Goal: Task Accomplishment & Management: Manage account settings

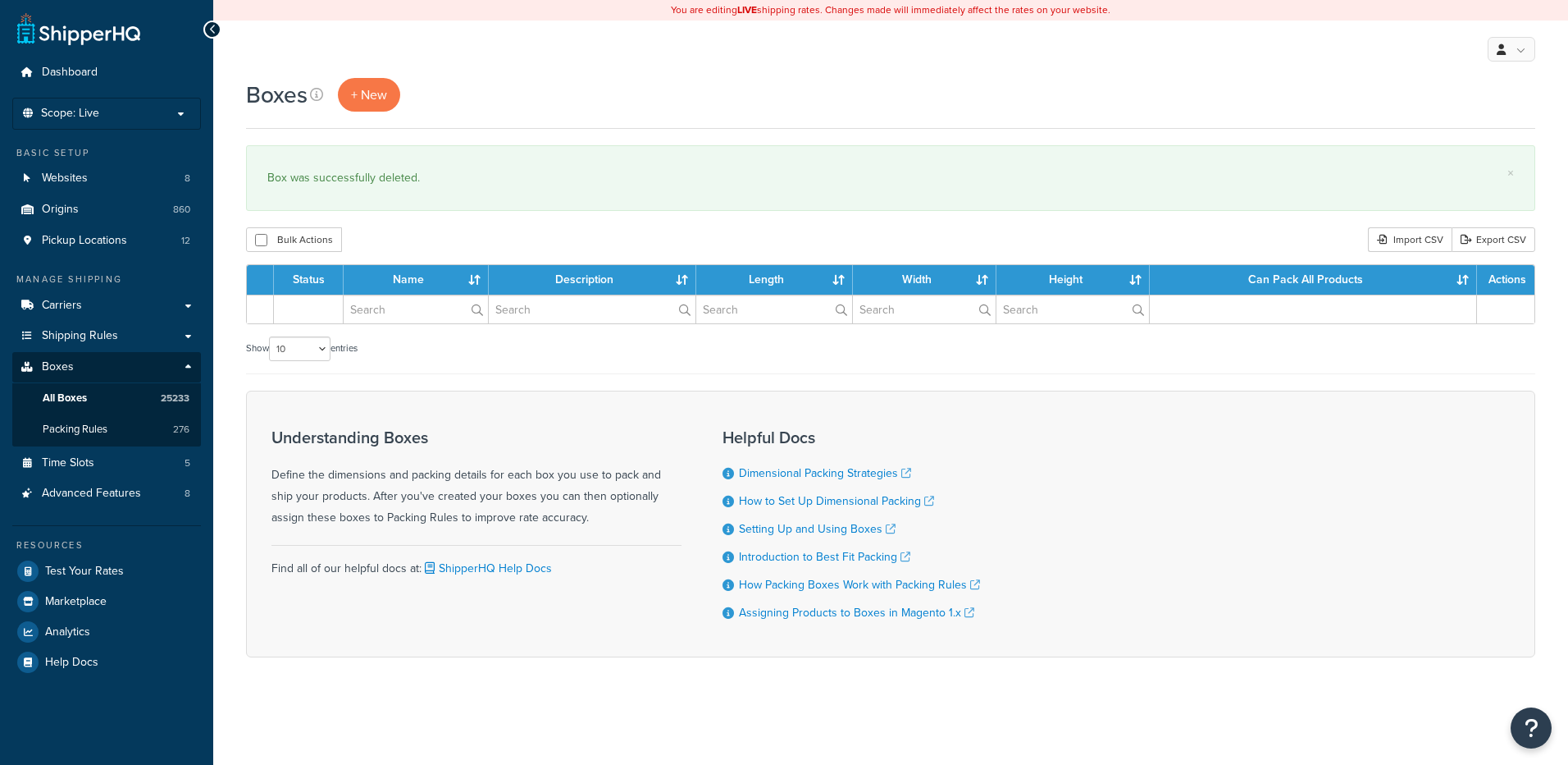
click at [415, 315] on input "text" at bounding box center [415, 310] width 144 height 28
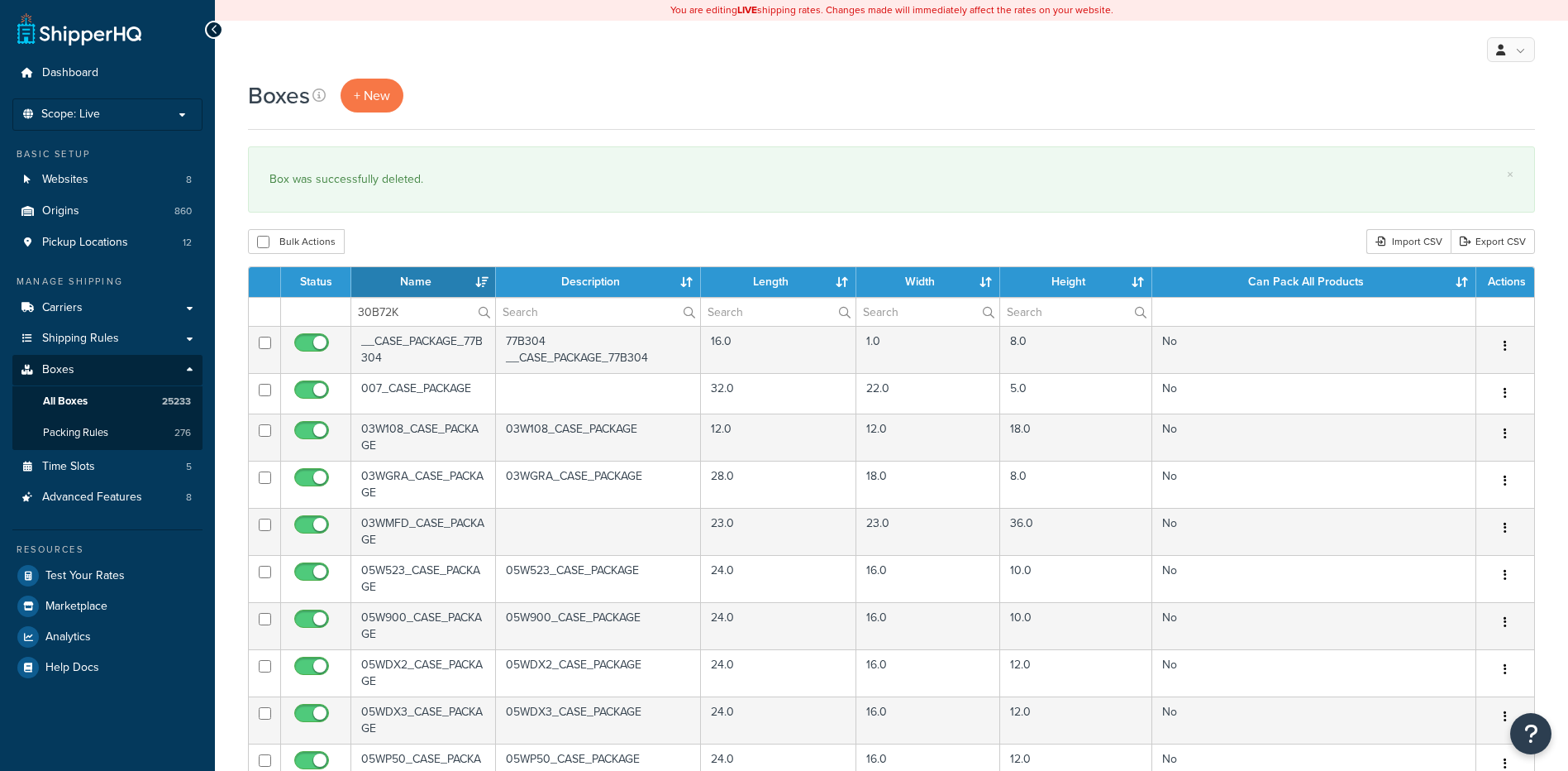
type input "30B72K"
click at [460, 225] on div "Boxes + New × Box was successfully deleted. Bulk Actions Duplicate [GEOGRAPHIC_…" at bounding box center [892, 635] width 1353 height 1113
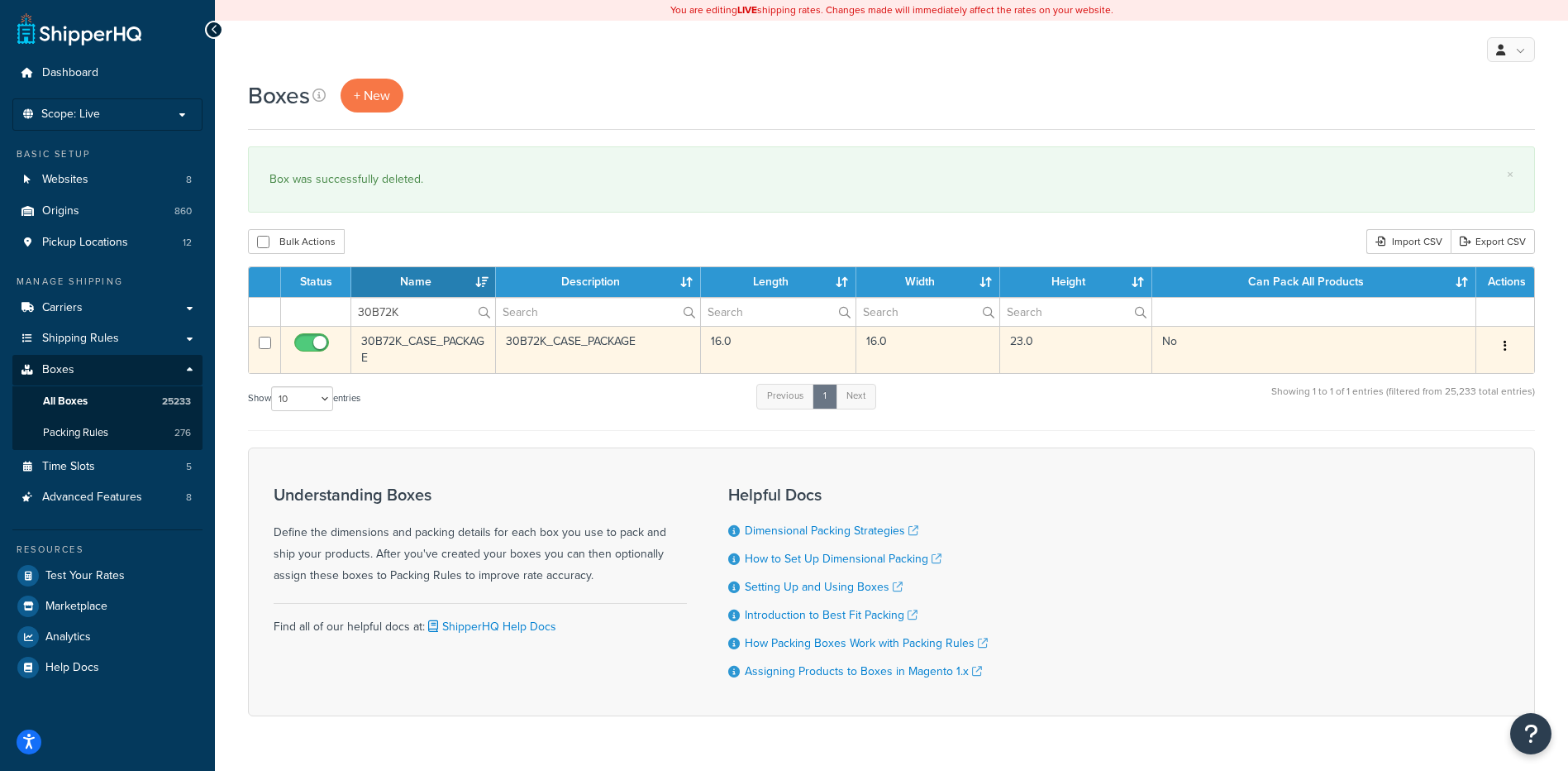
click at [1511, 341] on button "button" at bounding box center [1505, 346] width 23 height 27
click at [1449, 441] on link "Delete" at bounding box center [1450, 445] width 130 height 34
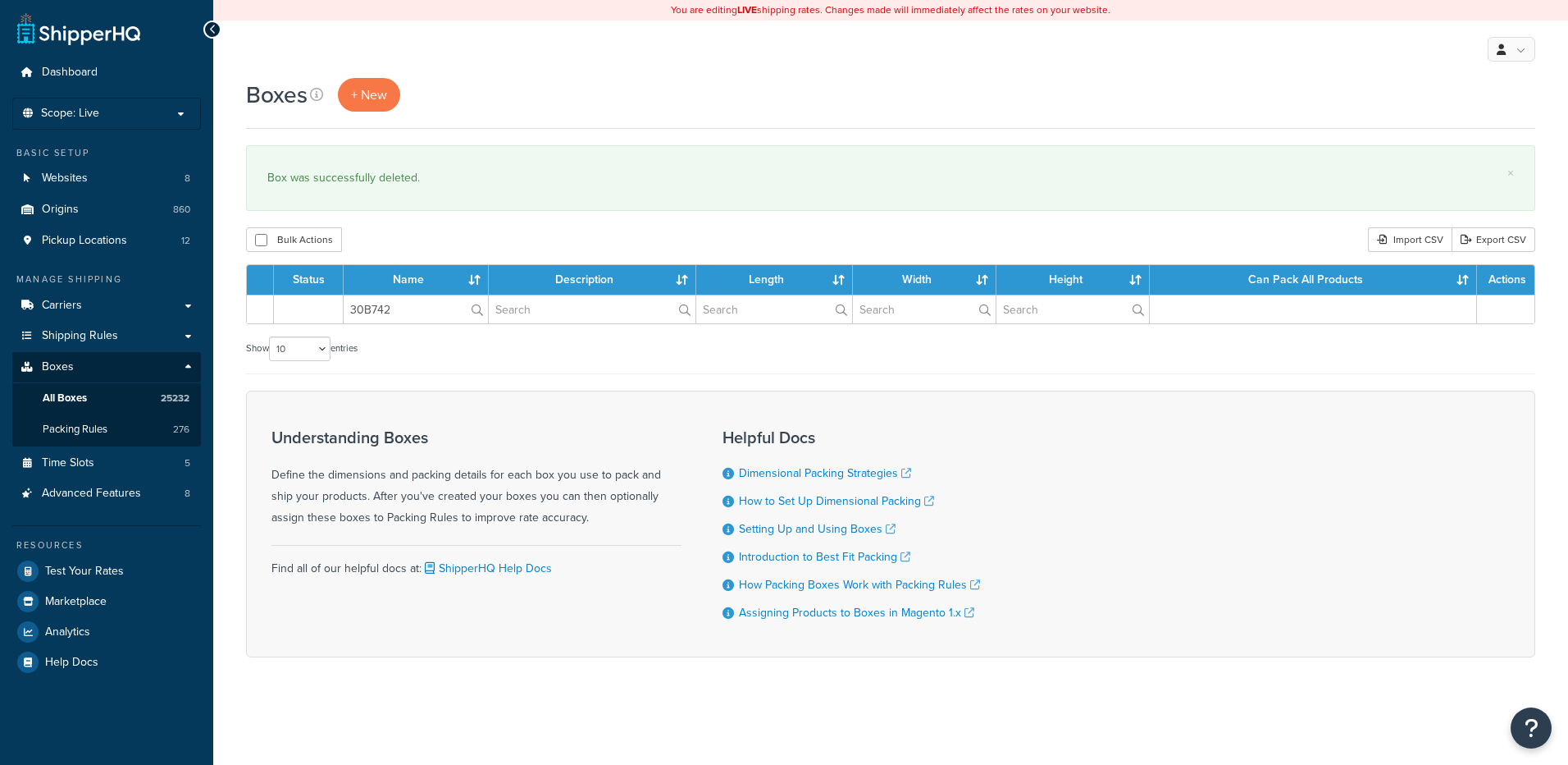
type input "30B742"
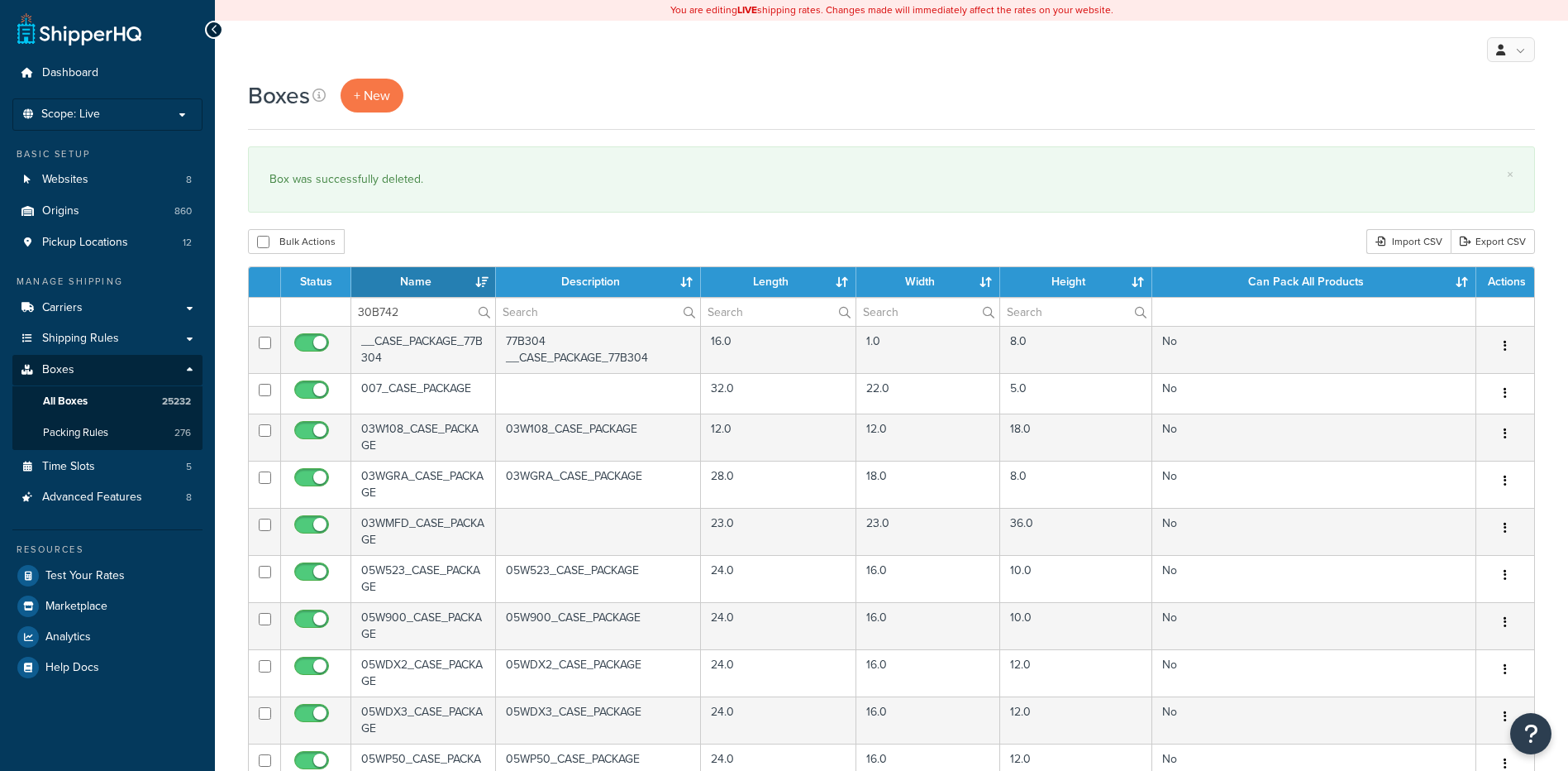
click at [444, 218] on div "Boxes + New × Box was successfully deleted. Bulk Actions Duplicate [GEOGRAPHIC_…" at bounding box center [892, 635] width 1353 height 1113
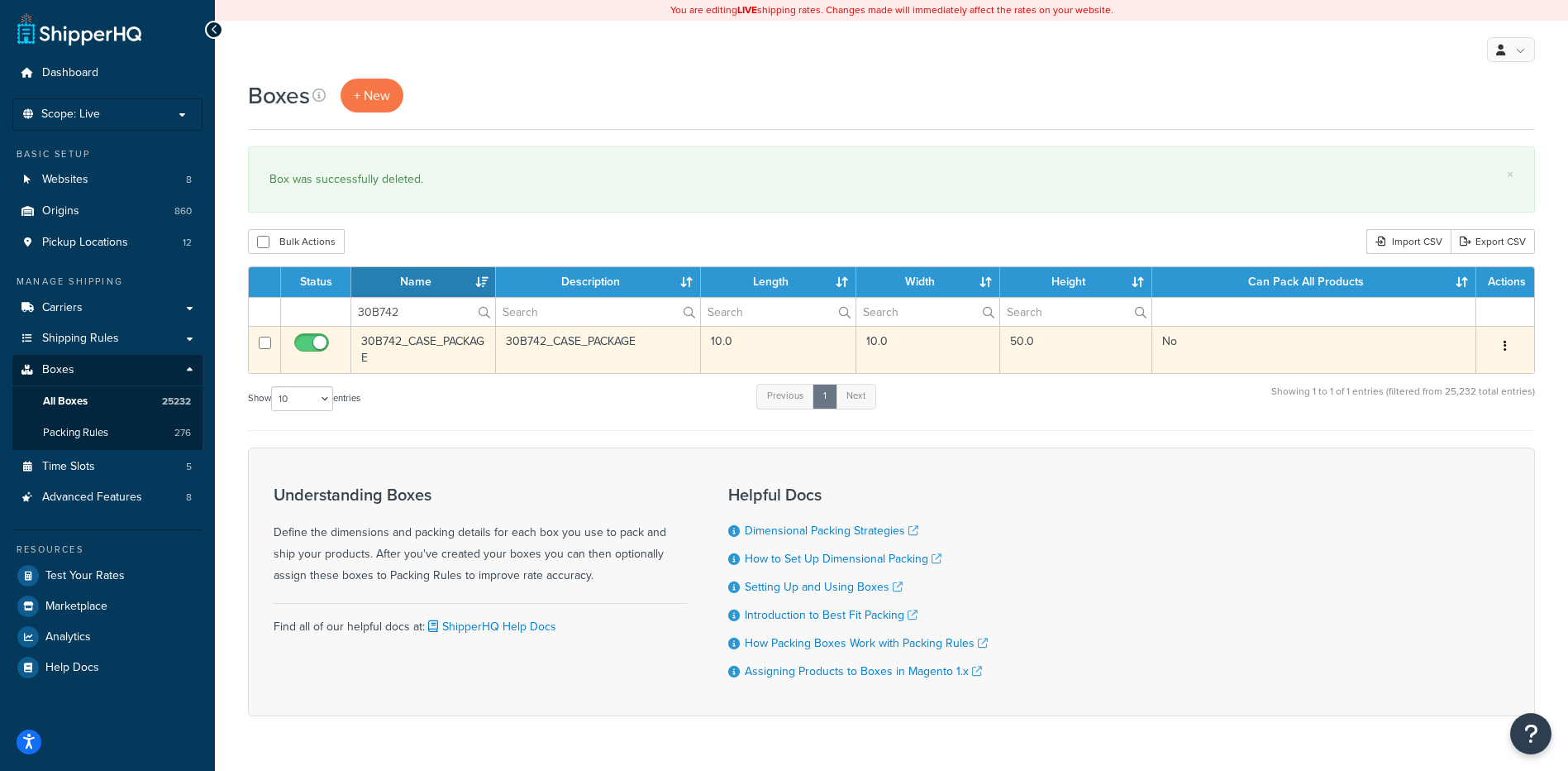
click at [1507, 341] on button "button" at bounding box center [1505, 346] width 23 height 27
click at [1464, 453] on link "Delete" at bounding box center [1450, 445] width 130 height 34
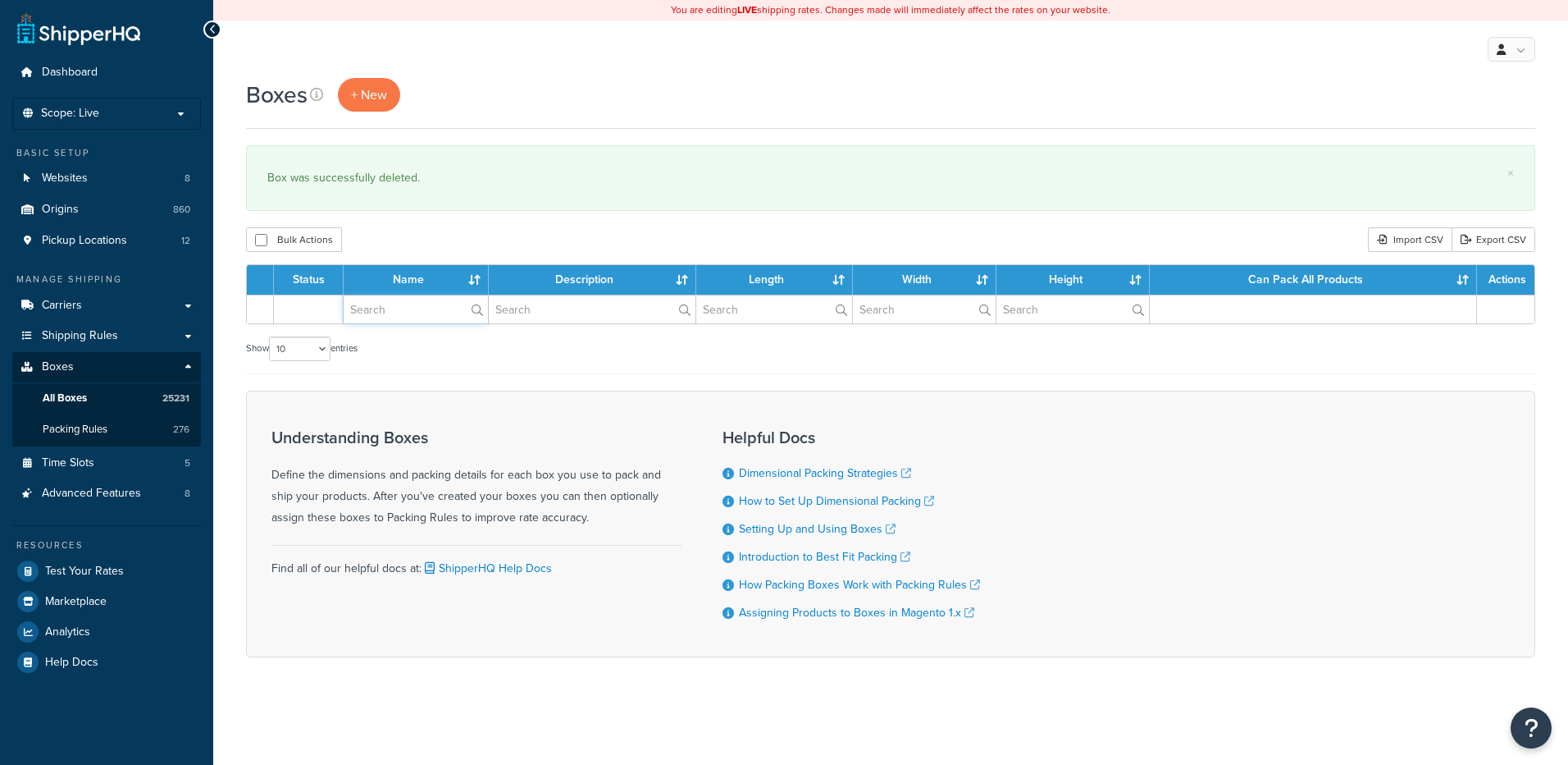
click at [405, 318] on input "text" at bounding box center [415, 310] width 144 height 28
paste input "30B794"
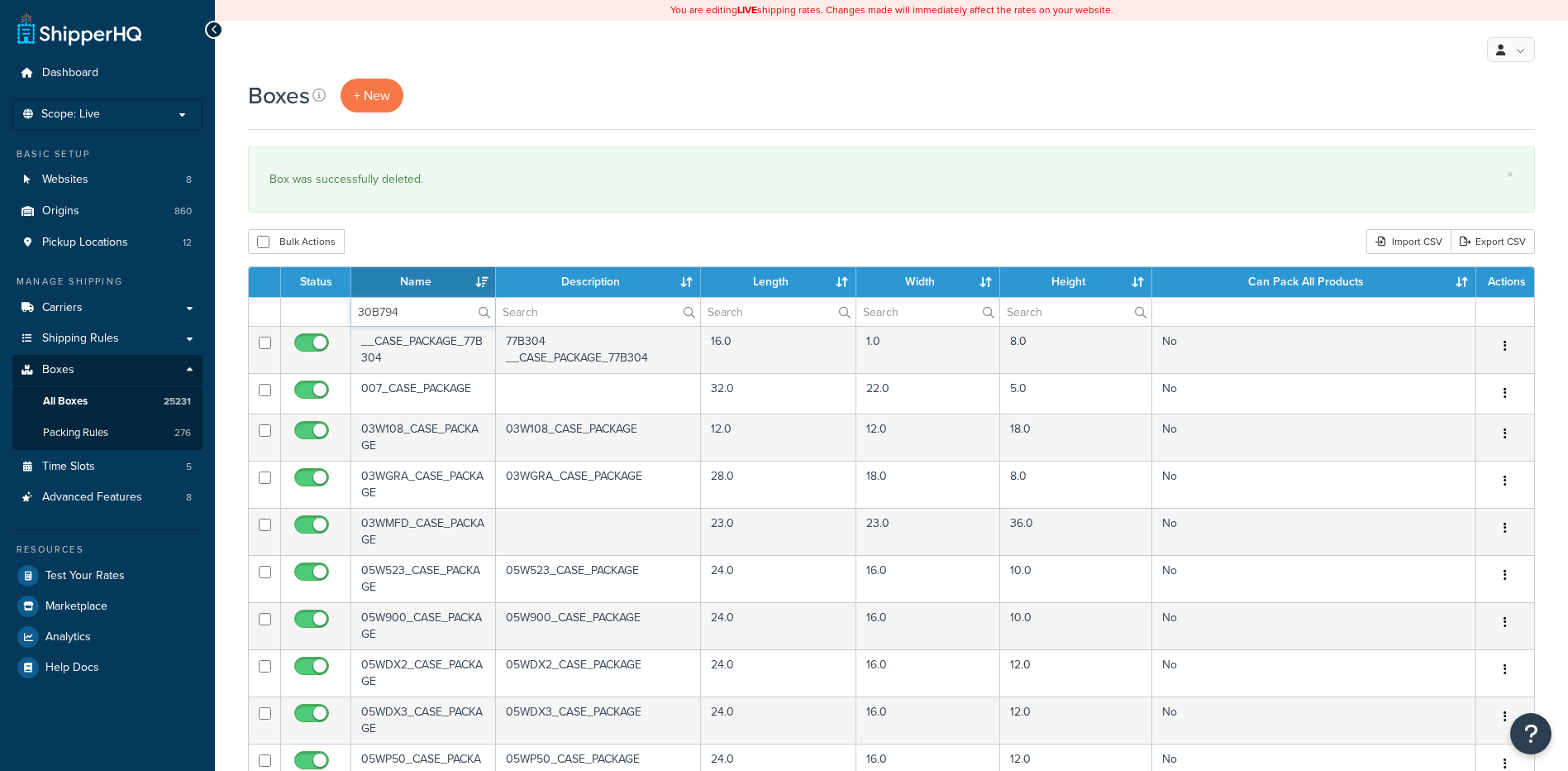
type input "30B794"
click at [427, 230] on div "Bulk Actions Duplicate [GEOGRAPHIC_DATA] Import CSV Export CSV" at bounding box center [892, 242] width 1287 height 25
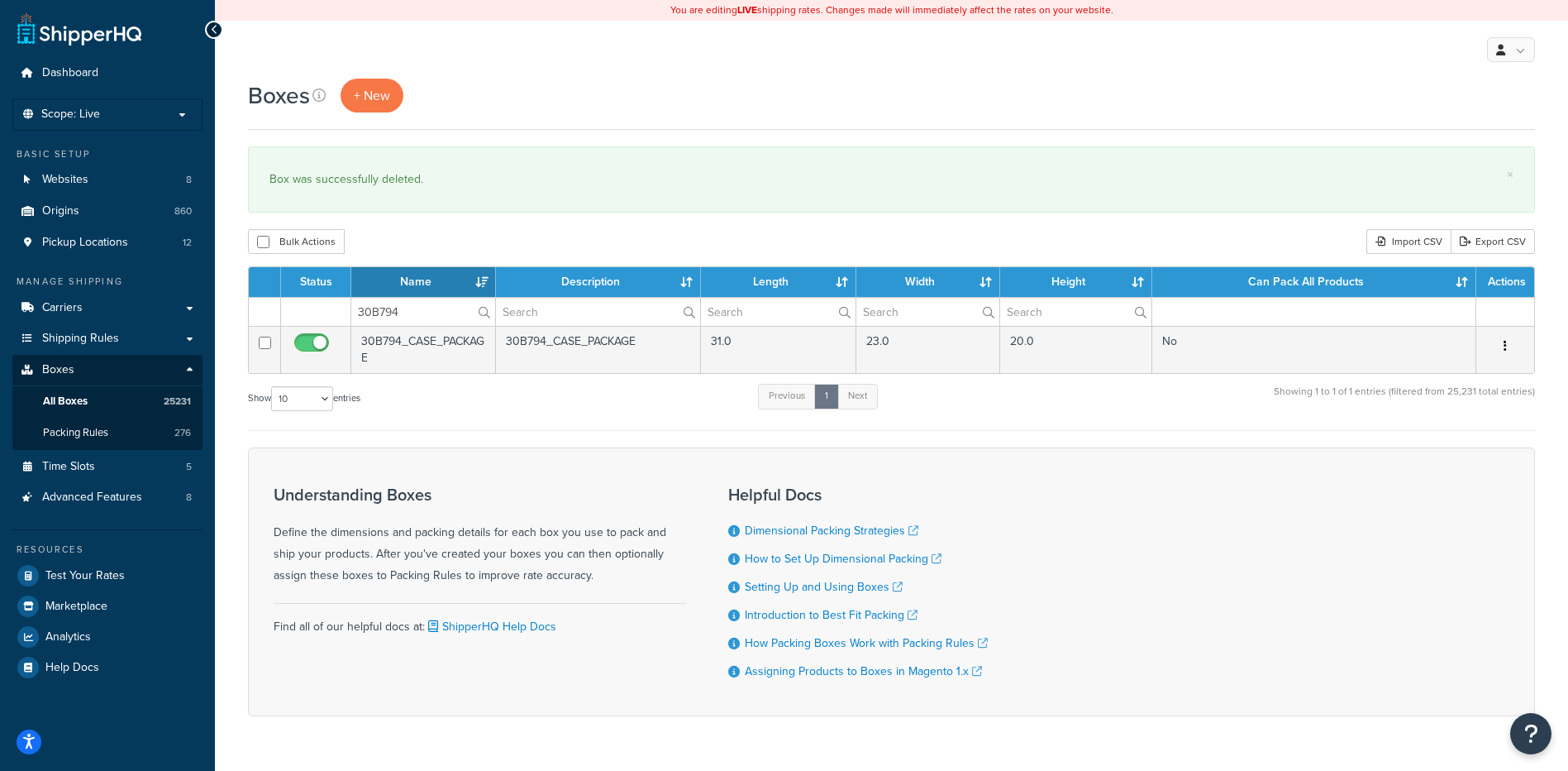
click at [1501, 341] on button "button" at bounding box center [1505, 346] width 23 height 27
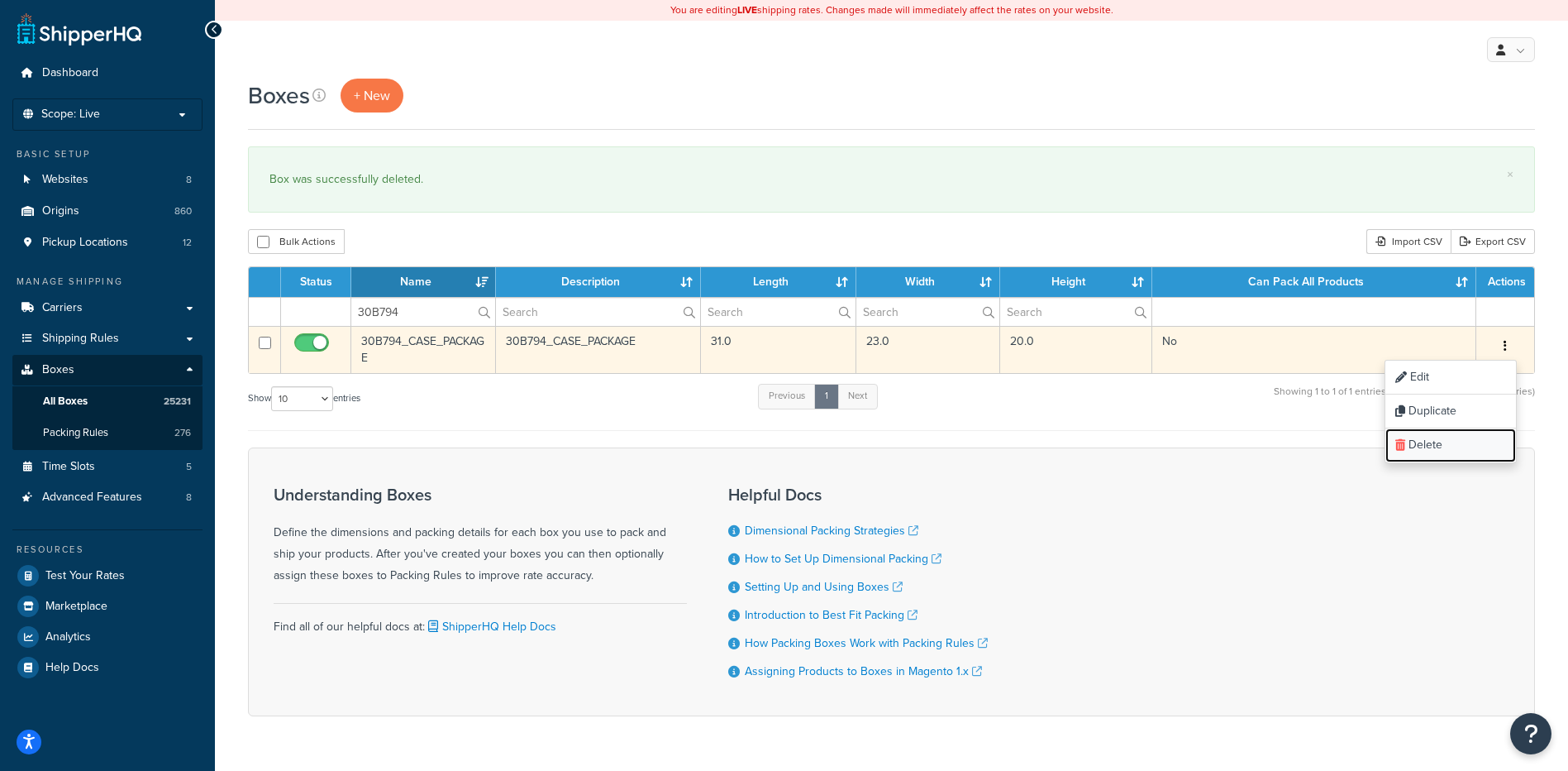
click at [1479, 429] on link "Delete" at bounding box center [1450, 445] width 130 height 34
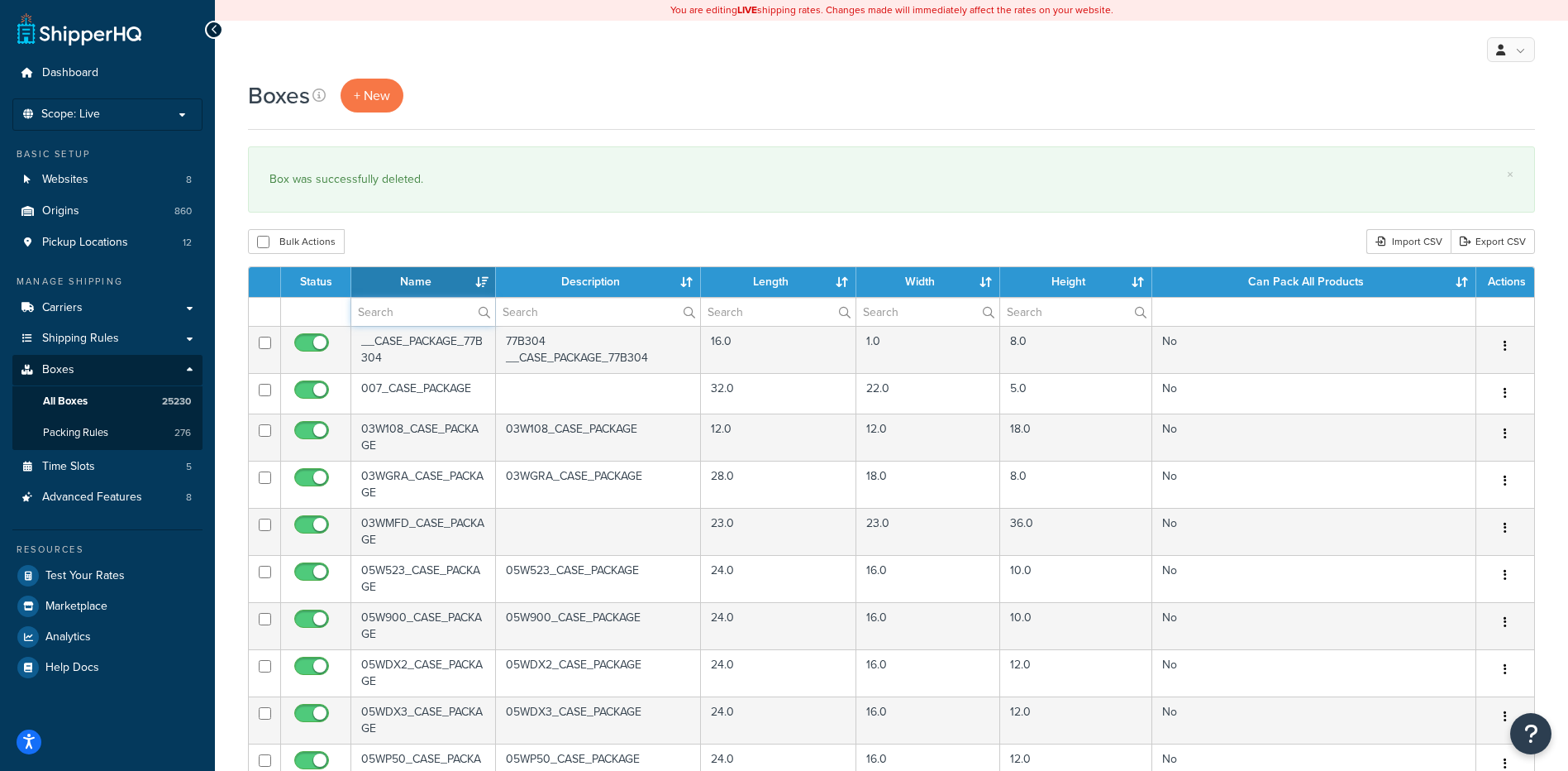
click at [385, 306] on input "text" at bounding box center [422, 312] width 144 height 29
paste input "30B806"
type input "30B806"
click at [403, 236] on div "Bulk Actions Duplicate Delete Import CSV Export CSV" at bounding box center [892, 242] width 1287 height 25
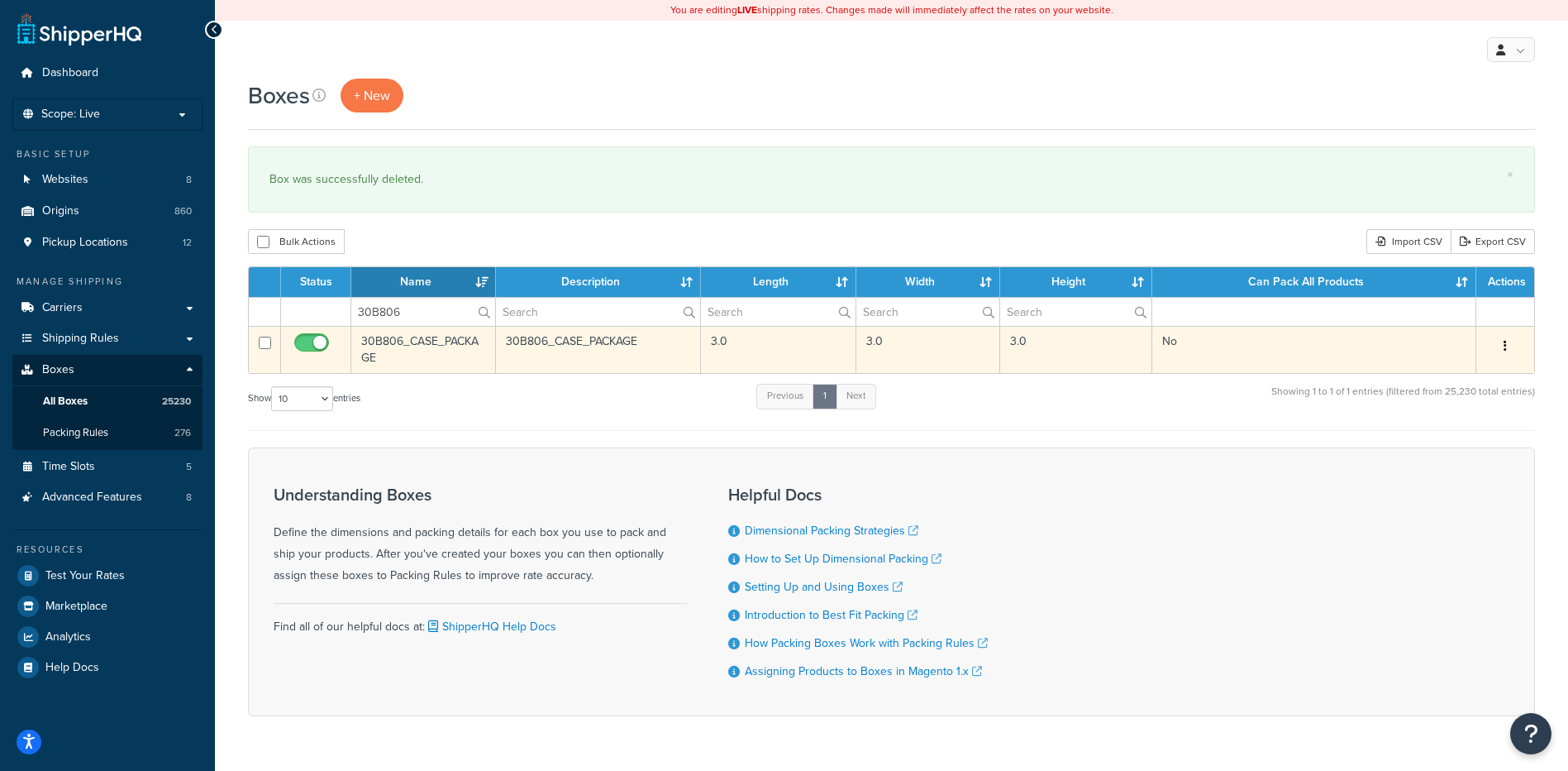
click at [1508, 346] on button "button" at bounding box center [1505, 346] width 23 height 27
click at [1465, 449] on link "Delete" at bounding box center [1450, 445] width 130 height 34
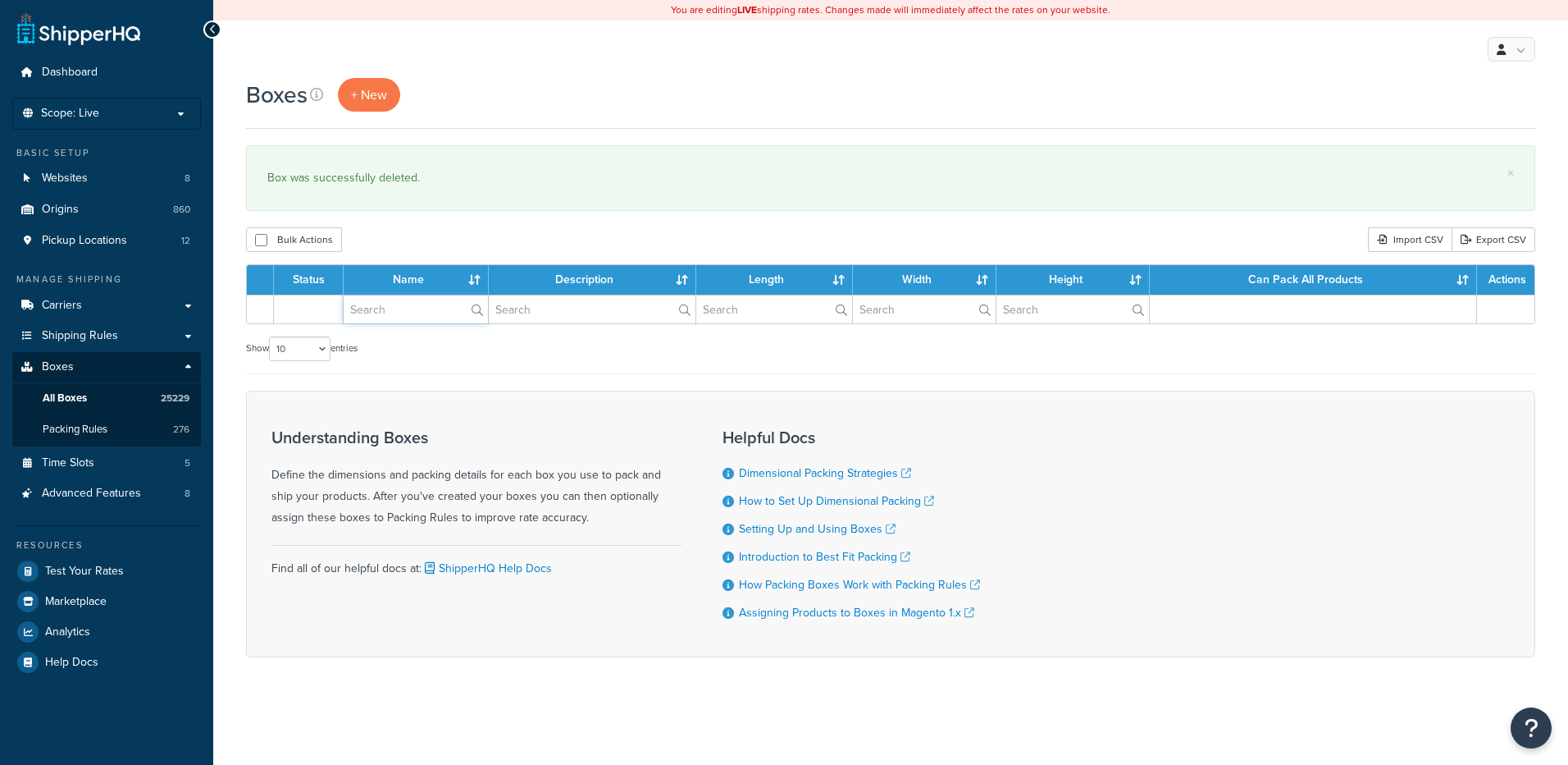
click at [425, 303] on input "text" at bounding box center [415, 310] width 144 height 28
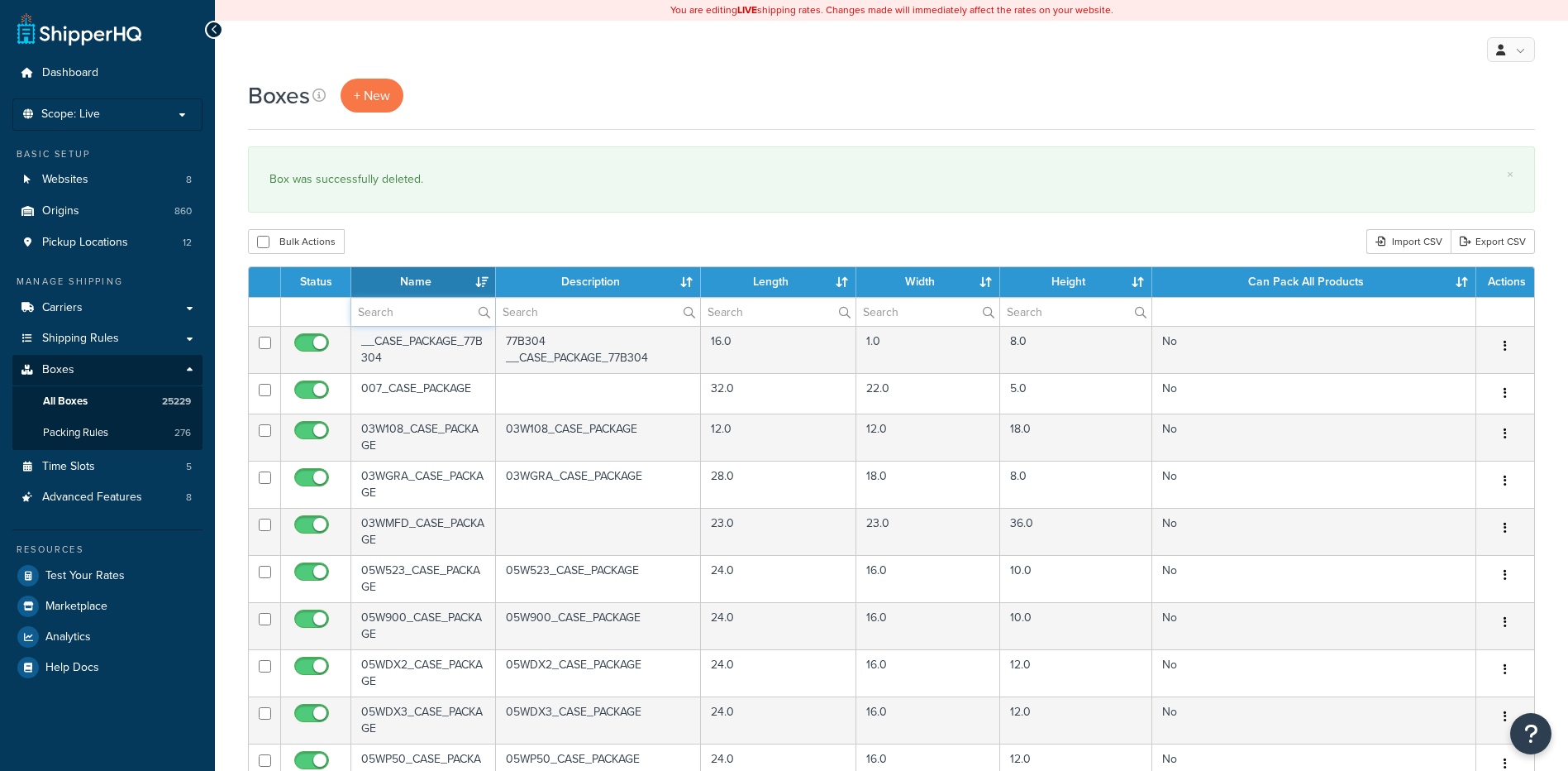
paste input "30B815"
type input "30B815"
click at [449, 224] on div "Boxes + New × Box was successfully deleted. Bulk Actions Duplicate Delete Impor…" at bounding box center [892, 635] width 1353 height 1113
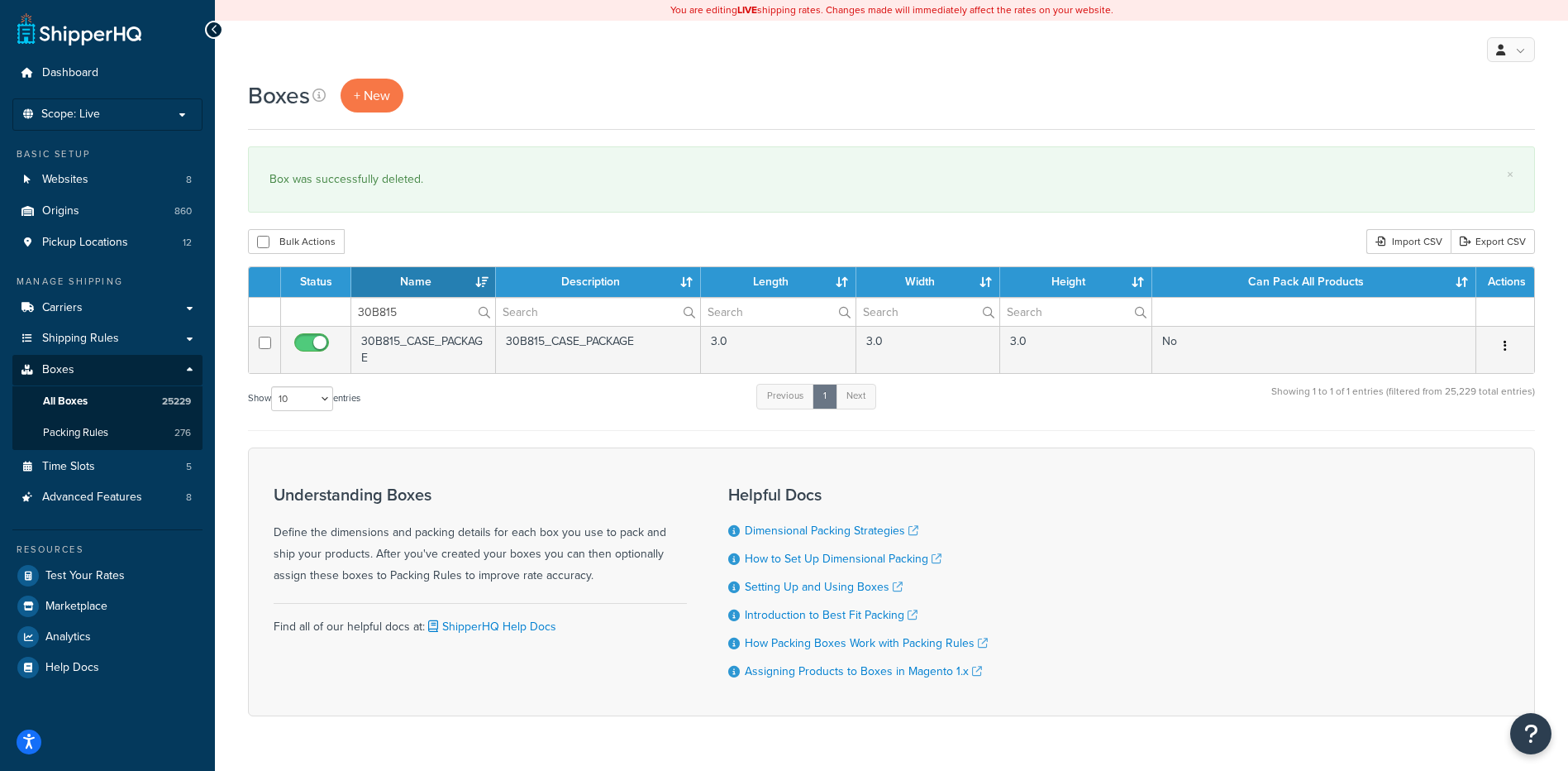
click at [1507, 344] on button "button" at bounding box center [1505, 346] width 23 height 27
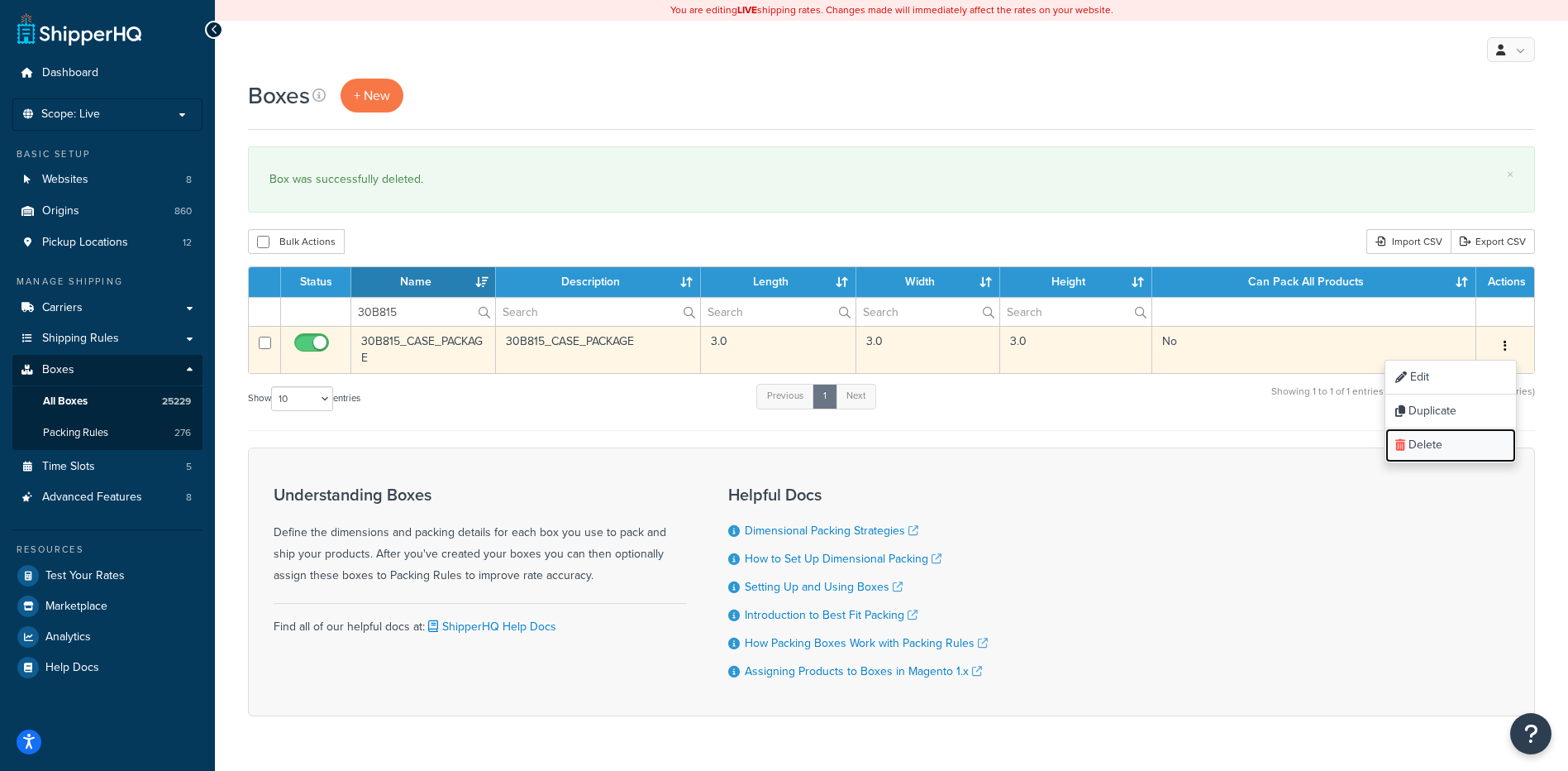
click at [1453, 445] on link "Delete" at bounding box center [1450, 445] width 130 height 34
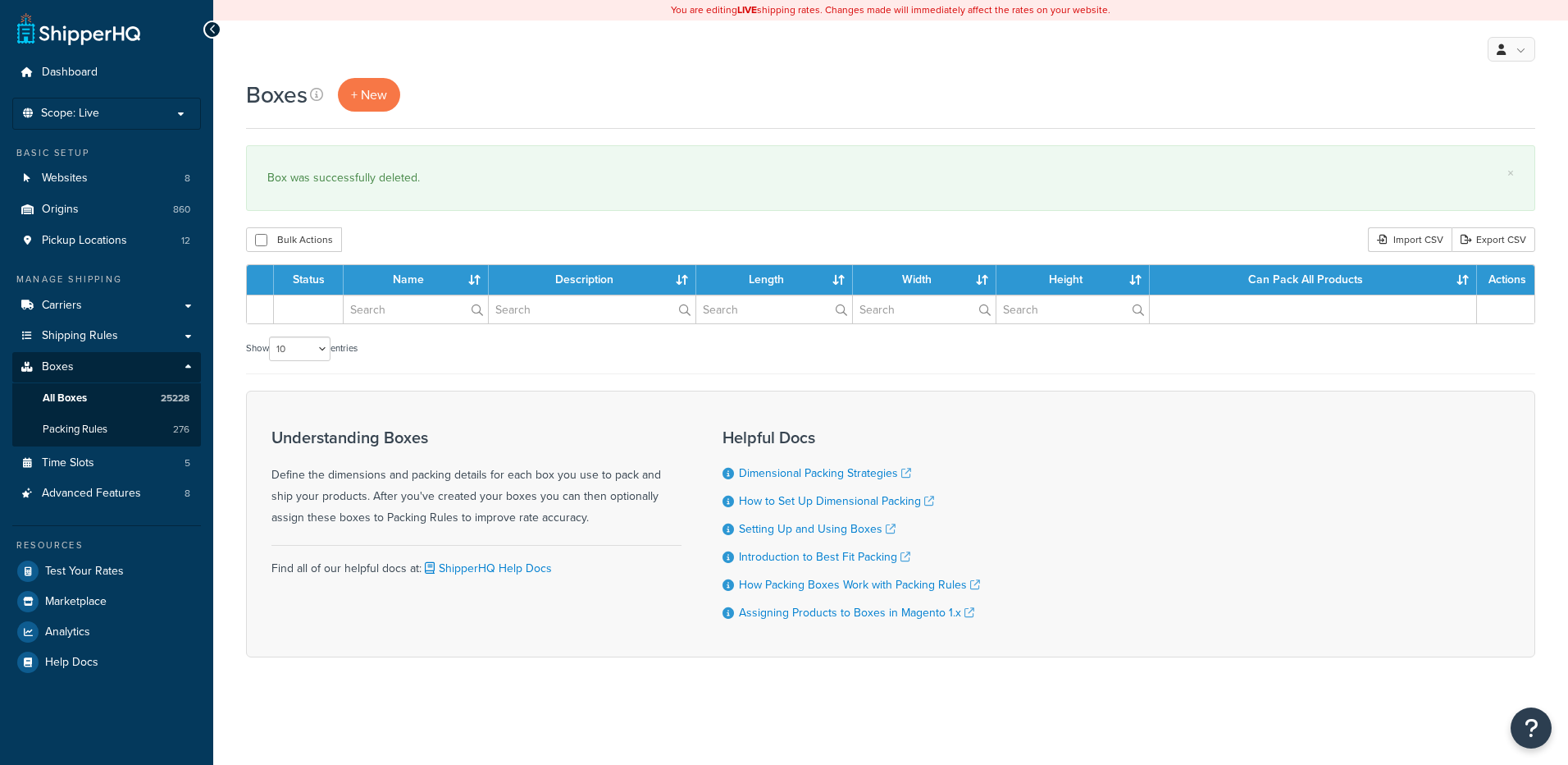
click at [383, 318] on input "text" at bounding box center [415, 310] width 144 height 28
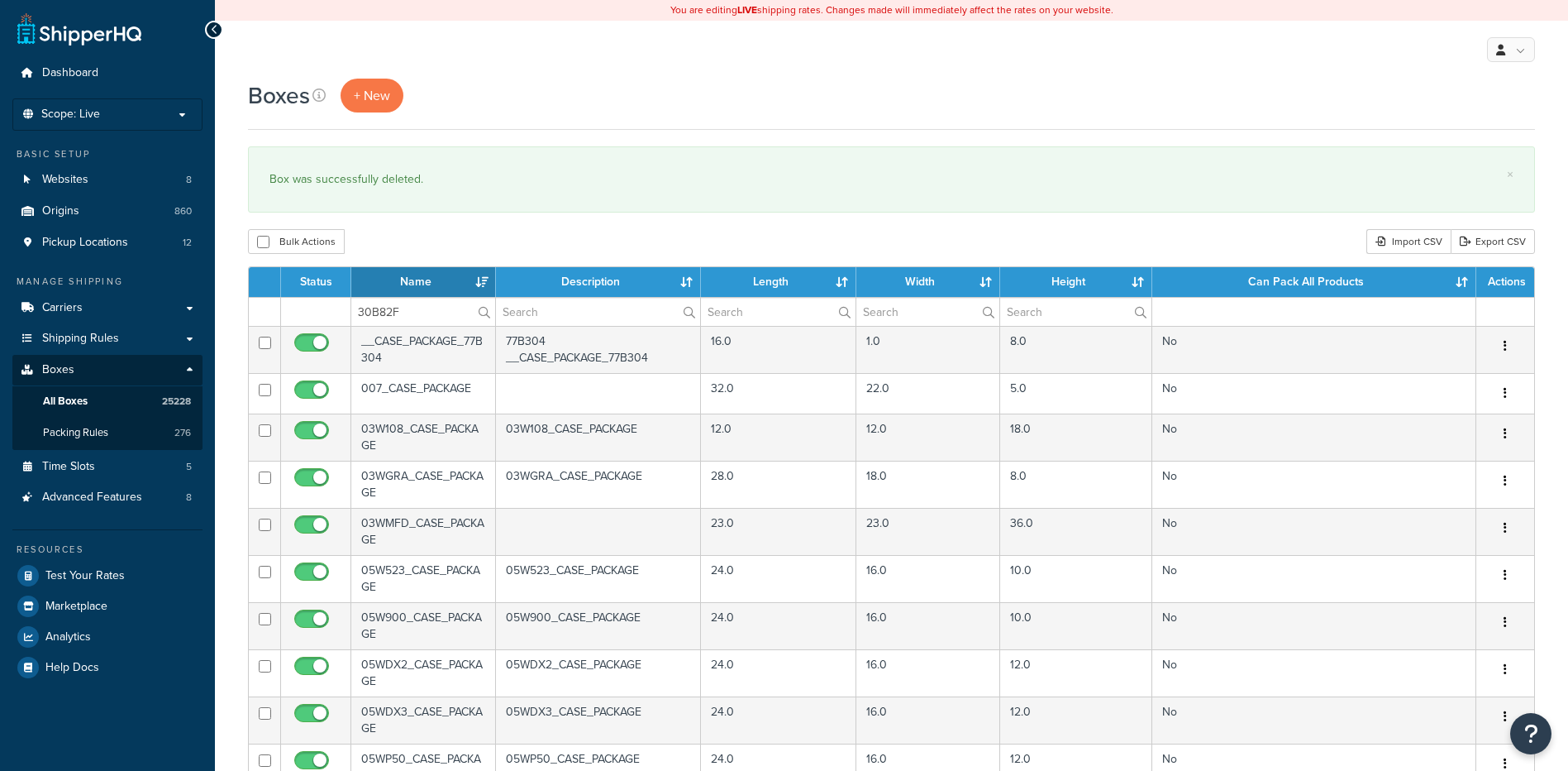
type input "30B82F"
click at [408, 248] on div "Bulk Actions Duplicate [GEOGRAPHIC_DATA] Import CSV Export CSV" at bounding box center [892, 242] width 1287 height 25
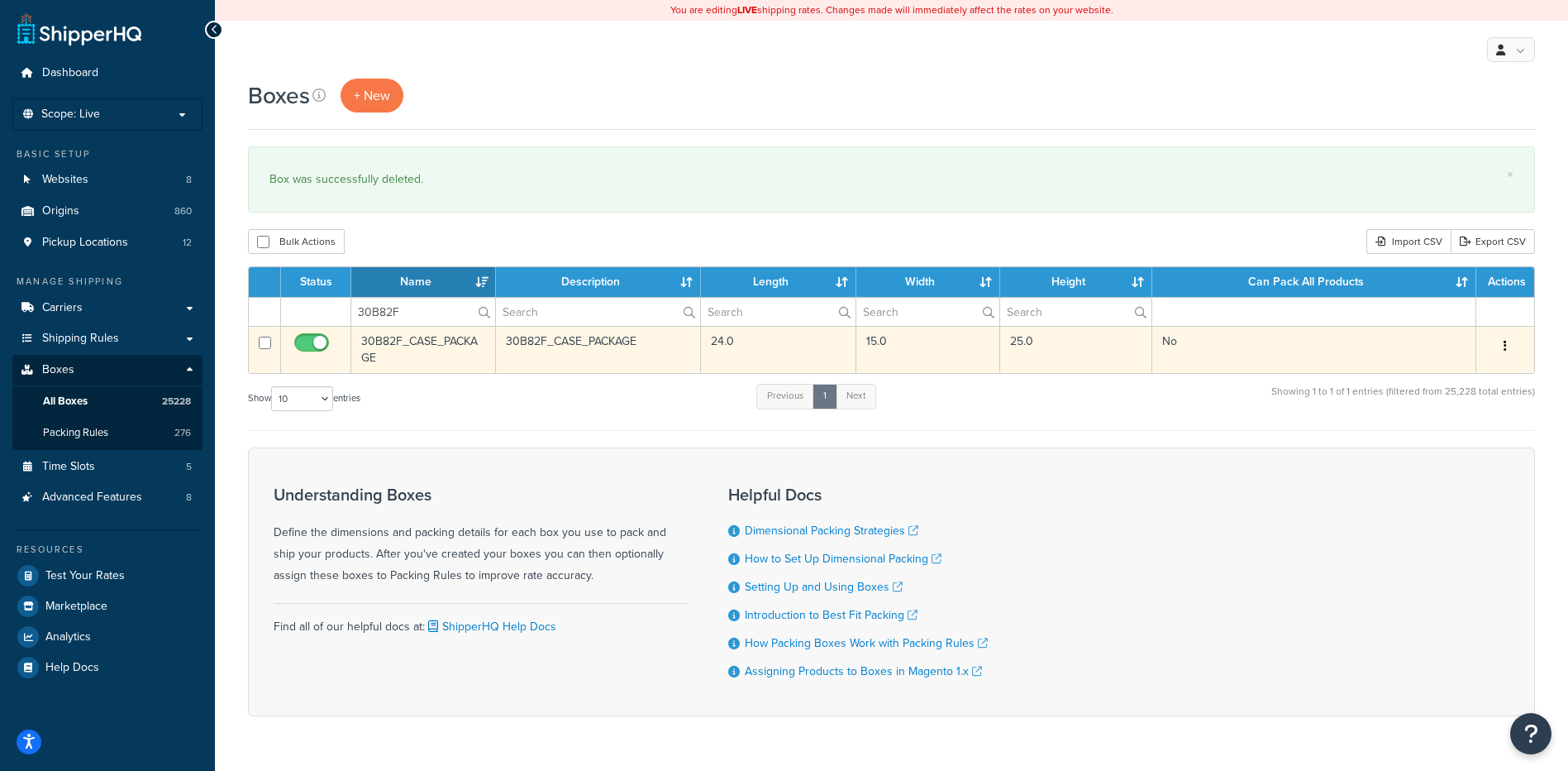
click at [1503, 343] on icon "button" at bounding box center [1504, 346] width 3 height 11
click at [1445, 443] on link "Delete" at bounding box center [1450, 445] width 130 height 34
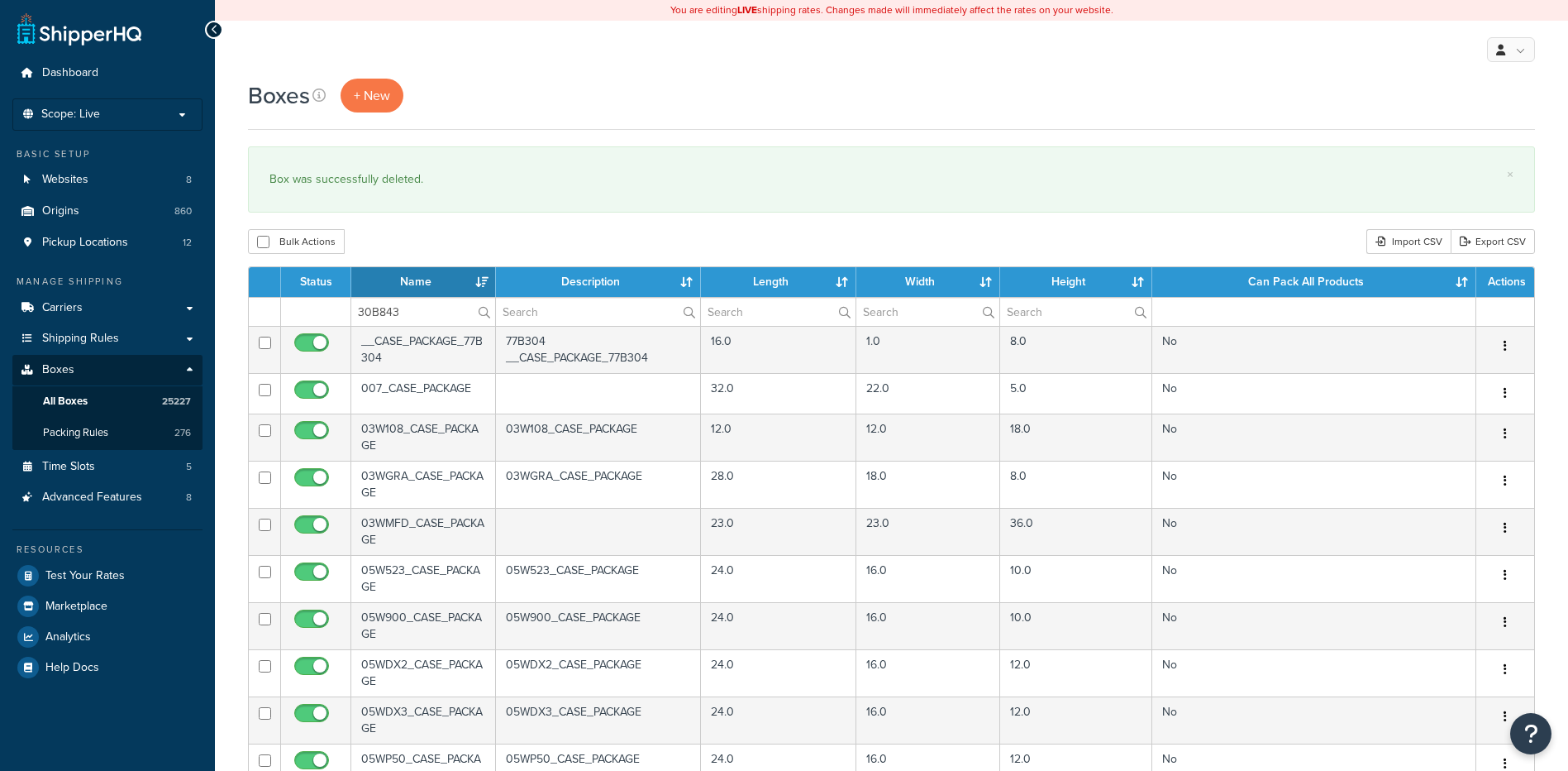
type input "30B843"
click at [403, 252] on div "Bulk Actions Duplicate [GEOGRAPHIC_DATA] Import CSV Export CSV" at bounding box center [892, 242] width 1287 height 25
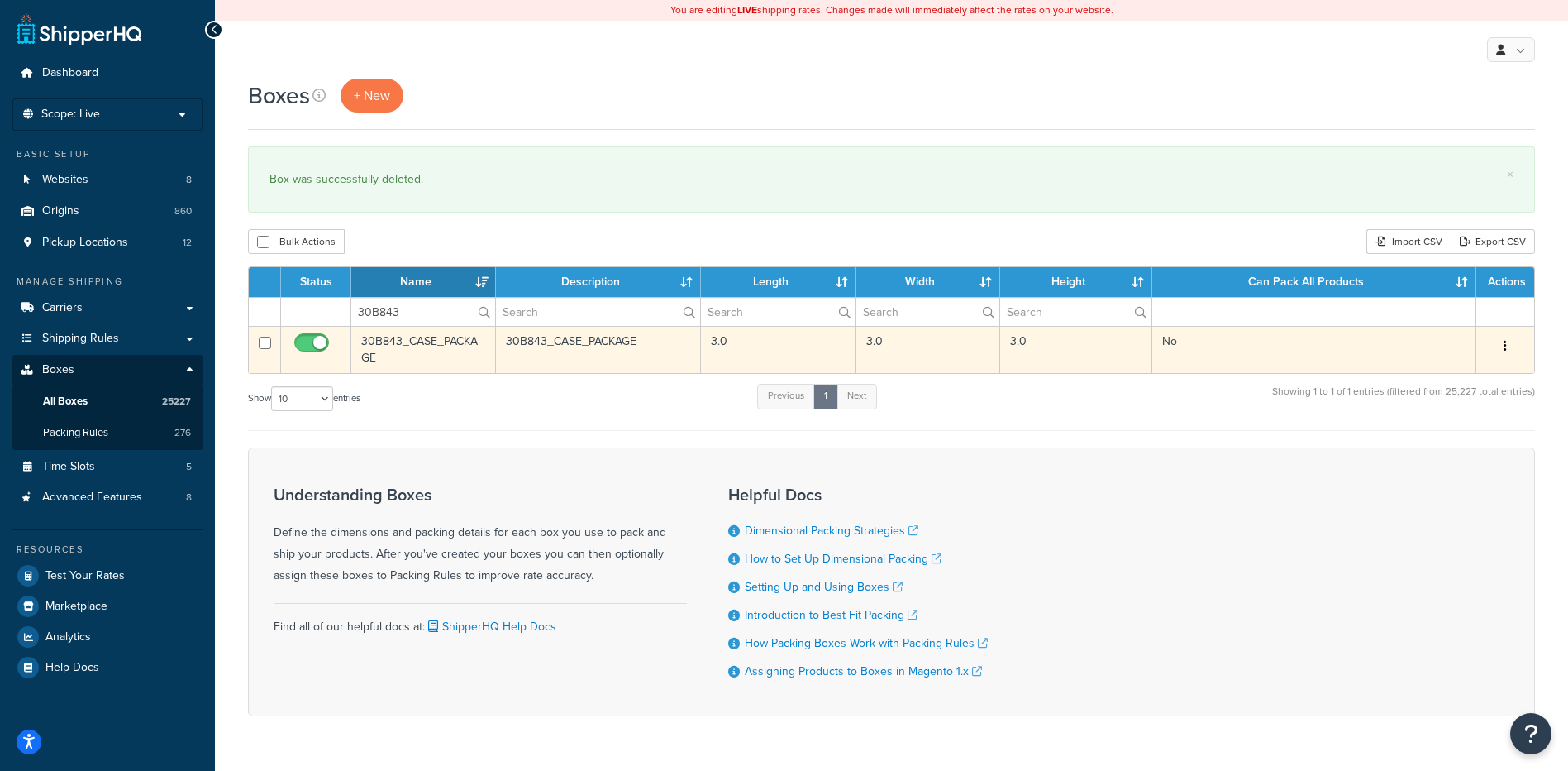
click at [1505, 346] on icon "button" at bounding box center [1504, 346] width 3 height 11
click at [1455, 443] on link "Delete" at bounding box center [1450, 445] width 130 height 34
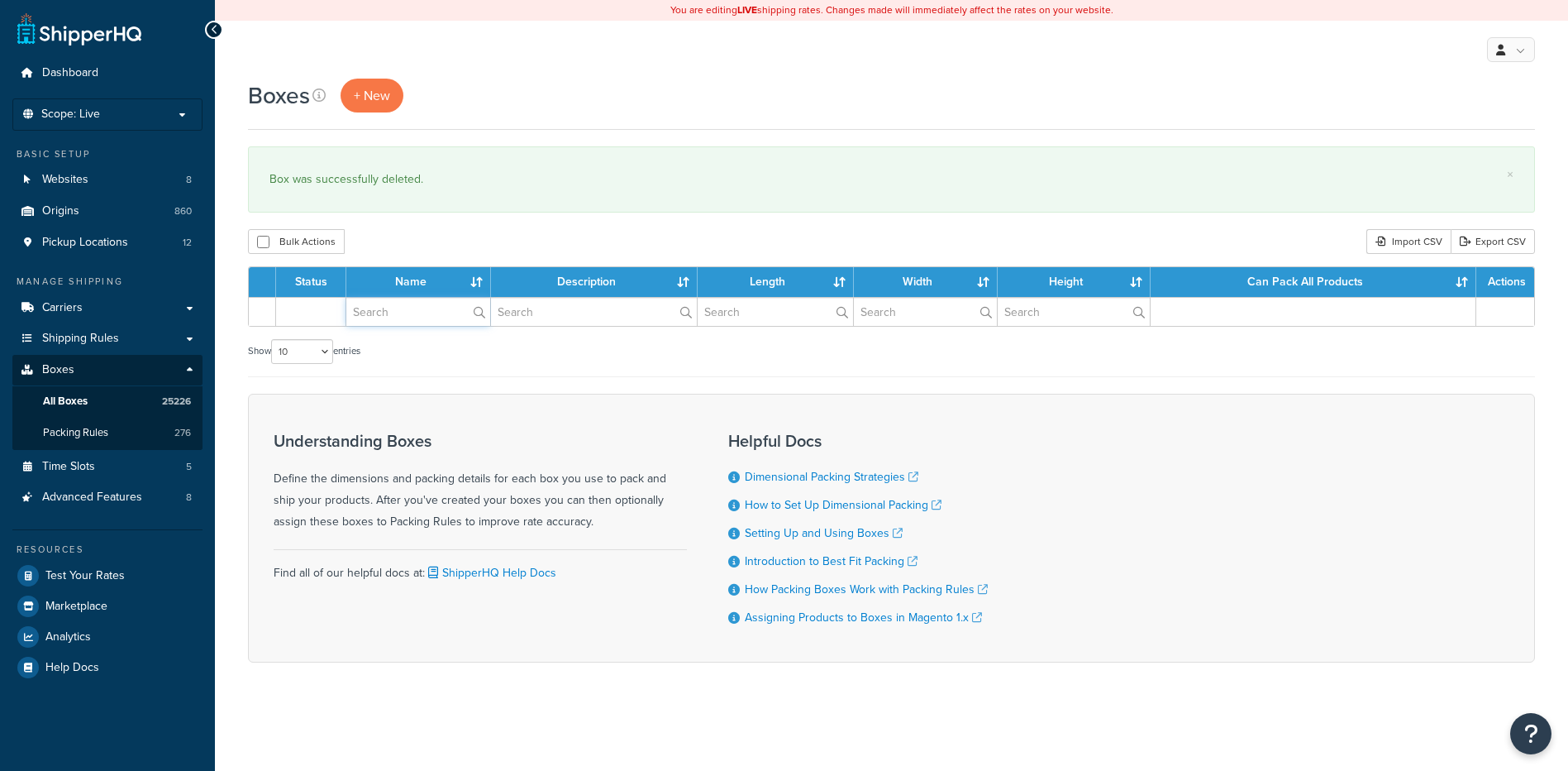
paste input "30B861"
click at [419, 317] on input "text" at bounding box center [418, 312] width 144 height 29
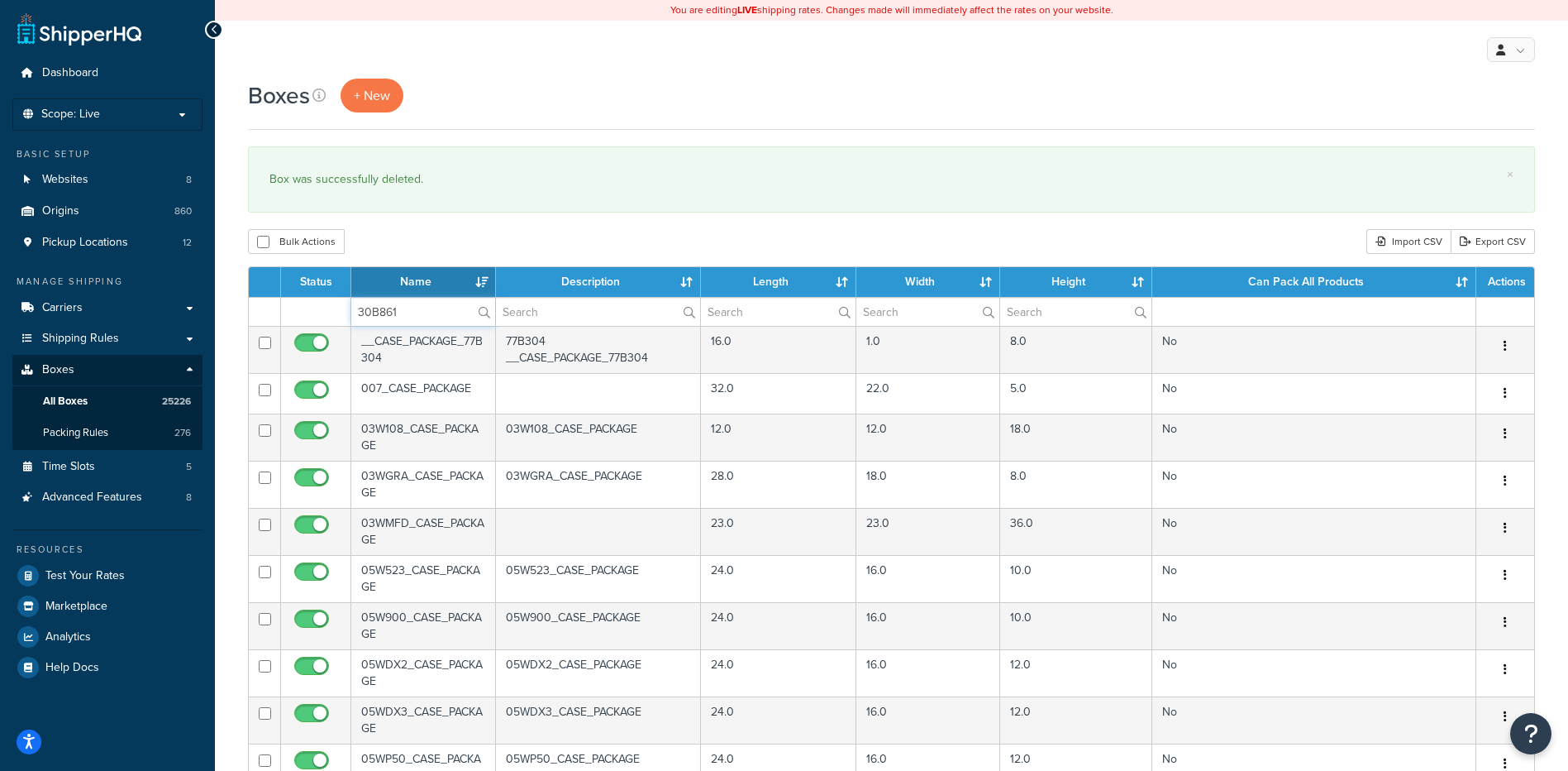
type input "30B861"
click at [460, 244] on div "Bulk Actions Duplicate [GEOGRAPHIC_DATA] Import CSV Export CSV" at bounding box center [892, 242] width 1287 height 25
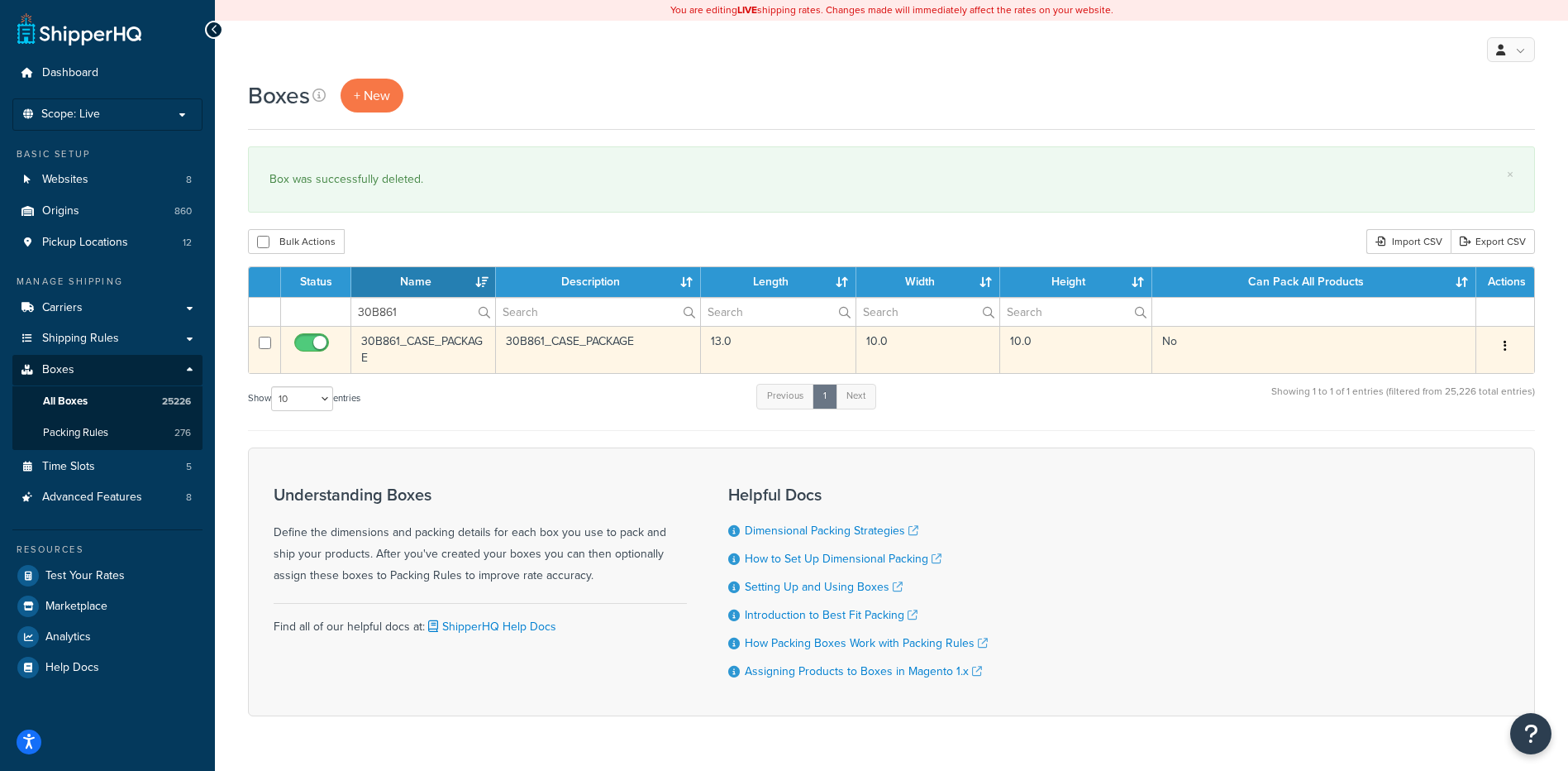
click at [1501, 344] on button "button" at bounding box center [1505, 346] width 23 height 27
click at [1445, 449] on link "Delete" at bounding box center [1450, 445] width 130 height 34
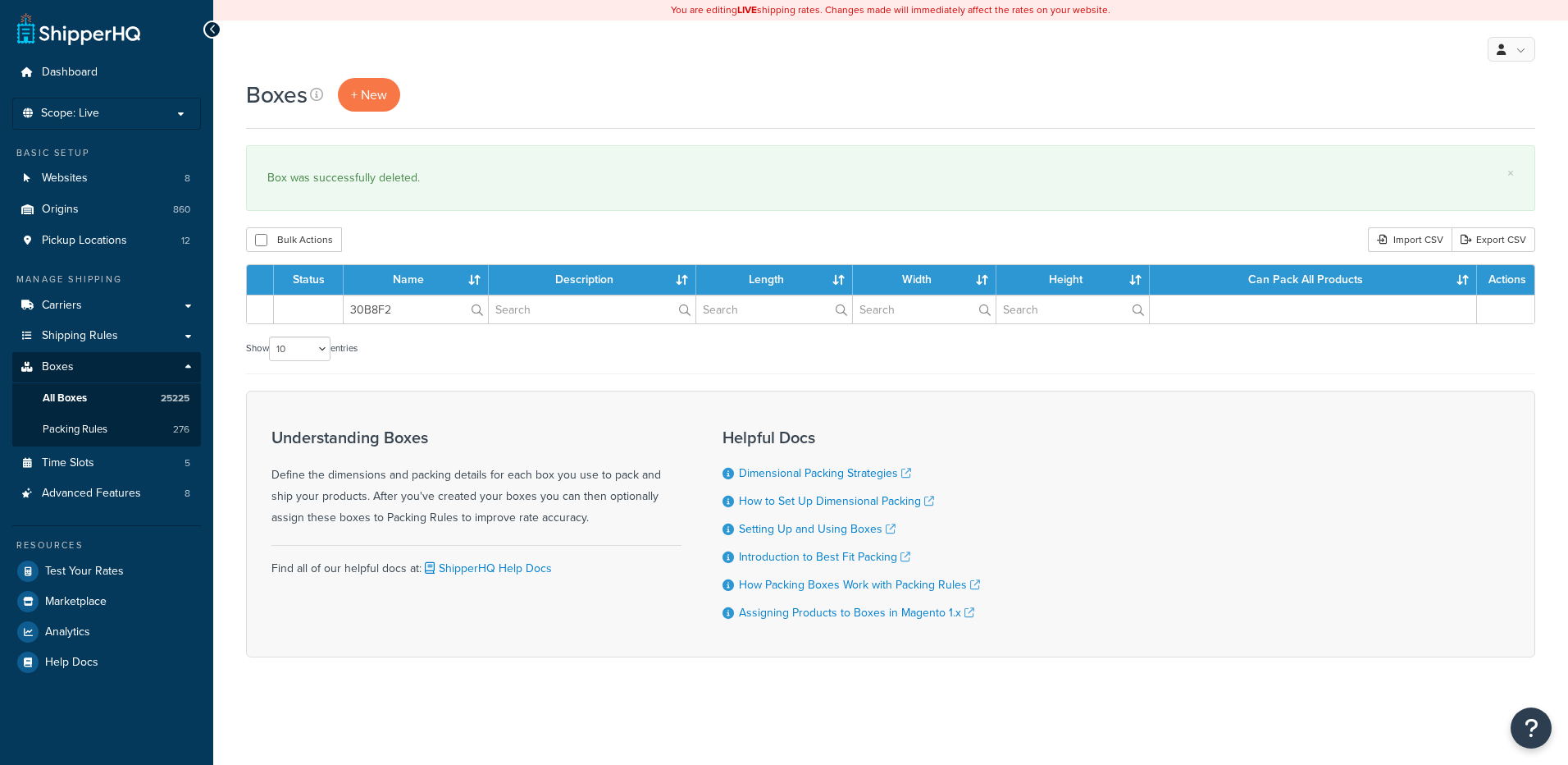
type input "30B8F2"
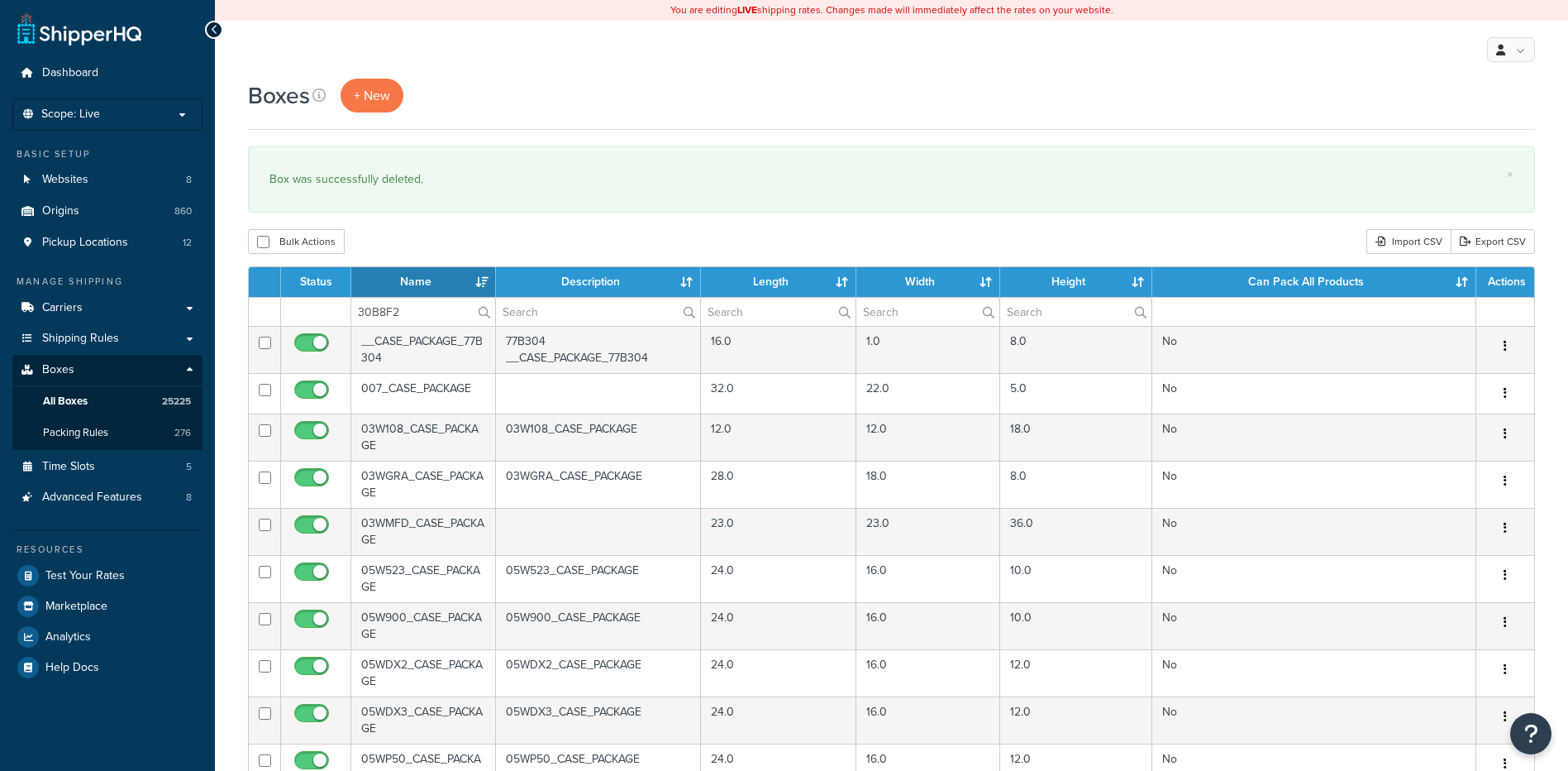
click at [423, 248] on div "Bulk Actions Duplicate [GEOGRAPHIC_DATA] Import CSV Export CSV" at bounding box center [892, 242] width 1287 height 25
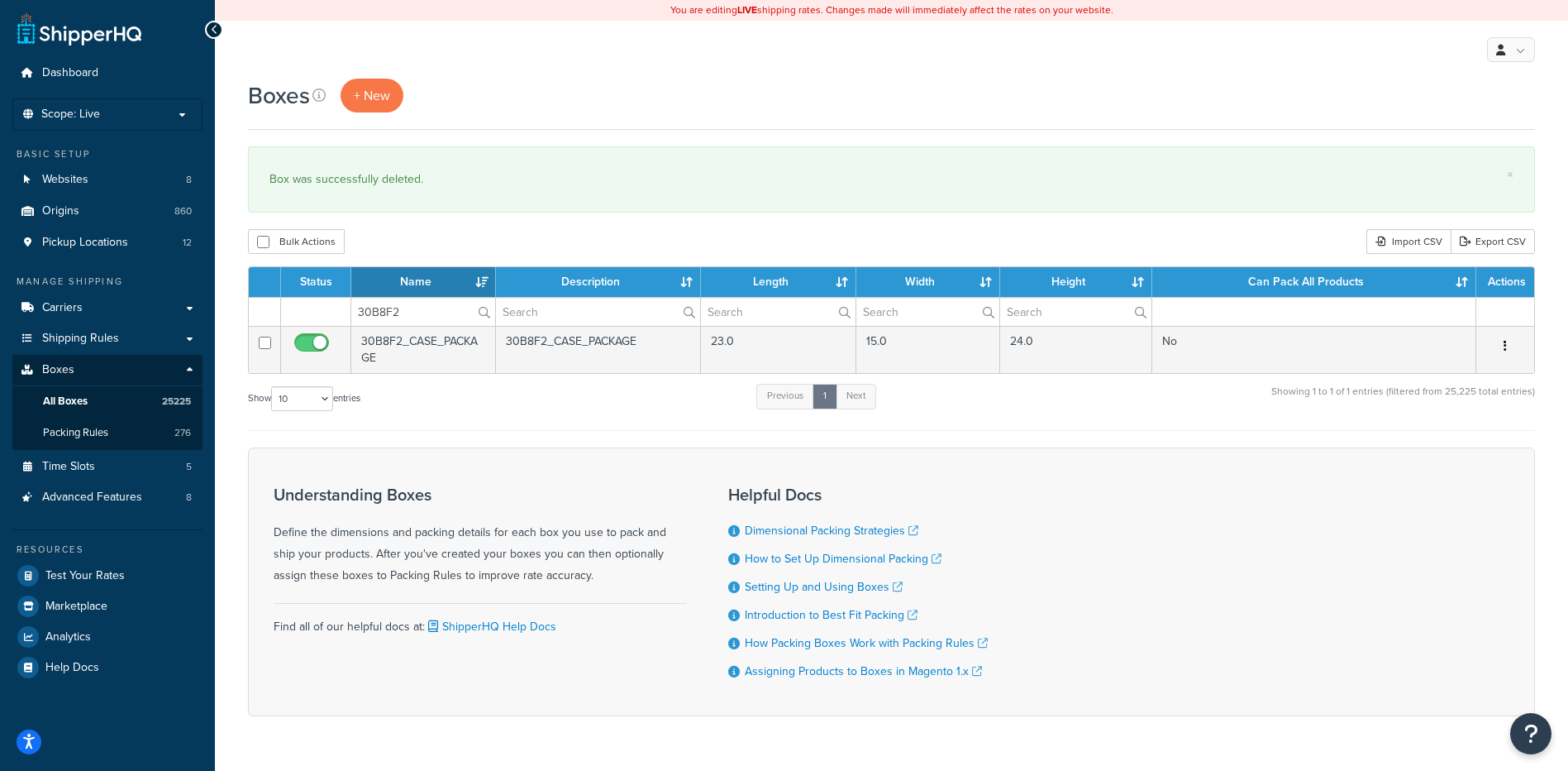
click at [1508, 347] on button "button" at bounding box center [1505, 346] width 23 height 27
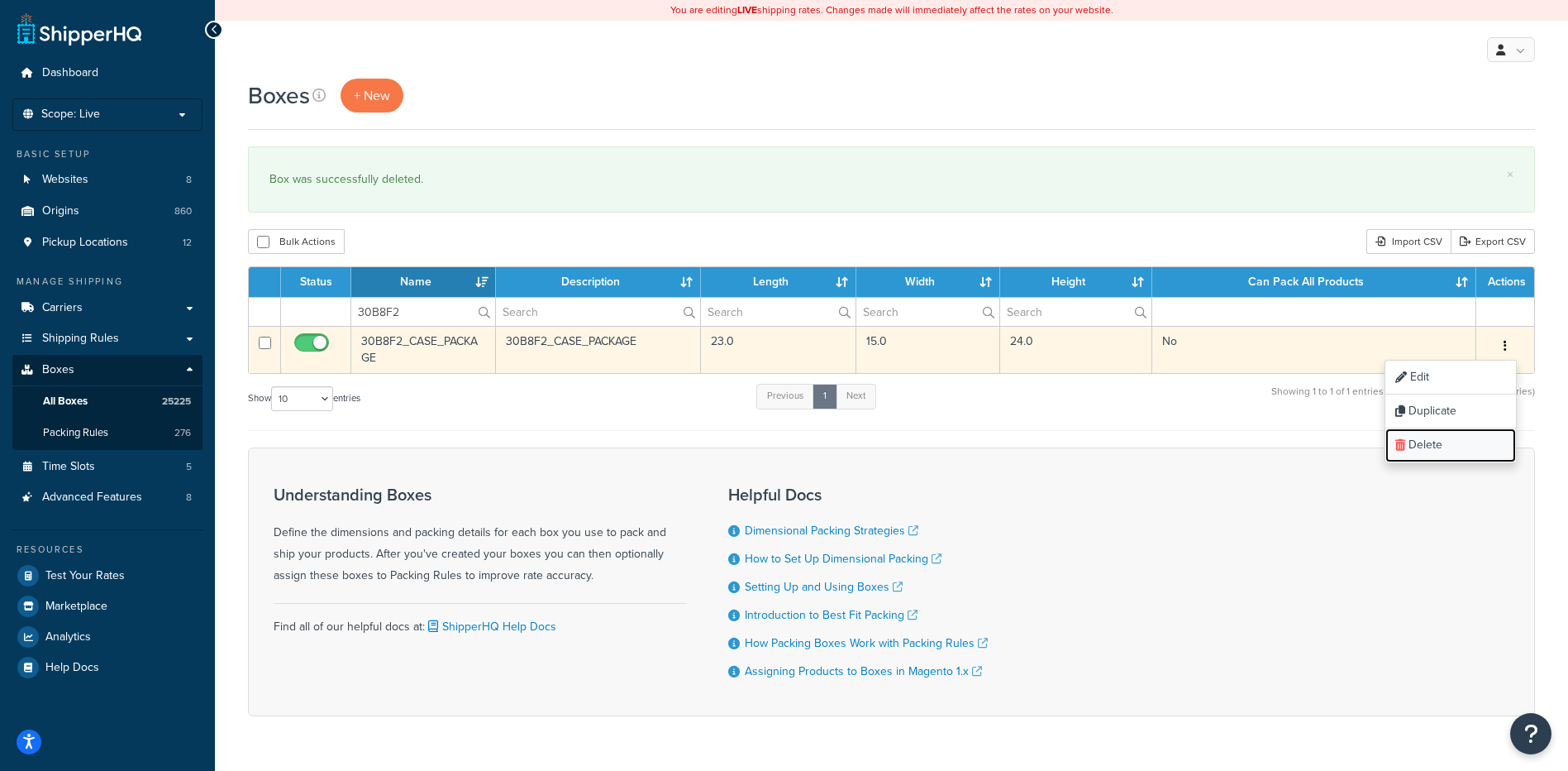
click at [1455, 452] on link "Delete" at bounding box center [1450, 445] width 130 height 34
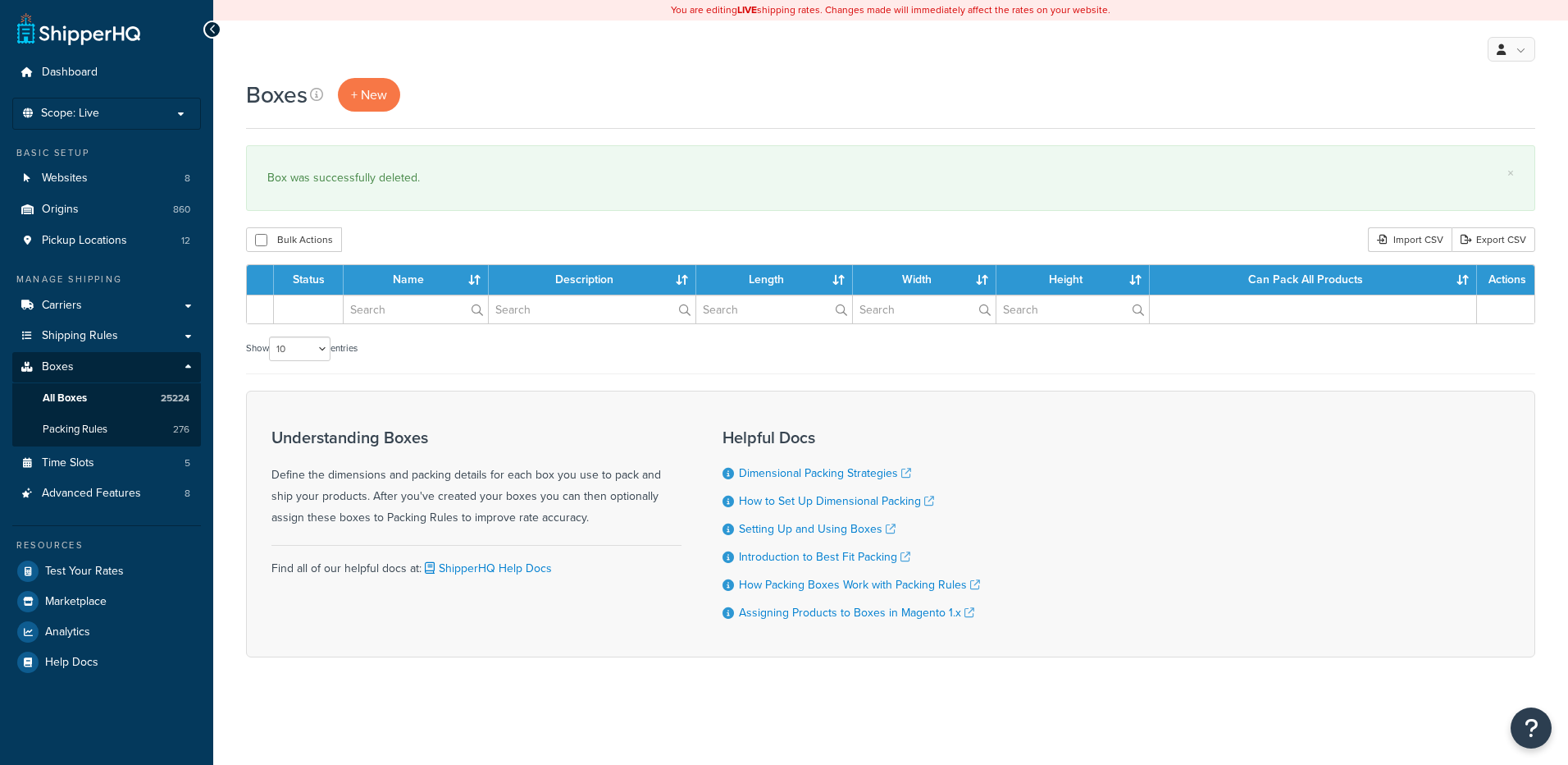
click at [408, 310] on input "text" at bounding box center [415, 310] width 144 height 28
type input "30B910"
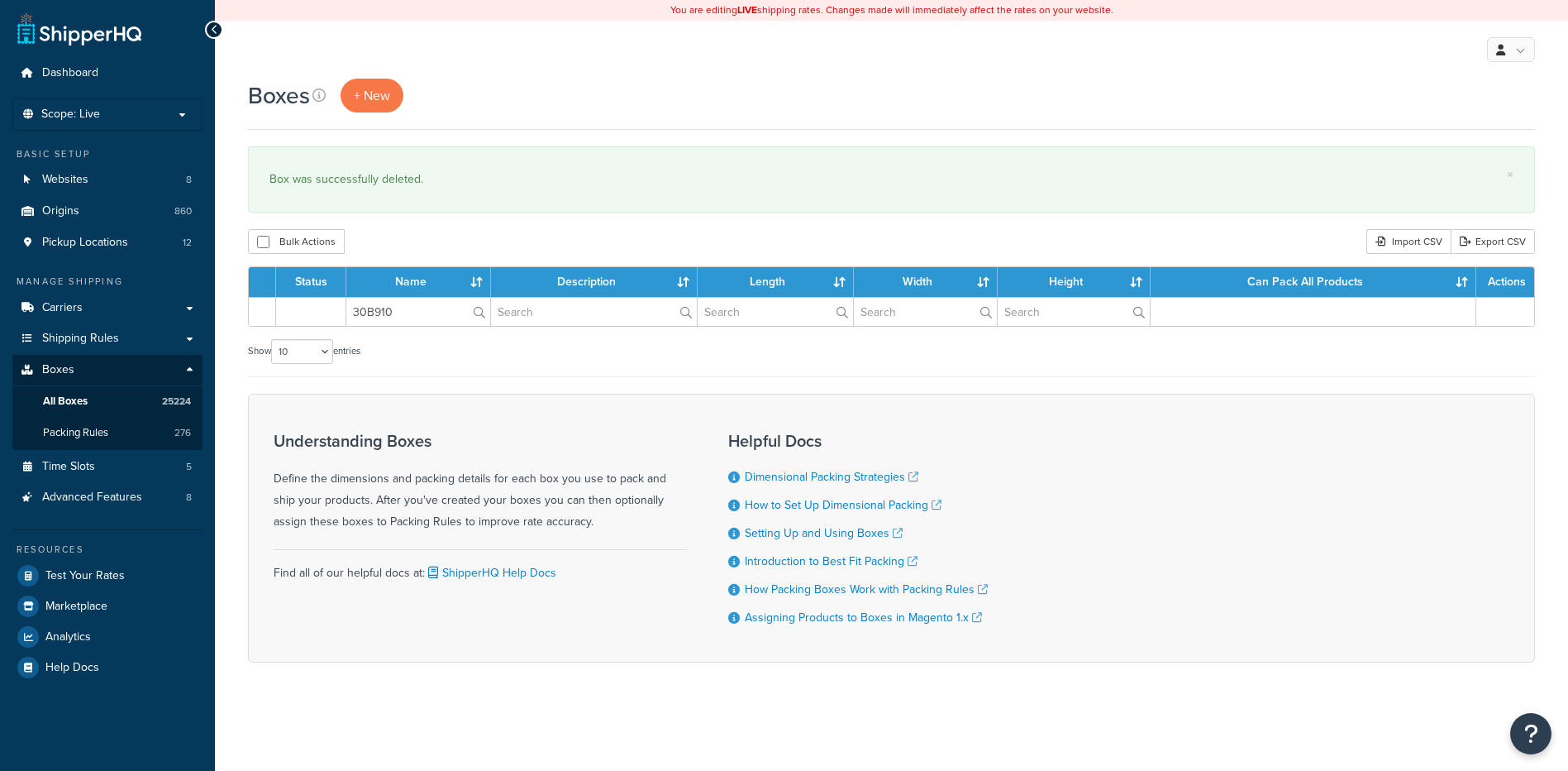
click at [434, 252] on div "Bulk Actions Duplicate [GEOGRAPHIC_DATA] Import CSV Export CSV" at bounding box center [892, 242] width 1287 height 25
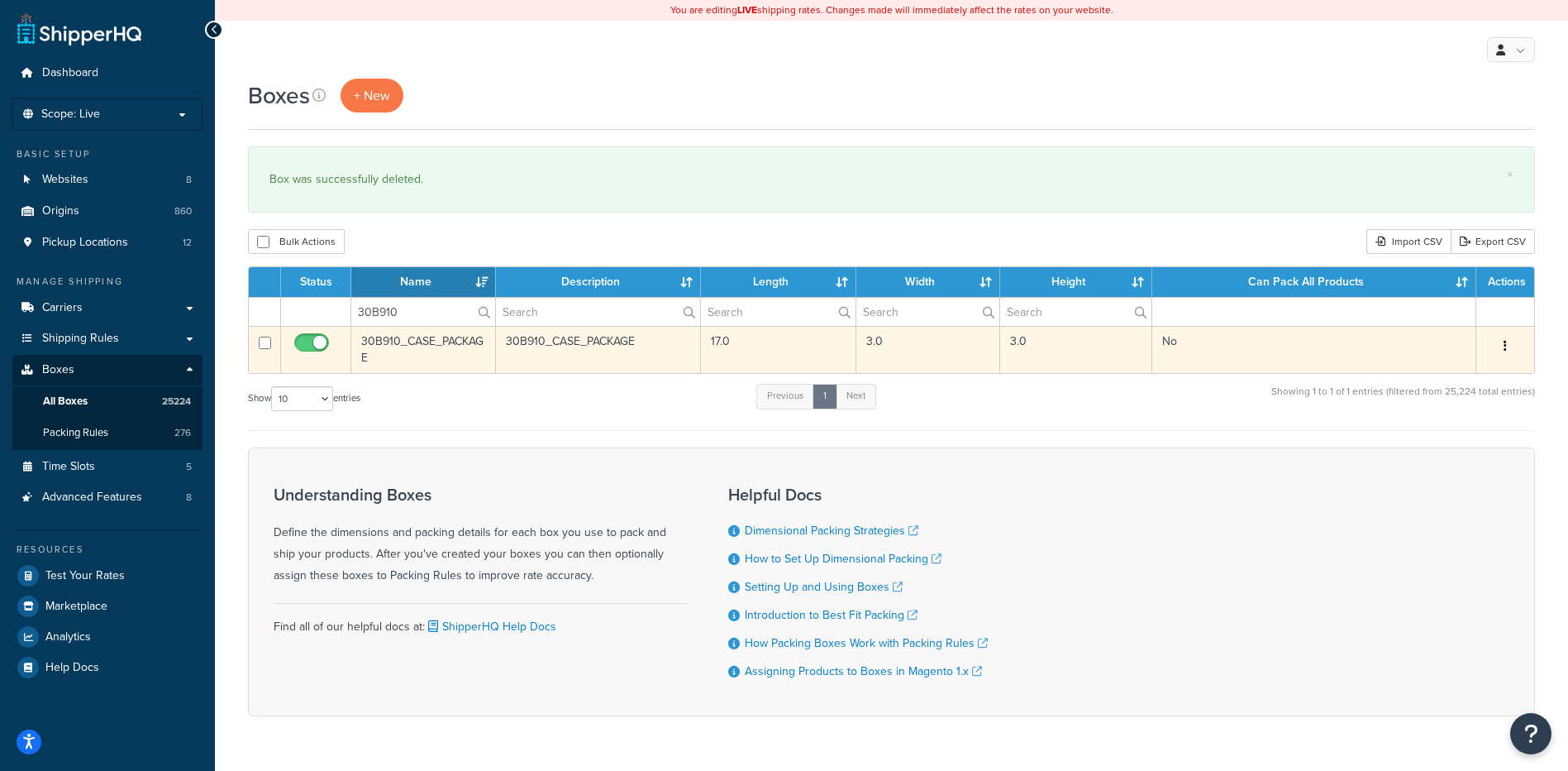
click at [1508, 345] on button "button" at bounding box center [1505, 346] width 23 height 27
click at [1475, 455] on link "Delete" at bounding box center [1450, 445] width 130 height 34
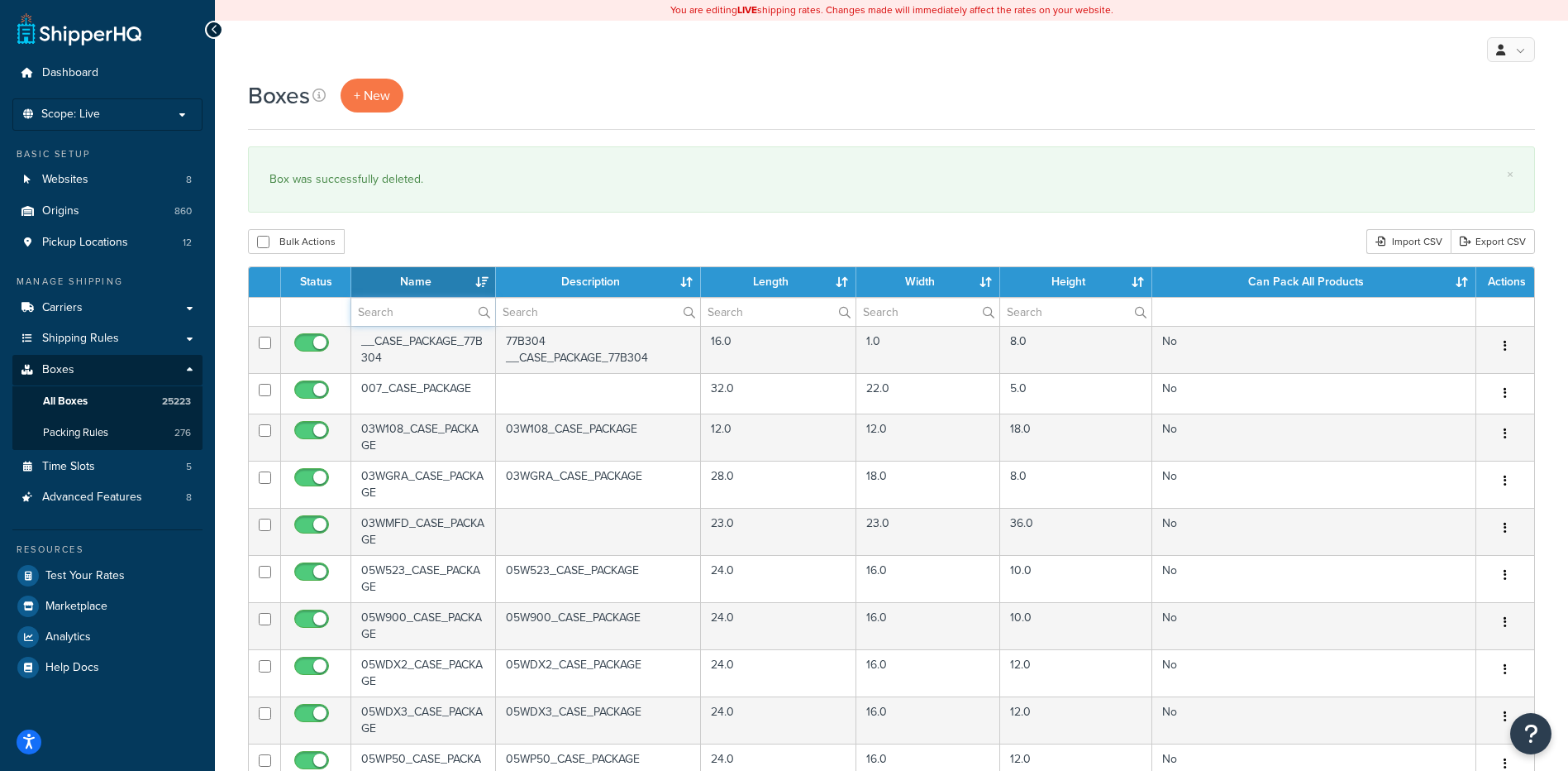
click at [383, 309] on input "text" at bounding box center [422, 312] width 144 height 29
paste input "30B915"
type input "30B915"
click at [419, 240] on div "Bulk Actions Duplicate [GEOGRAPHIC_DATA] Import CSV Export CSV" at bounding box center [892, 242] width 1287 height 25
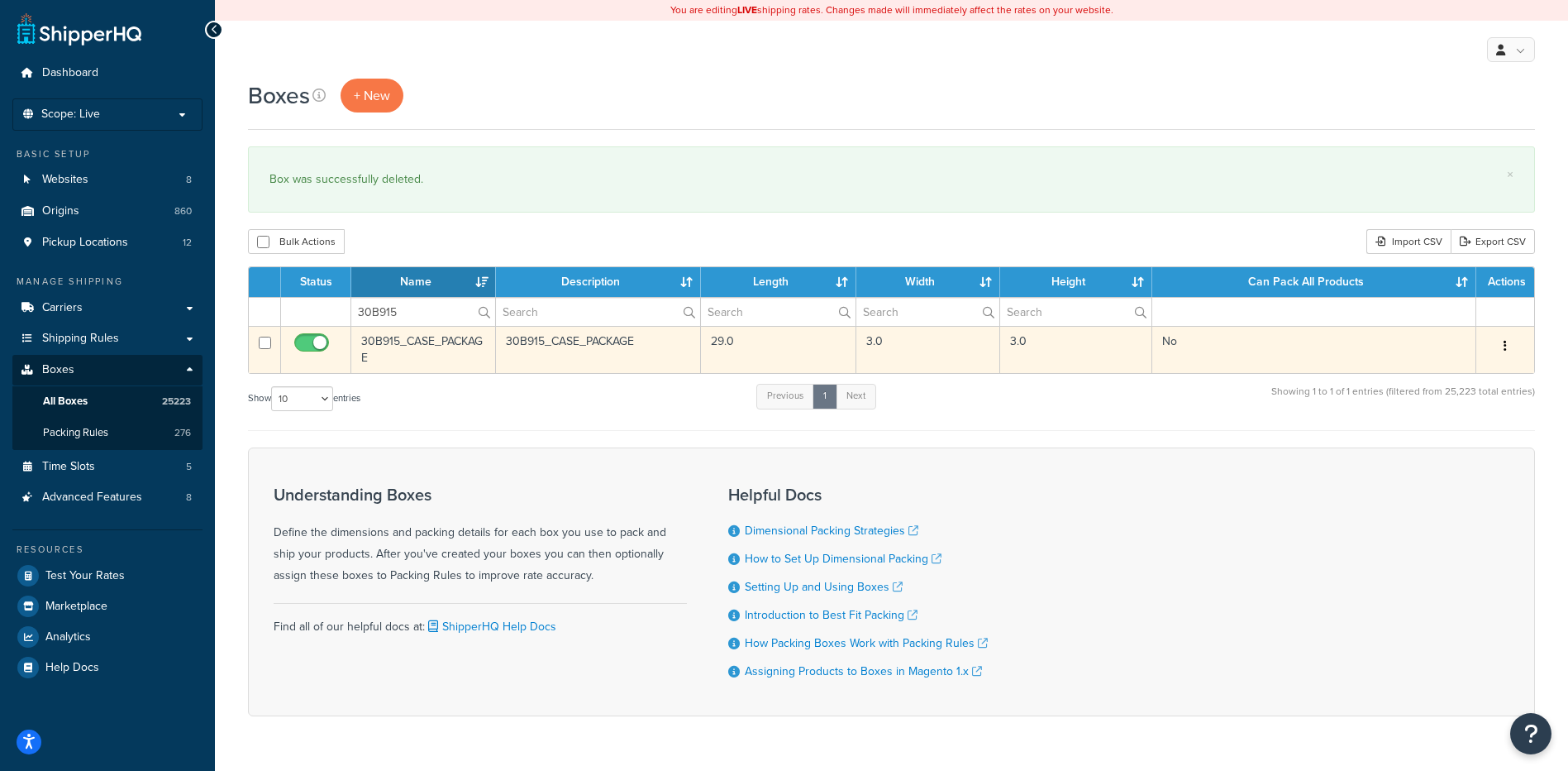
click at [1508, 346] on button "button" at bounding box center [1505, 346] width 23 height 27
click at [1477, 453] on link "Delete" at bounding box center [1450, 445] width 130 height 34
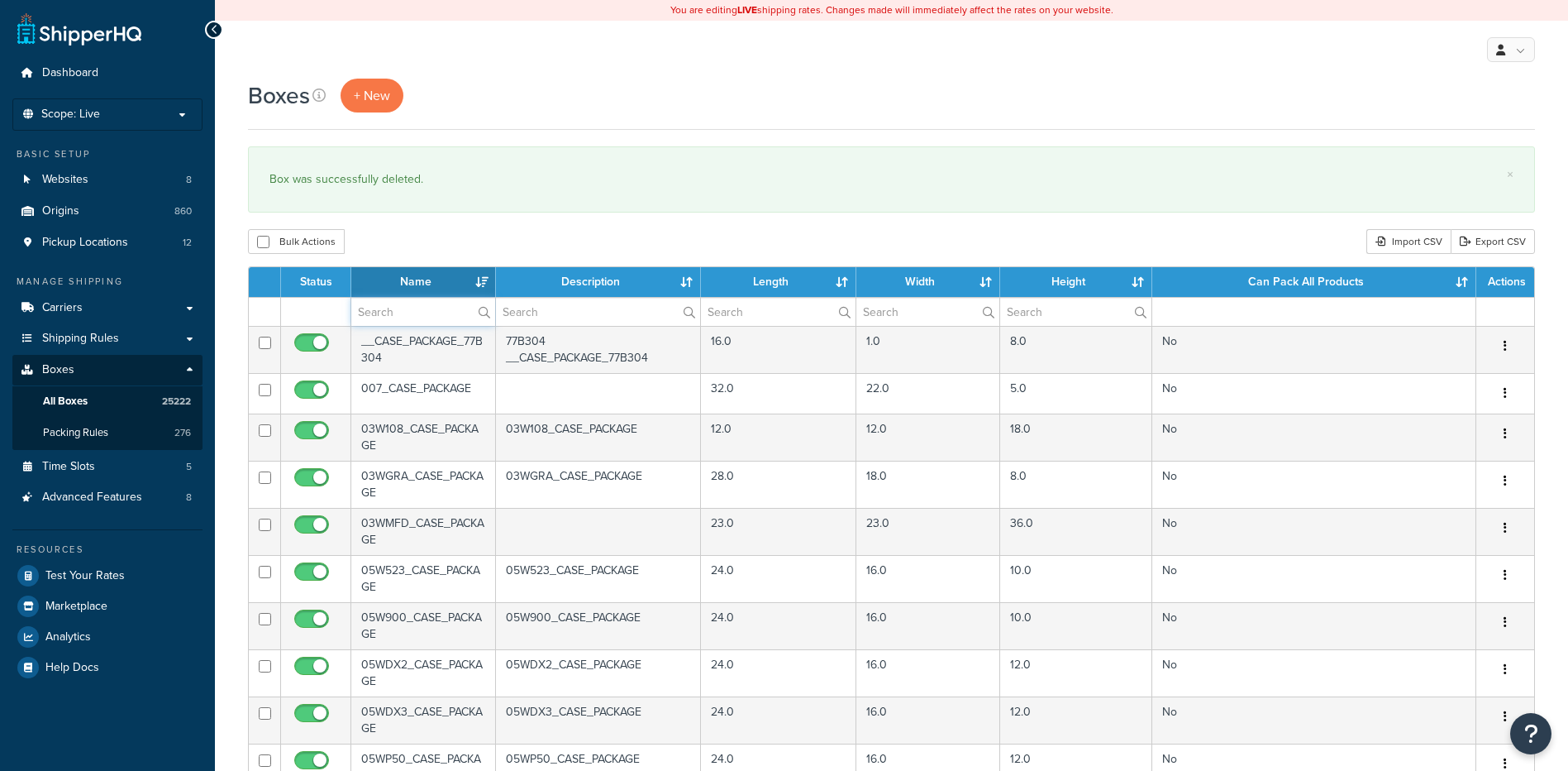
paste input "30B917"
click at [352, 307] on input "text" at bounding box center [422, 312] width 144 height 29
type input "30B917"
click at [403, 242] on div "Bulk Actions Duplicate [GEOGRAPHIC_DATA] Import CSV Export CSV" at bounding box center [892, 242] width 1287 height 25
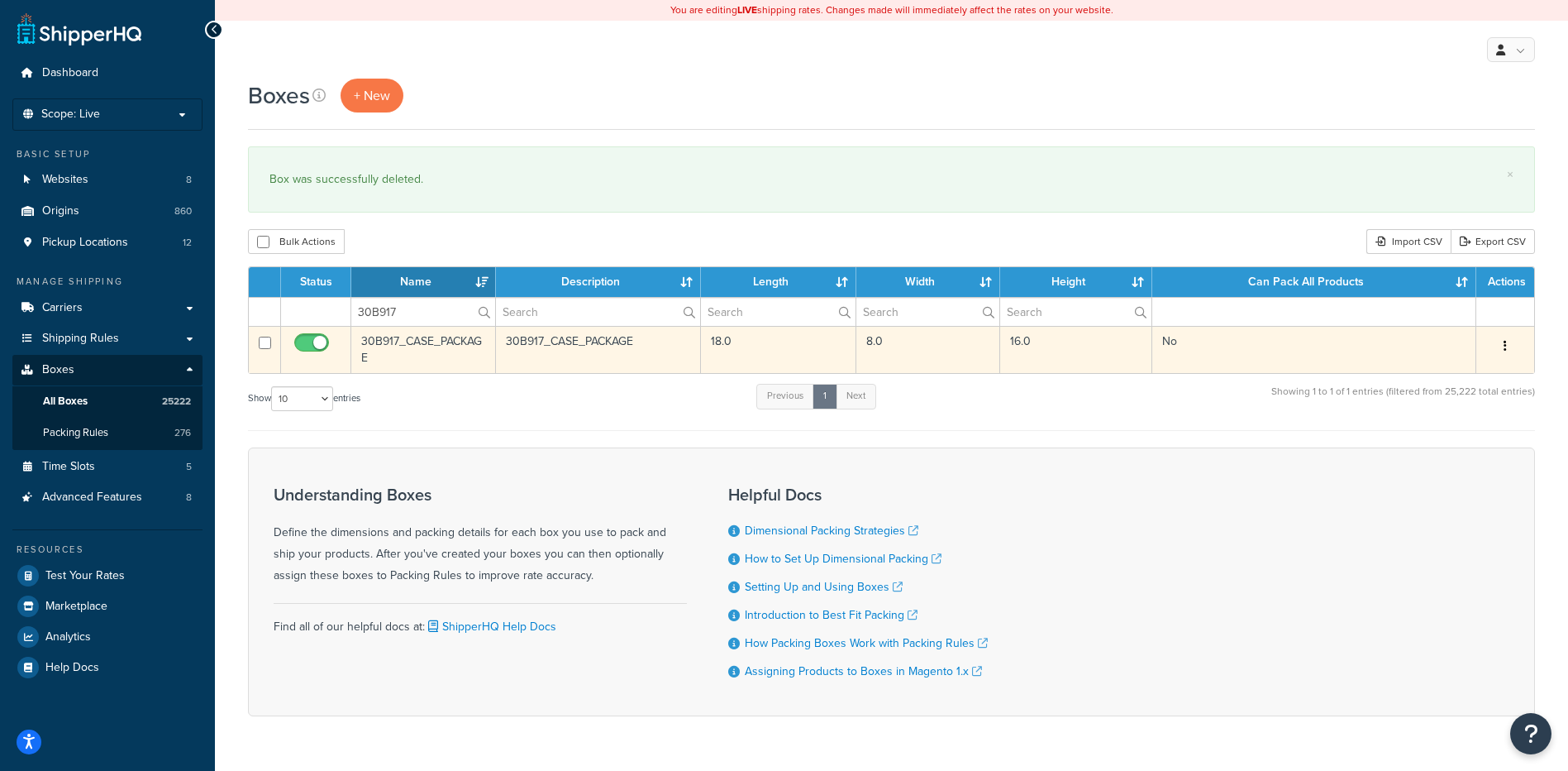
click at [1510, 347] on button "button" at bounding box center [1505, 346] width 23 height 27
click at [1460, 455] on link "Delete" at bounding box center [1450, 445] width 130 height 34
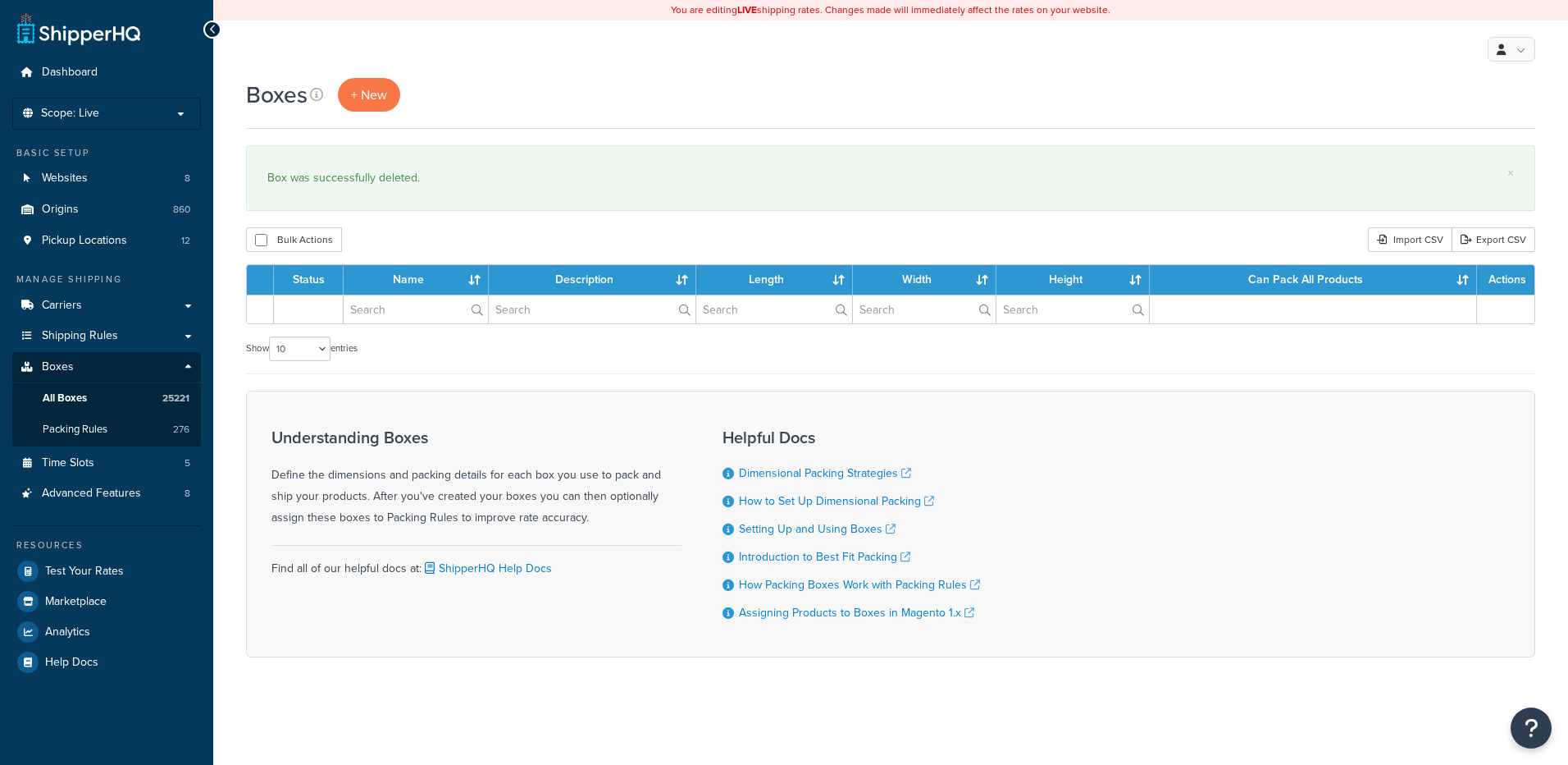
click at [423, 310] on input "text" at bounding box center [415, 310] width 144 height 28
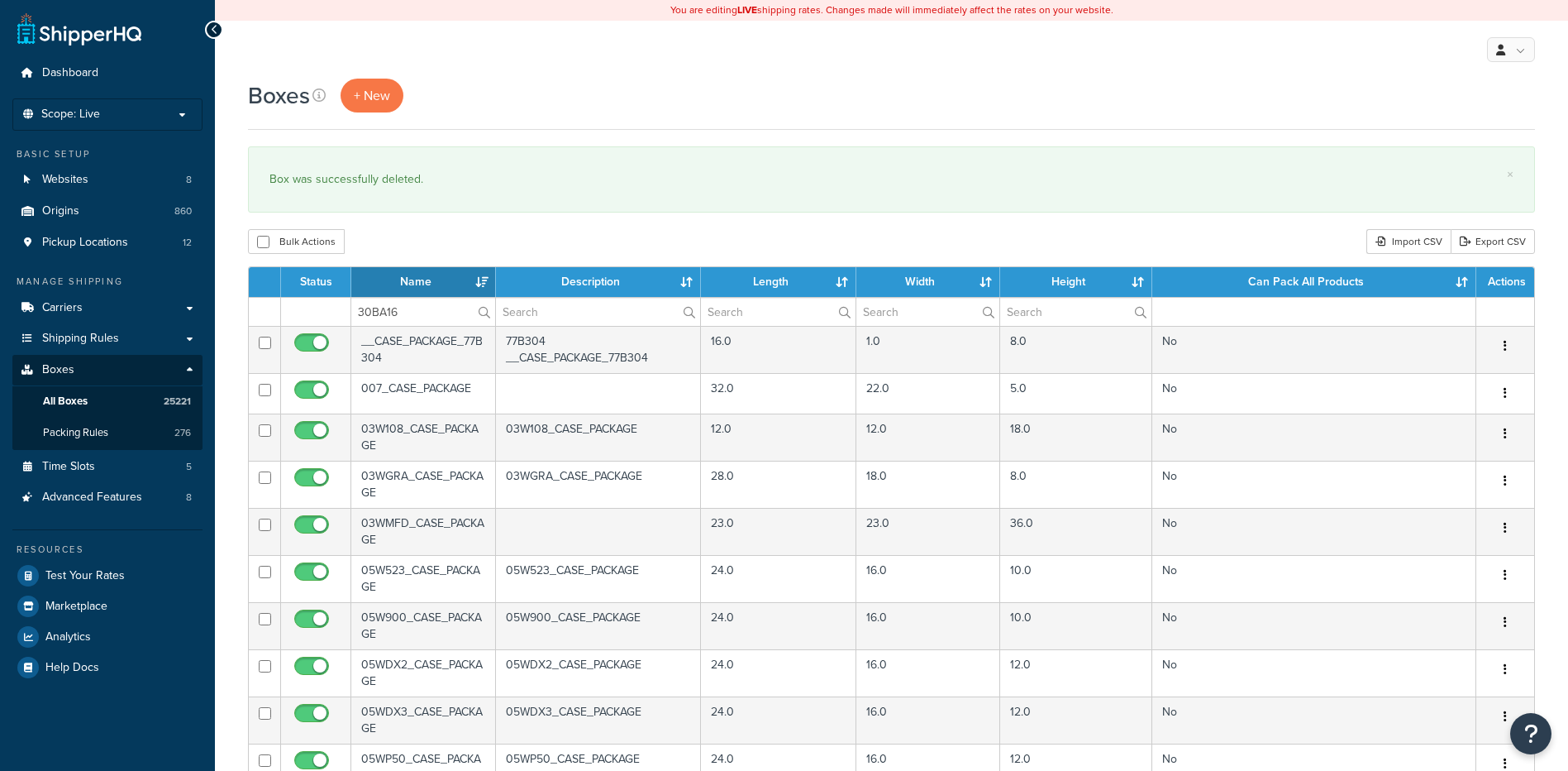
type input "30BA16"
click at [469, 209] on div "× Box was successfully deleted." at bounding box center [892, 179] width 1287 height 66
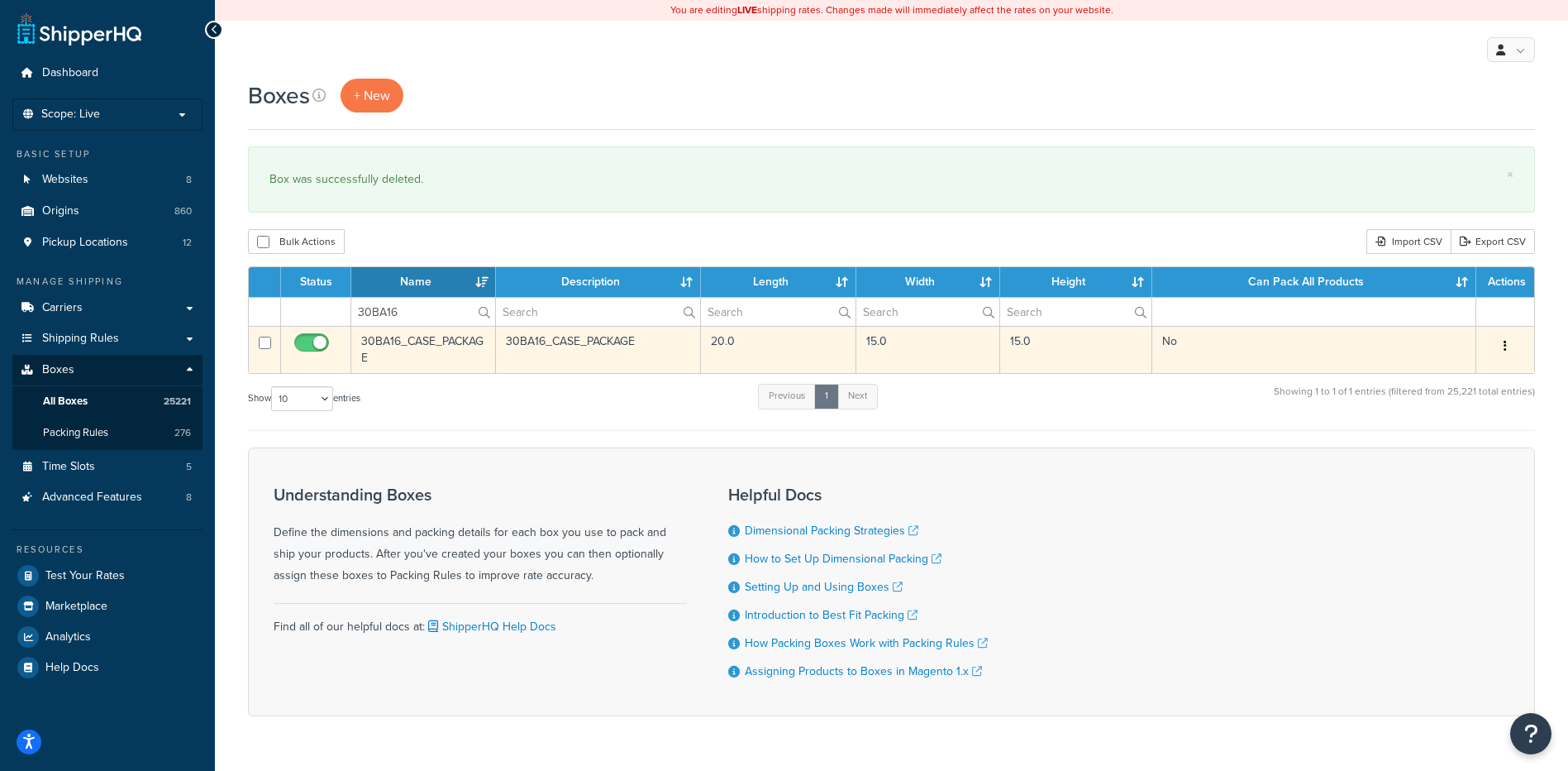
click at [1506, 341] on icon "button" at bounding box center [1504, 346] width 3 height 11
click at [1433, 440] on link "Delete" at bounding box center [1450, 445] width 130 height 34
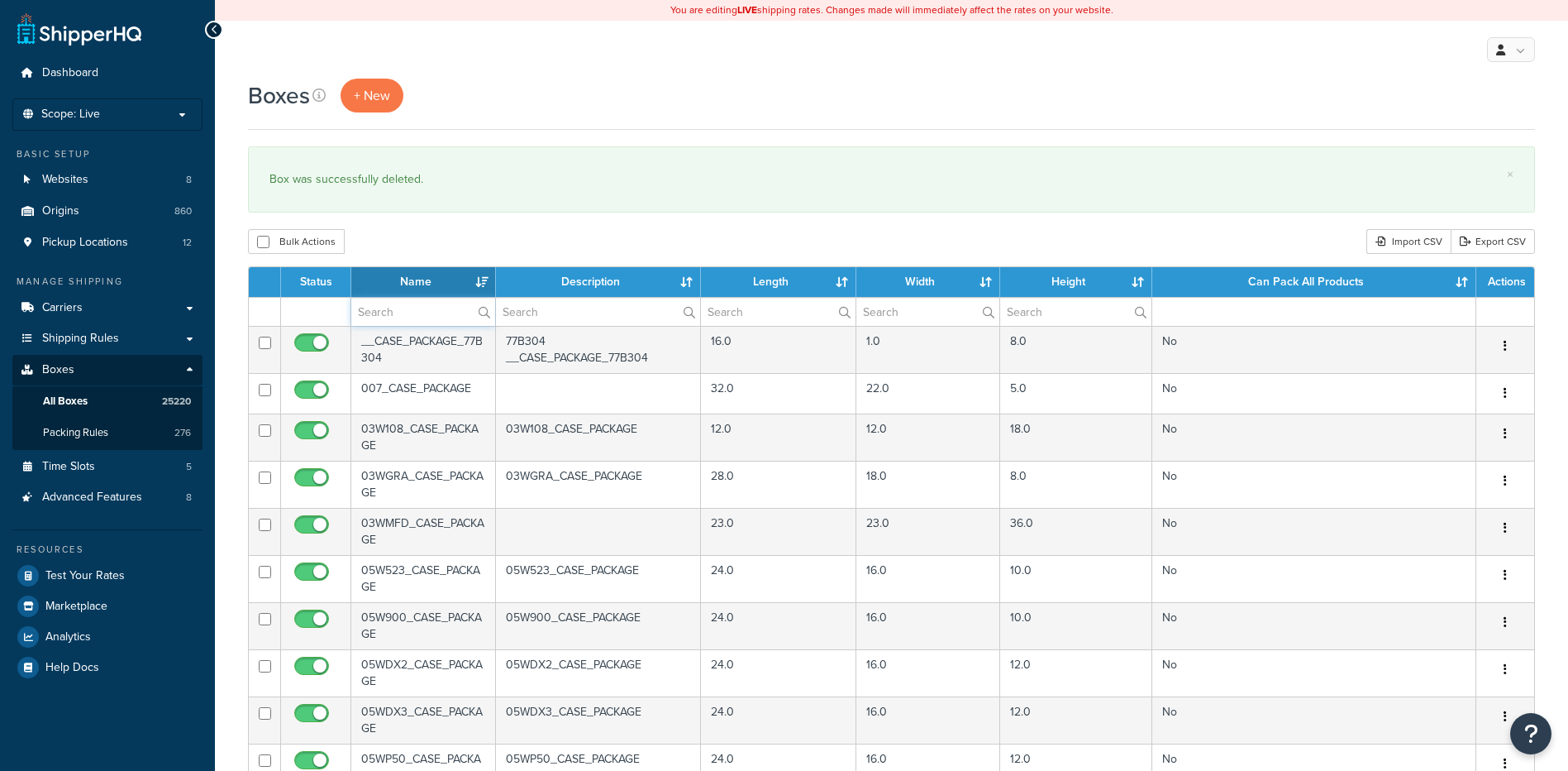
paste input "30BA64"
click at [415, 321] on input "30BA64" at bounding box center [422, 312] width 144 height 29
type input "30BA64"
click at [444, 246] on div "Bulk Actions Duplicate [GEOGRAPHIC_DATA] Import CSV Export CSV" at bounding box center [892, 242] width 1287 height 25
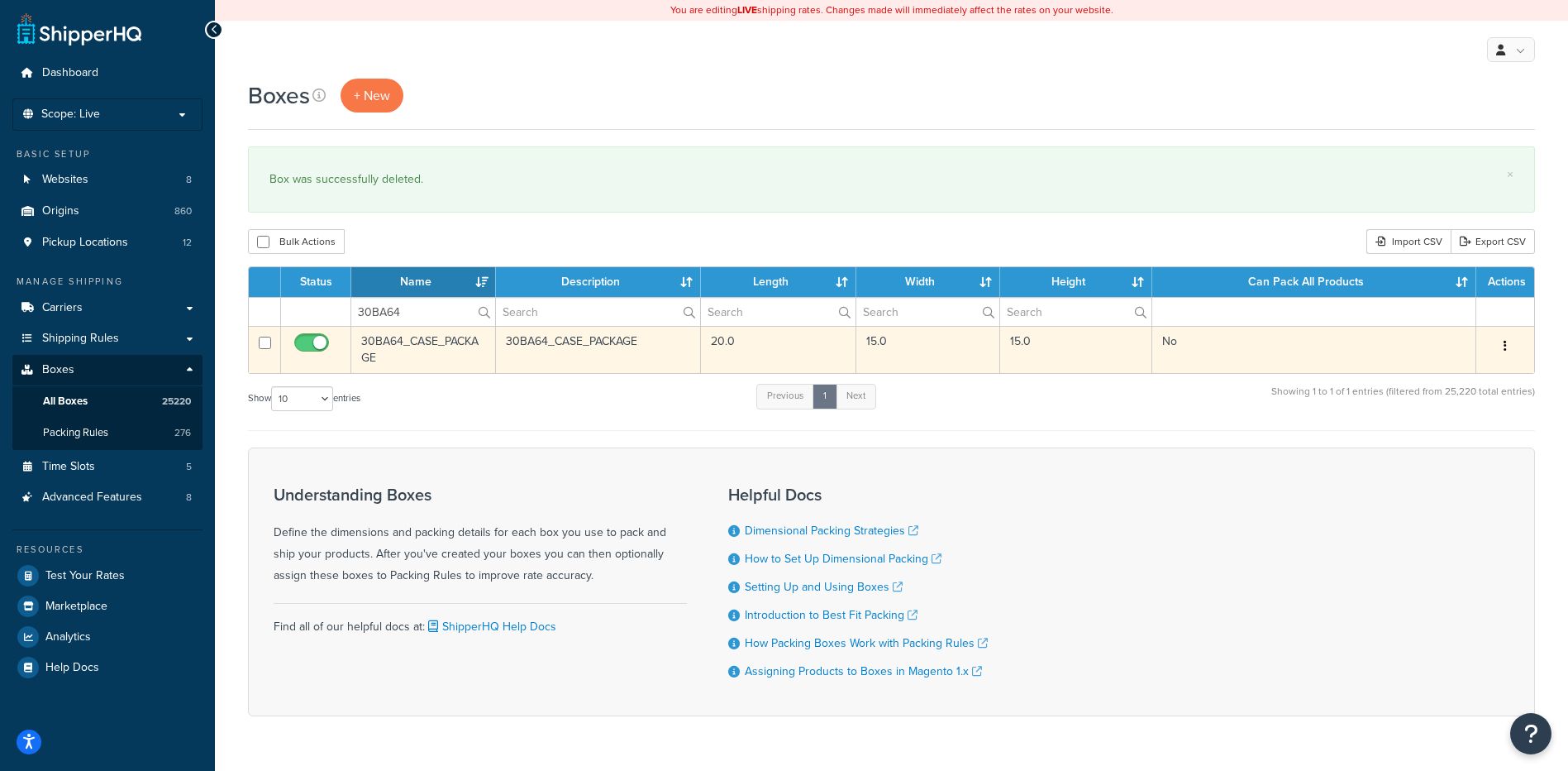
click at [1508, 340] on button "button" at bounding box center [1505, 346] width 23 height 27
click at [1468, 445] on link "Delete" at bounding box center [1450, 445] width 130 height 34
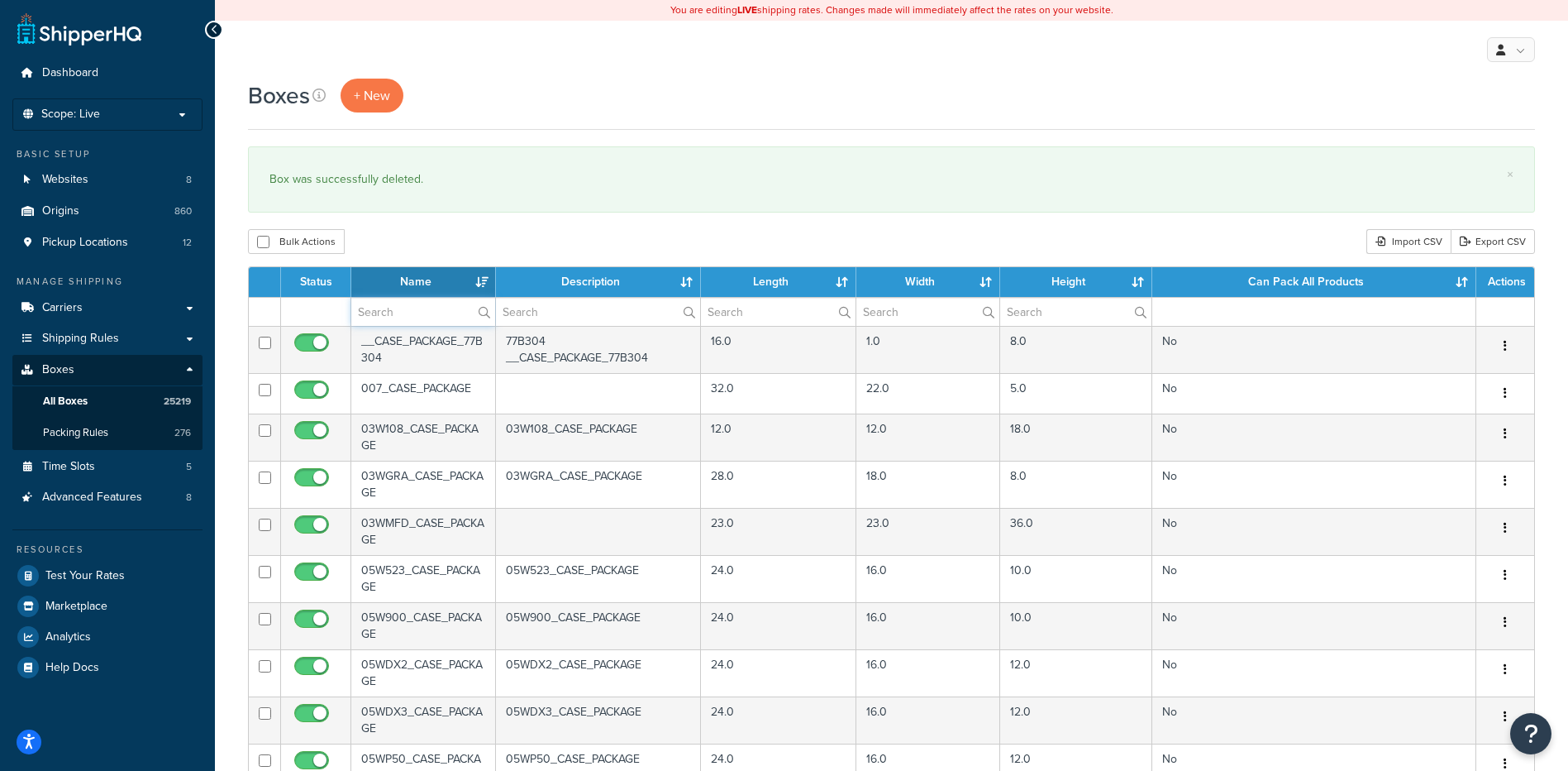
click at [360, 308] on input "text" at bounding box center [422, 312] width 144 height 29
paste input "30BB17"
type input "30BB17"
click at [496, 229] on div "Boxes + New × Box was successfully deleted. Bulk Actions Duplicate Delete Impor…" at bounding box center [892, 635] width 1353 height 1113
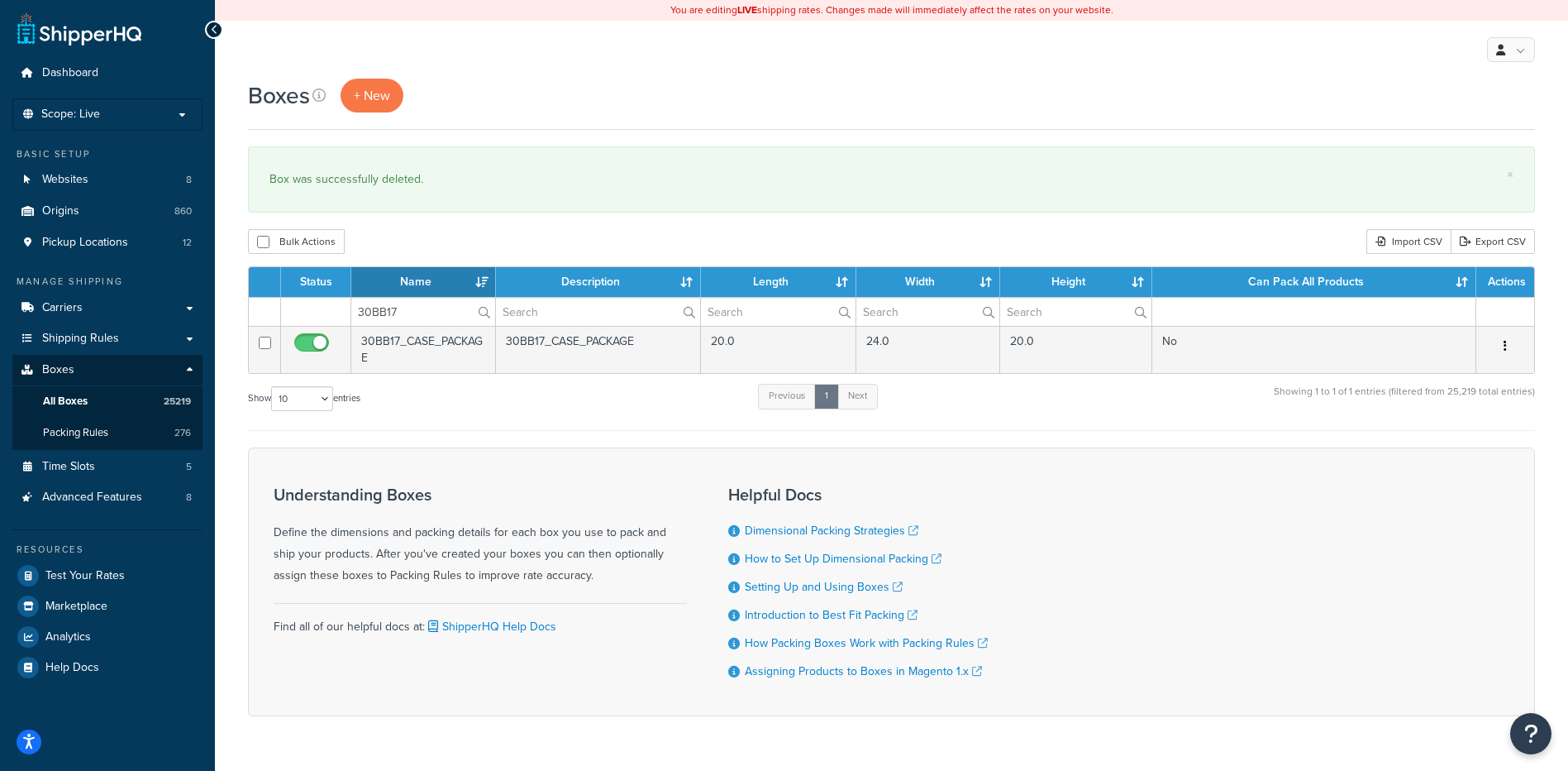
click at [1503, 341] on icon "button" at bounding box center [1504, 346] width 3 height 11
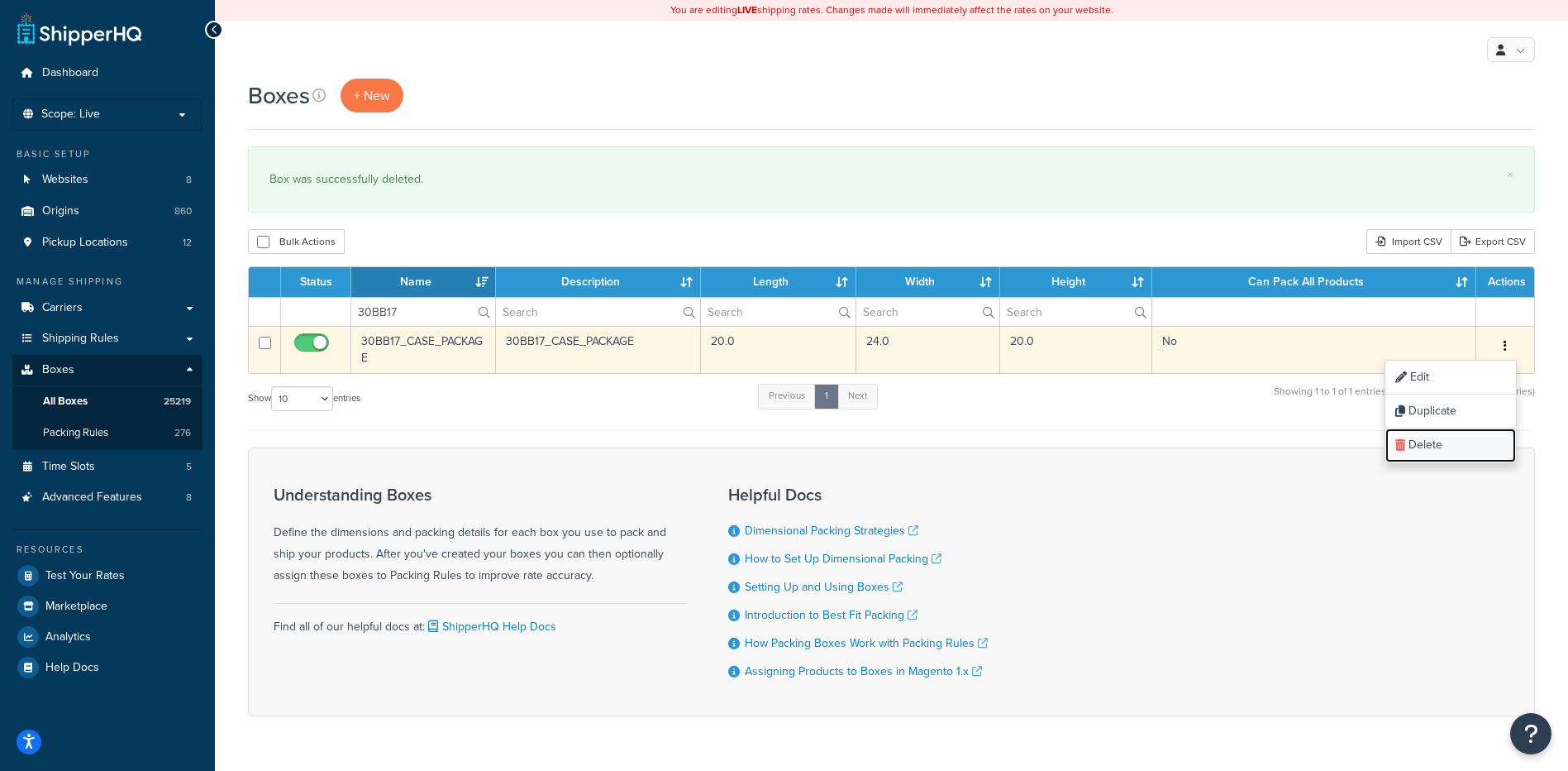
click at [1473, 453] on link "Delete" at bounding box center [1450, 445] width 130 height 34
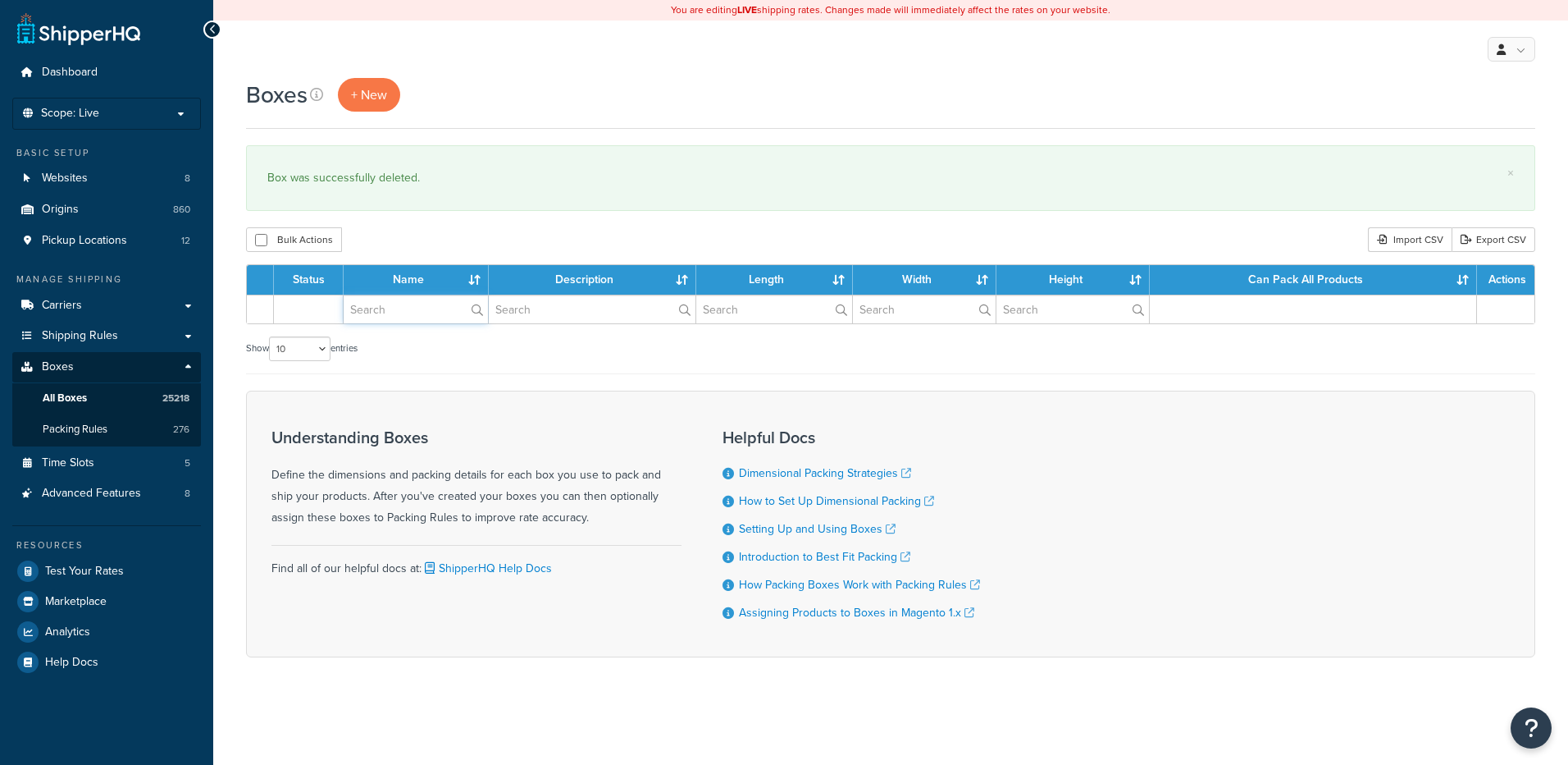
drag, startPoint x: 0, startPoint y: 0, endPoint x: 403, endPoint y: 307, distance: 506.6
click at [403, 307] on input "text" at bounding box center [415, 310] width 144 height 28
paste input "30BB19"
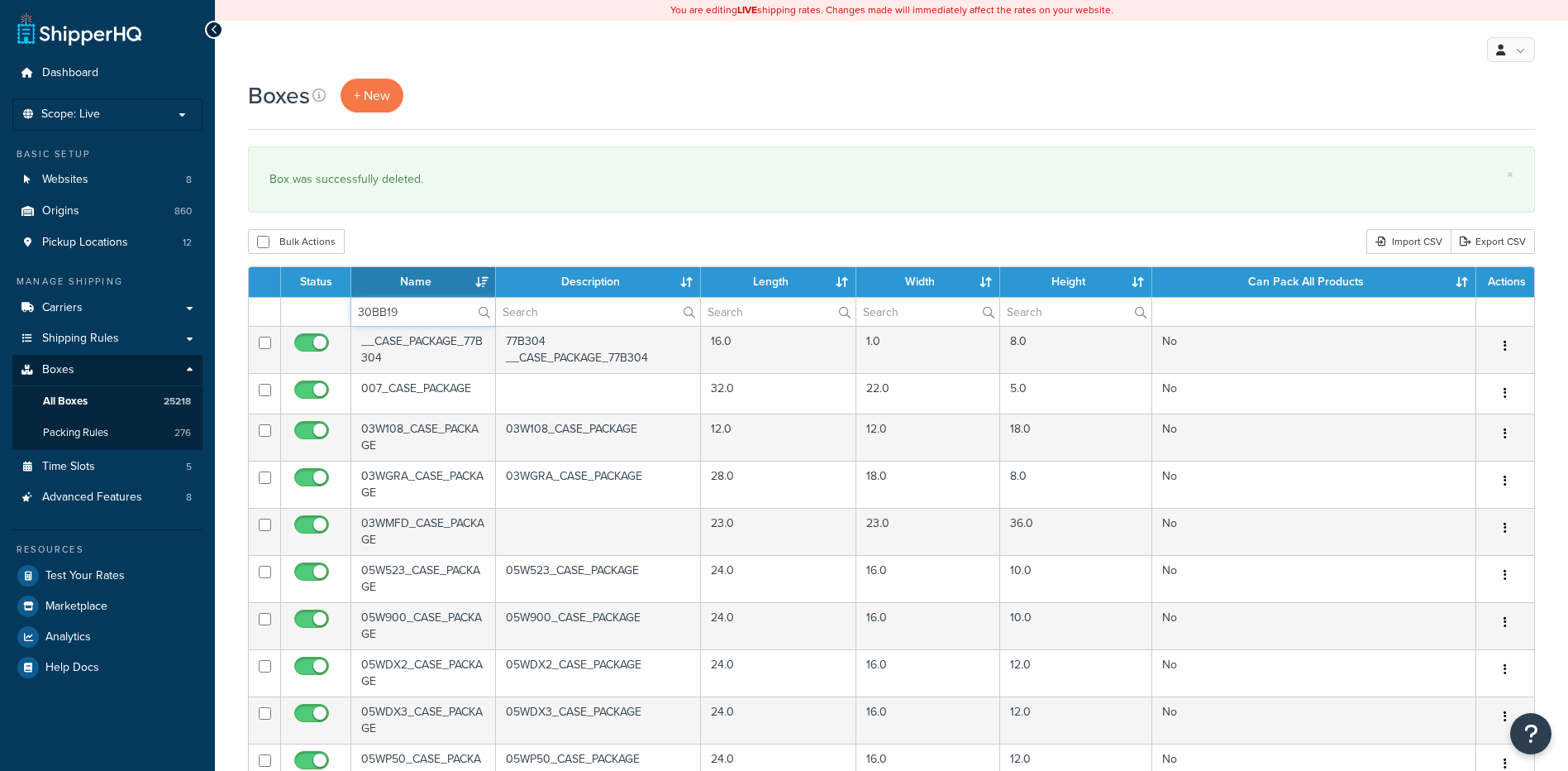
type input "30BB19"
click at [452, 217] on div "Boxes + New × Box was successfully deleted. Bulk Actions Duplicate [GEOGRAPHIC_…" at bounding box center [892, 635] width 1353 height 1113
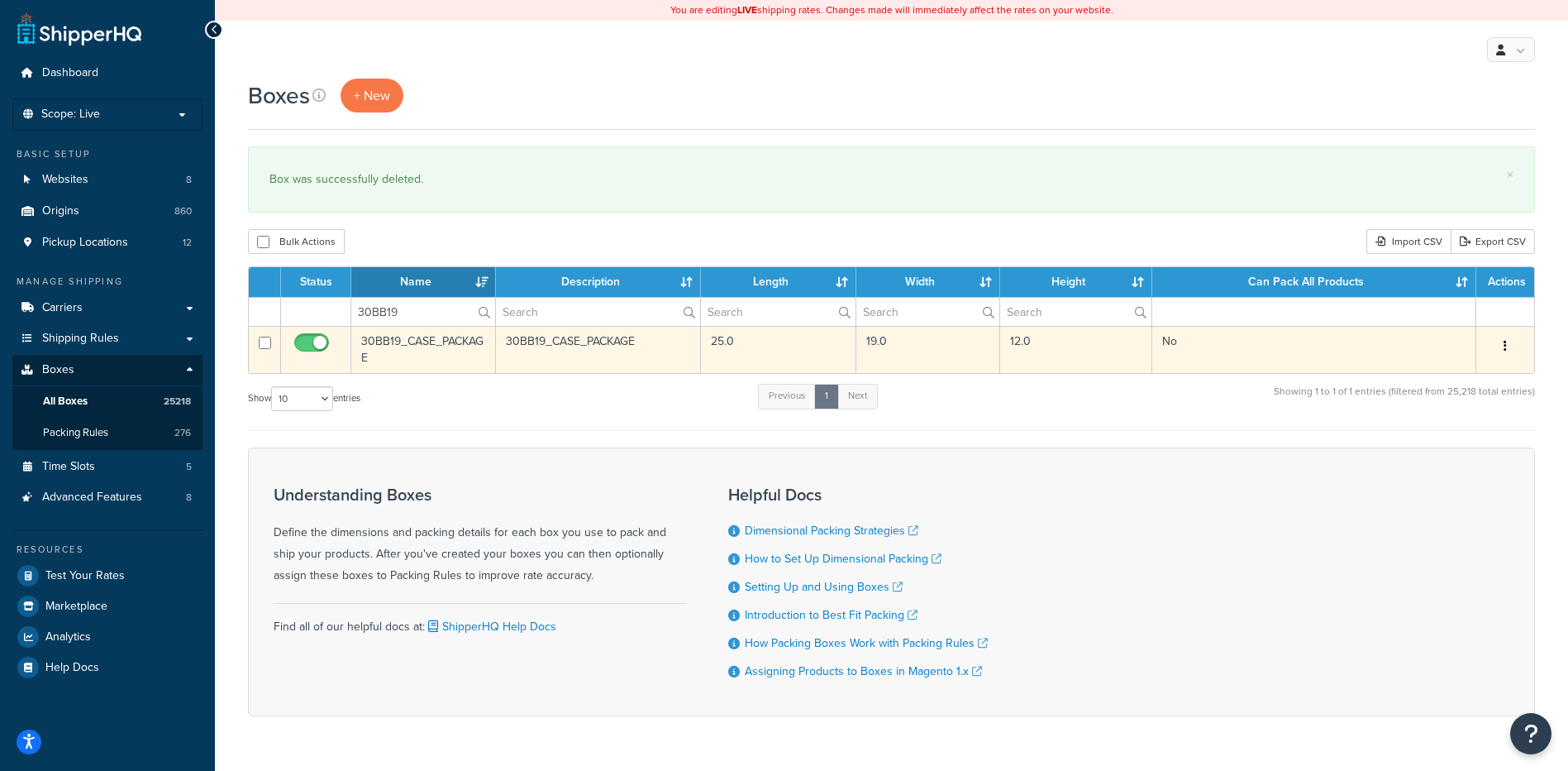
click at [1503, 346] on icon "button" at bounding box center [1504, 346] width 3 height 11
click at [1453, 445] on link "Delete" at bounding box center [1450, 445] width 130 height 34
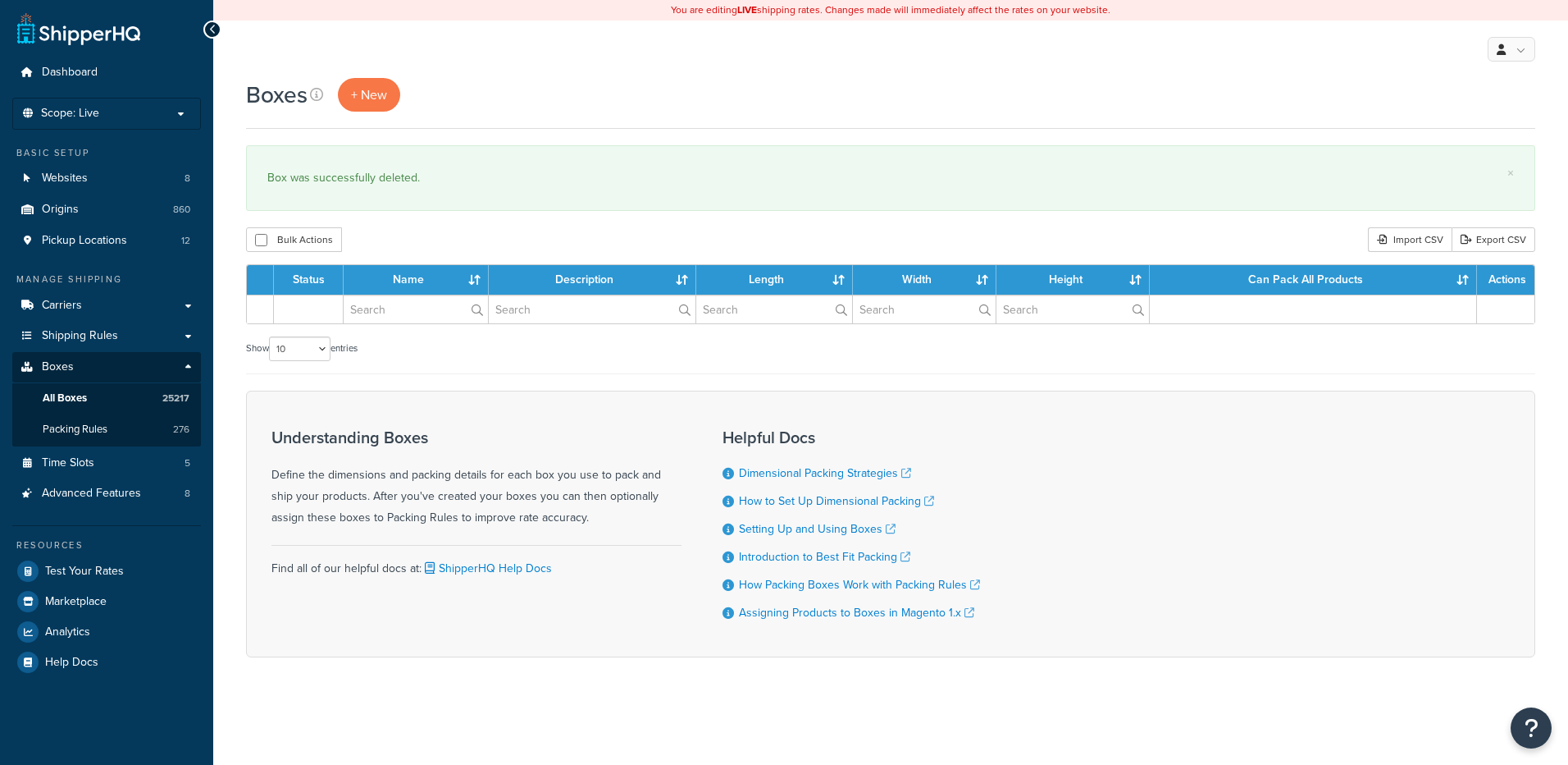
click at [396, 310] on input "text" at bounding box center [415, 310] width 144 height 28
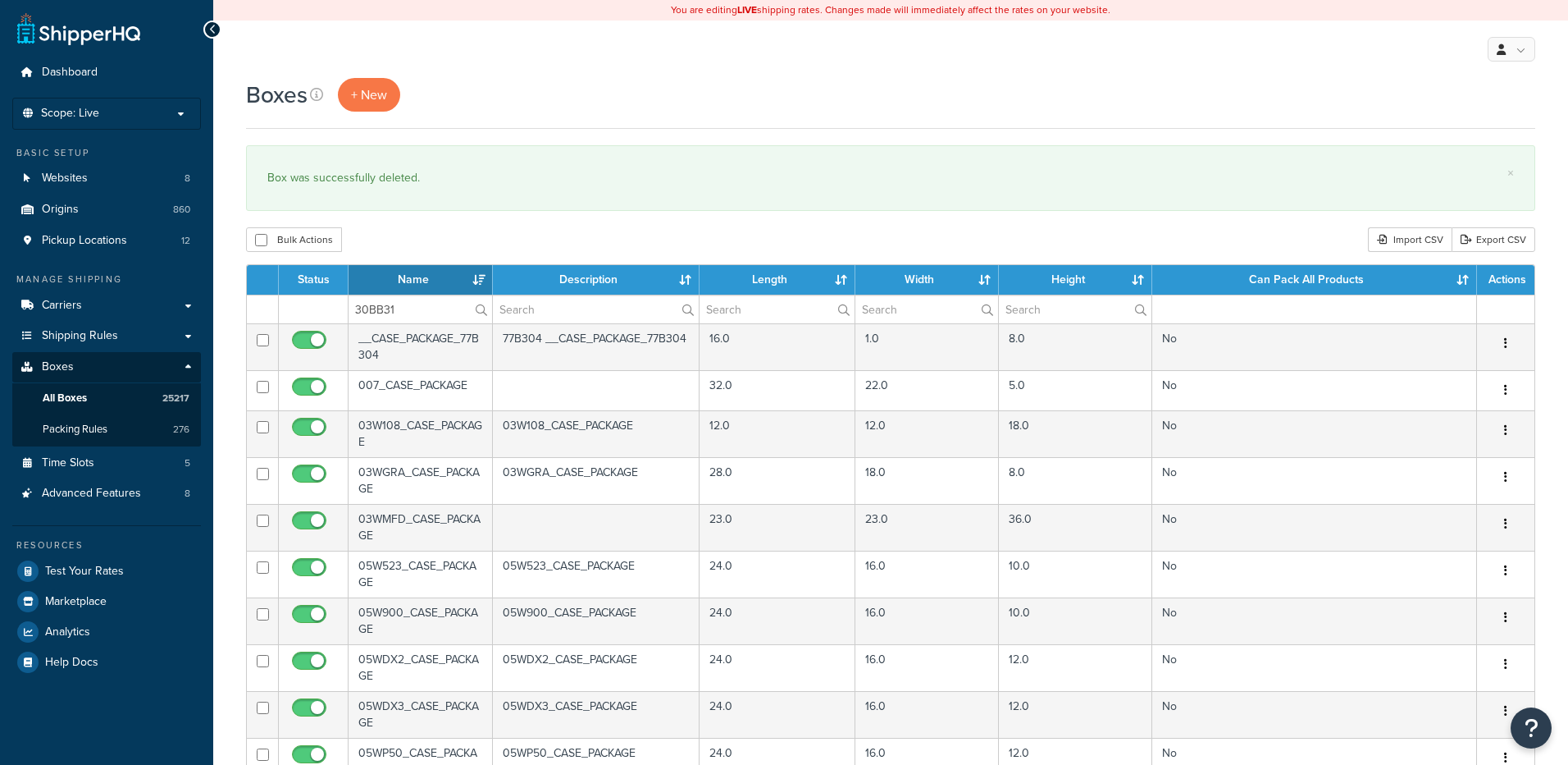
type input "30BB31"
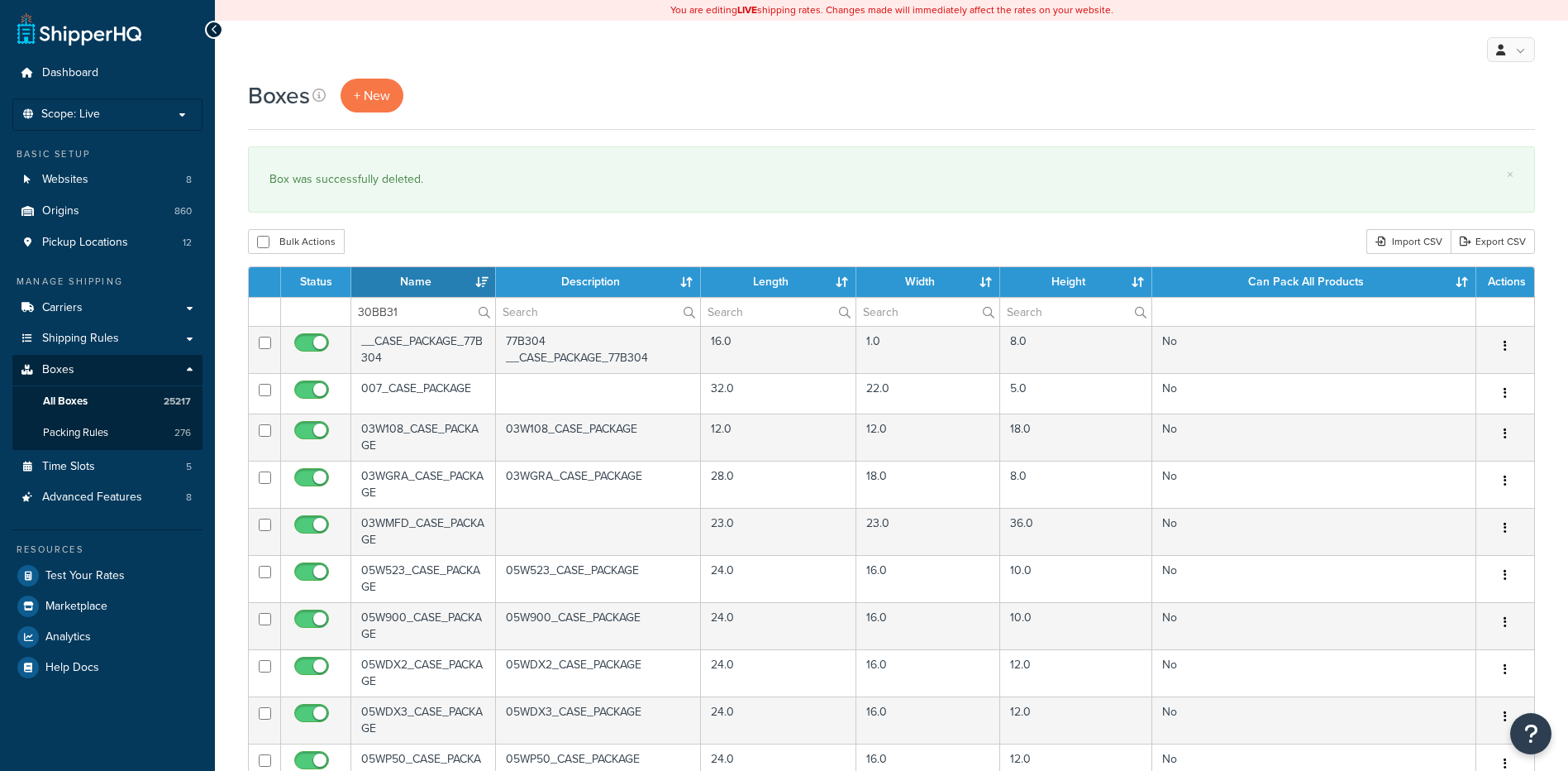
click at [448, 235] on div "Bulk Actions Duplicate Delete Import CSV Export CSV" at bounding box center [892, 242] width 1287 height 25
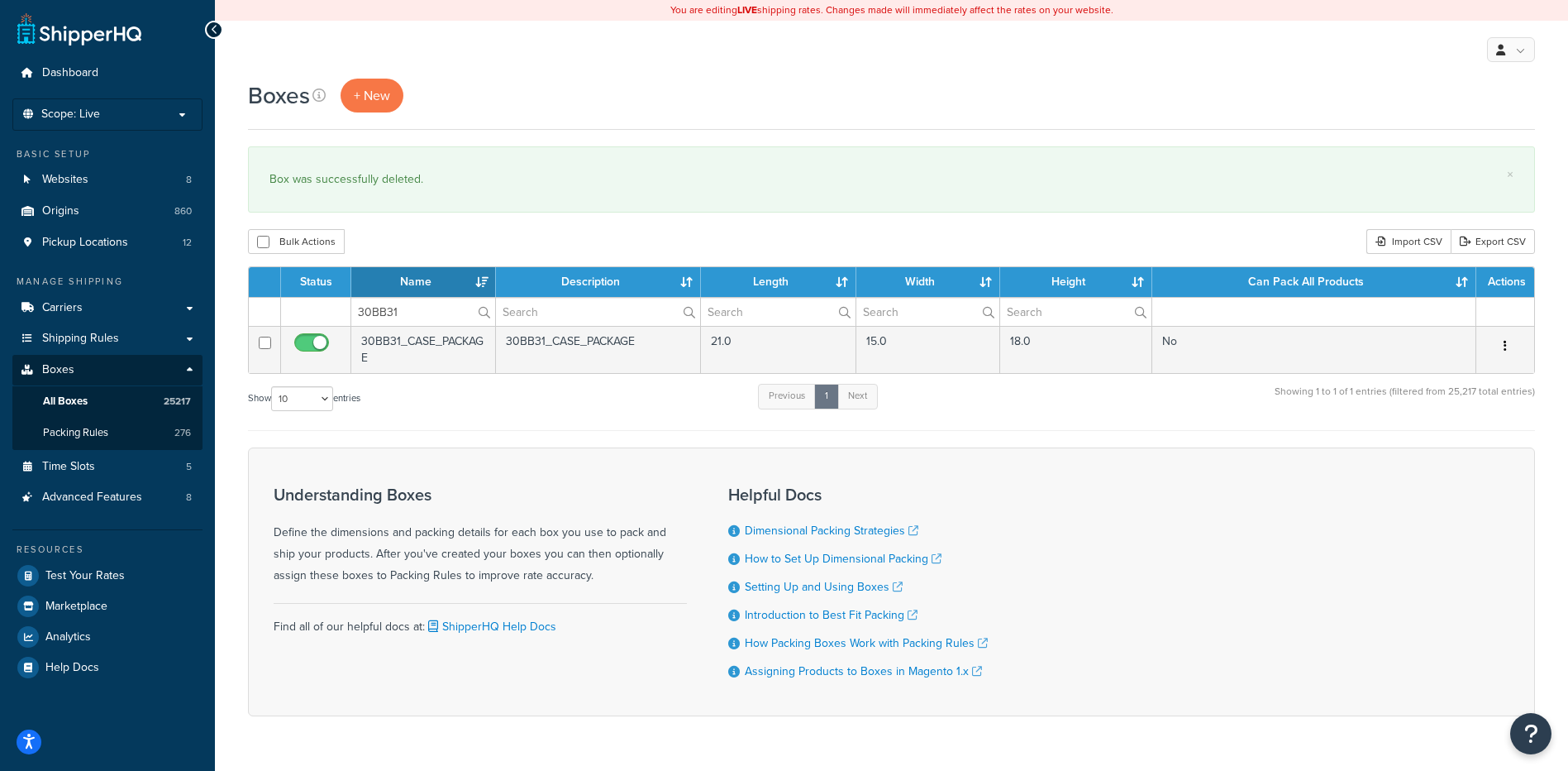
click at [1506, 346] on icon "button" at bounding box center [1504, 346] width 3 height 11
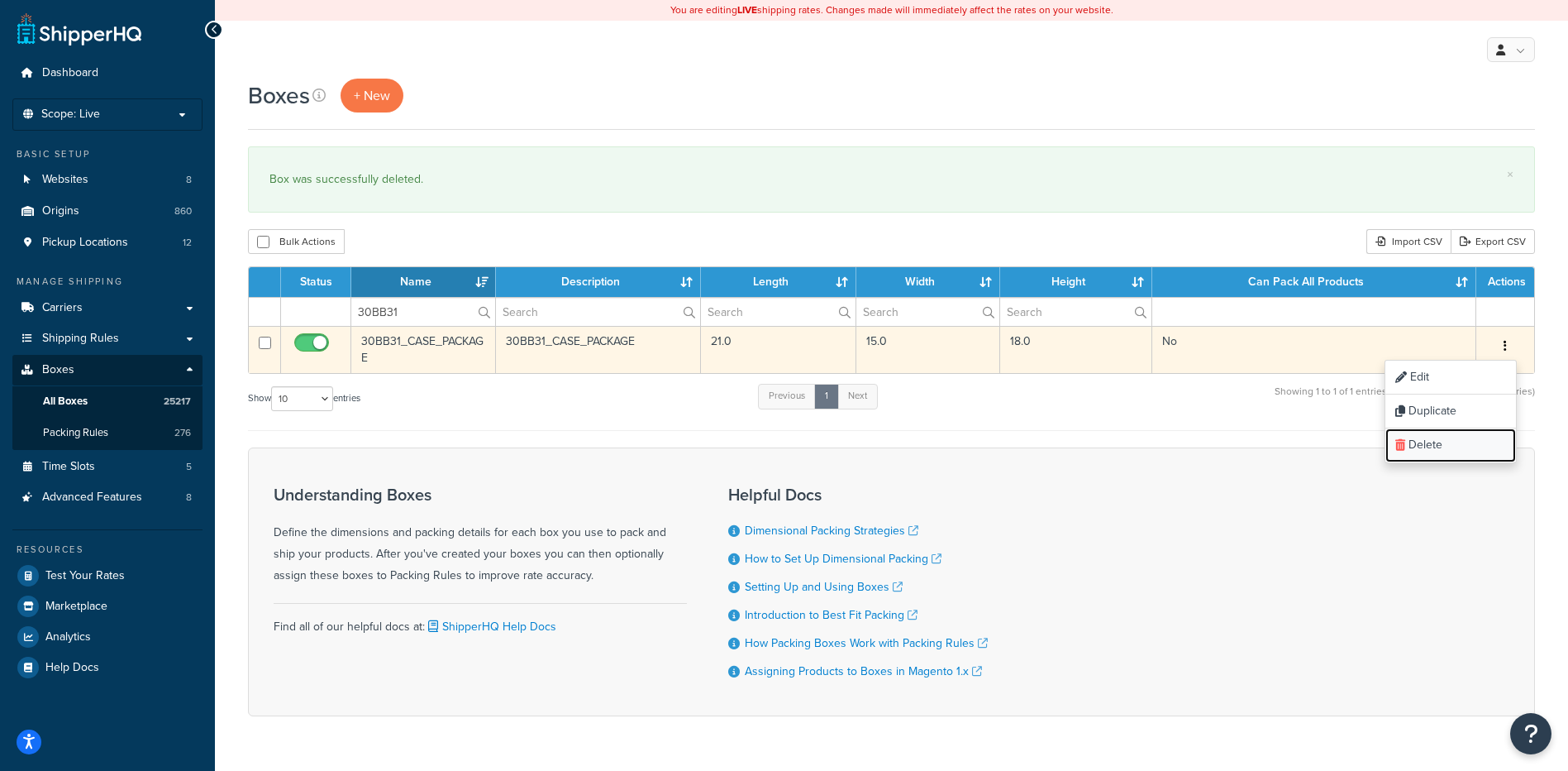
click at [1482, 445] on link "Delete" at bounding box center [1450, 445] width 130 height 34
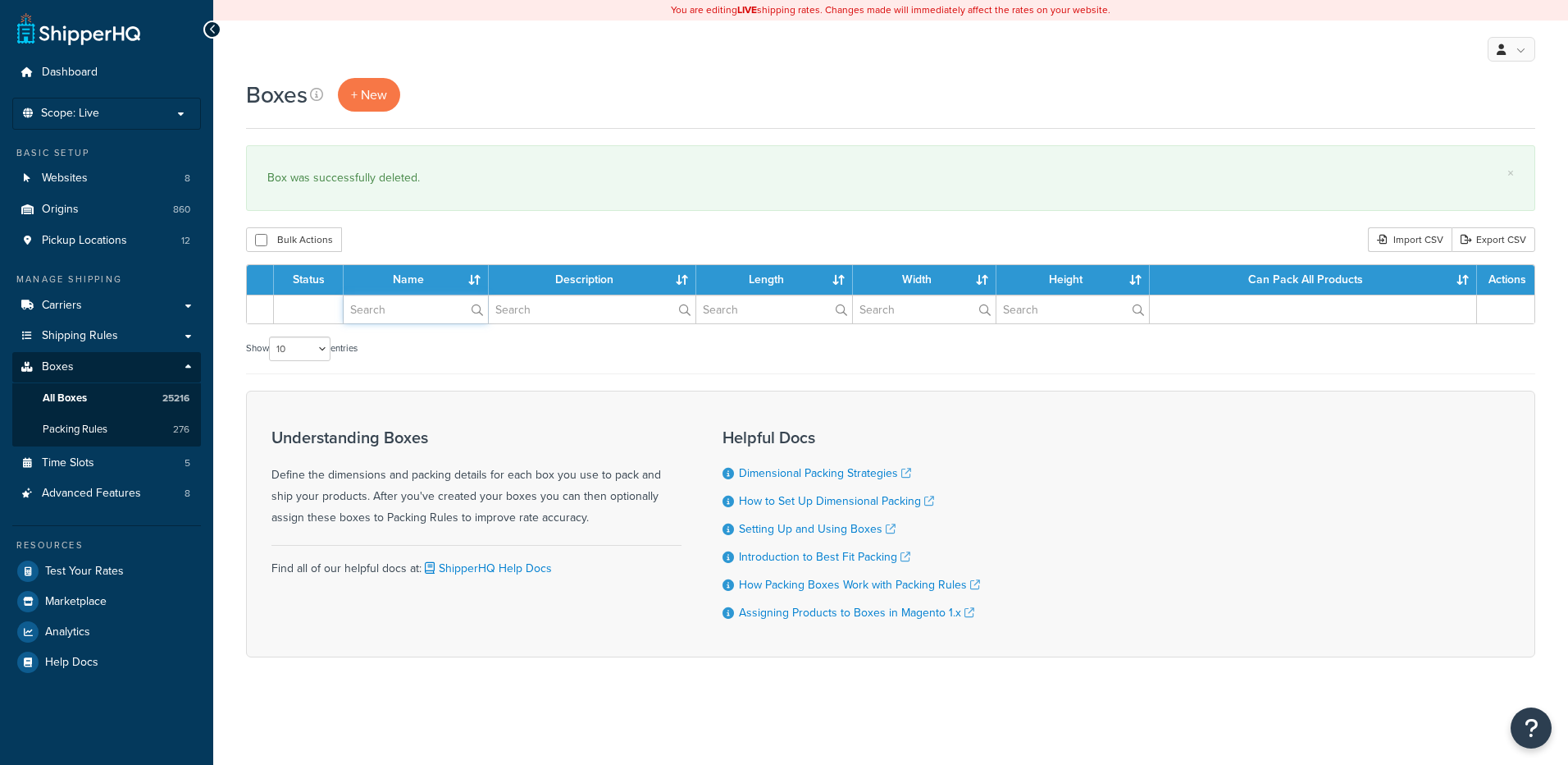
drag, startPoint x: 0, startPoint y: 0, endPoint x: 396, endPoint y: 310, distance: 502.9
click at [396, 310] on input "text" at bounding box center [415, 310] width 144 height 28
paste input "30BB6W"
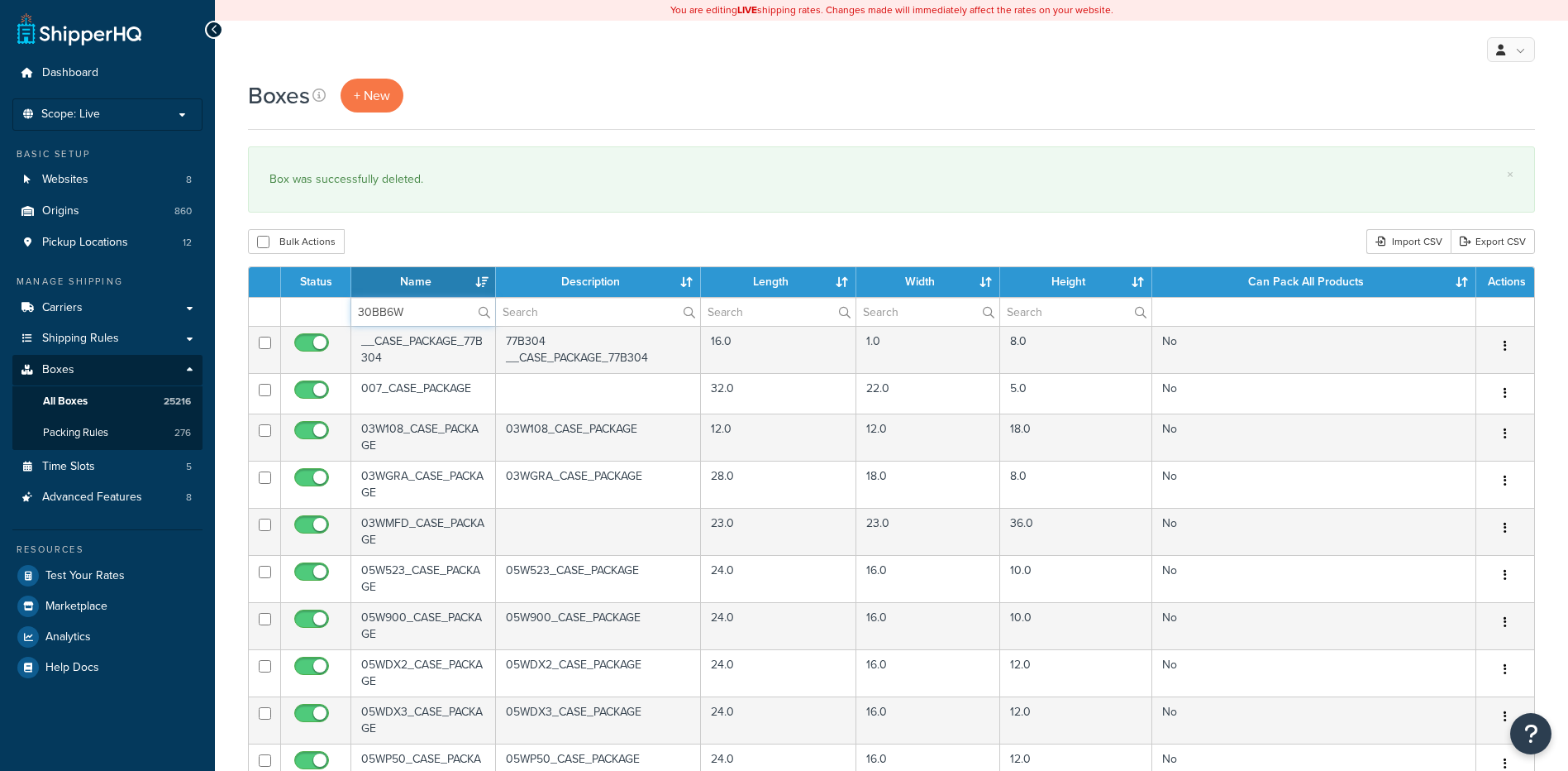
type input "30BB6W"
click at [468, 247] on div "Bulk Actions Duplicate [GEOGRAPHIC_DATA] Import CSV Export CSV" at bounding box center [892, 242] width 1287 height 25
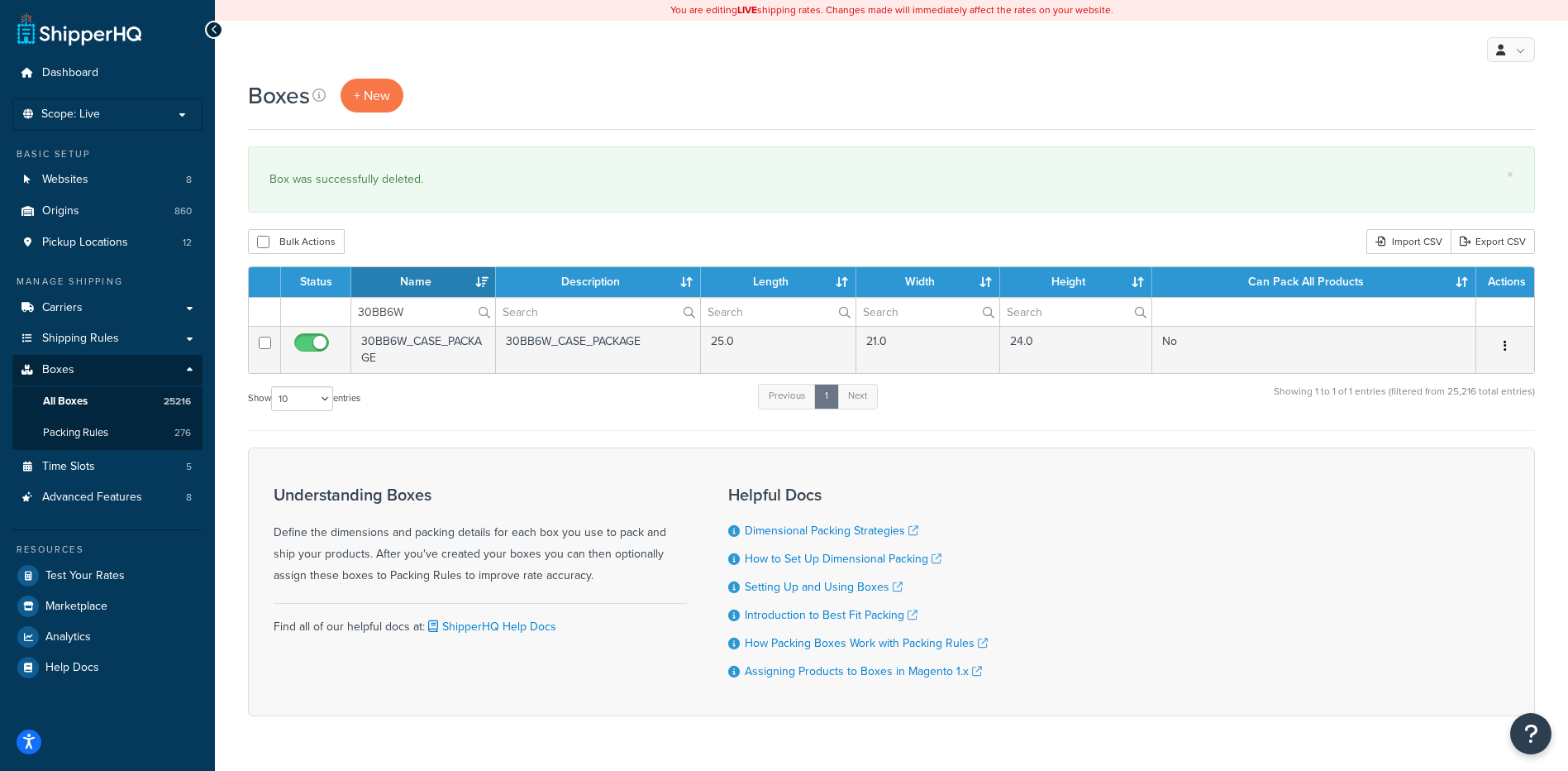
click at [1506, 348] on icon "button" at bounding box center [1504, 346] width 3 height 11
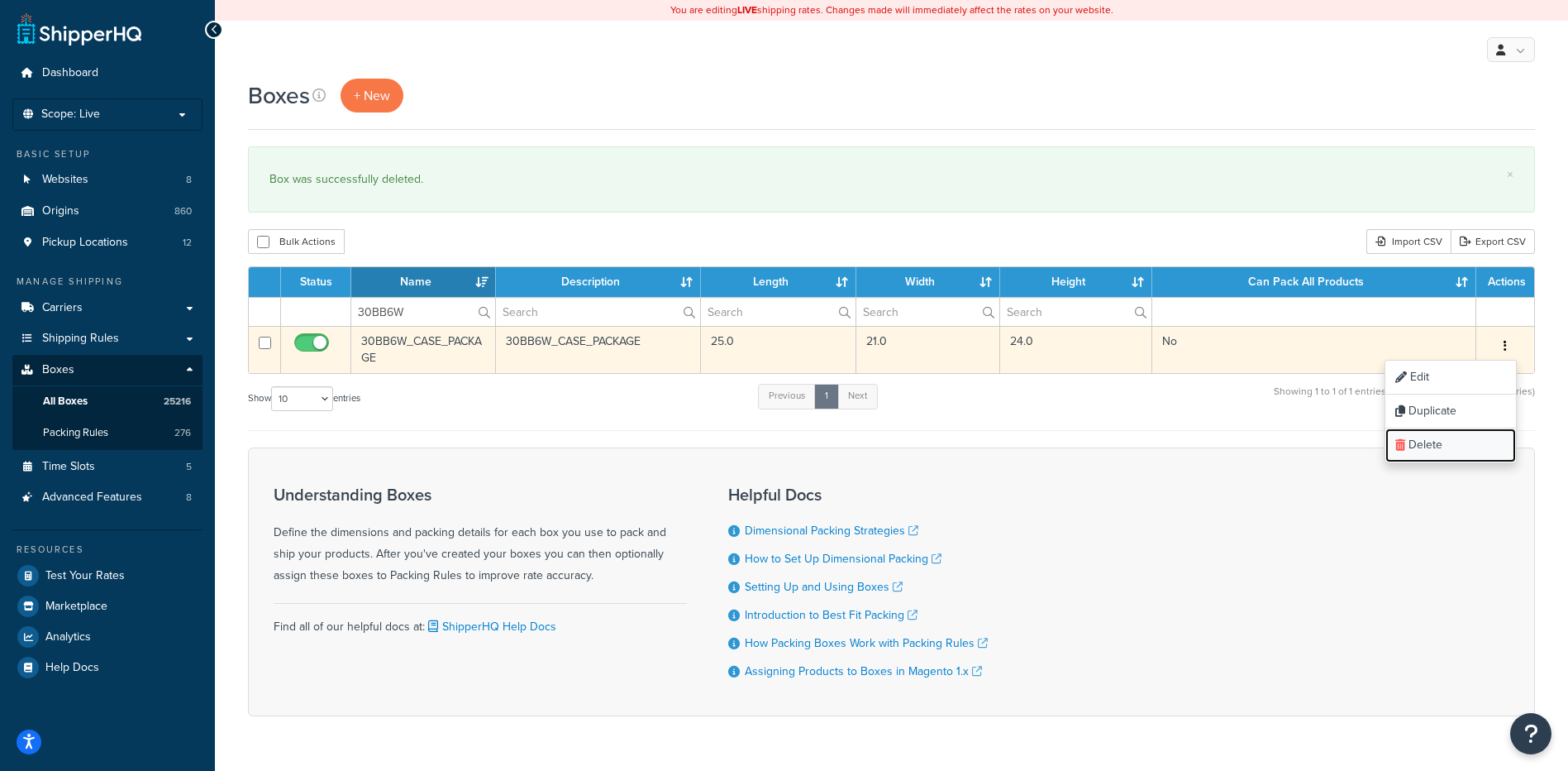
click at [1471, 456] on link "Delete" at bounding box center [1450, 445] width 130 height 34
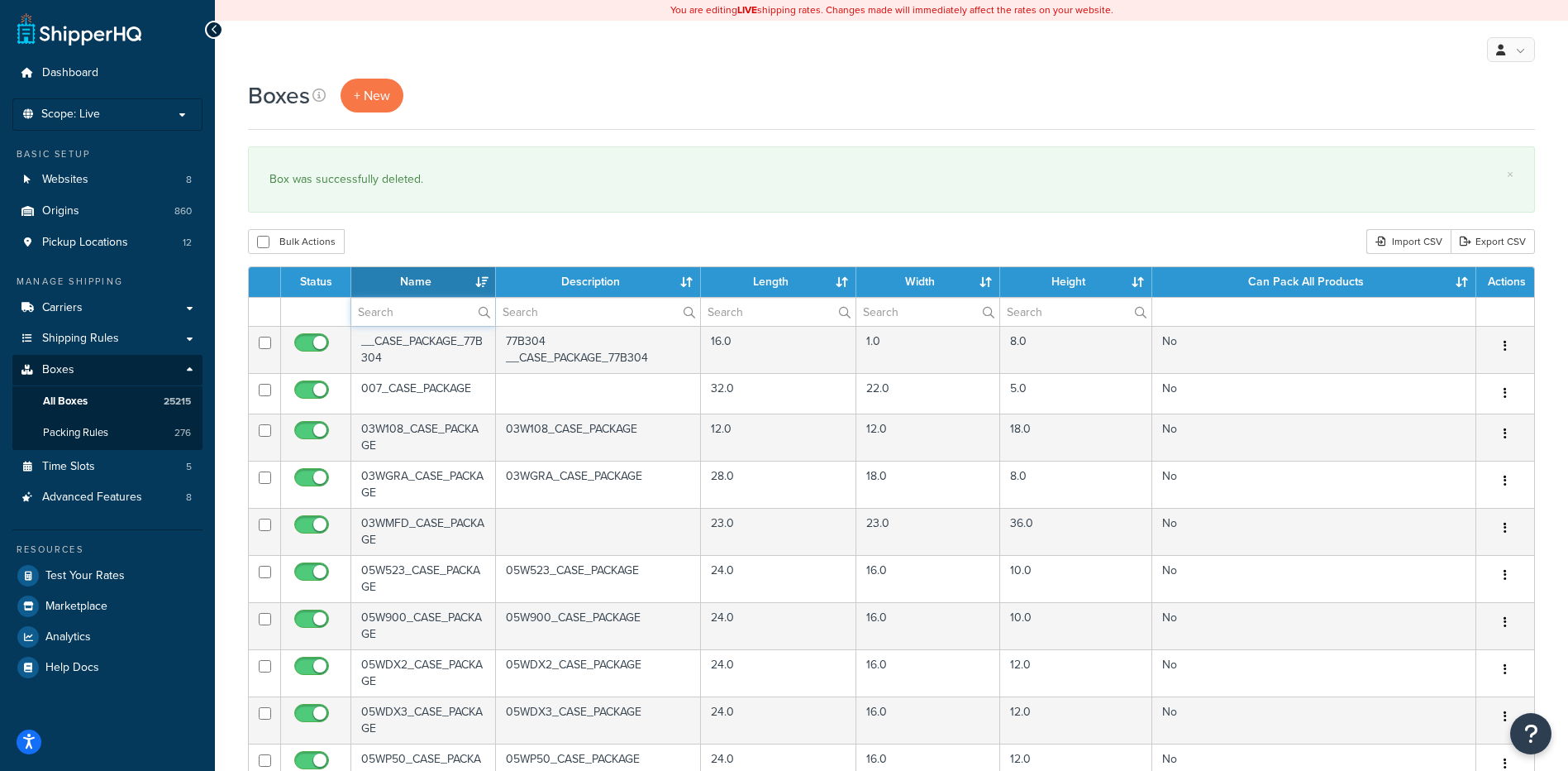
click at [398, 308] on input "text" at bounding box center [422, 312] width 144 height 29
paste input "30BB8B"
type input "30BB8B"
click at [413, 247] on div "Bulk Actions Duplicate [GEOGRAPHIC_DATA] Import CSV Export CSV" at bounding box center [892, 242] width 1287 height 25
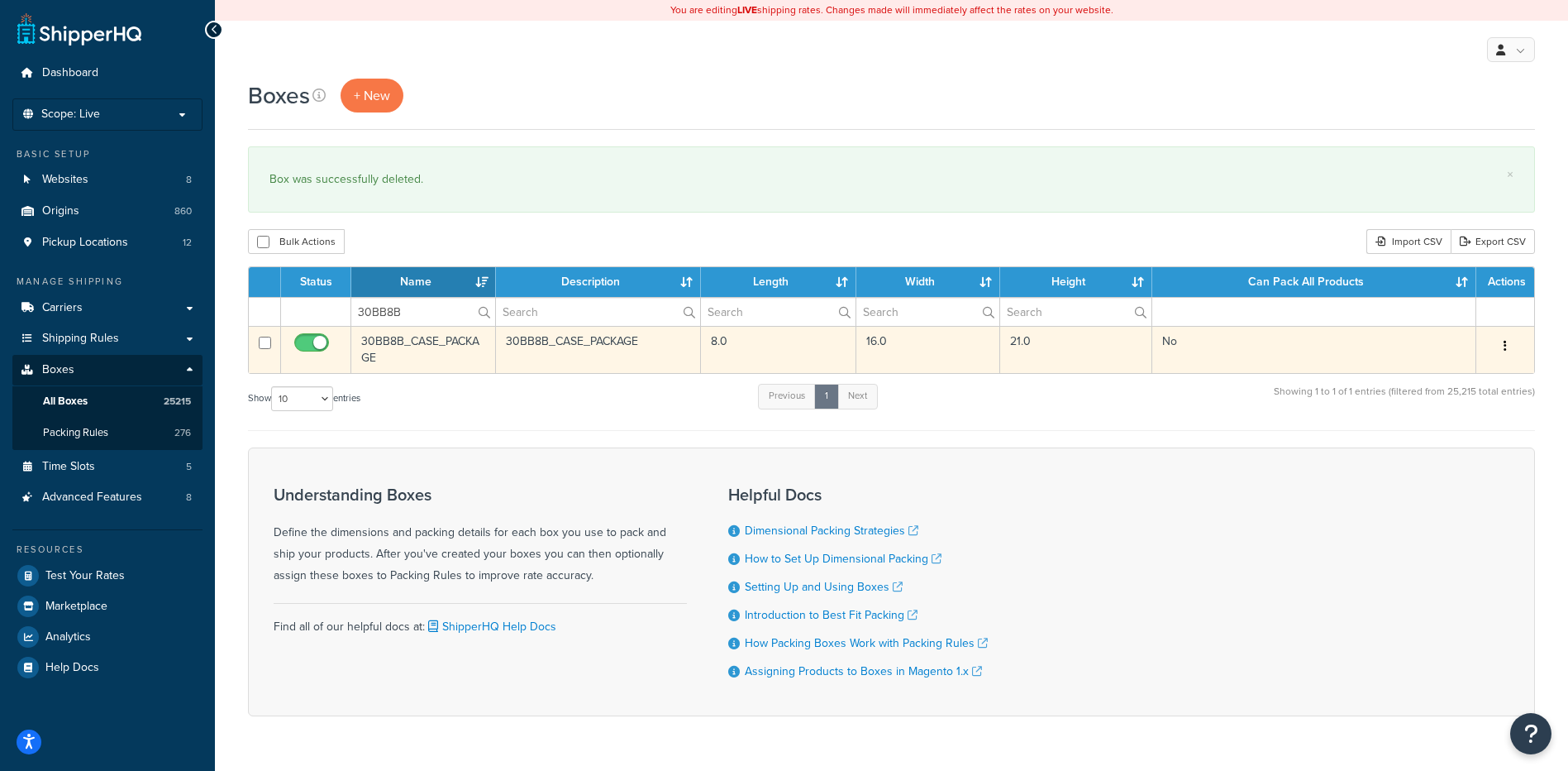
click at [1501, 344] on button "button" at bounding box center [1505, 346] width 23 height 27
click at [1451, 459] on link "Delete" at bounding box center [1450, 445] width 130 height 34
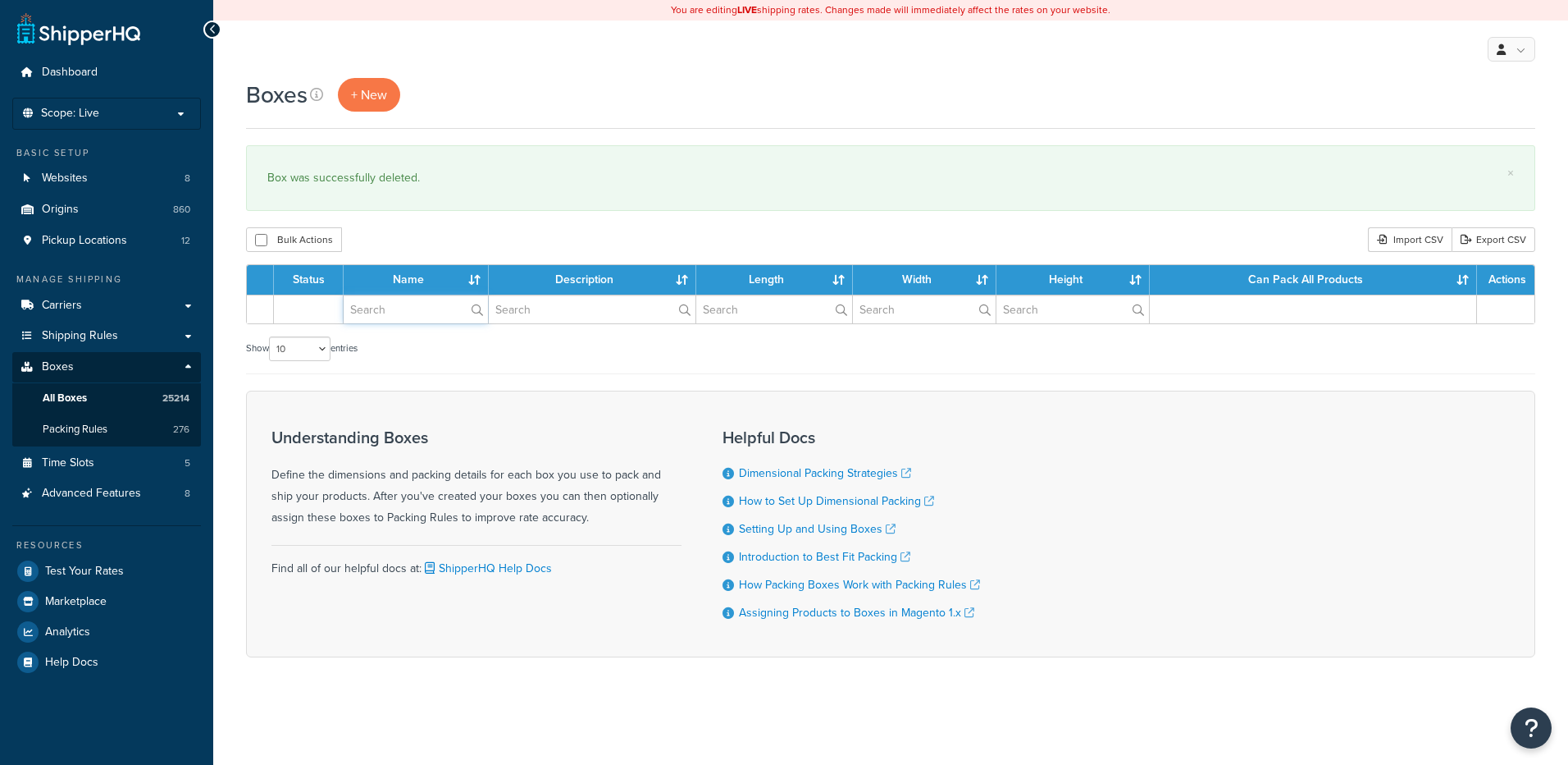
paste input "30BB94"
drag, startPoint x: 0, startPoint y: 0, endPoint x: 384, endPoint y: 303, distance: 489.1
click at [384, 303] on input "text" at bounding box center [415, 310] width 144 height 28
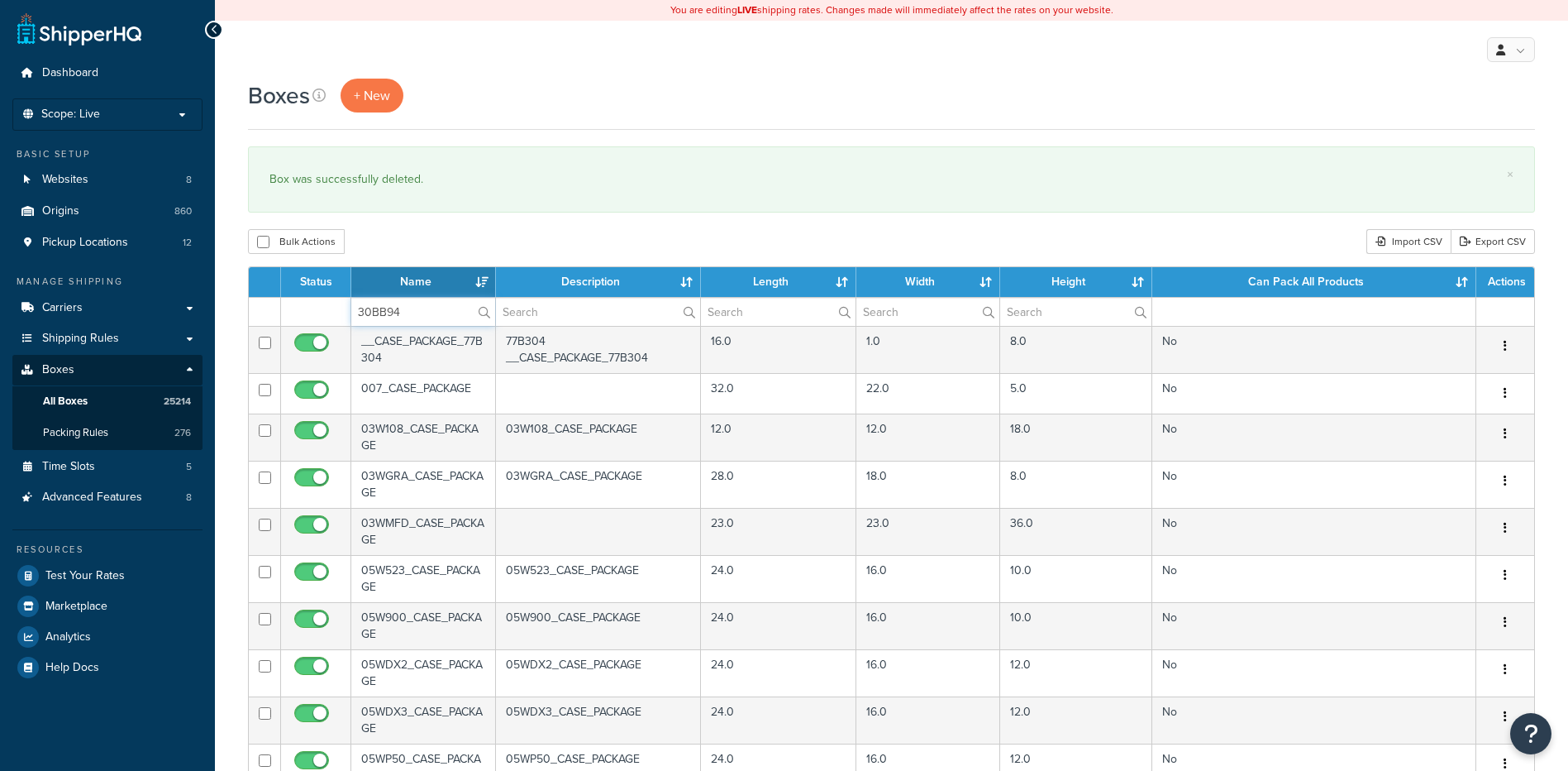
type input "30BB94"
click at [412, 236] on div "Bulk Actions Duplicate [GEOGRAPHIC_DATA] Import CSV Export CSV" at bounding box center [892, 242] width 1287 height 25
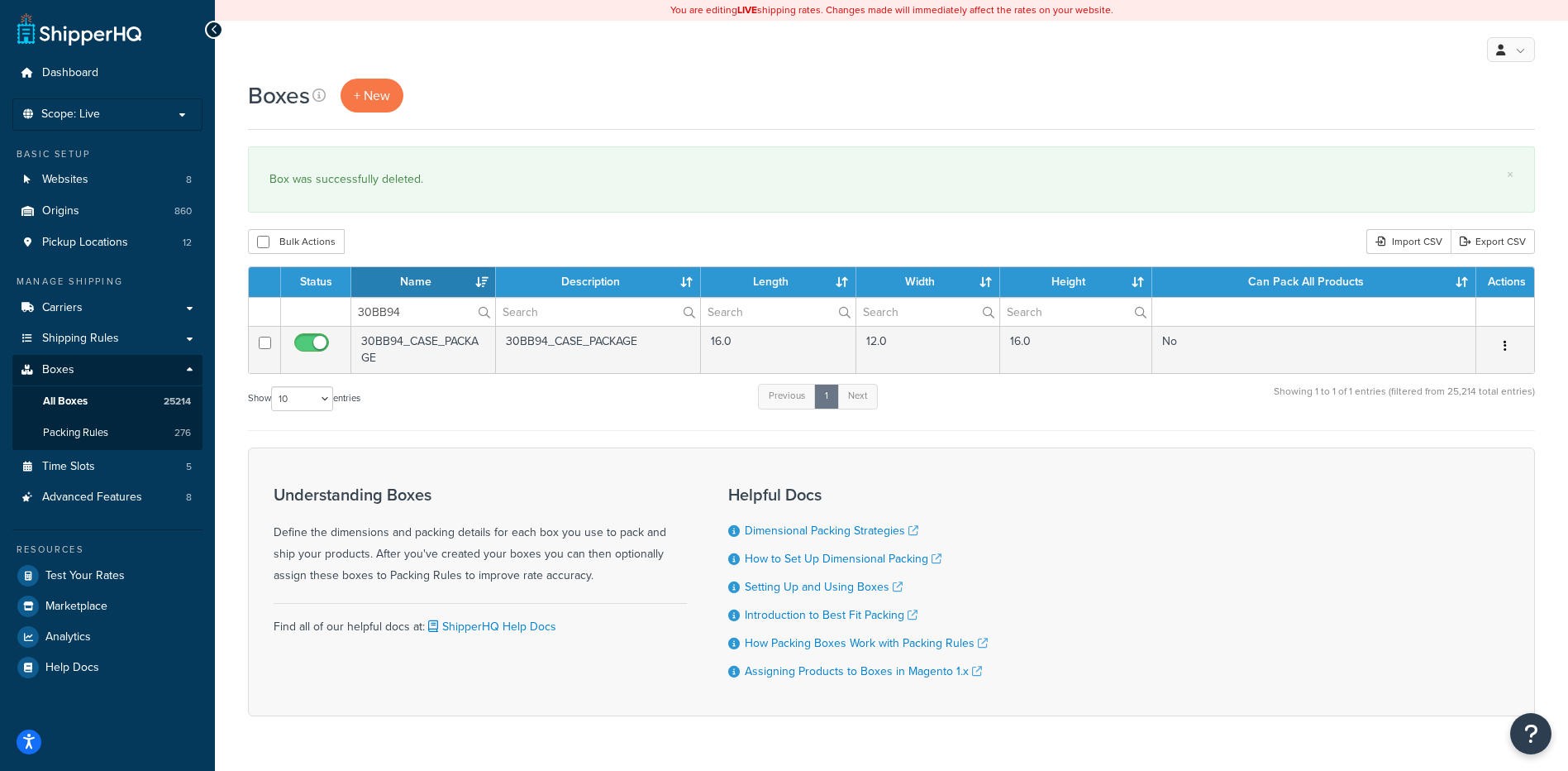
click at [1500, 345] on button "button" at bounding box center [1505, 346] width 23 height 27
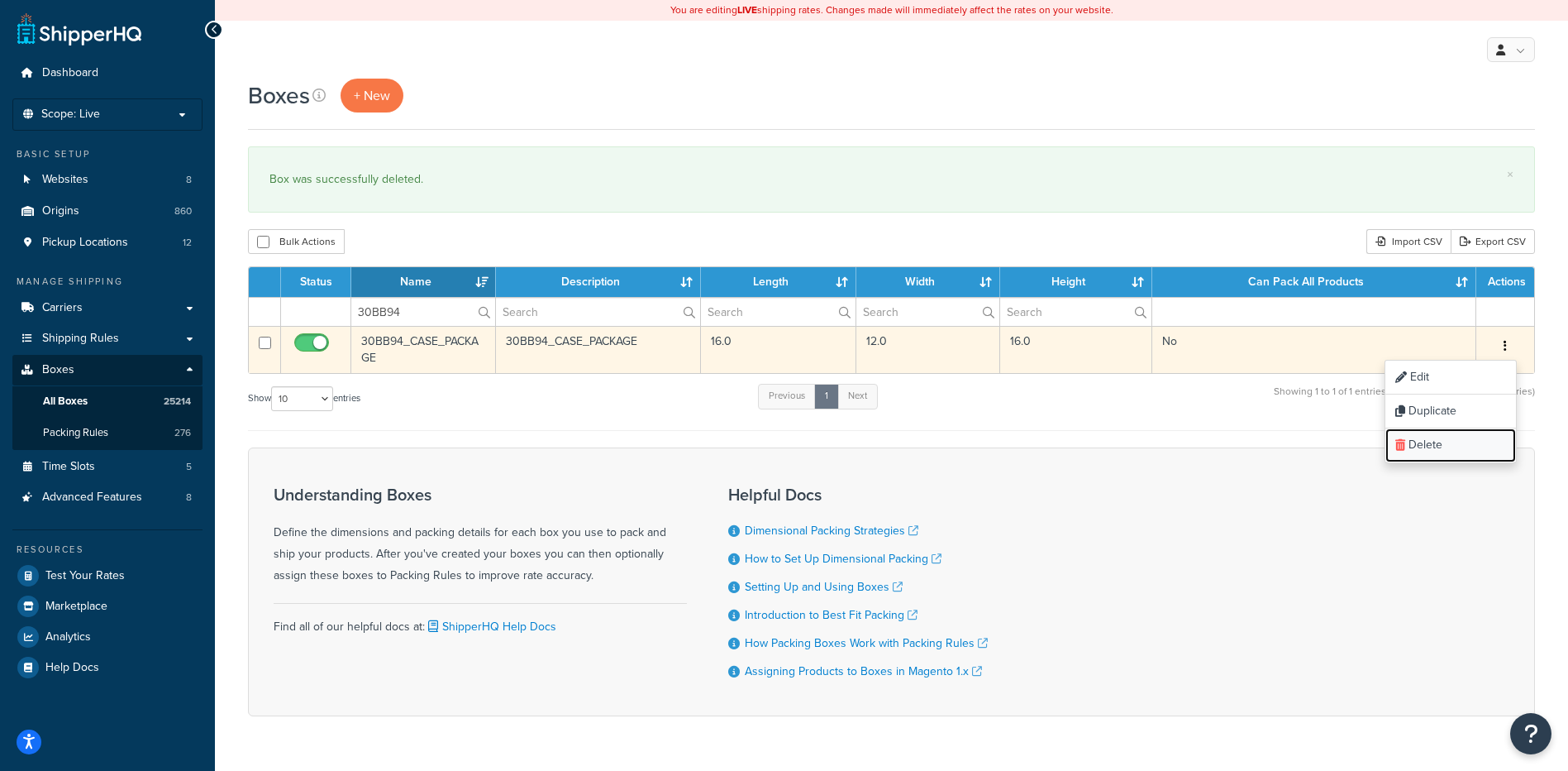
click at [1464, 443] on link "Delete" at bounding box center [1450, 445] width 130 height 34
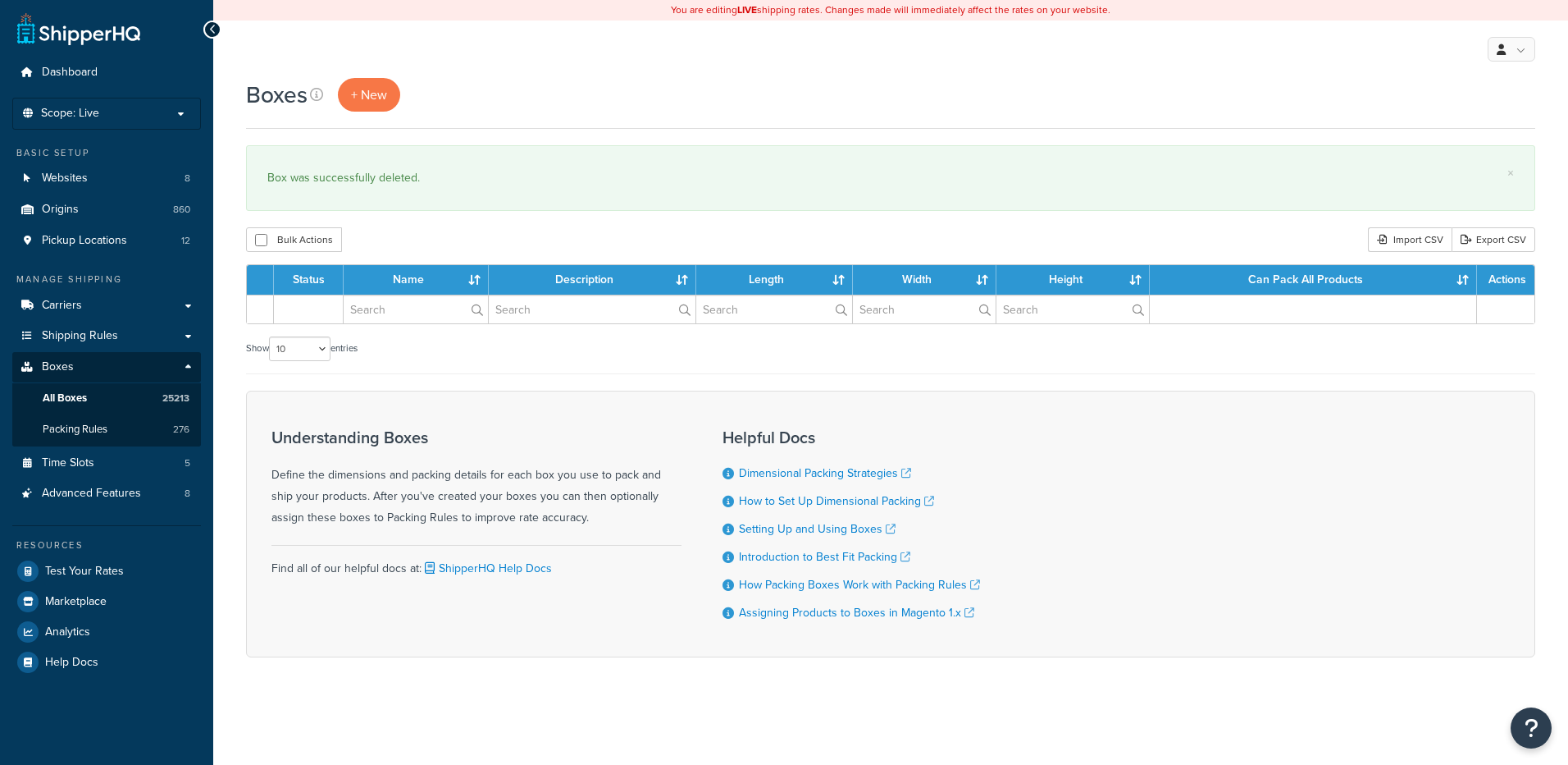
click at [412, 309] on input "text" at bounding box center [415, 310] width 144 height 28
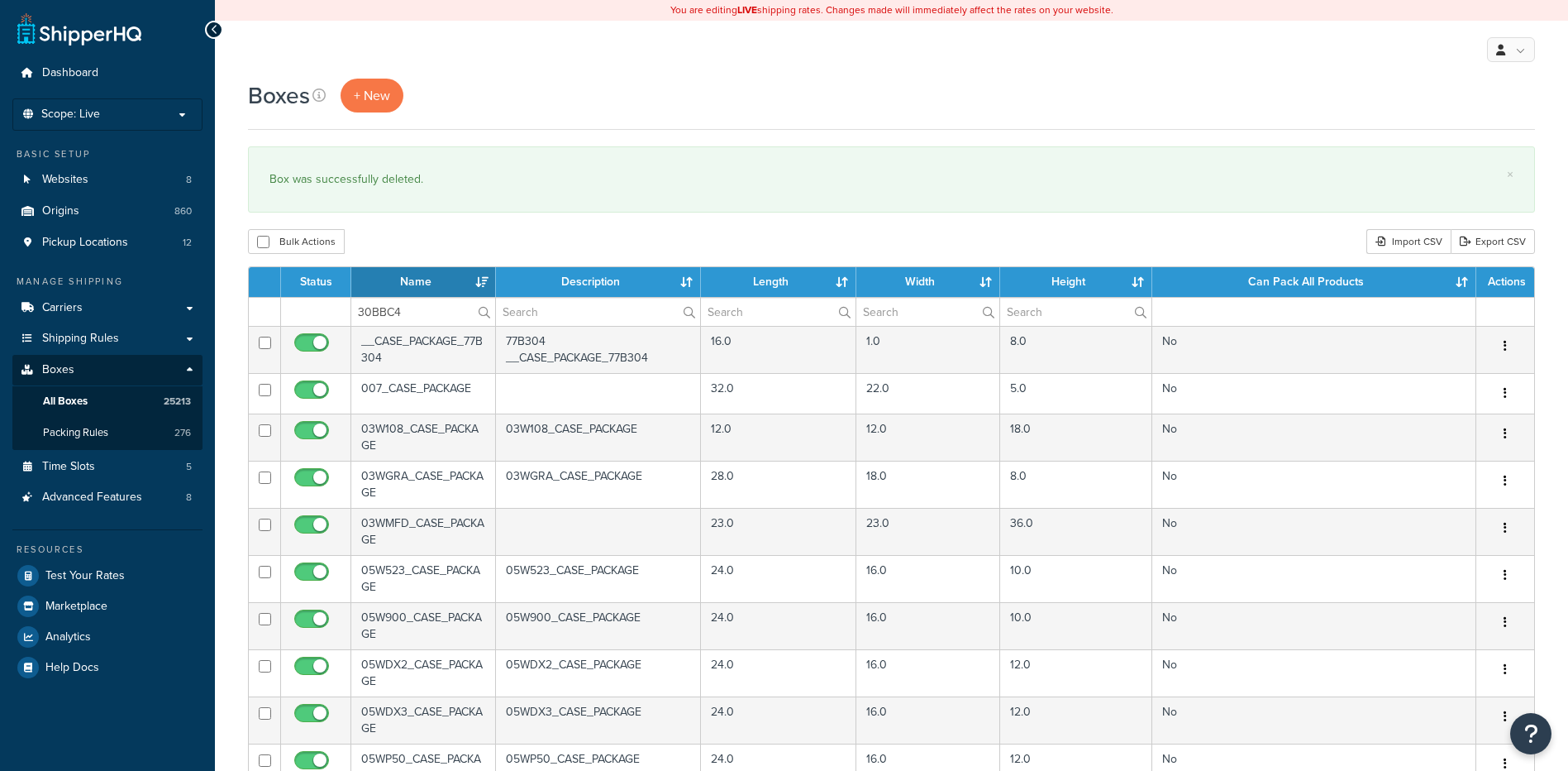
type input "30BBC4"
click at [441, 239] on div "Bulk Actions Duplicate [GEOGRAPHIC_DATA] Import CSV Export CSV" at bounding box center [892, 242] width 1287 height 25
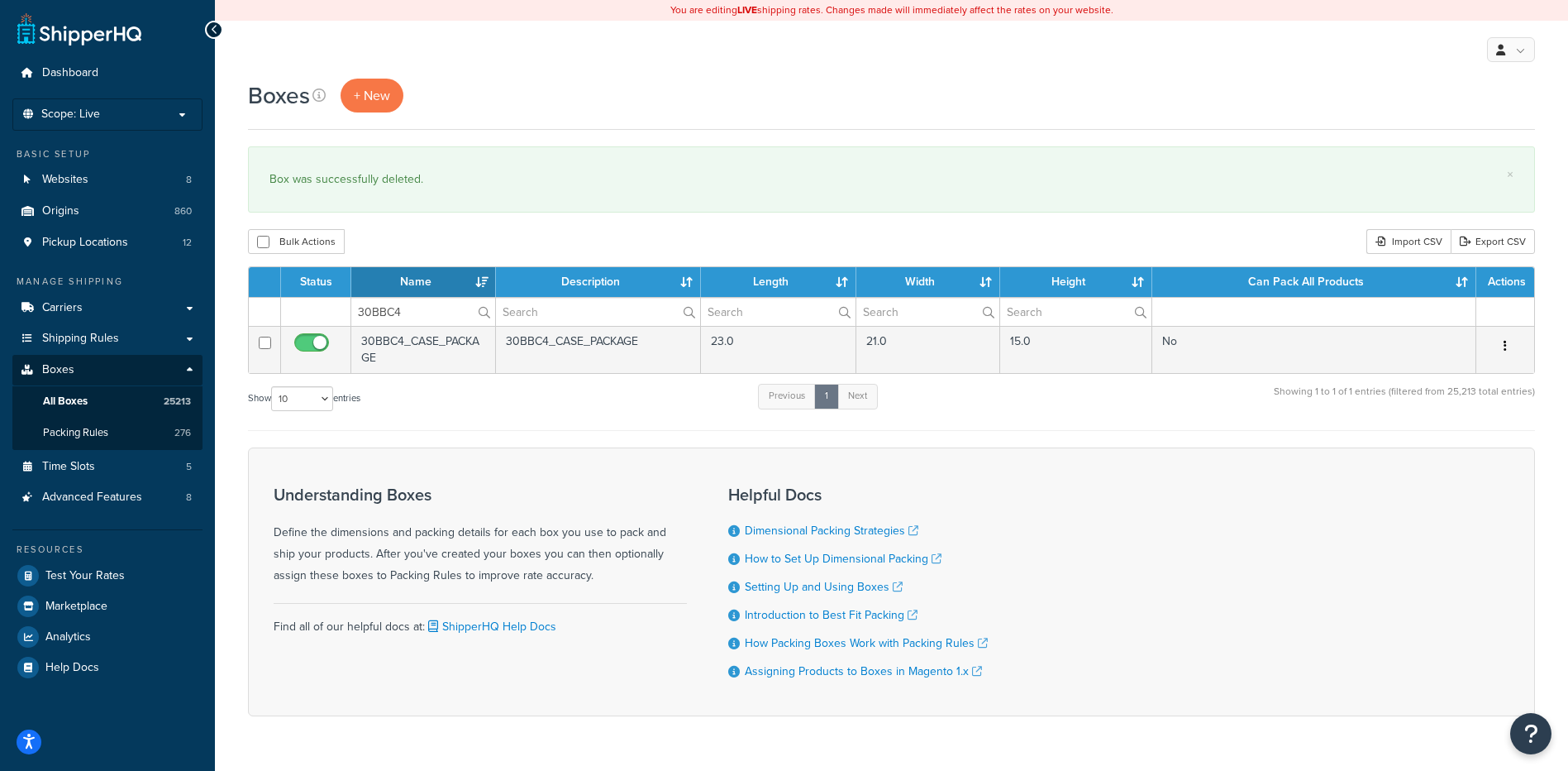
click at [1508, 342] on button "button" at bounding box center [1505, 346] width 23 height 27
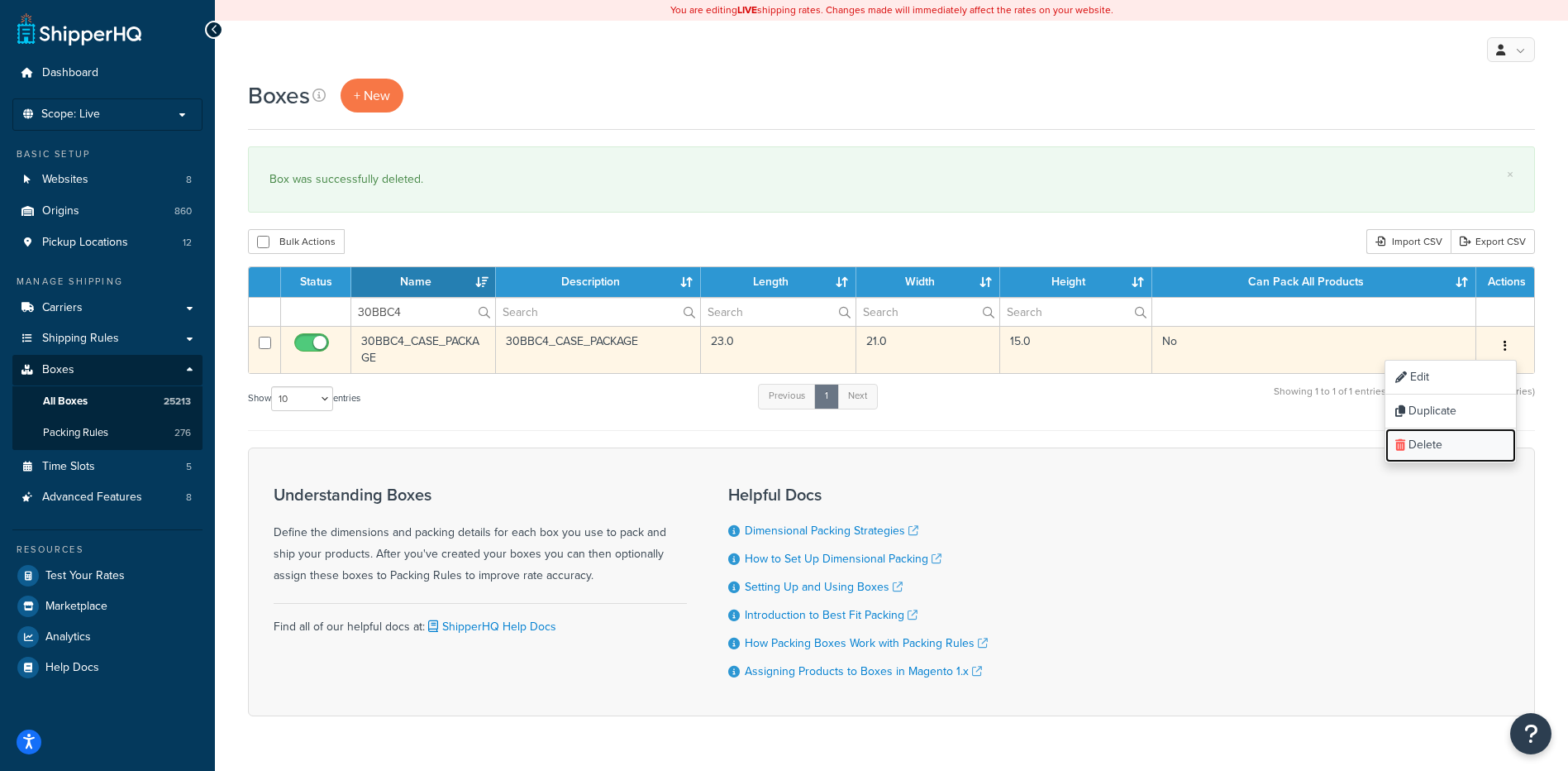
click at [1465, 450] on link "Delete" at bounding box center [1450, 445] width 130 height 34
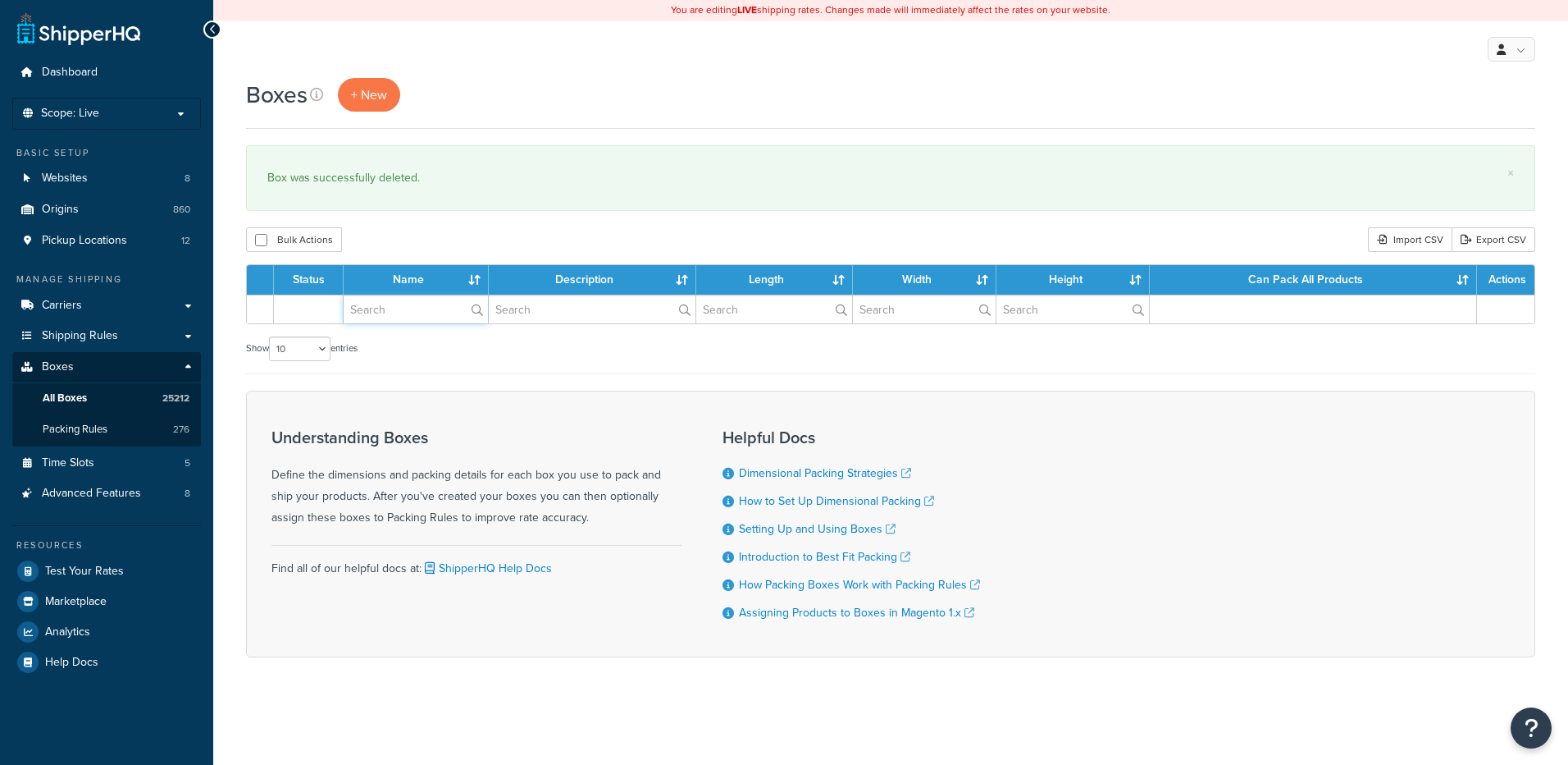
drag, startPoint x: 0, startPoint y: 0, endPoint x: 418, endPoint y: 307, distance: 518.6
click at [418, 307] on input "text" at bounding box center [415, 310] width 144 height 28
paste input "30BBG2"
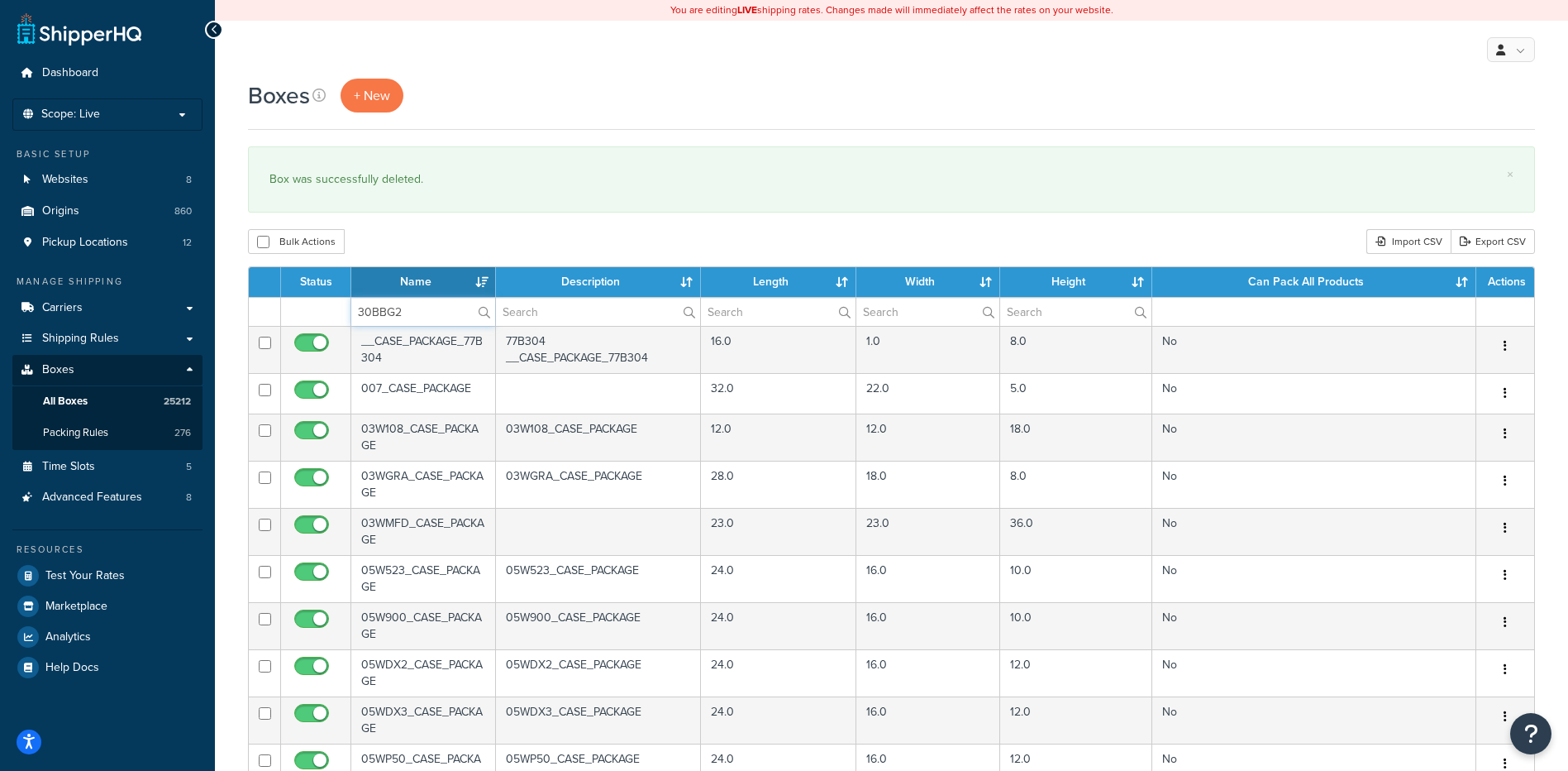
type input "30BBG2"
click at [456, 245] on div "Bulk Actions Duplicate [GEOGRAPHIC_DATA] Import CSV Export CSV" at bounding box center [892, 242] width 1287 height 25
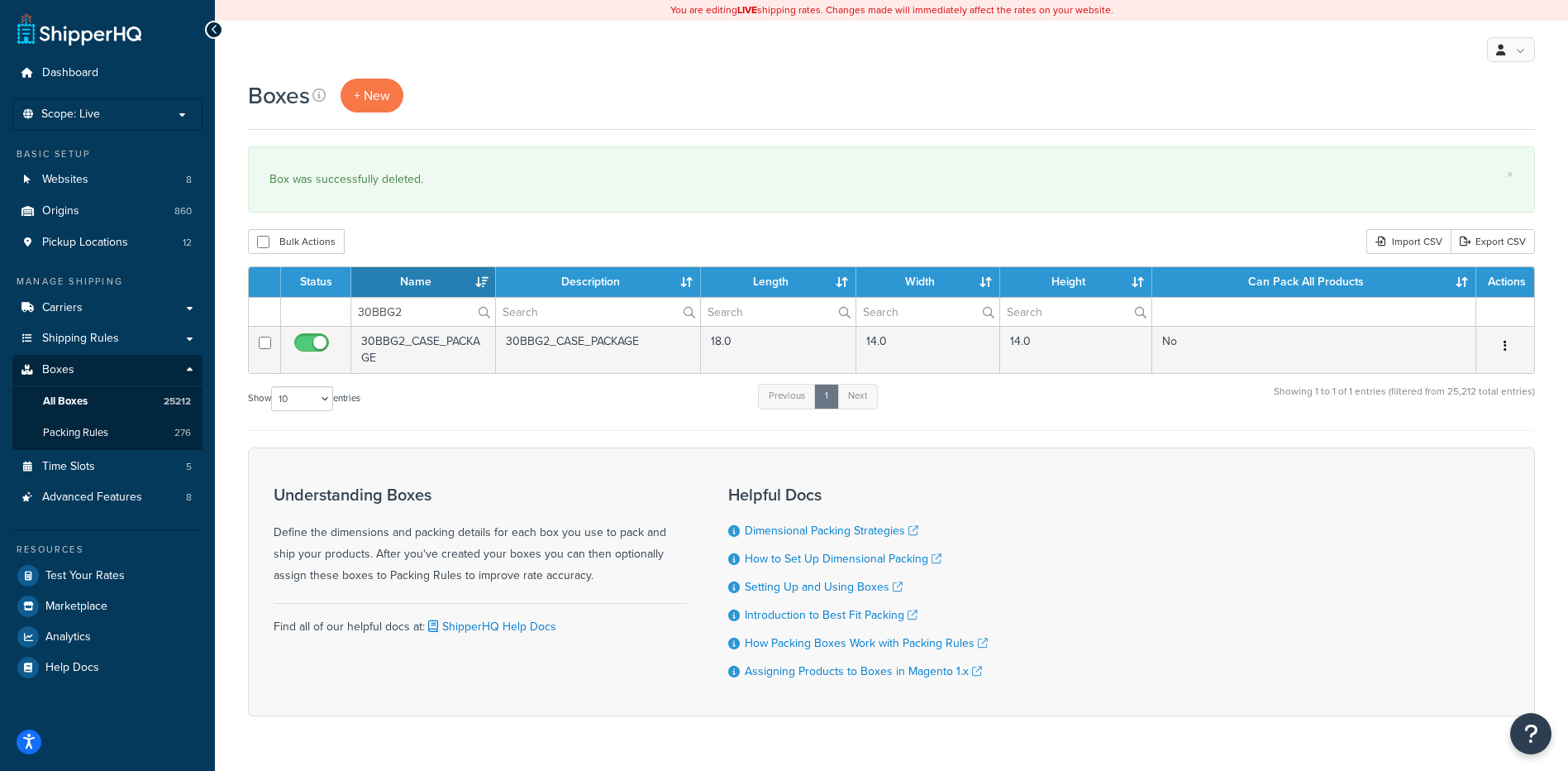
click at [1502, 341] on button "button" at bounding box center [1505, 346] width 23 height 27
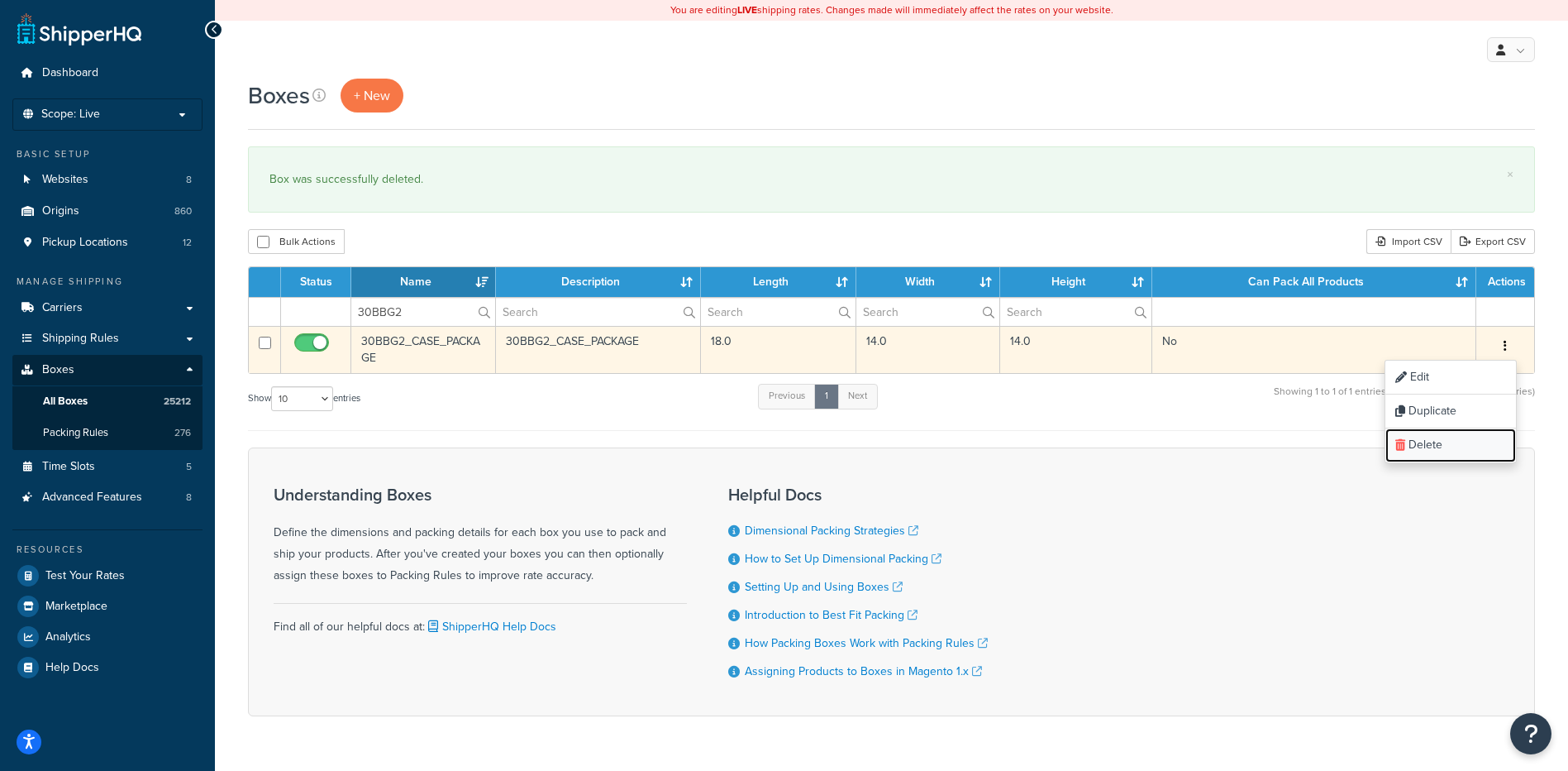
click at [1459, 452] on link "Delete" at bounding box center [1450, 445] width 130 height 34
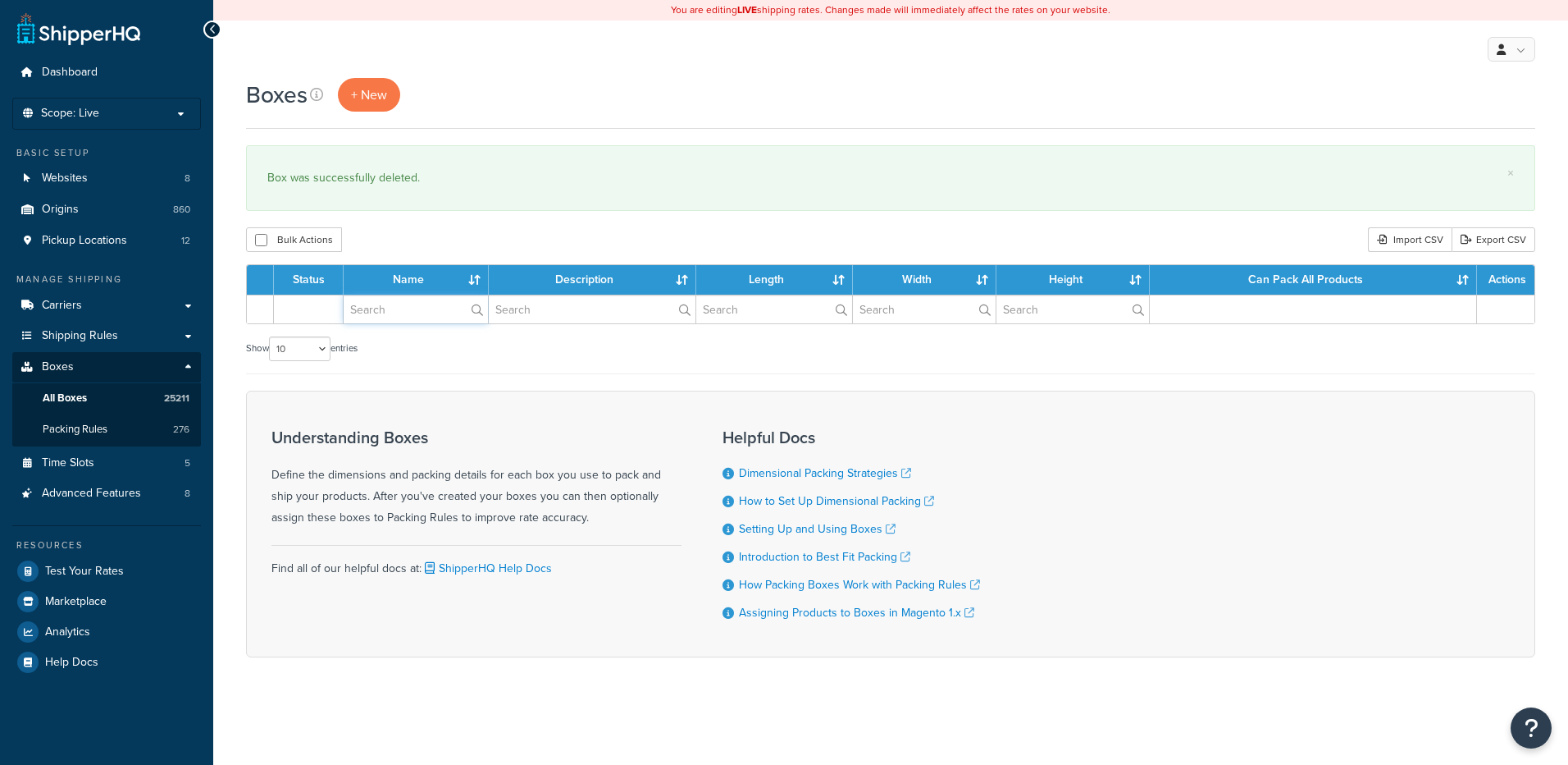
drag, startPoint x: 0, startPoint y: 0, endPoint x: 396, endPoint y: 311, distance: 503.5
click at [396, 311] on input "text" at bounding box center [415, 310] width 144 height 28
paste input "30BC1C"
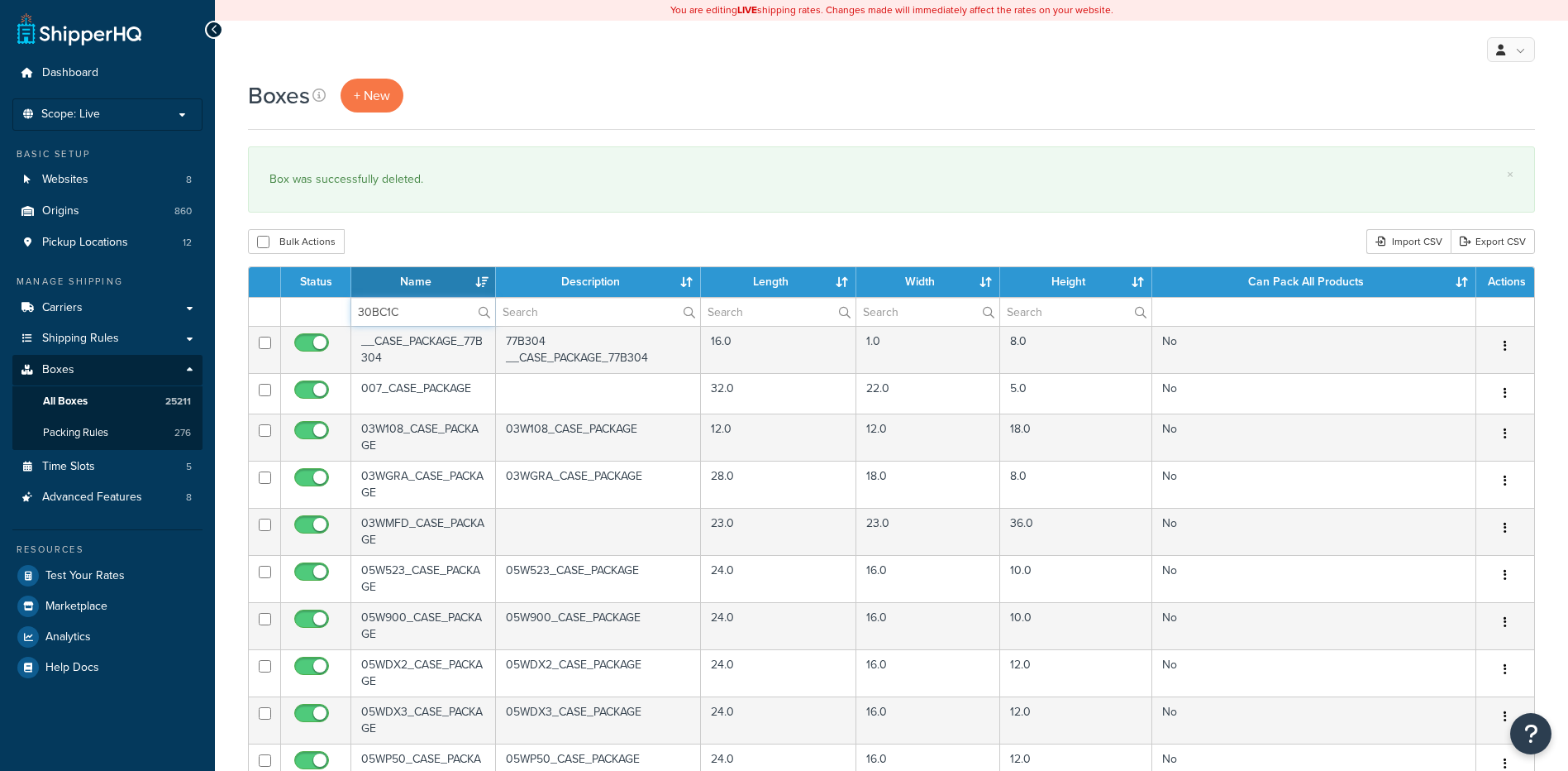
type input "30BC1C"
click at [417, 250] on div "Bulk Actions Duplicate [GEOGRAPHIC_DATA] Import CSV Export CSV" at bounding box center [892, 242] width 1287 height 25
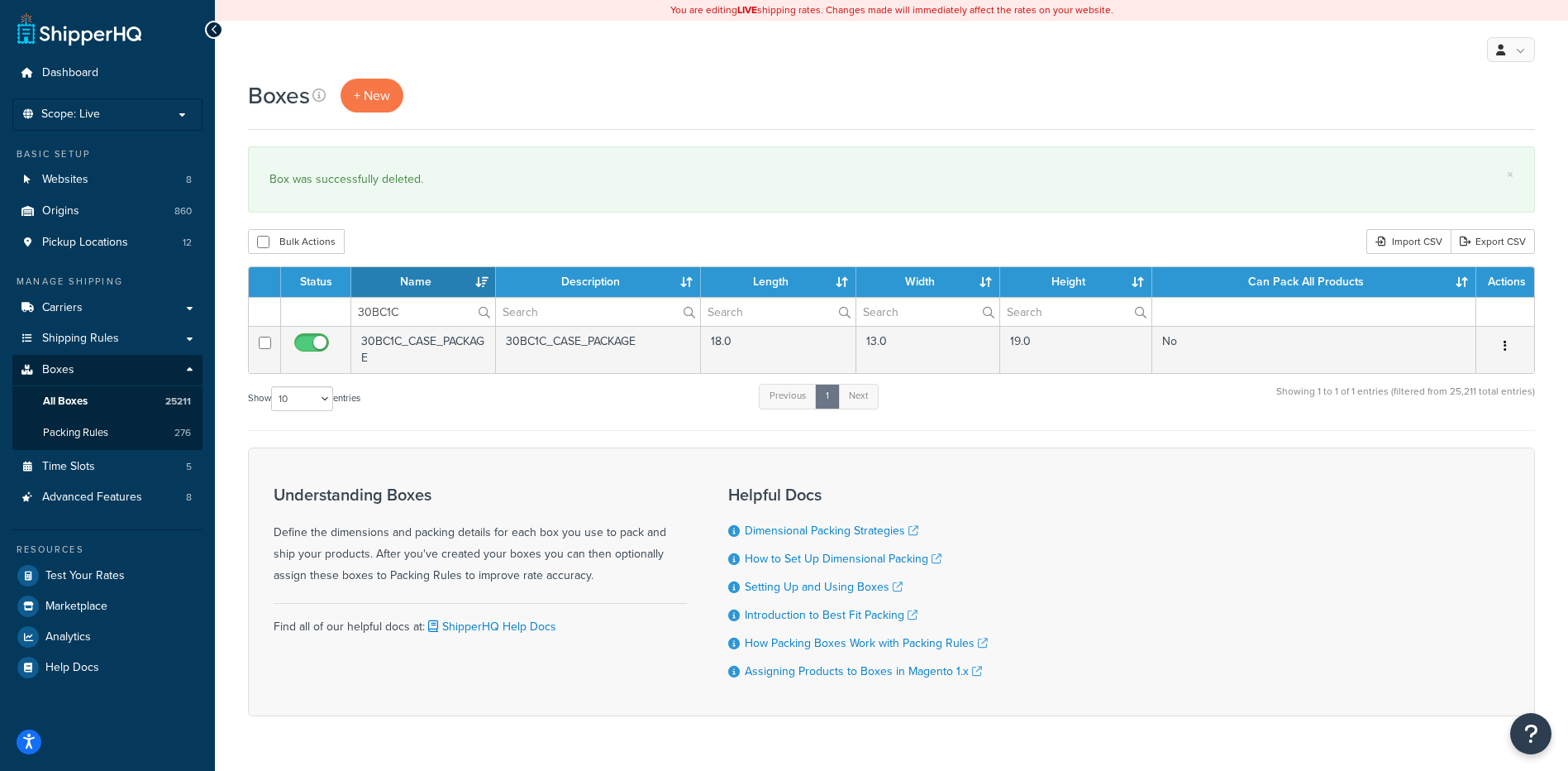
click at [1504, 344] on icon "button" at bounding box center [1504, 346] width 3 height 11
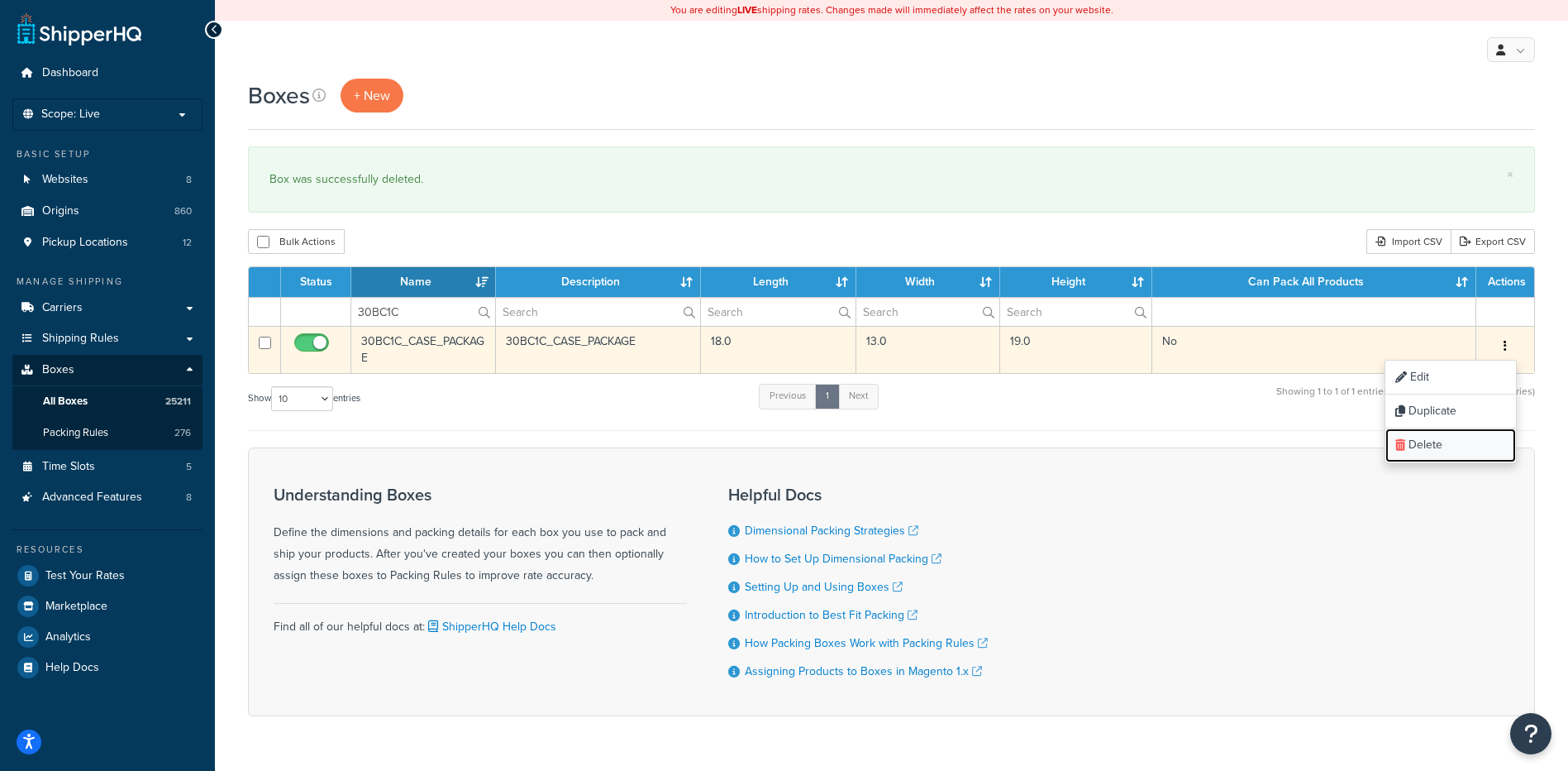
click at [1467, 452] on link "Delete" at bounding box center [1450, 445] width 130 height 34
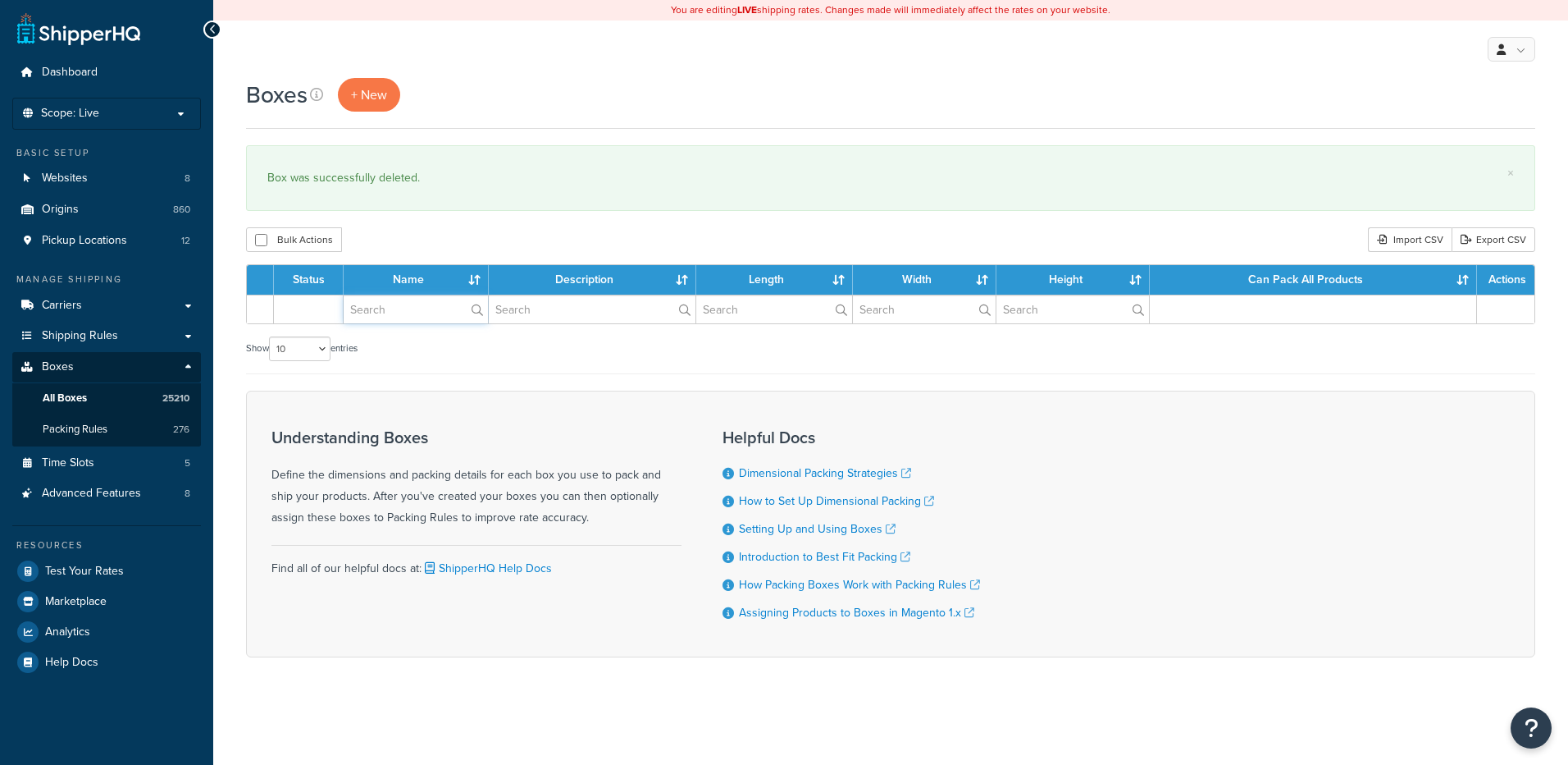
drag, startPoint x: 0, startPoint y: 0, endPoint x: 386, endPoint y: 315, distance: 498.2
click at [386, 315] on input "text" at bounding box center [415, 310] width 144 height 28
paste input "30BC31"
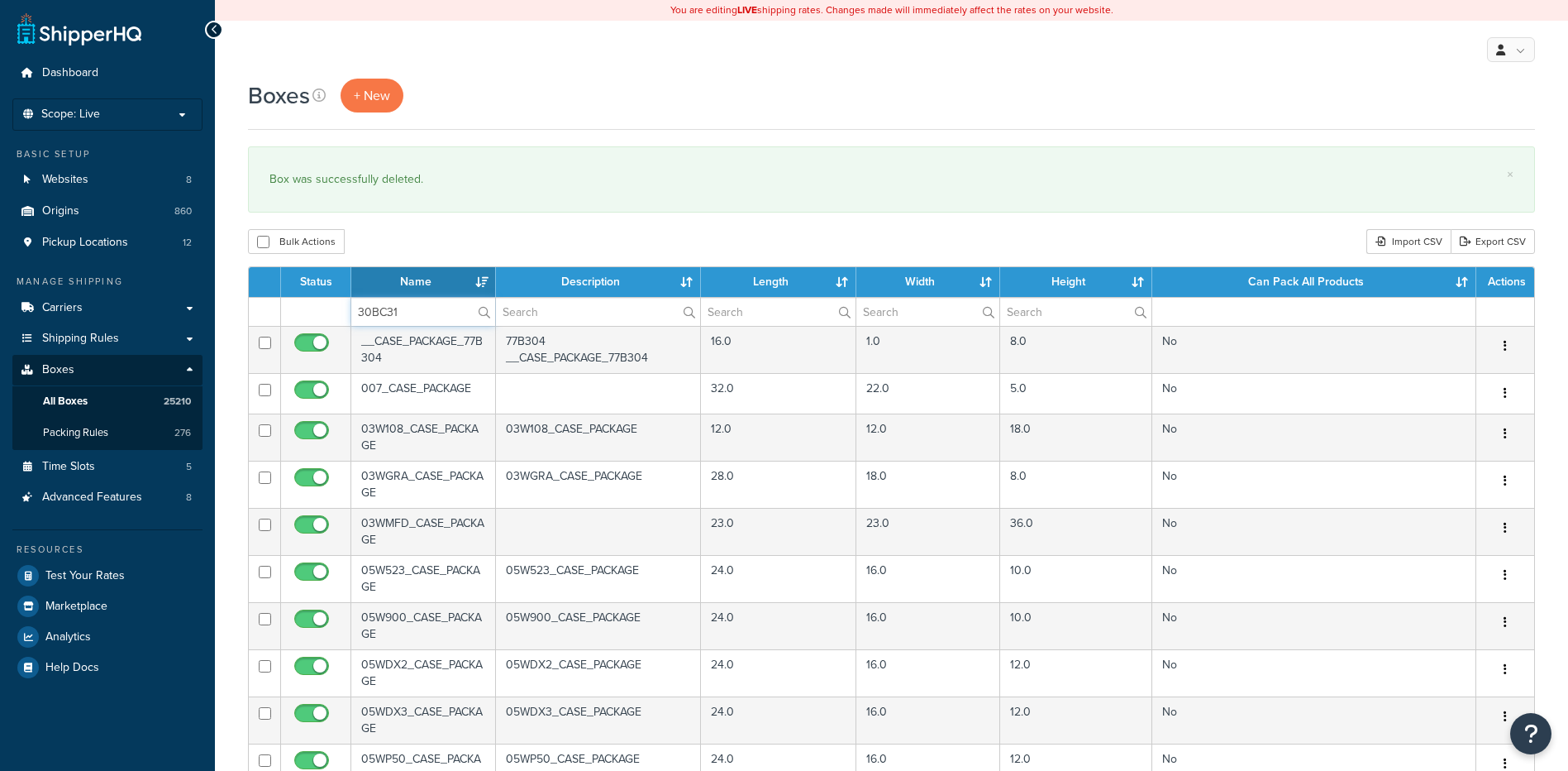
type input "30BC31"
click at [413, 230] on div "Bulk Actions Duplicate [GEOGRAPHIC_DATA] Import CSV Export CSV" at bounding box center [892, 242] width 1287 height 25
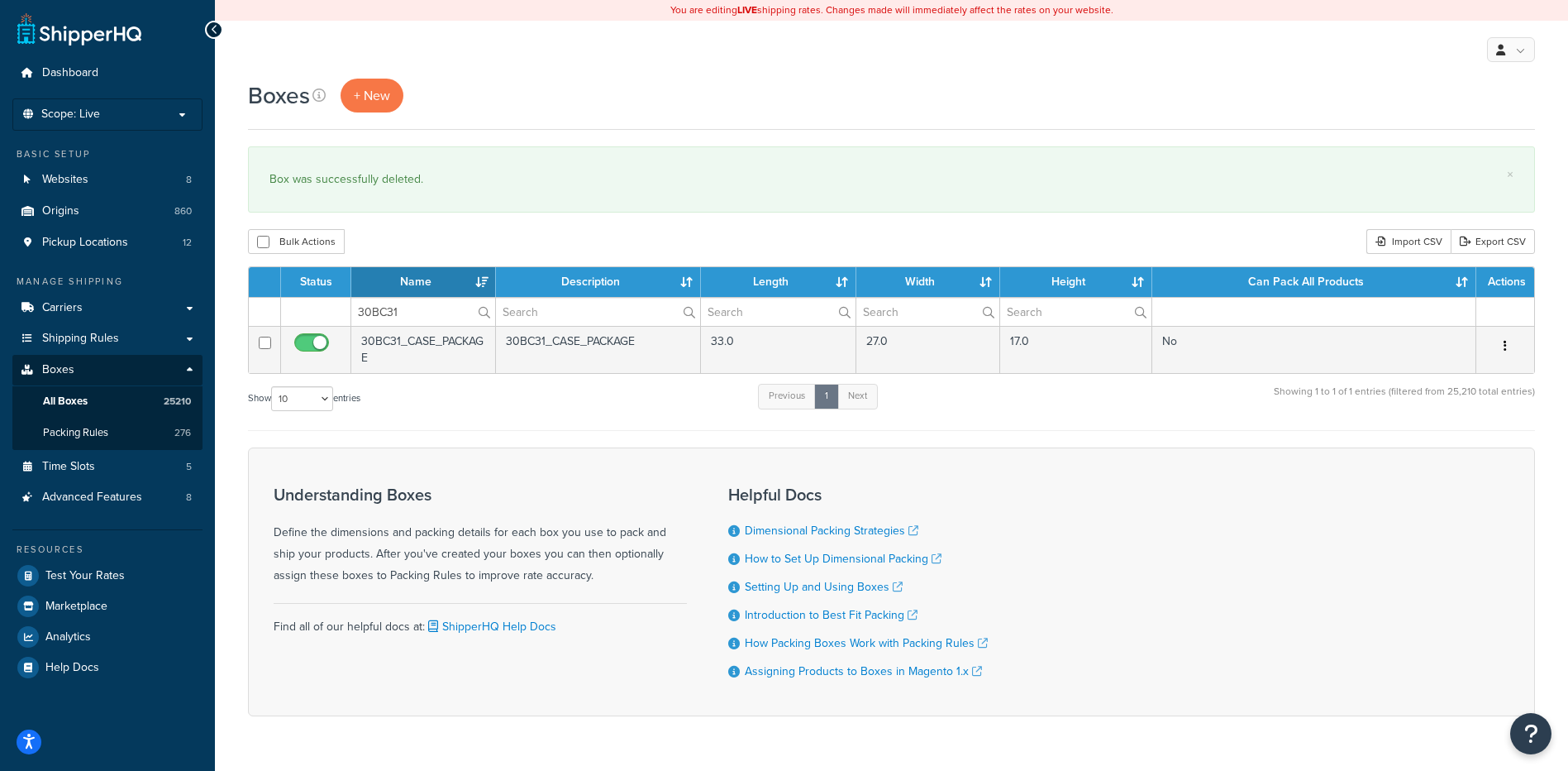
click at [1504, 344] on icon "button" at bounding box center [1504, 346] width 3 height 11
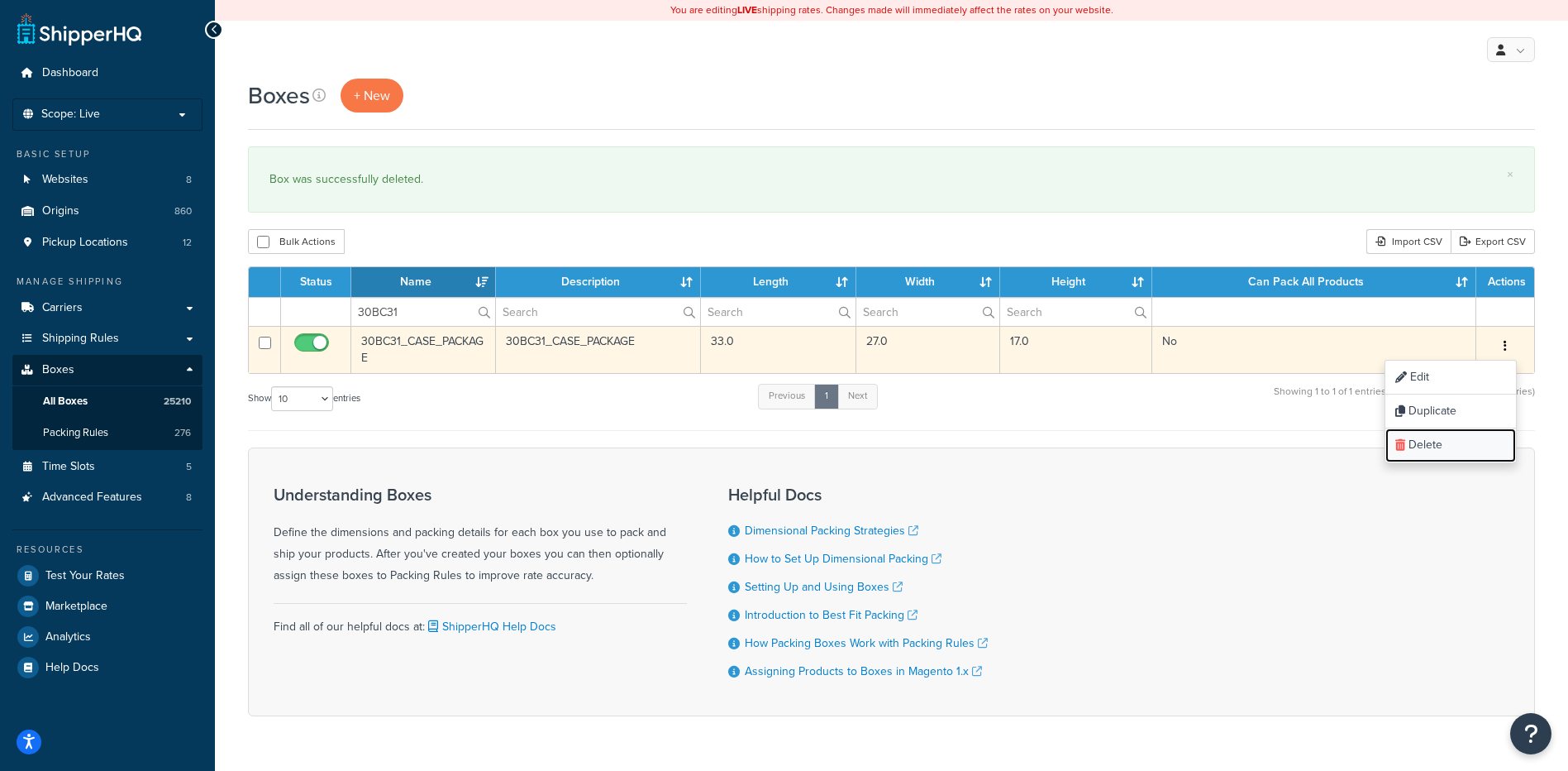
click at [1458, 446] on link "Delete" at bounding box center [1450, 445] width 130 height 34
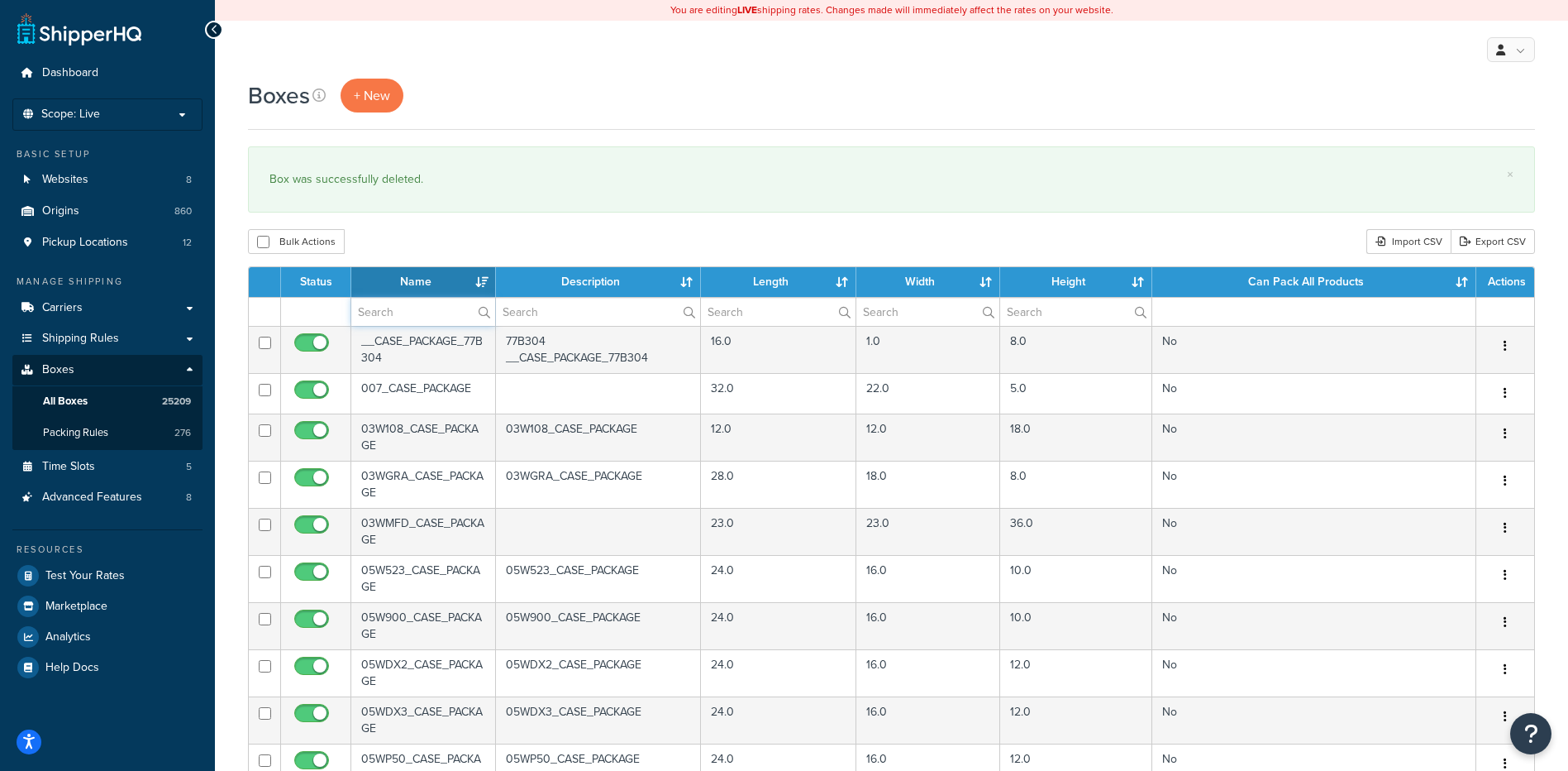
click at [394, 310] on input "text" at bounding box center [422, 312] width 144 height 29
paste input "30BCB2"
type input "30BCB2"
click at [409, 238] on div "Bulk Actions Duplicate [GEOGRAPHIC_DATA] Import CSV Export CSV" at bounding box center [892, 242] width 1287 height 25
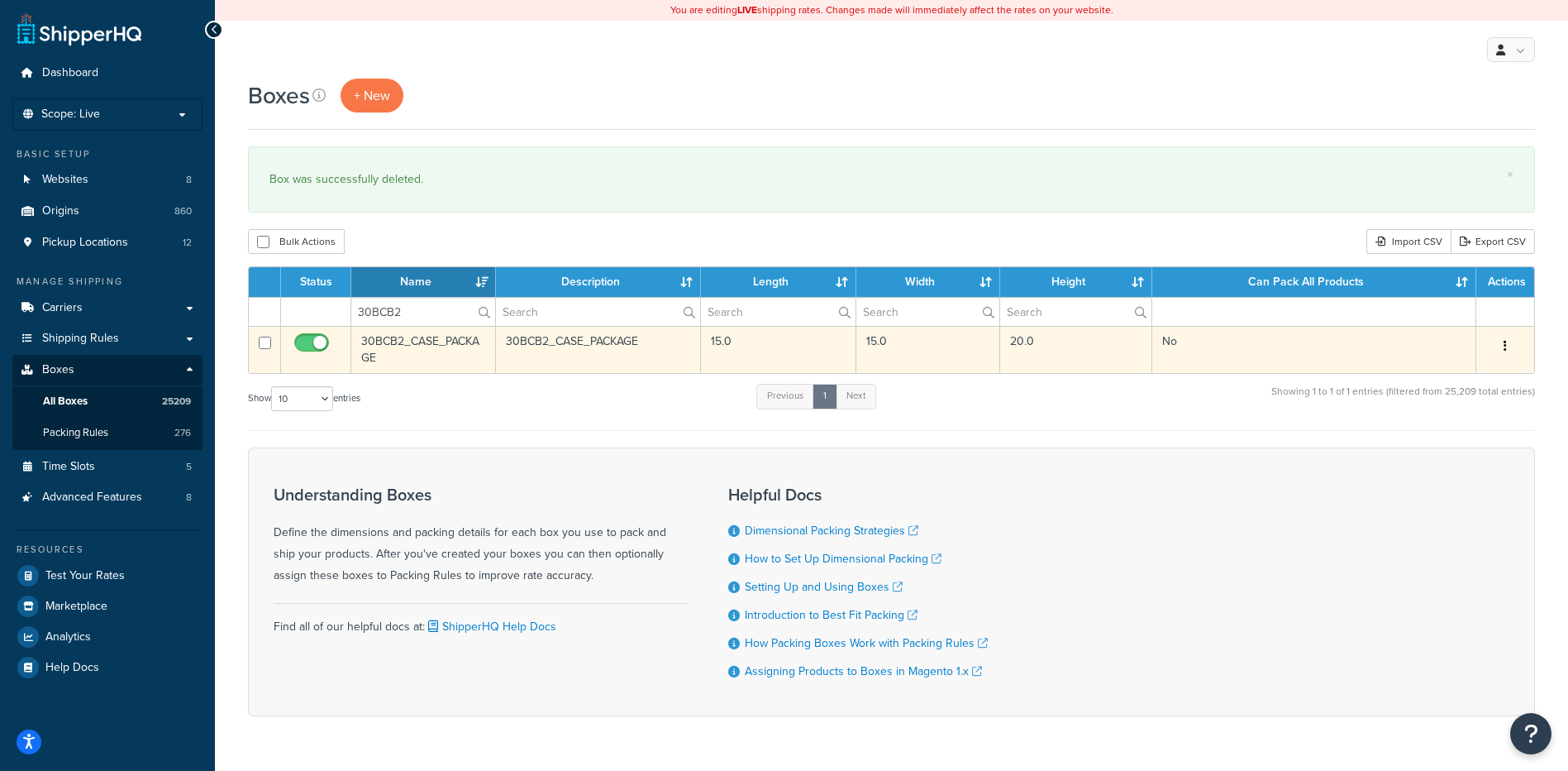
click at [1507, 344] on button "button" at bounding box center [1505, 346] width 23 height 27
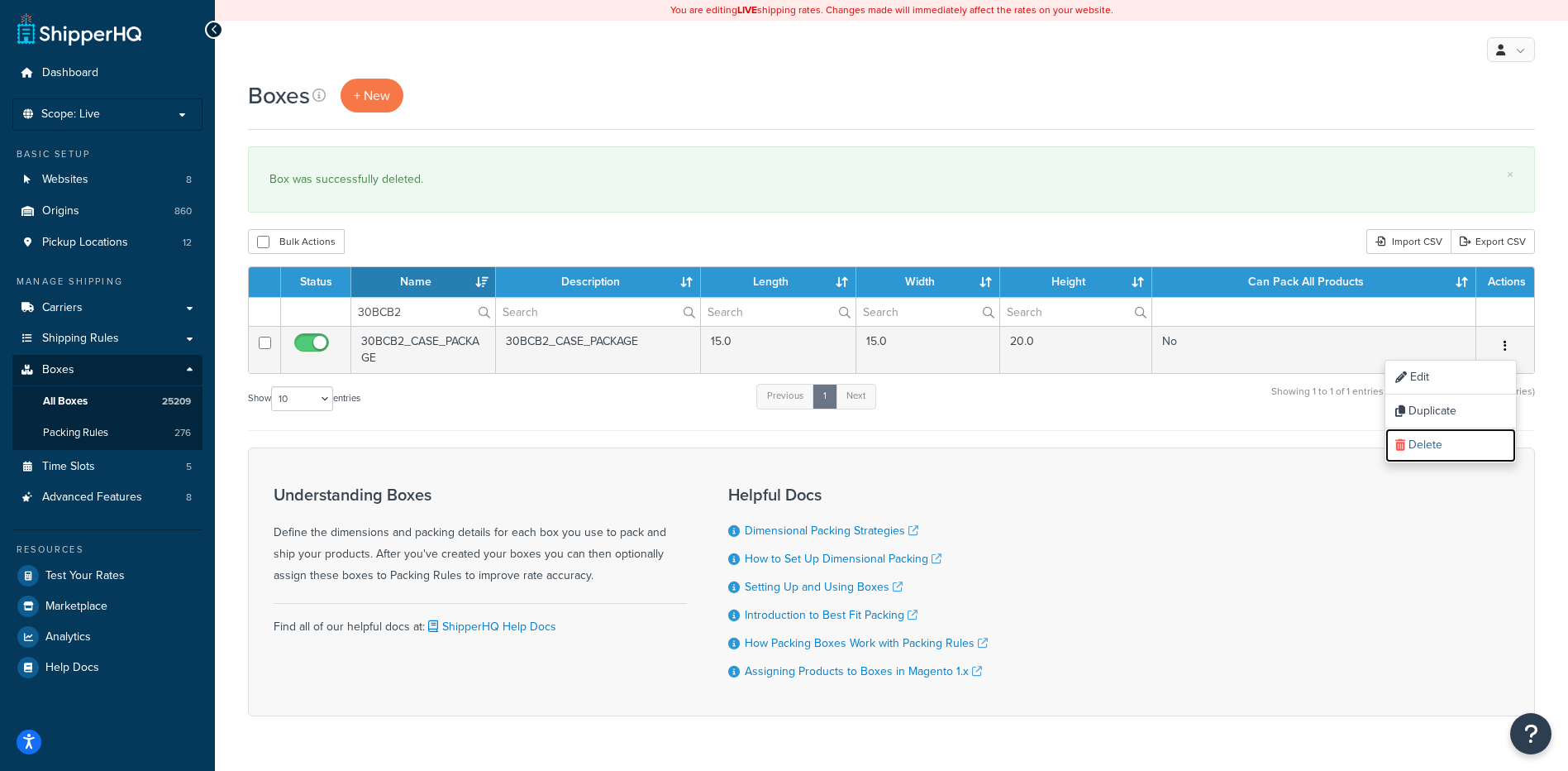
click at [1457, 445] on link "Delete" at bounding box center [1450, 445] width 130 height 34
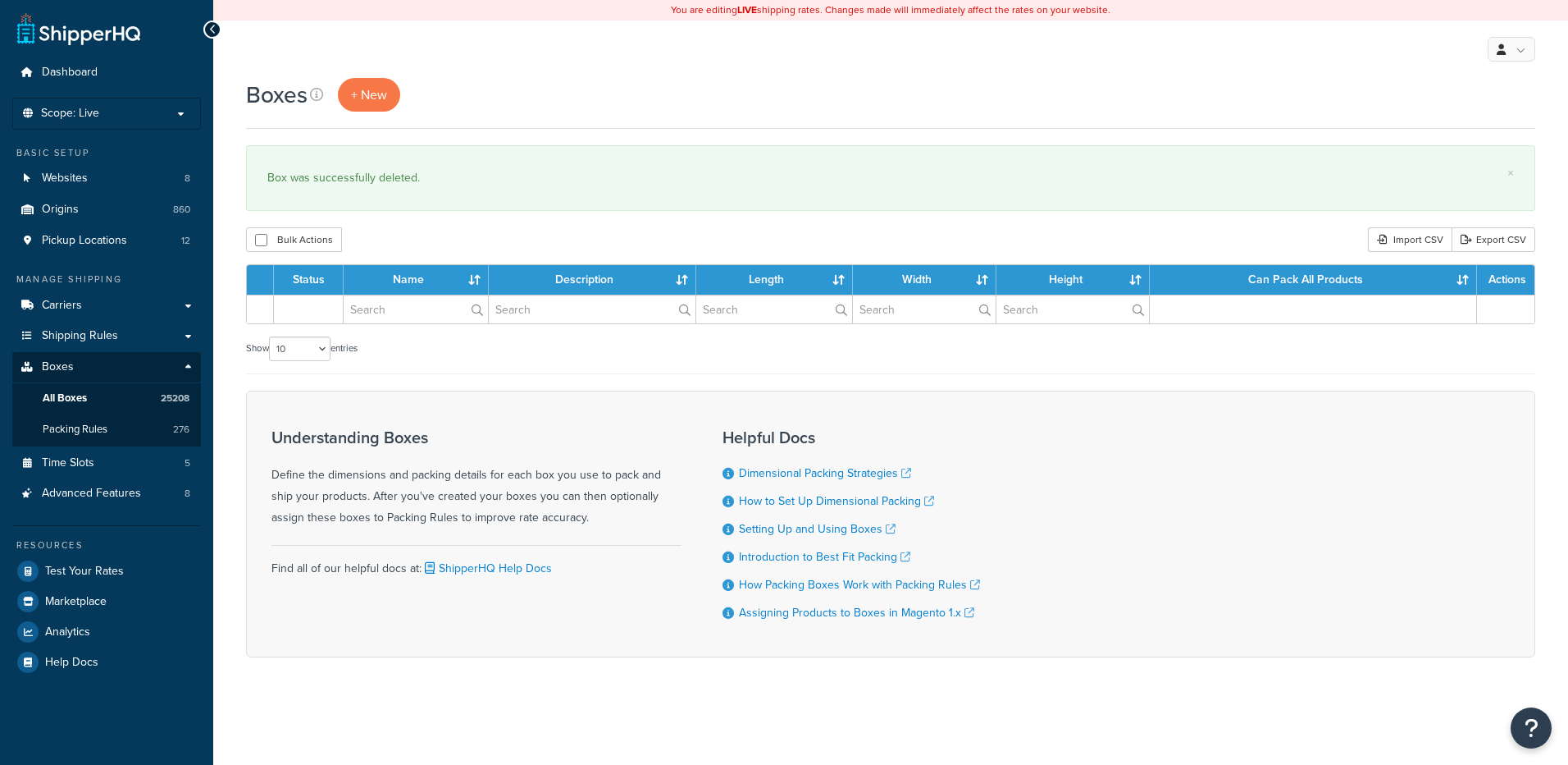
click at [411, 313] on input "text" at bounding box center [415, 310] width 144 height 28
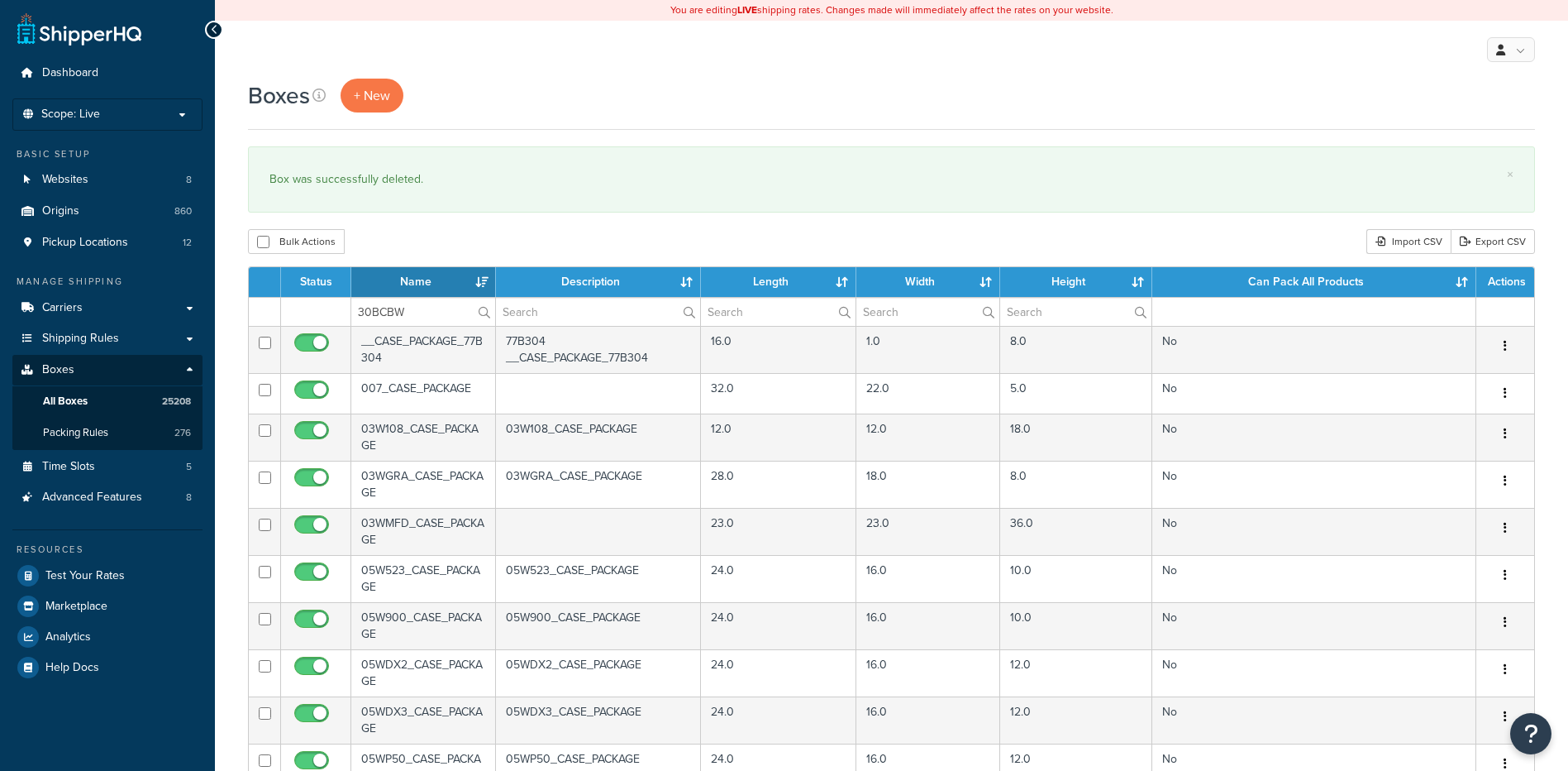
type input "30BCBW"
click at [403, 242] on div "Bulk Actions Duplicate [GEOGRAPHIC_DATA] Import CSV Export CSV" at bounding box center [892, 242] width 1287 height 25
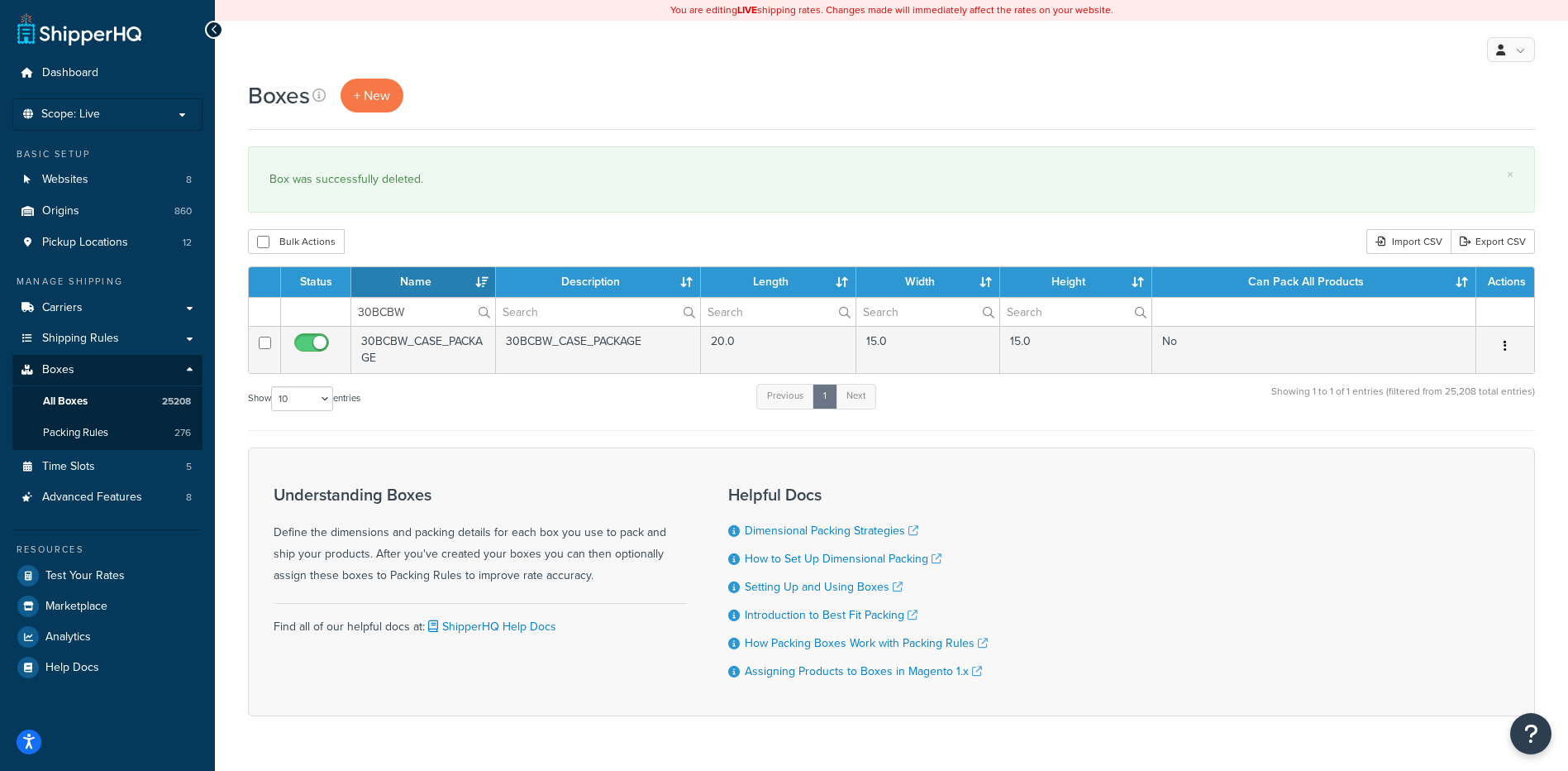
click at [1502, 337] on button "button" at bounding box center [1505, 346] width 23 height 27
click at [1441, 447] on link "Delete" at bounding box center [1450, 445] width 130 height 34
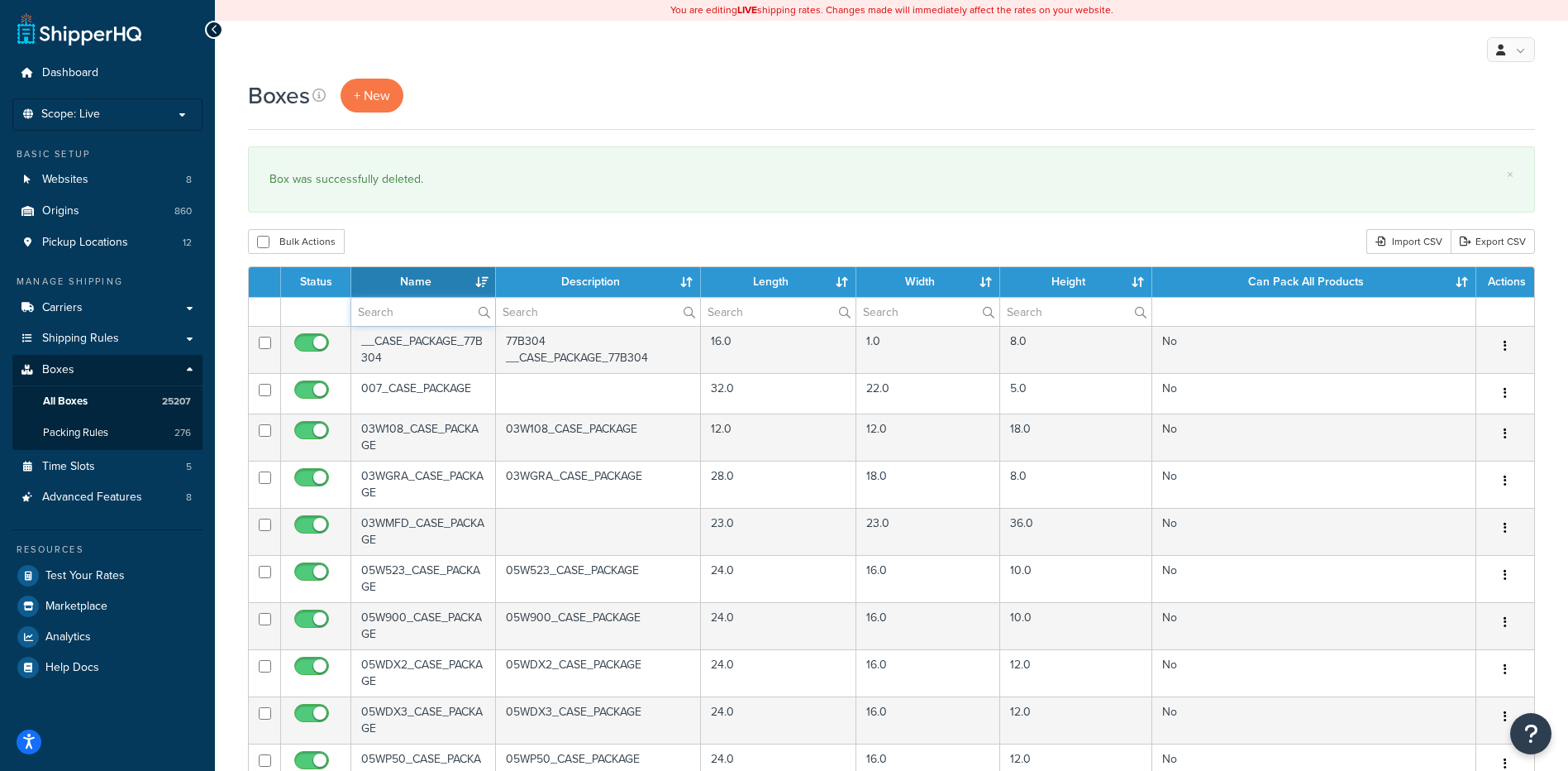
click at [421, 325] on input "text" at bounding box center [422, 312] width 144 height 29
paste input "30BCCB"
type input "30BCCB"
click at [463, 216] on div "Boxes + New × Box was successfully deleted. Bulk Actions Duplicate [GEOGRAPHIC_…" at bounding box center [892, 635] width 1353 height 1113
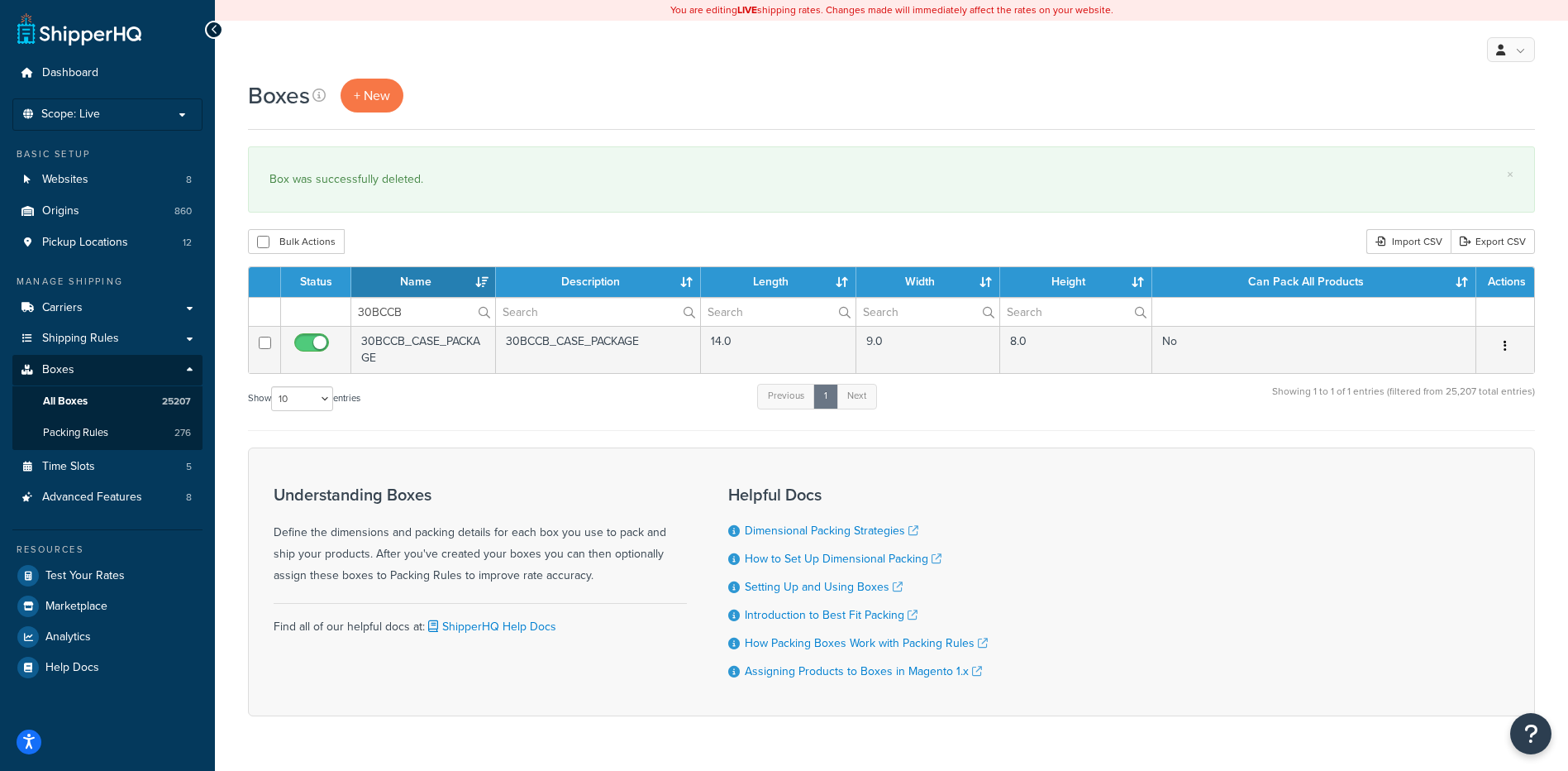
click at [1508, 339] on button "button" at bounding box center [1505, 346] width 23 height 27
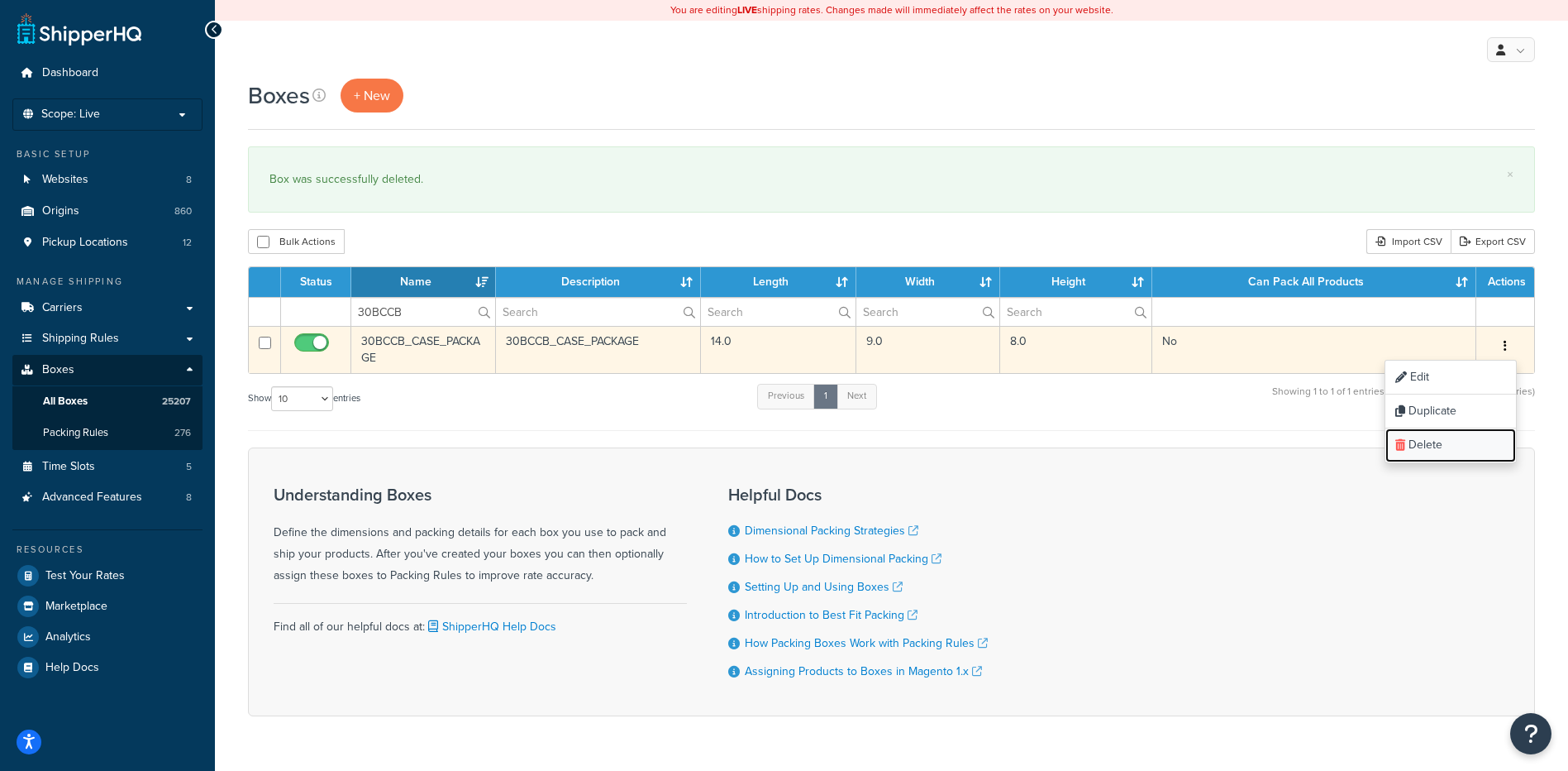
click at [1466, 443] on link "Delete" at bounding box center [1450, 445] width 130 height 34
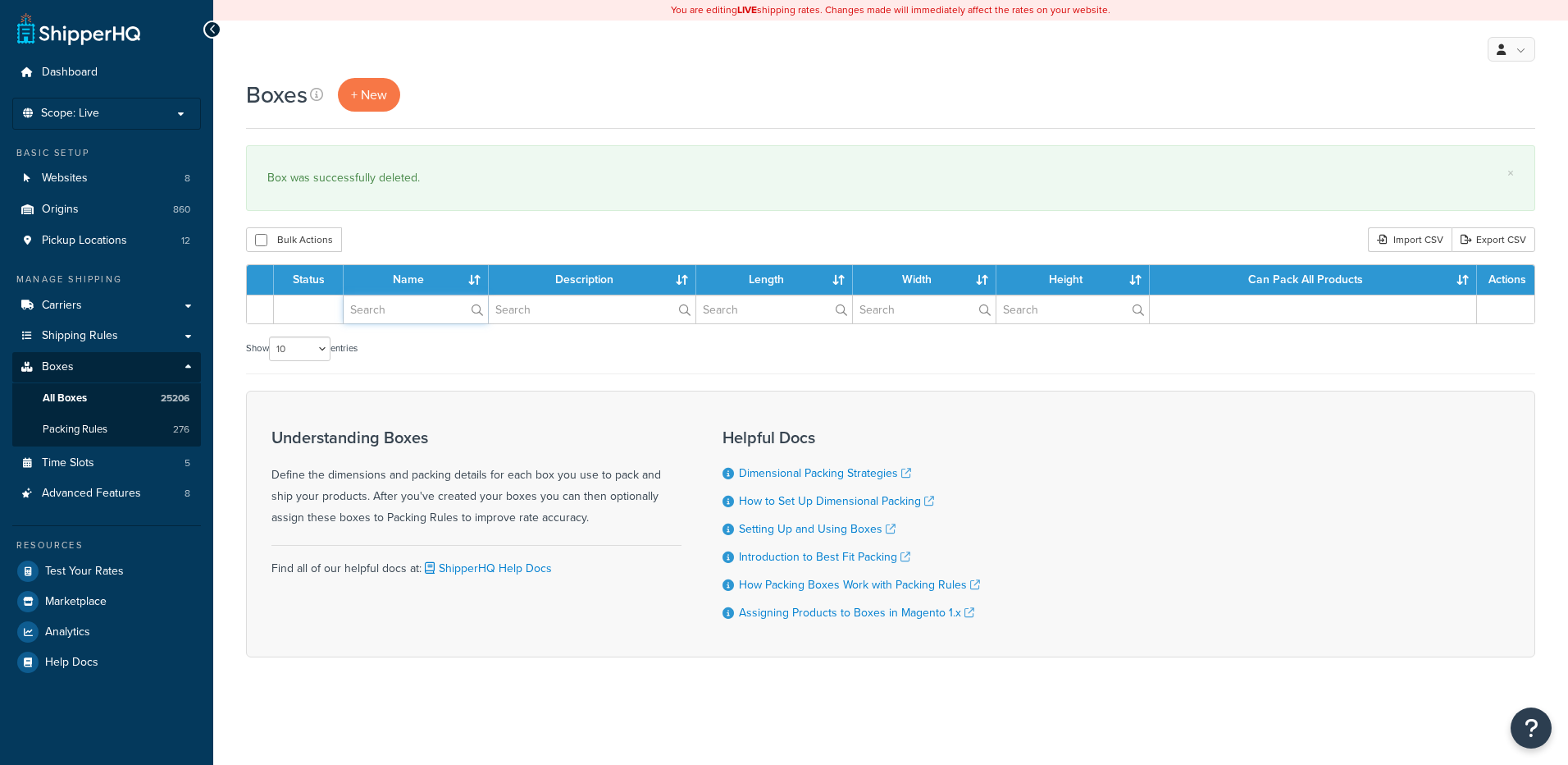
drag, startPoint x: 0, startPoint y: 0, endPoint x: 376, endPoint y: 316, distance: 491.2
click at [376, 316] on input "text" at bounding box center [415, 310] width 144 height 28
paste input "30BCN2"
type input "30BCN2"
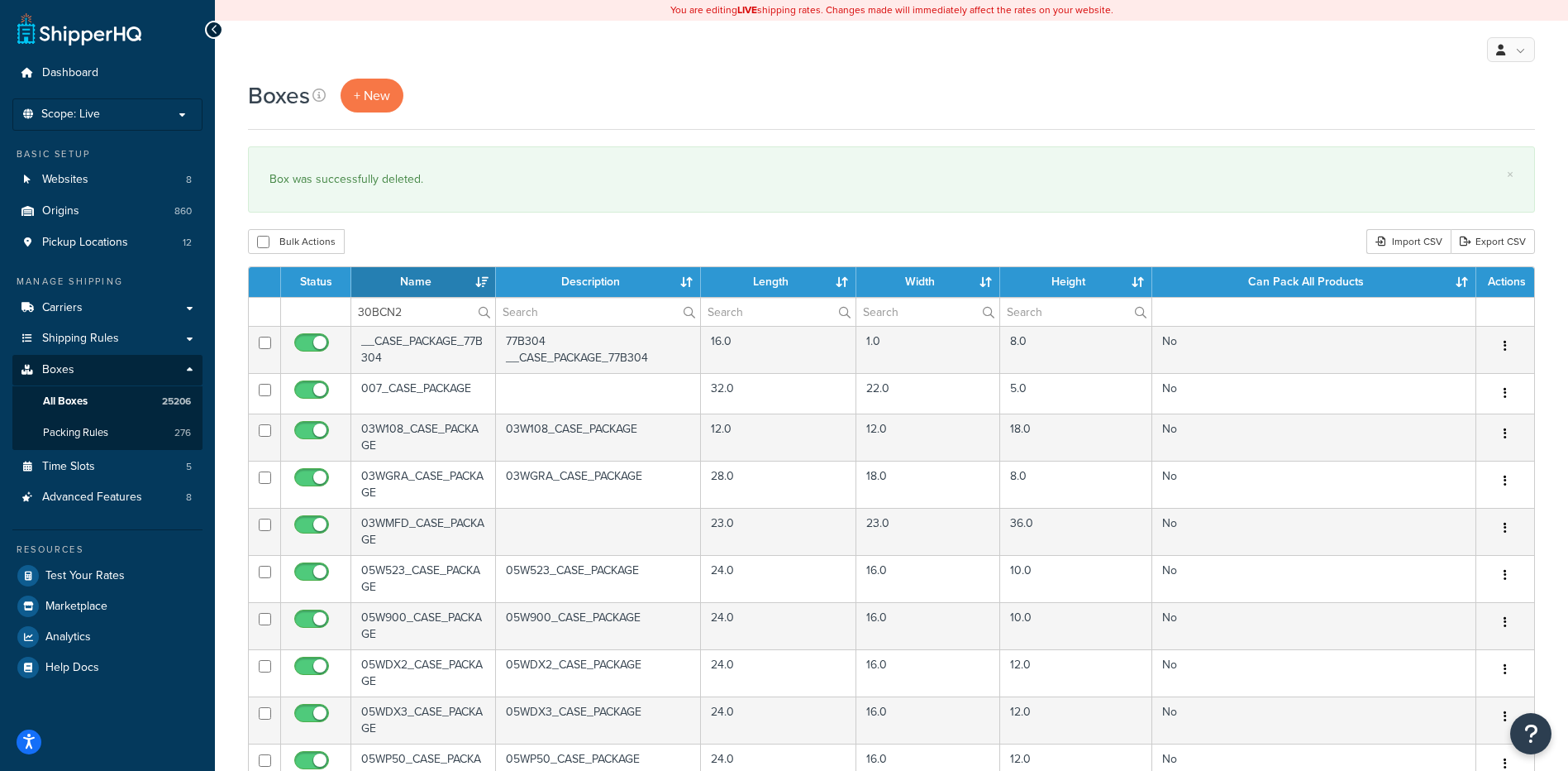
click at [444, 230] on div "Bulk Actions Duplicate [GEOGRAPHIC_DATA] Import CSV Export CSV" at bounding box center [892, 242] width 1287 height 25
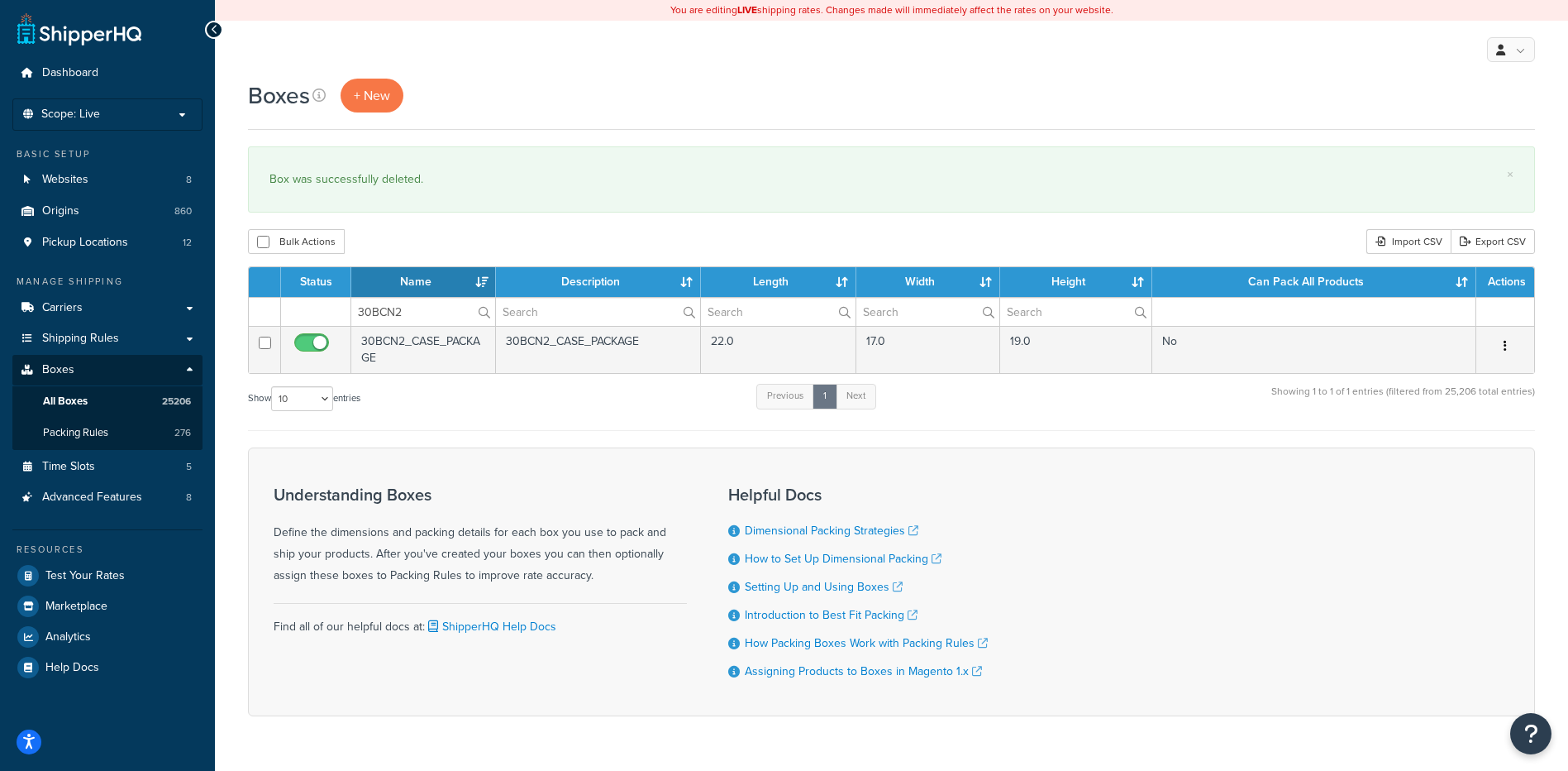
click at [1507, 347] on button "button" at bounding box center [1505, 346] width 23 height 27
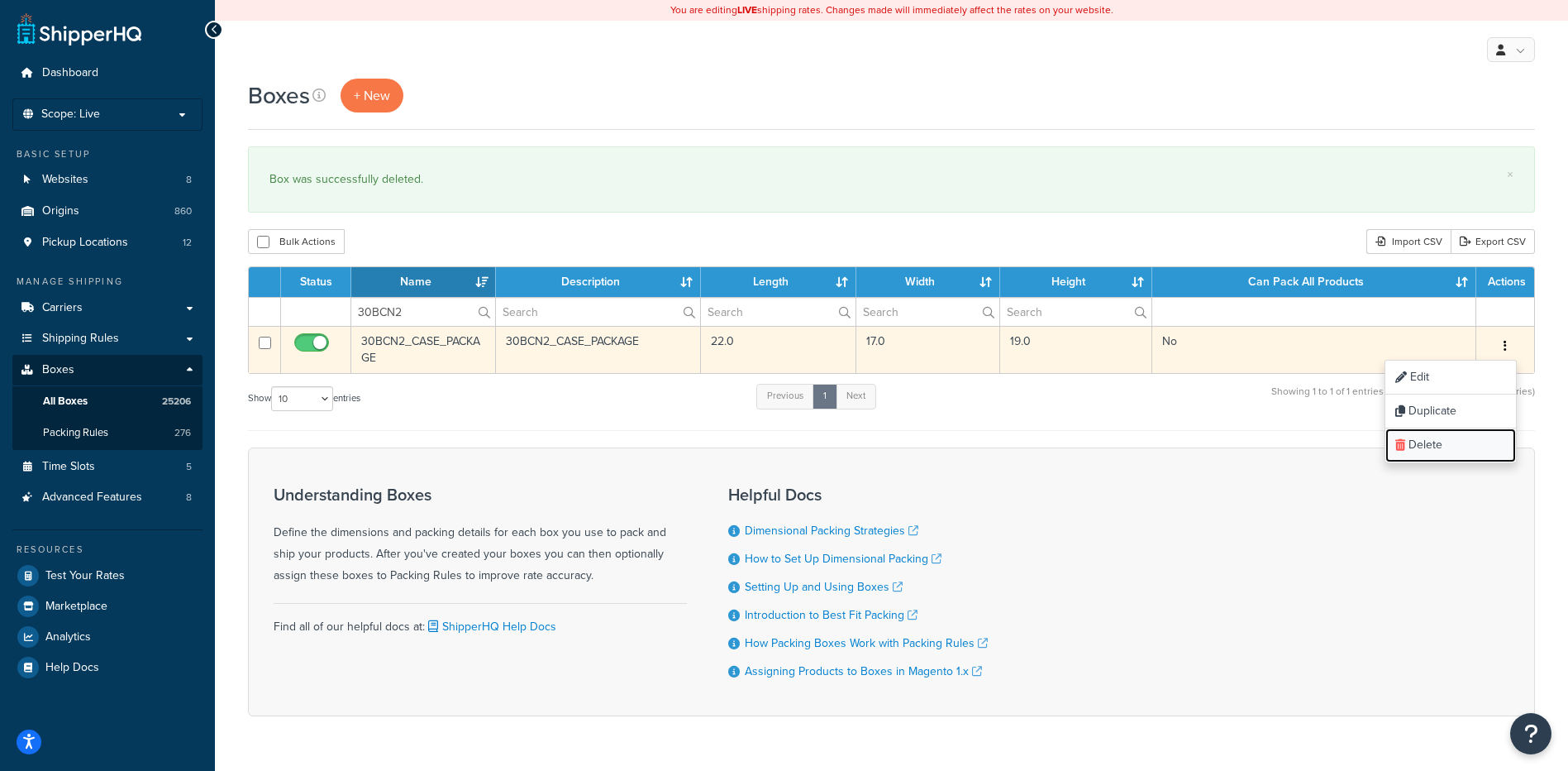
click at [1471, 449] on link "Delete" at bounding box center [1450, 445] width 130 height 34
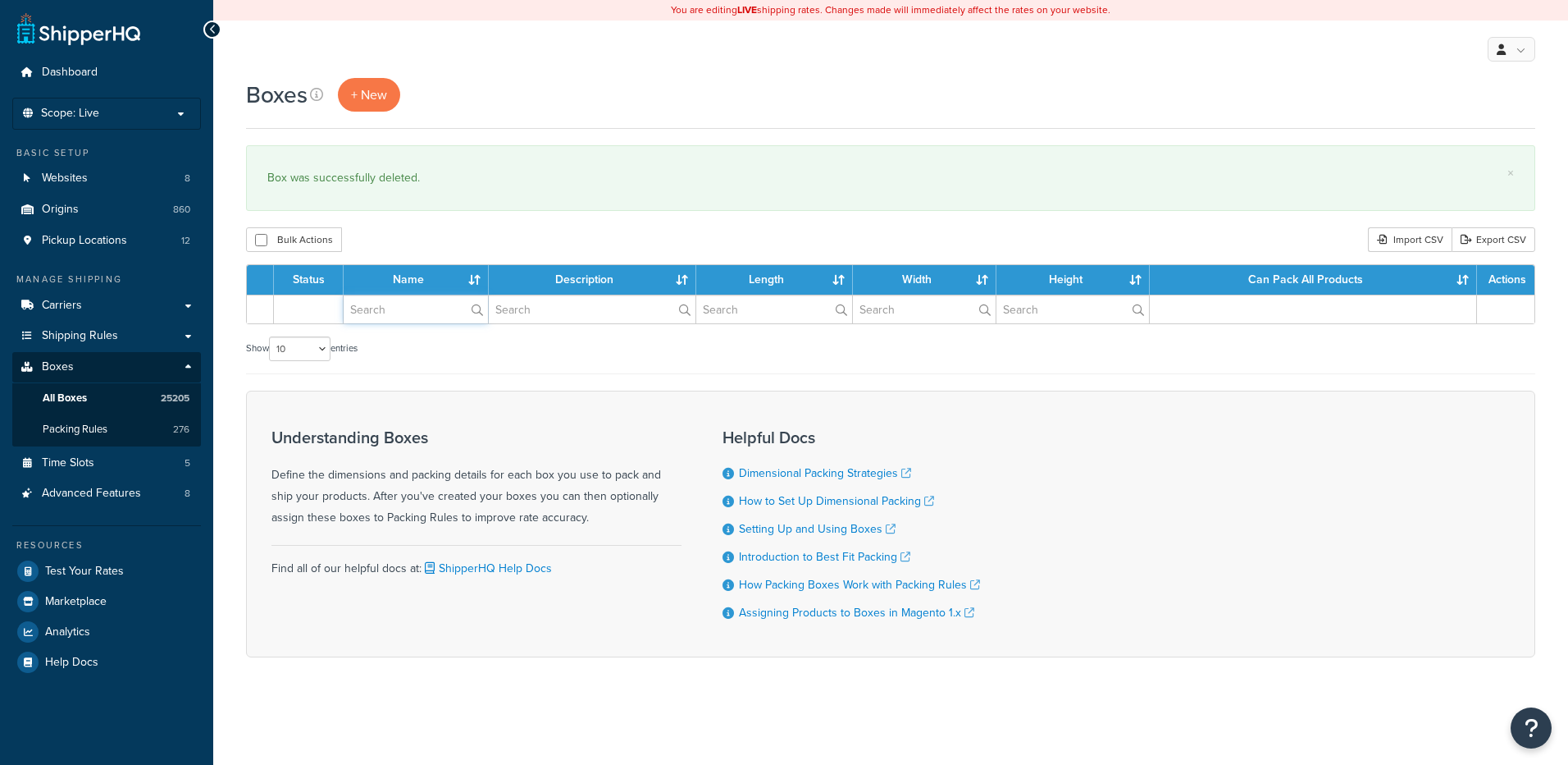
drag, startPoint x: 0, startPoint y: 0, endPoint x: 383, endPoint y: 284, distance: 476.8
click at [358, 310] on input "text" at bounding box center [415, 310] width 144 height 28
paste input "30BCTS"
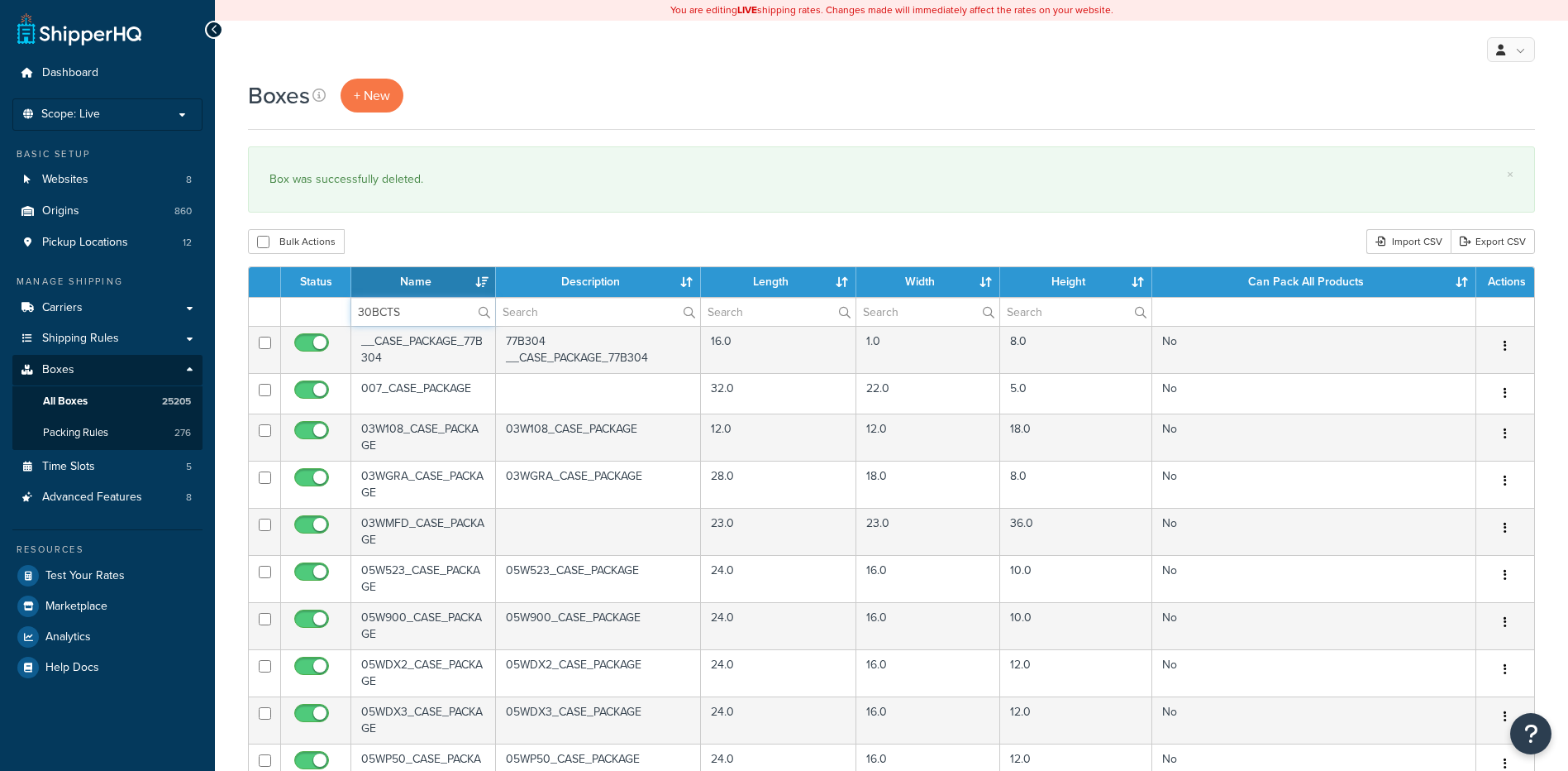
type input "30BCTS"
click at [433, 230] on div "Bulk Actions Duplicate [GEOGRAPHIC_DATA] Import CSV Export CSV" at bounding box center [892, 242] width 1287 height 25
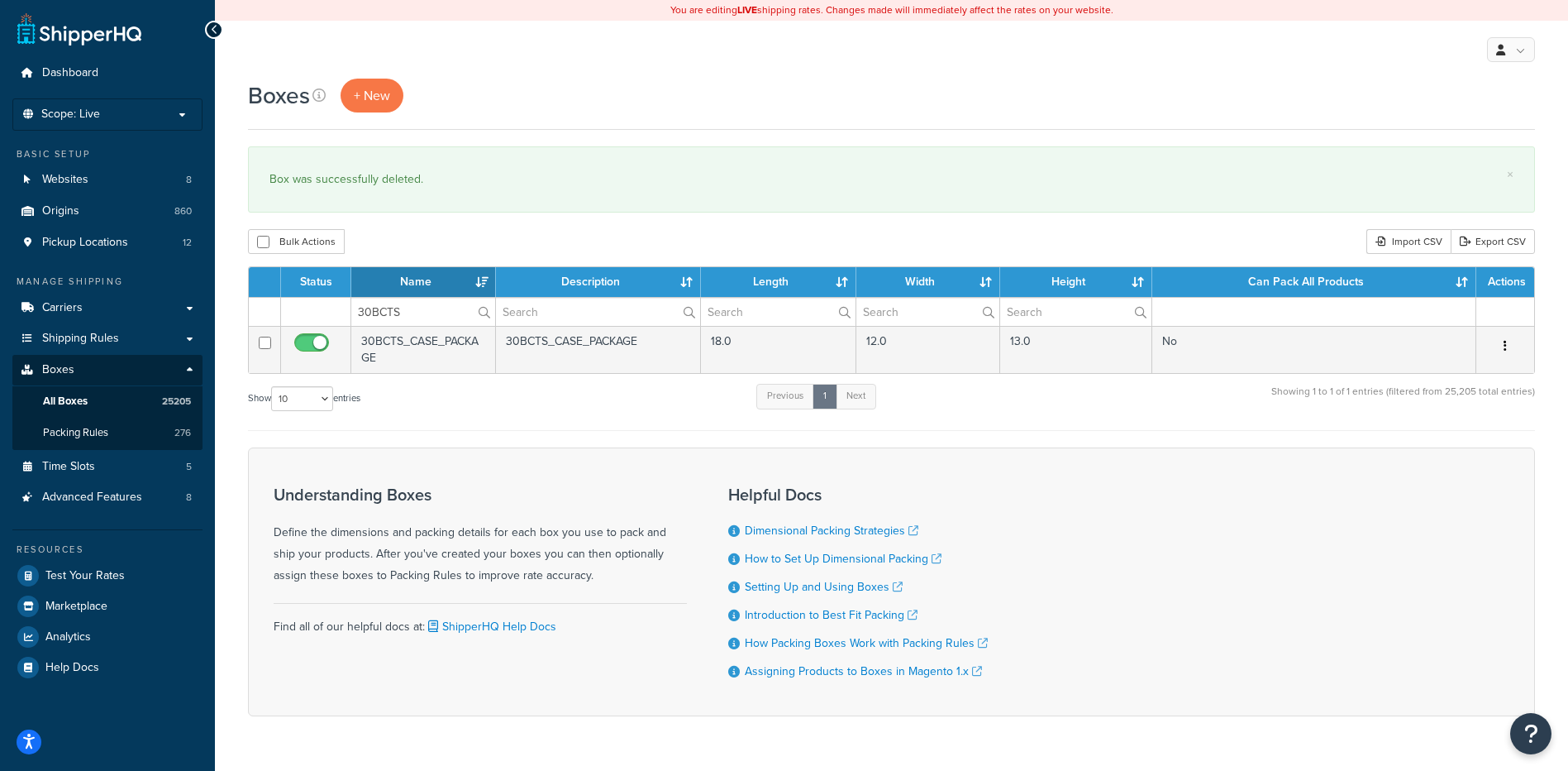
click at [1505, 344] on icon "button" at bounding box center [1504, 346] width 3 height 11
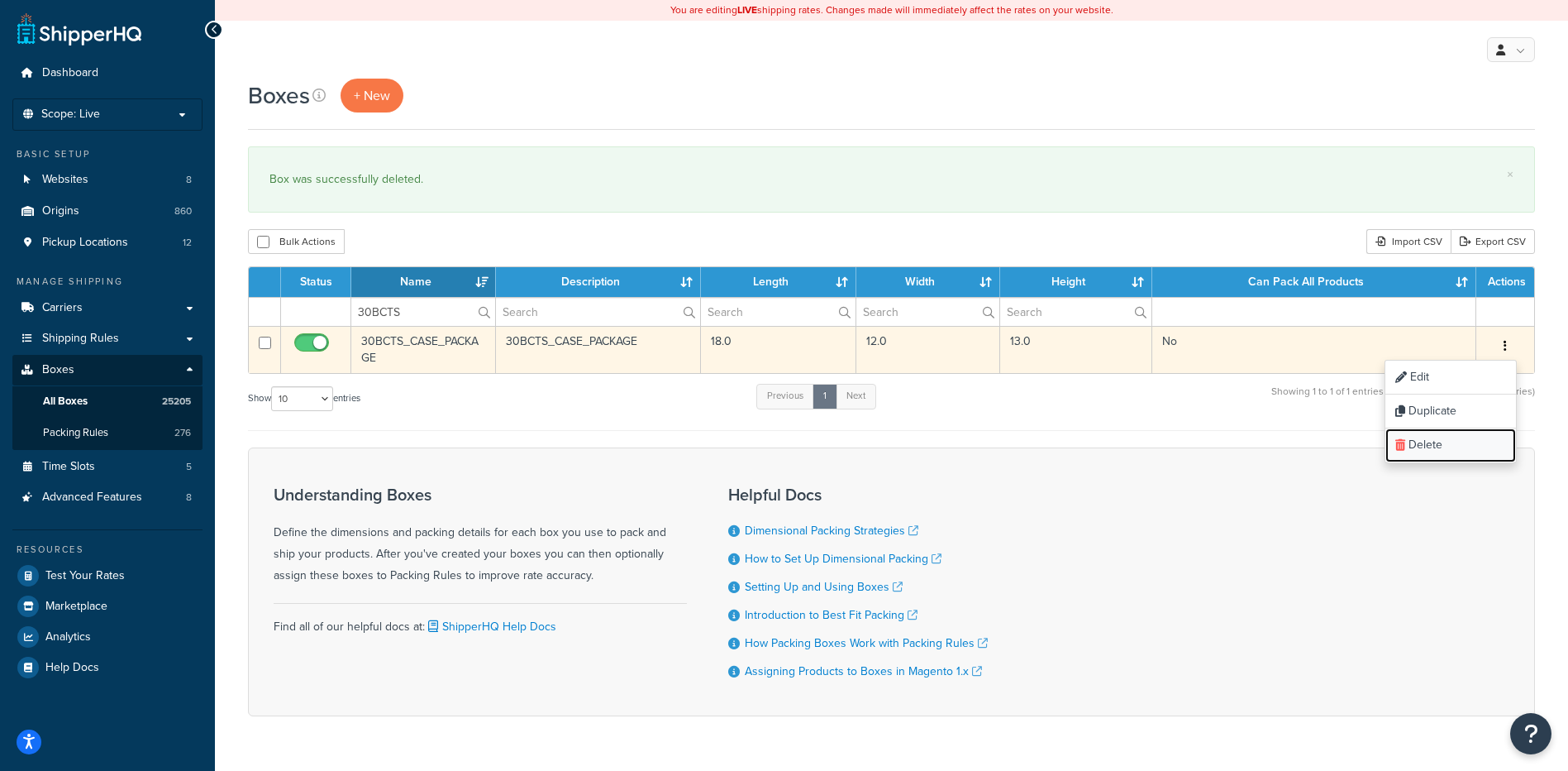
click at [1464, 445] on link "Delete" at bounding box center [1450, 445] width 130 height 34
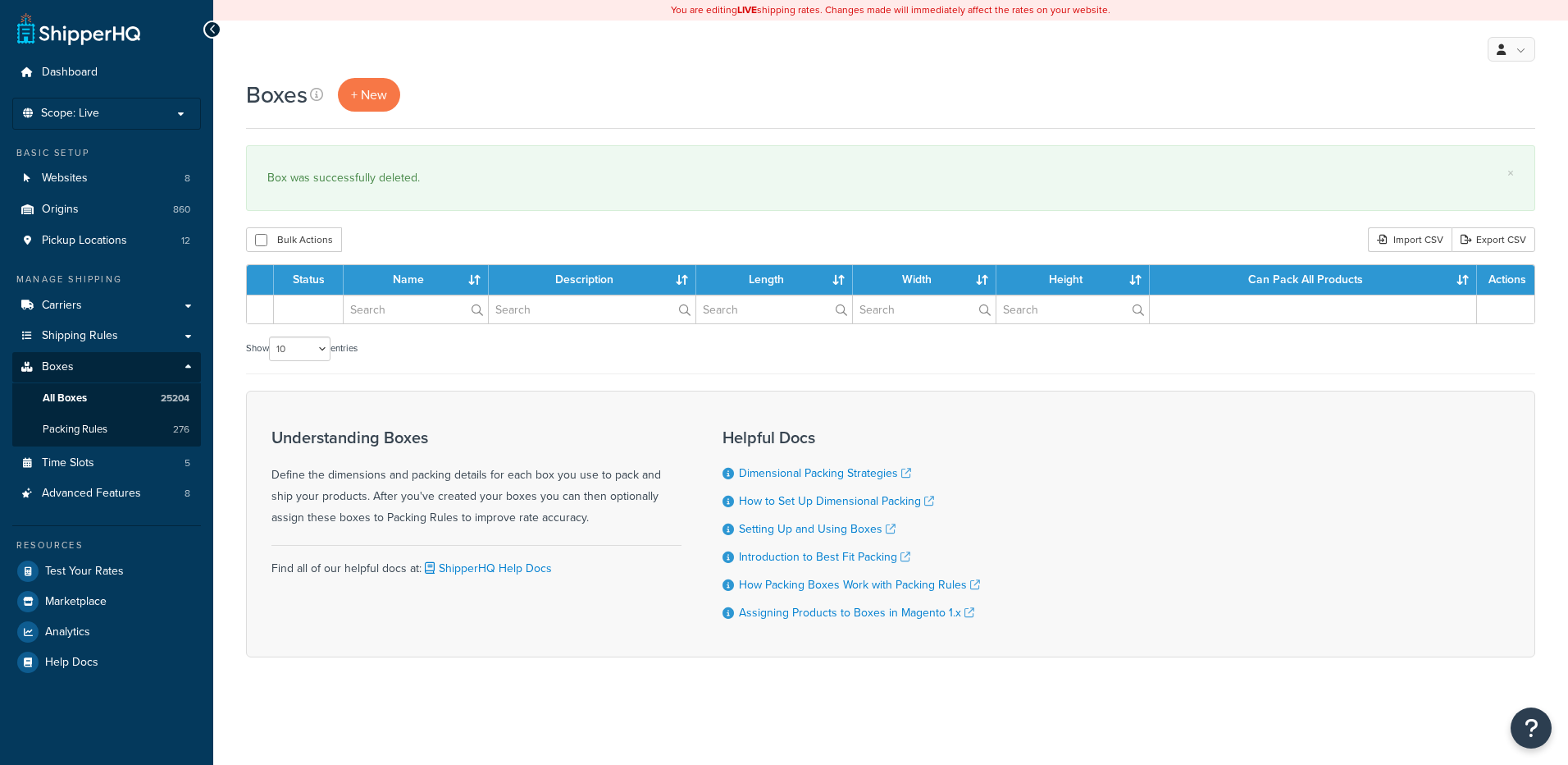
click at [415, 319] on input "text" at bounding box center [415, 310] width 144 height 28
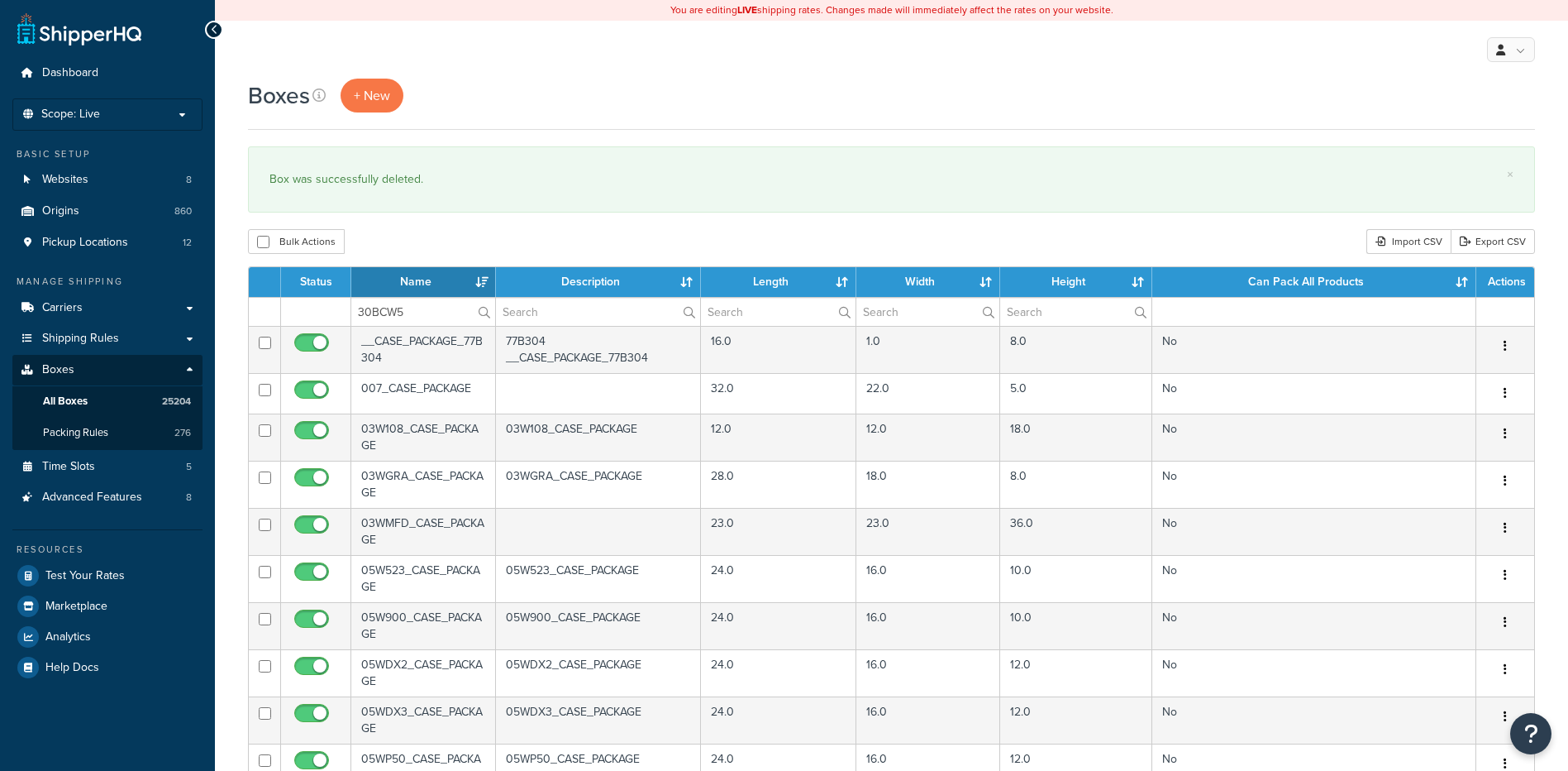
type input "30BCW5"
click at [488, 231] on div "Bulk Actions Duplicate [GEOGRAPHIC_DATA] Import CSV Export CSV" at bounding box center [892, 242] width 1287 height 25
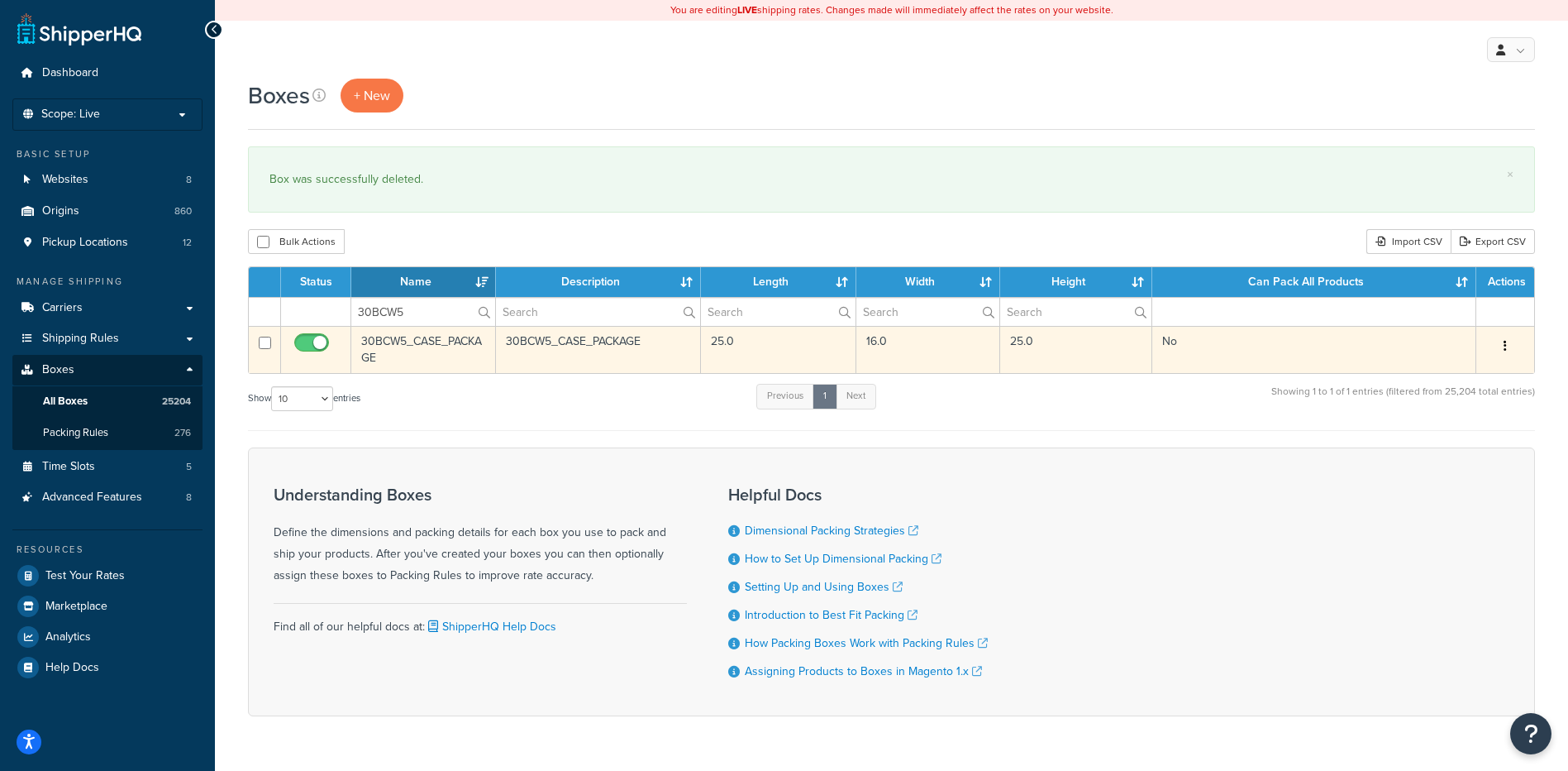
click at [1508, 346] on button "button" at bounding box center [1505, 346] width 23 height 27
click at [1449, 461] on link "Delete" at bounding box center [1450, 445] width 130 height 34
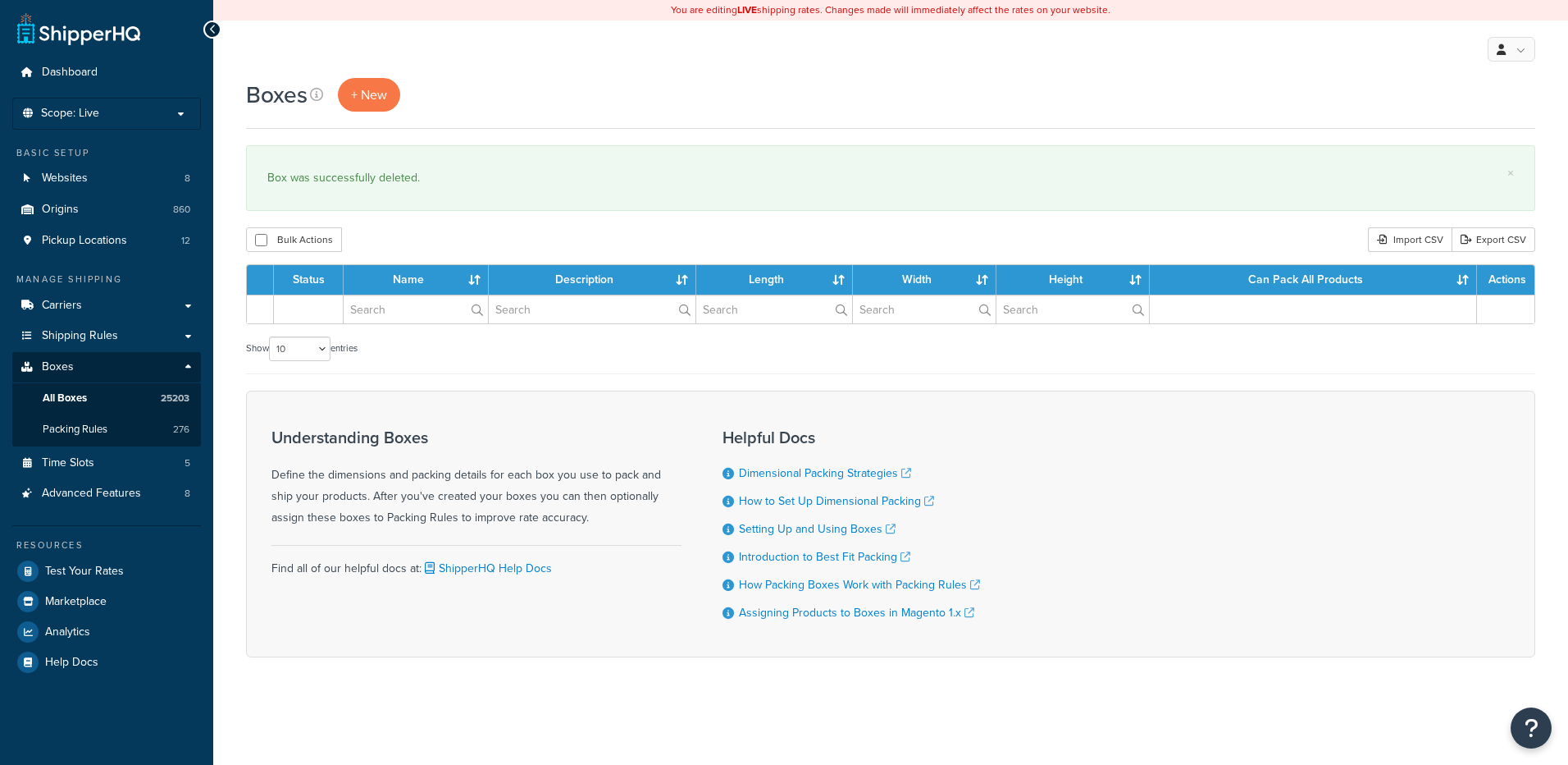
click at [428, 316] on input "text" at bounding box center [415, 310] width 144 height 28
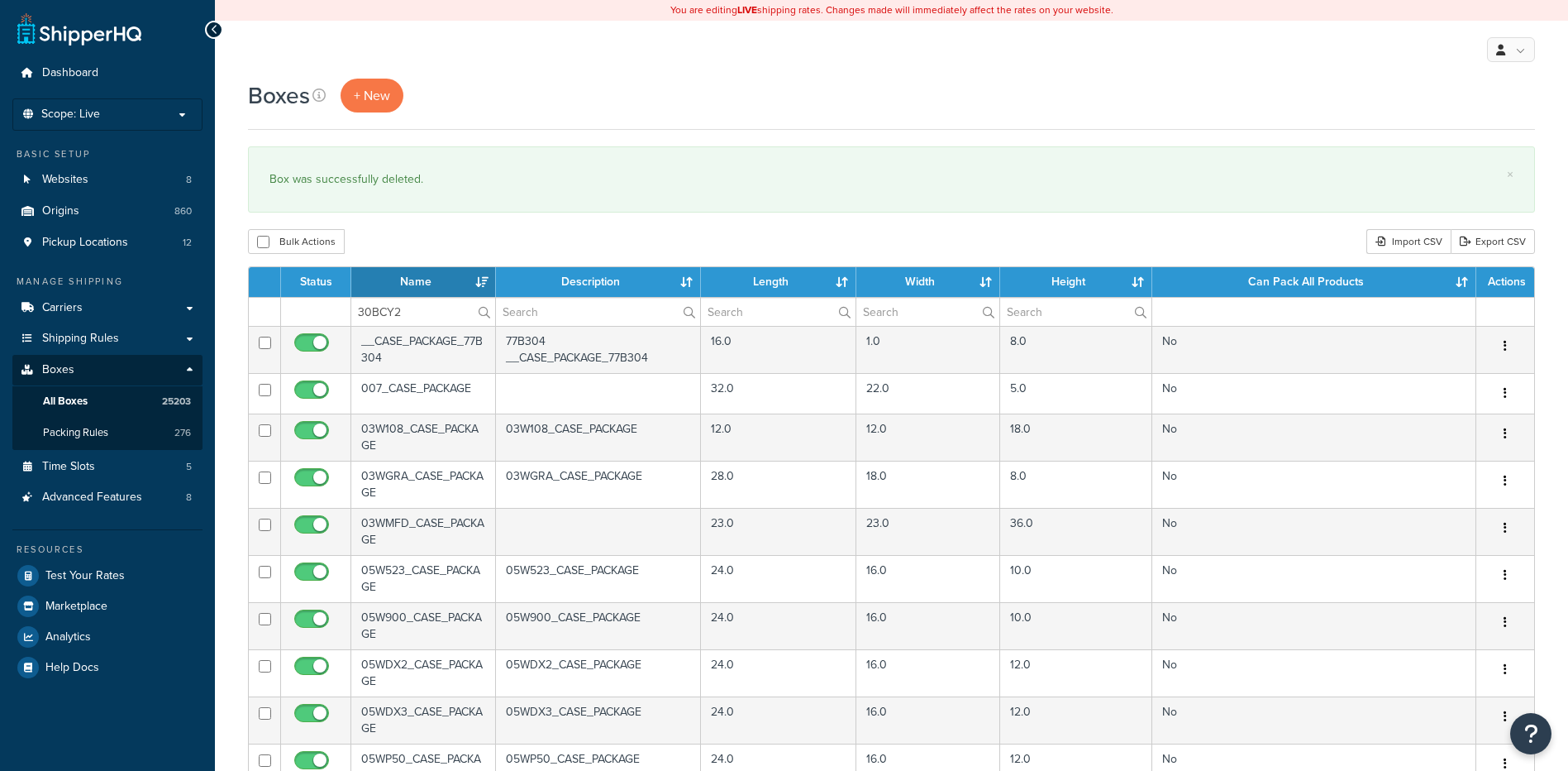
type input "30BCY2"
click at [467, 246] on div "Bulk Actions Duplicate [GEOGRAPHIC_DATA] Import CSV Export CSV" at bounding box center [892, 242] width 1287 height 25
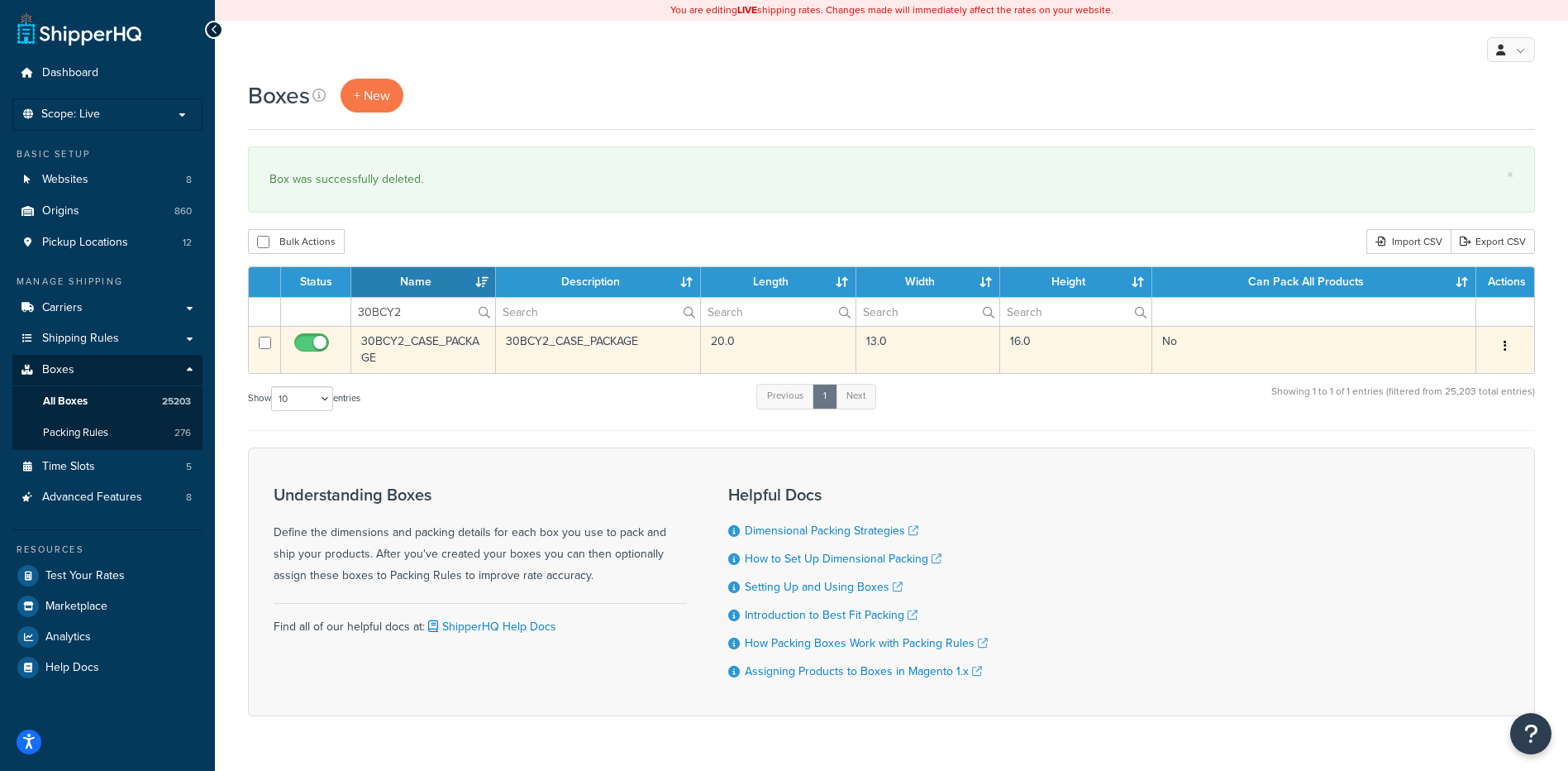
click at [1502, 346] on button "button" at bounding box center [1505, 346] width 23 height 27
click at [1471, 428] on link "Duplicate" at bounding box center [1450, 411] width 130 height 34
click at [1421, 443] on link "Delete" at bounding box center [1450, 445] width 130 height 34
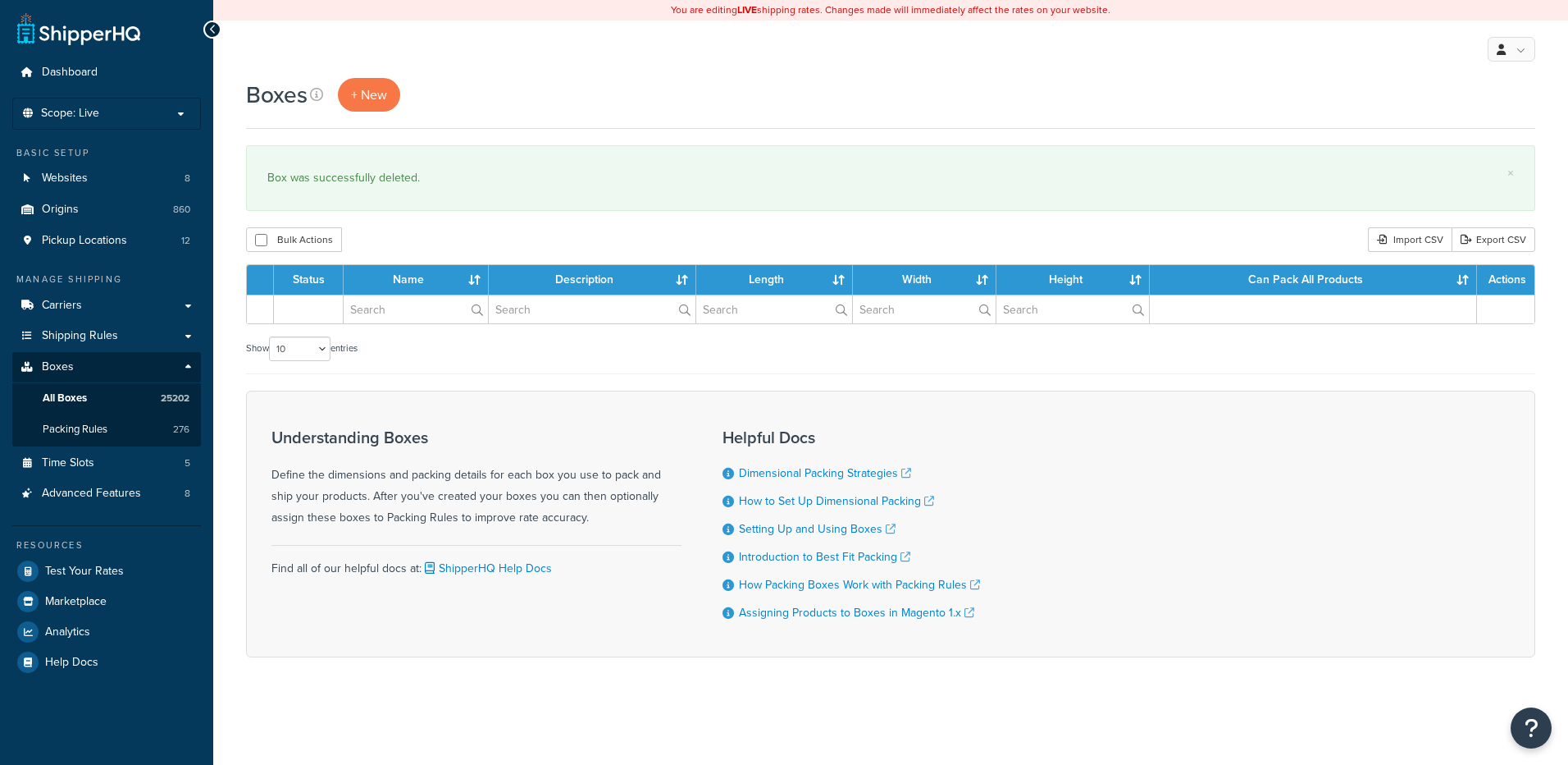
click at [411, 316] on input "text" at bounding box center [415, 310] width 144 height 28
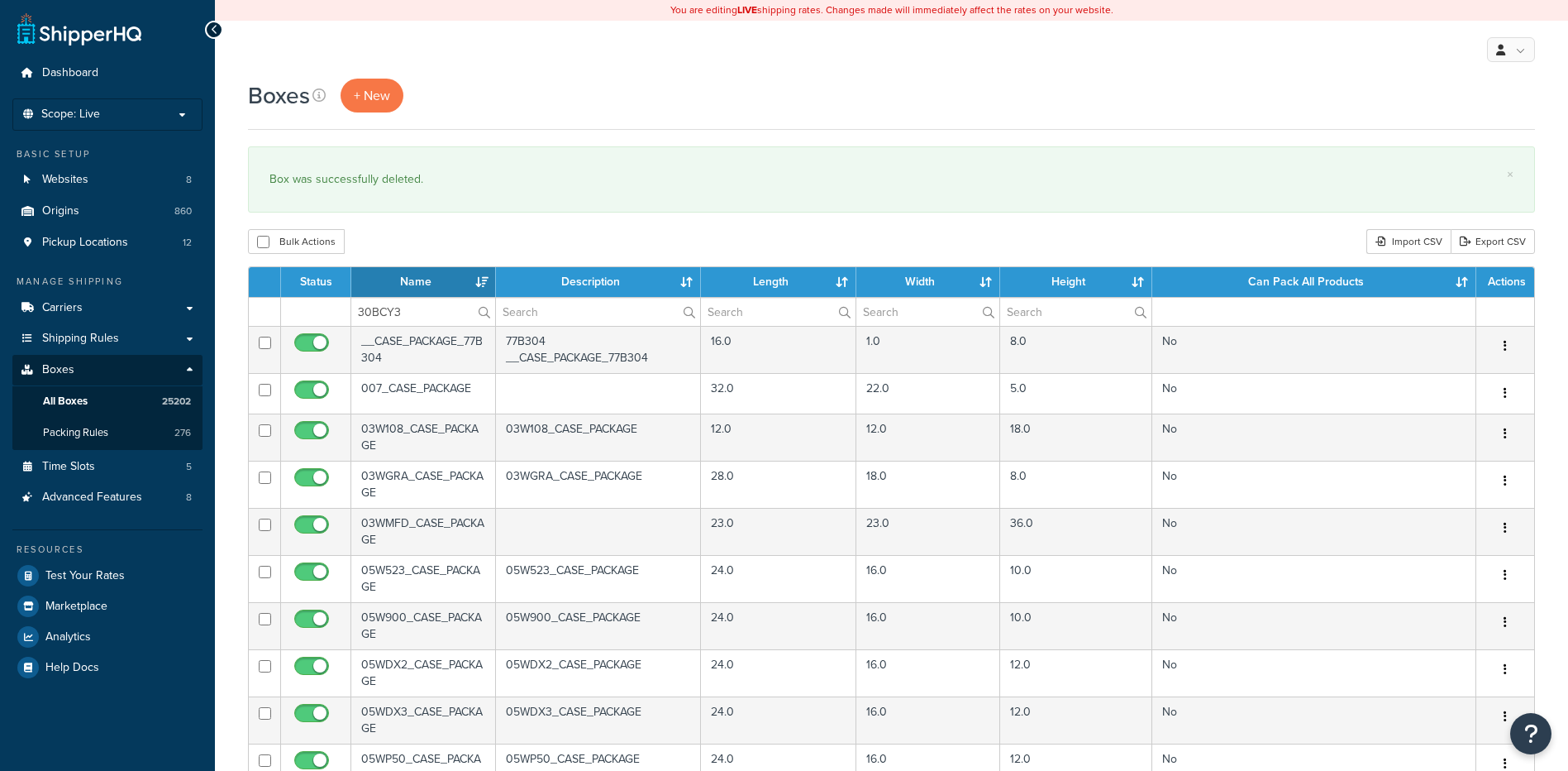
type input "30BCY3"
click at [438, 248] on div "Bulk Actions Duplicate [GEOGRAPHIC_DATA] Import CSV Export CSV" at bounding box center [892, 242] width 1287 height 25
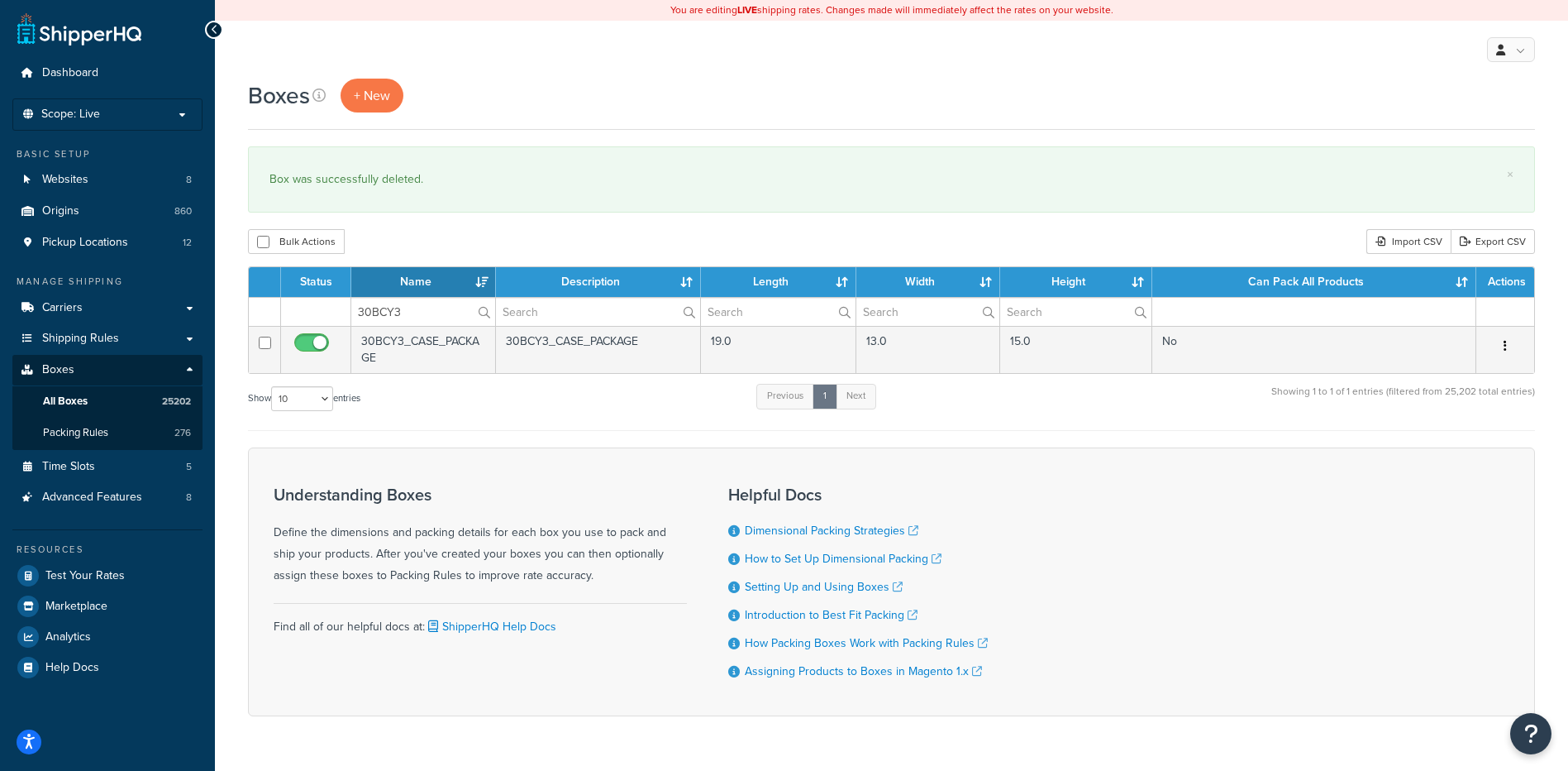
click at [1504, 341] on icon "button" at bounding box center [1504, 346] width 3 height 11
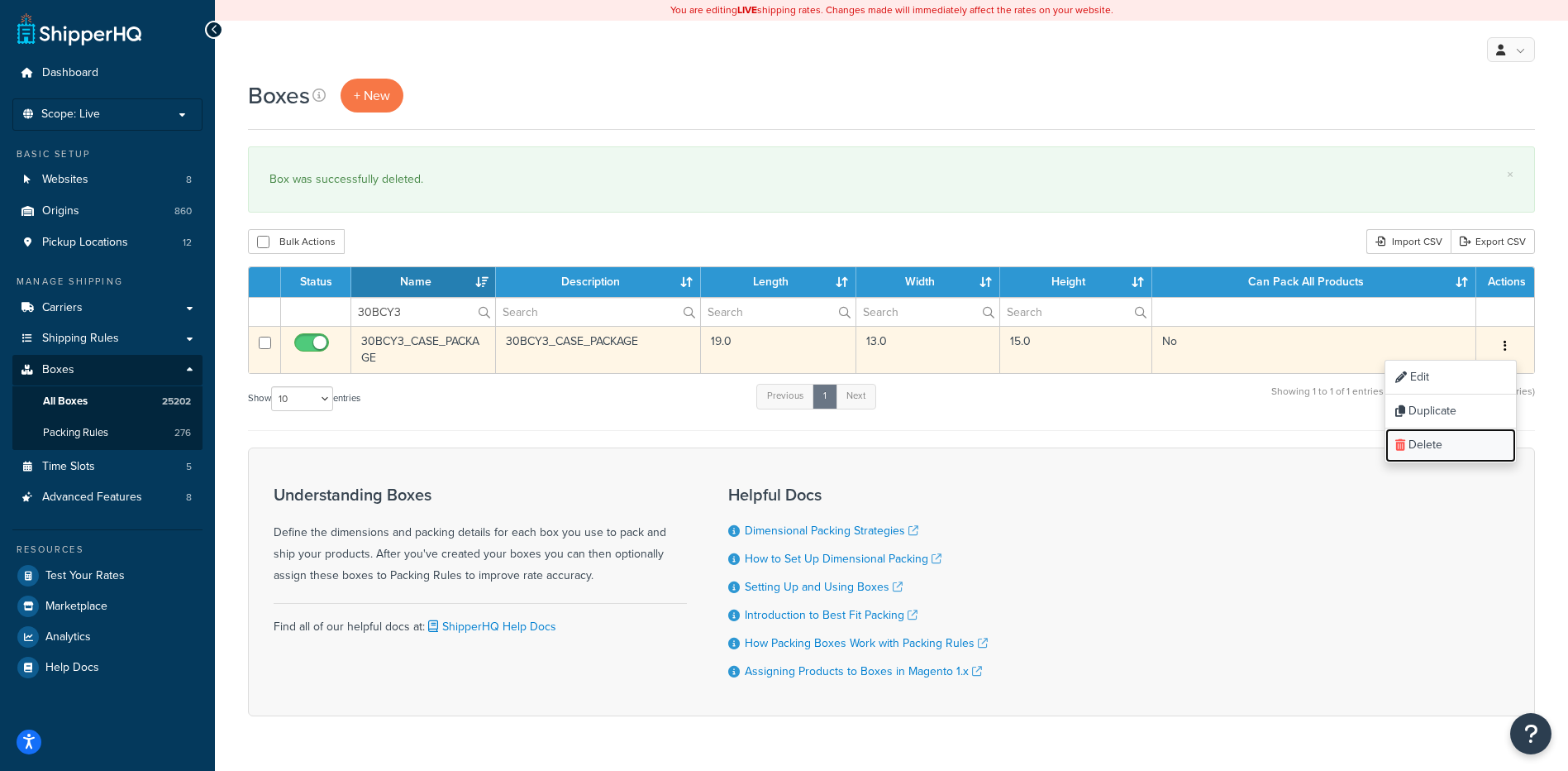
click at [1483, 445] on link "Delete" at bounding box center [1450, 445] width 130 height 34
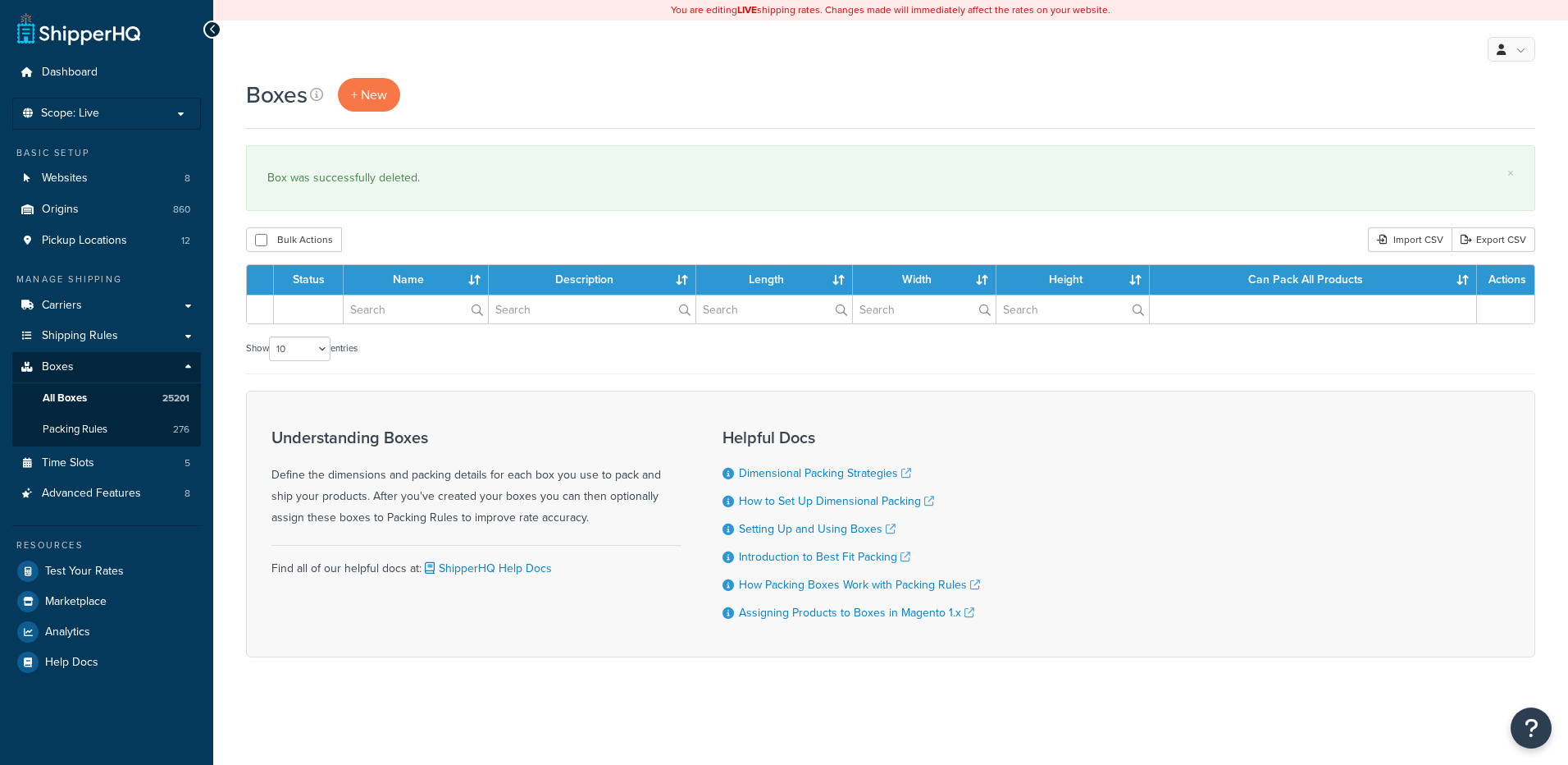
click at [401, 311] on input "text" at bounding box center [415, 310] width 144 height 28
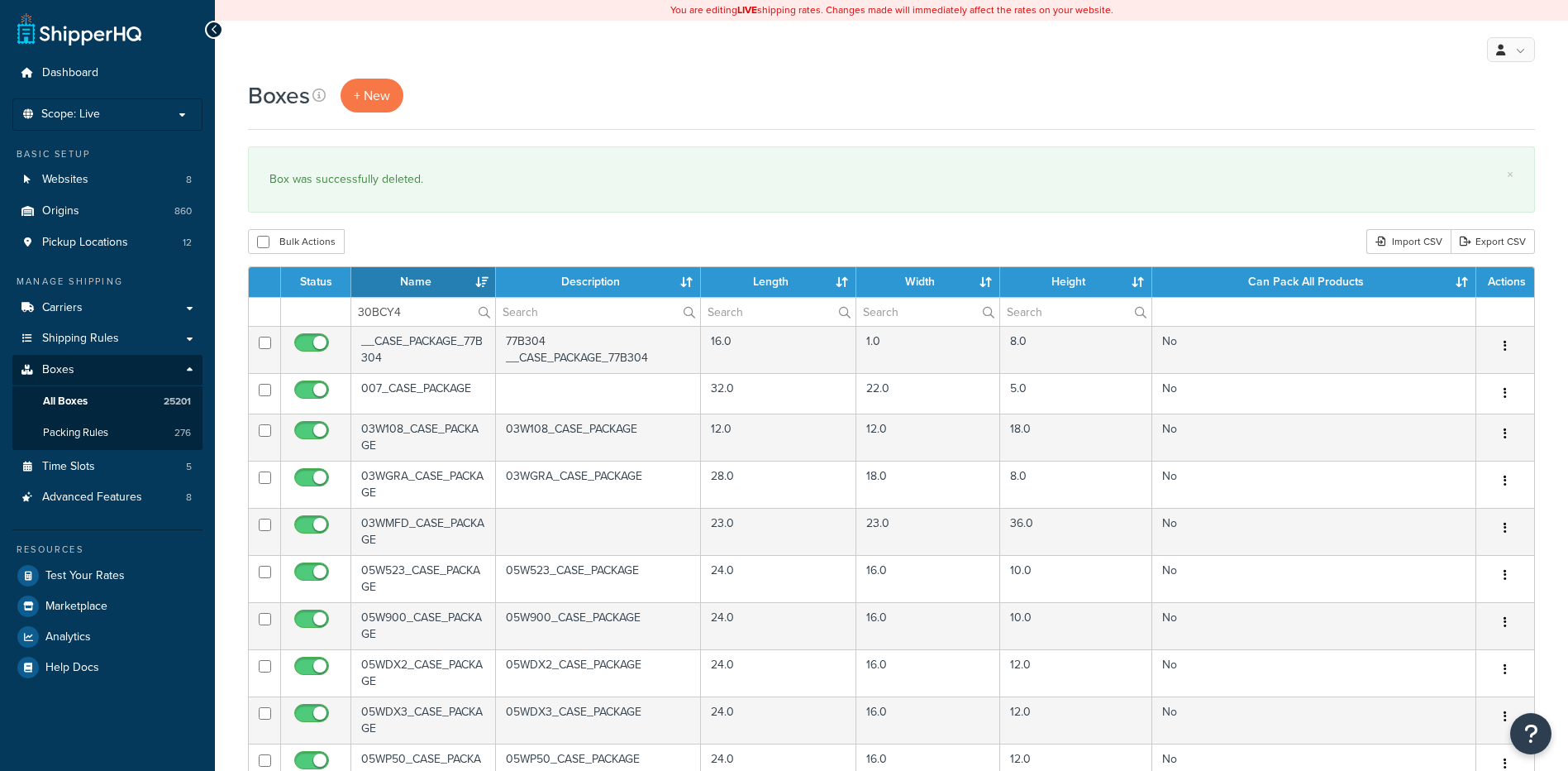
type input "30BCY4"
click at [453, 237] on div "Bulk Actions Duplicate [GEOGRAPHIC_DATA] Import CSV Export CSV" at bounding box center [892, 242] width 1287 height 25
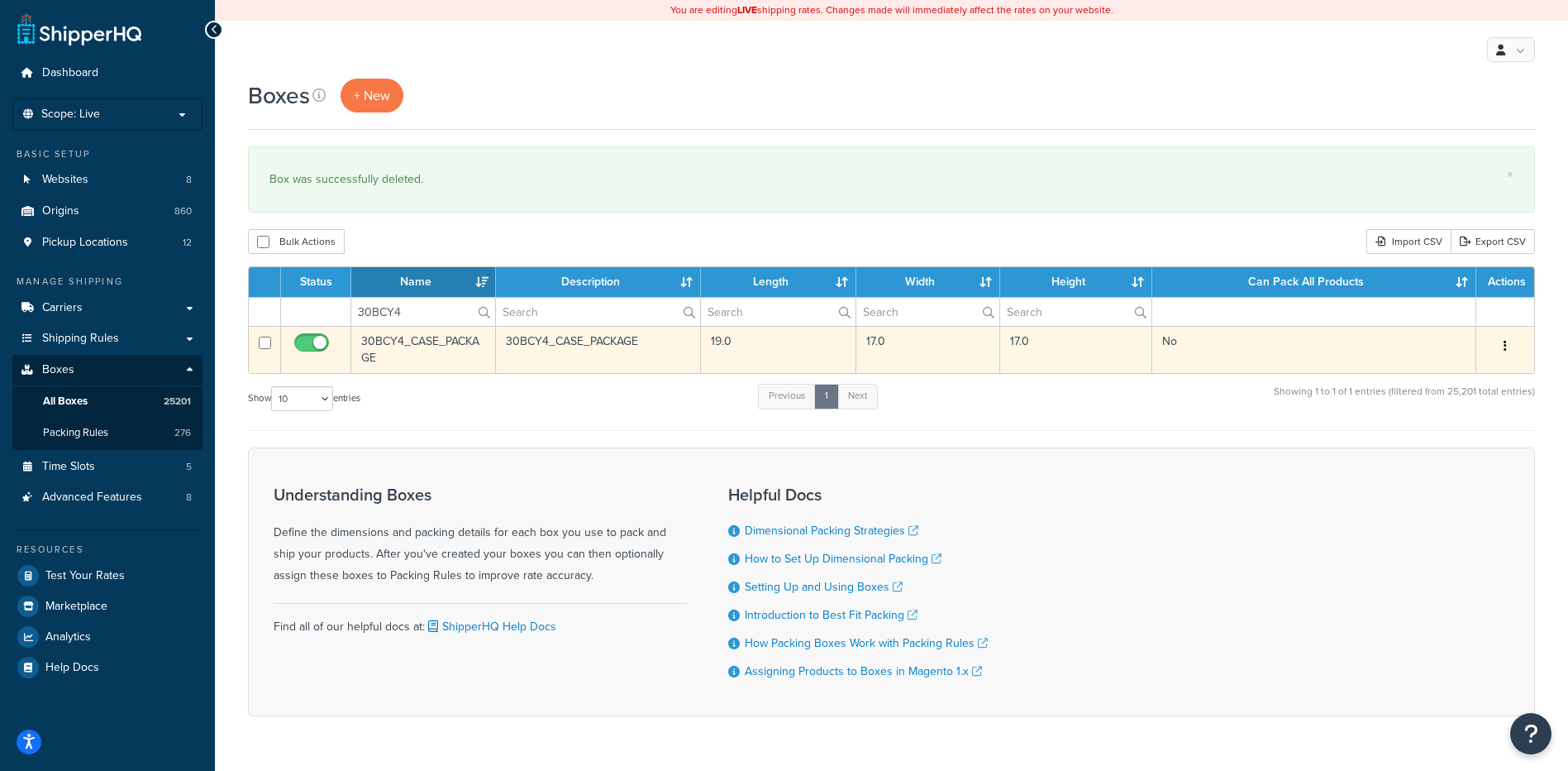
click at [1508, 339] on button "button" at bounding box center [1505, 346] width 23 height 27
click at [1434, 447] on link "Delete" at bounding box center [1450, 445] width 130 height 34
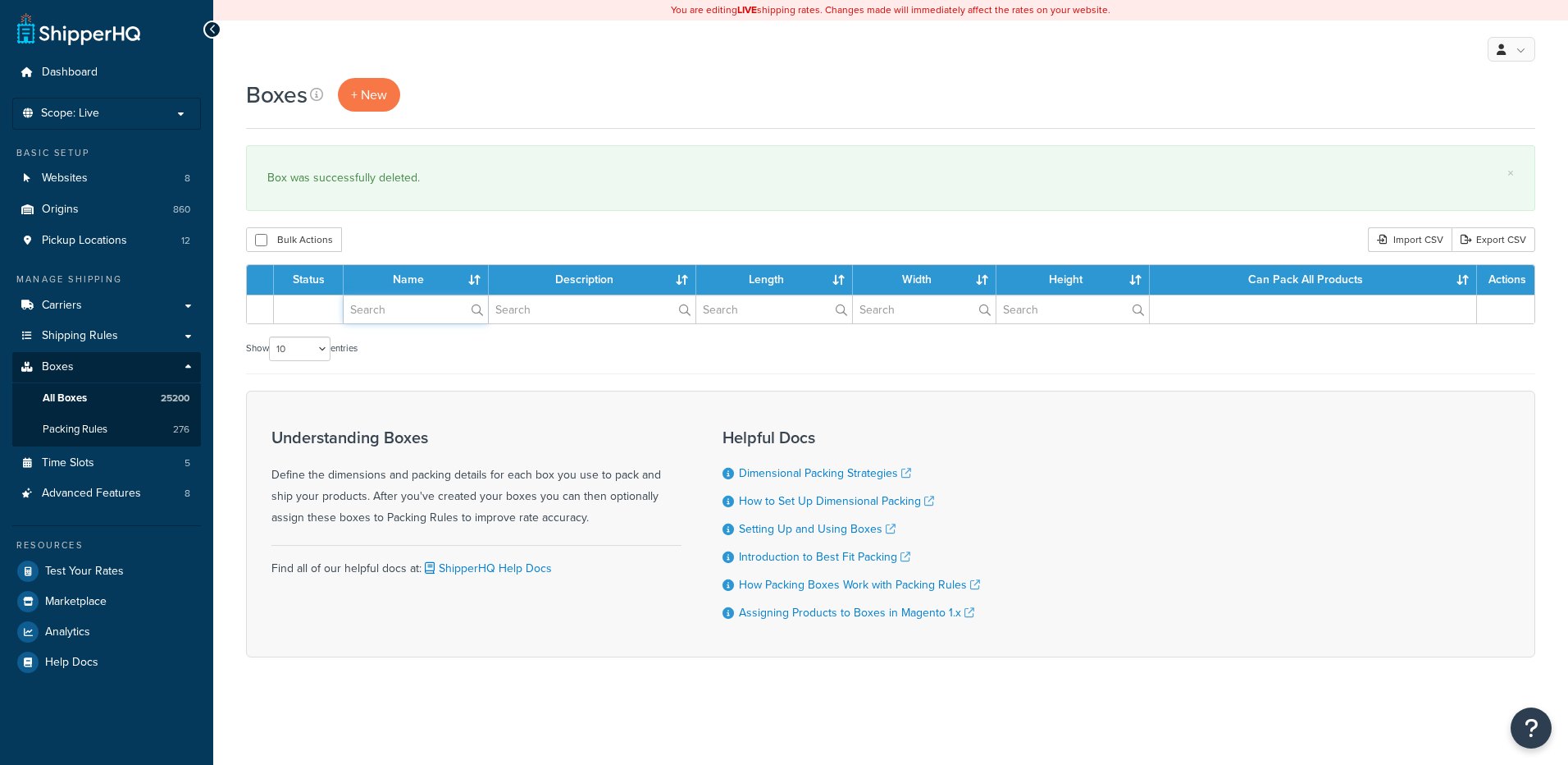
drag, startPoint x: 0, startPoint y: 0, endPoint x: 388, endPoint y: 312, distance: 497.9
click at [388, 312] on input "text" at bounding box center [415, 310] width 144 height 28
paste input "30BDAC"
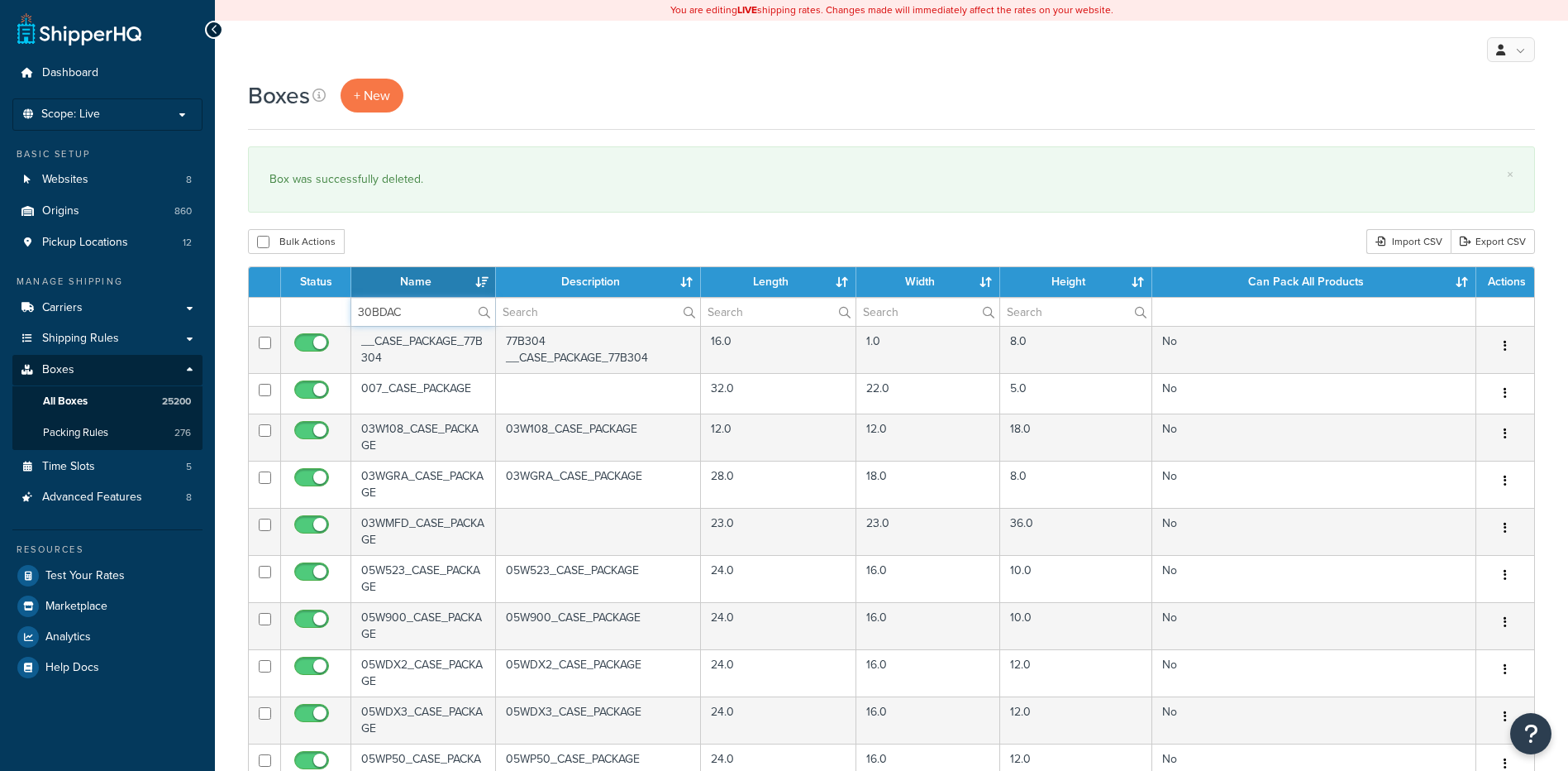
type input "30BDAC"
click at [434, 237] on div "Bulk Actions Duplicate [GEOGRAPHIC_DATA] Import CSV Export CSV" at bounding box center [892, 242] width 1287 height 25
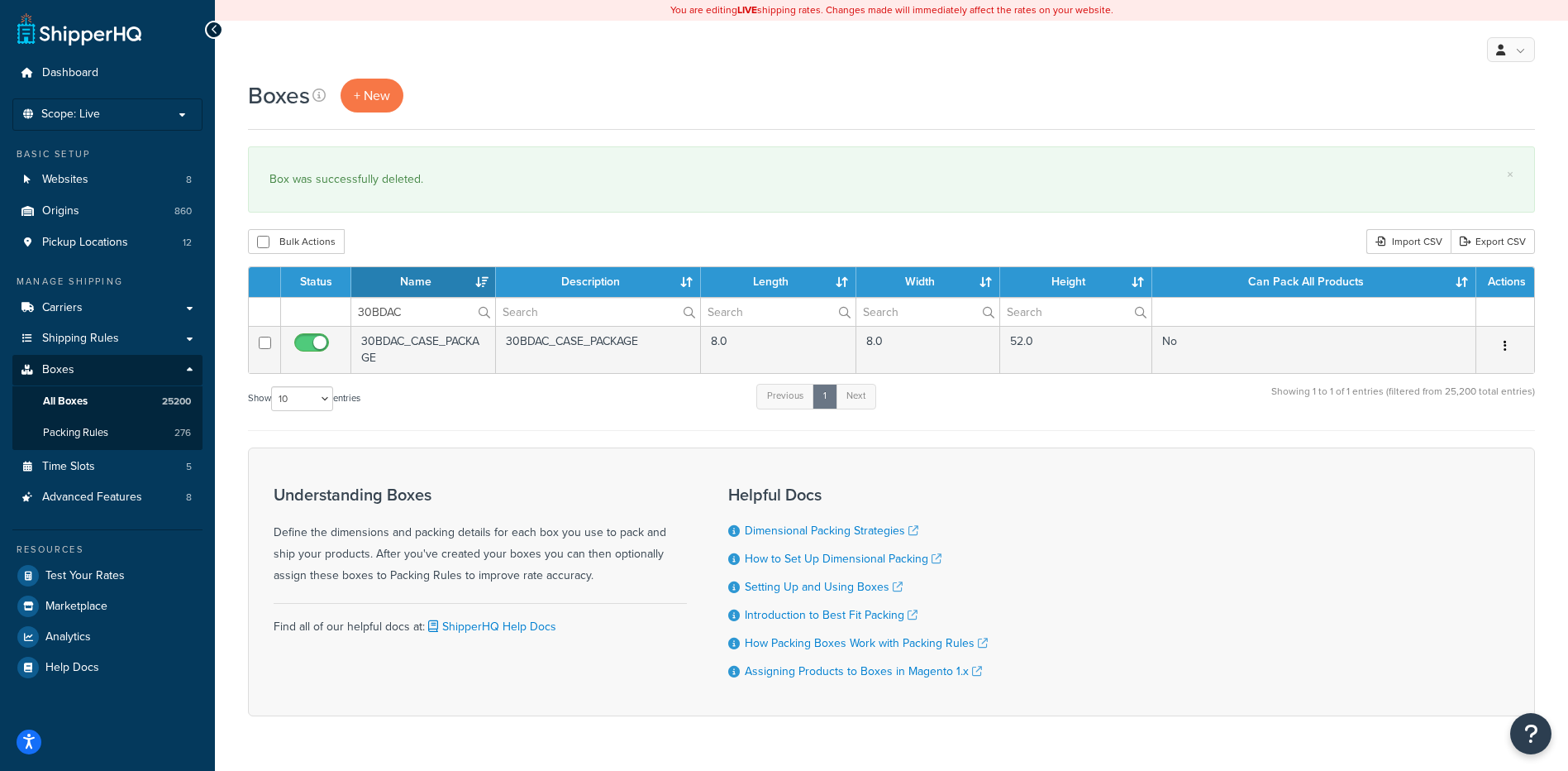
click at [1505, 341] on icon "button" at bounding box center [1504, 346] width 3 height 11
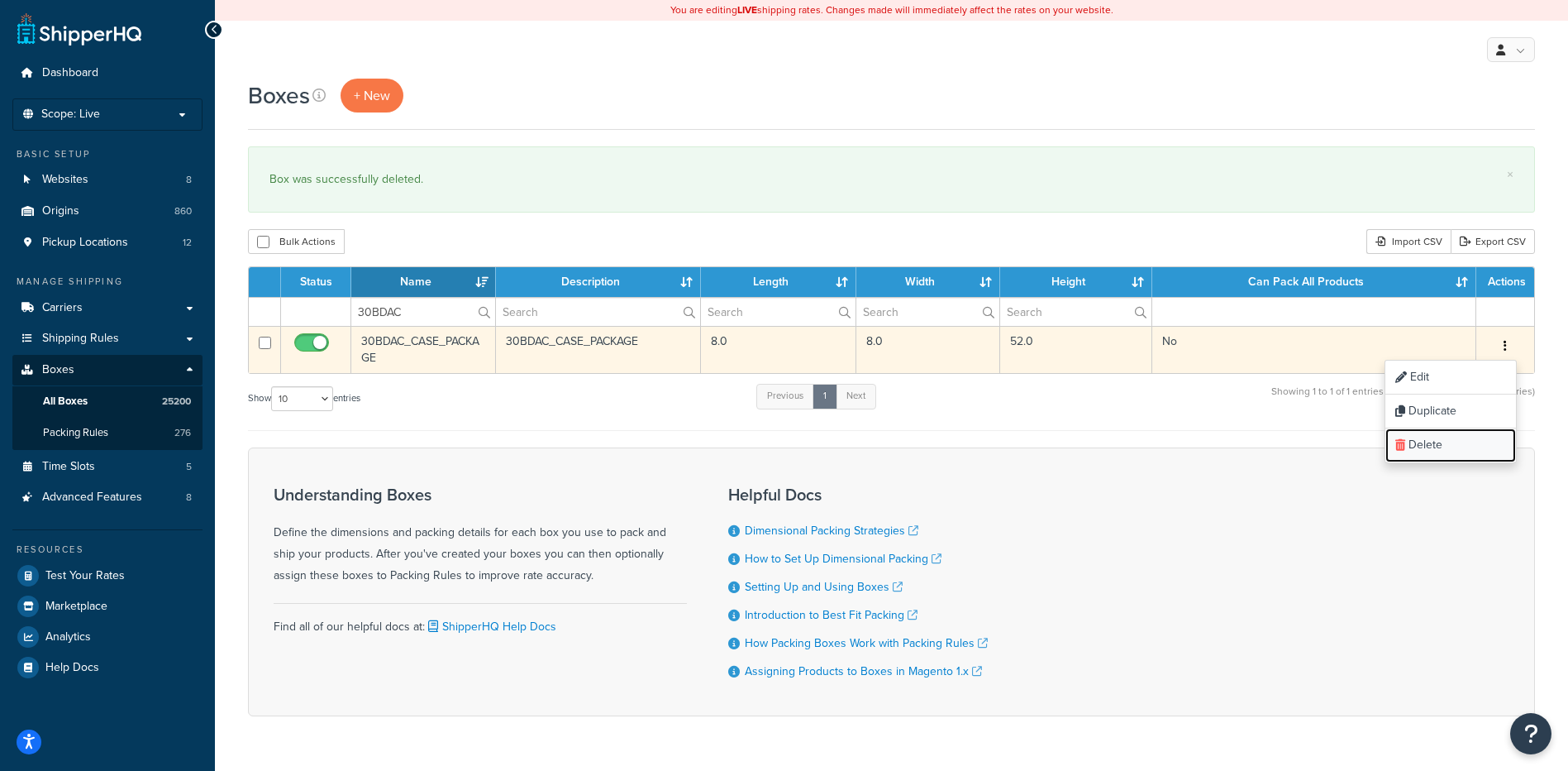
click at [1447, 445] on link "Delete" at bounding box center [1450, 445] width 130 height 34
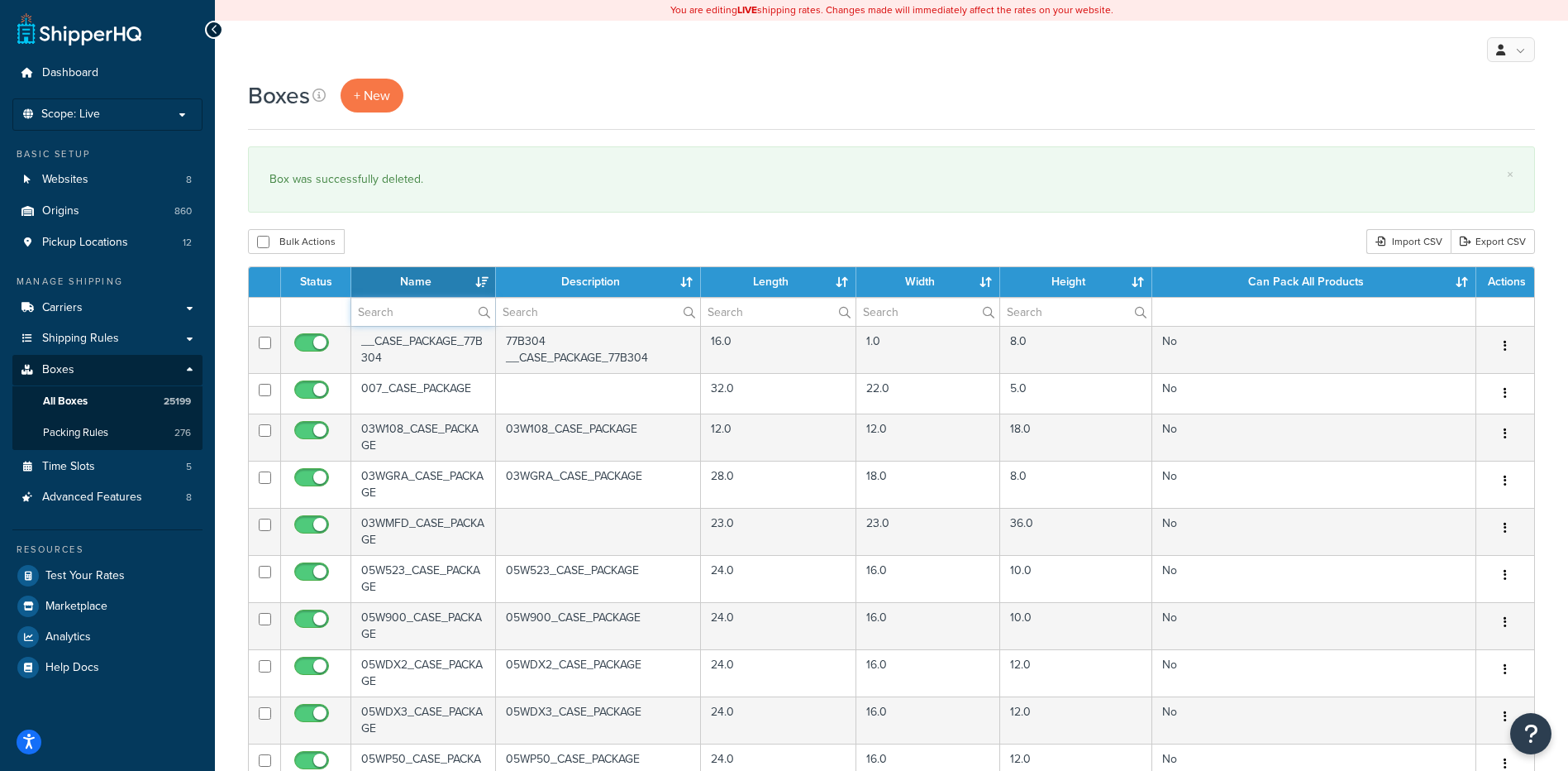
paste input "30BEJ1"
click at [387, 319] on input "text" at bounding box center [422, 312] width 144 height 29
type input "30BEJ1"
click at [415, 219] on div "Boxes + New × Box was successfully deleted. Bulk Actions Duplicate Delete Impor…" at bounding box center [892, 635] width 1353 height 1113
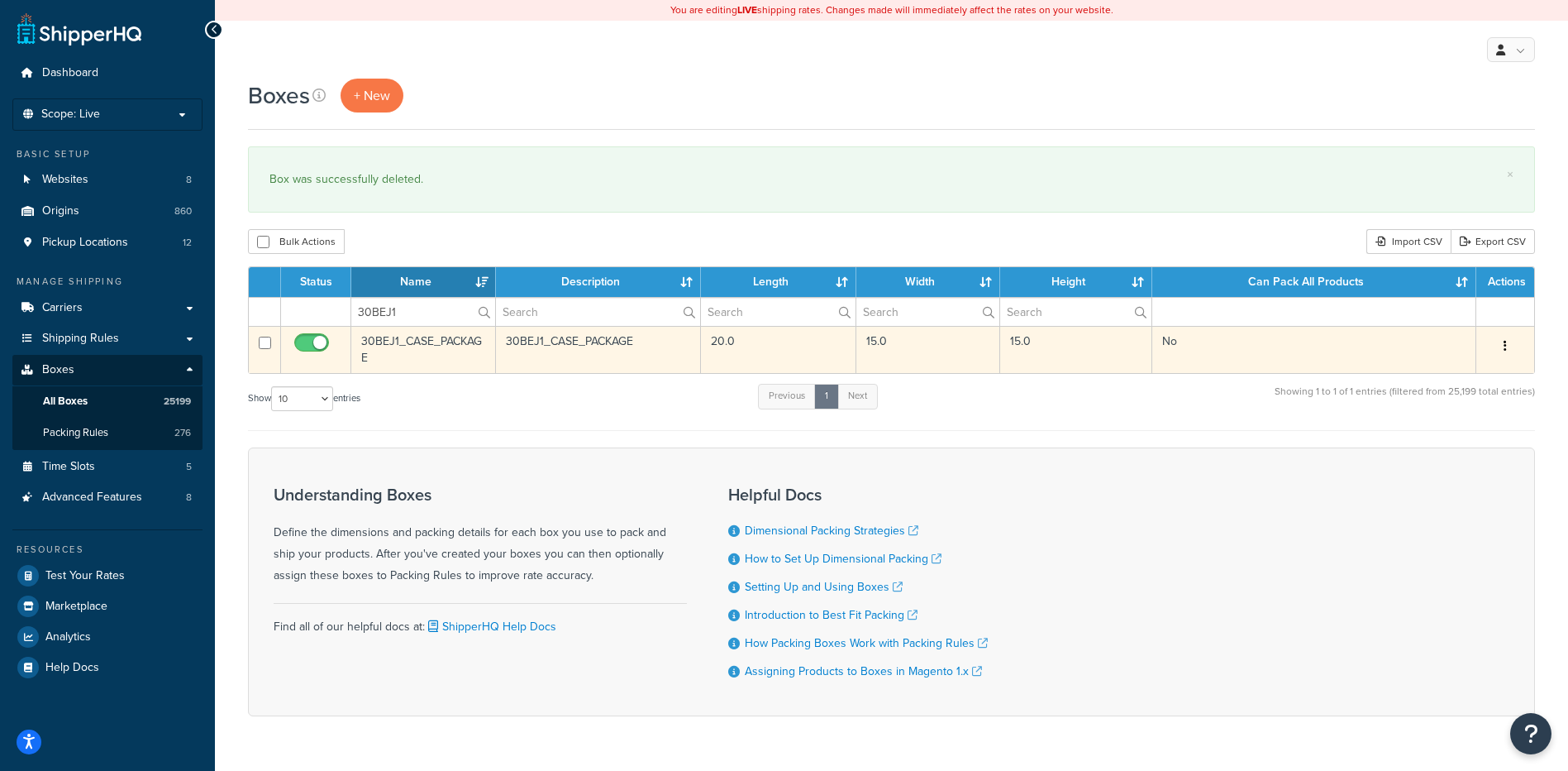
click at [1504, 346] on icon "button" at bounding box center [1504, 346] width 3 height 11
click at [1442, 445] on link "Delete" at bounding box center [1450, 445] width 130 height 34
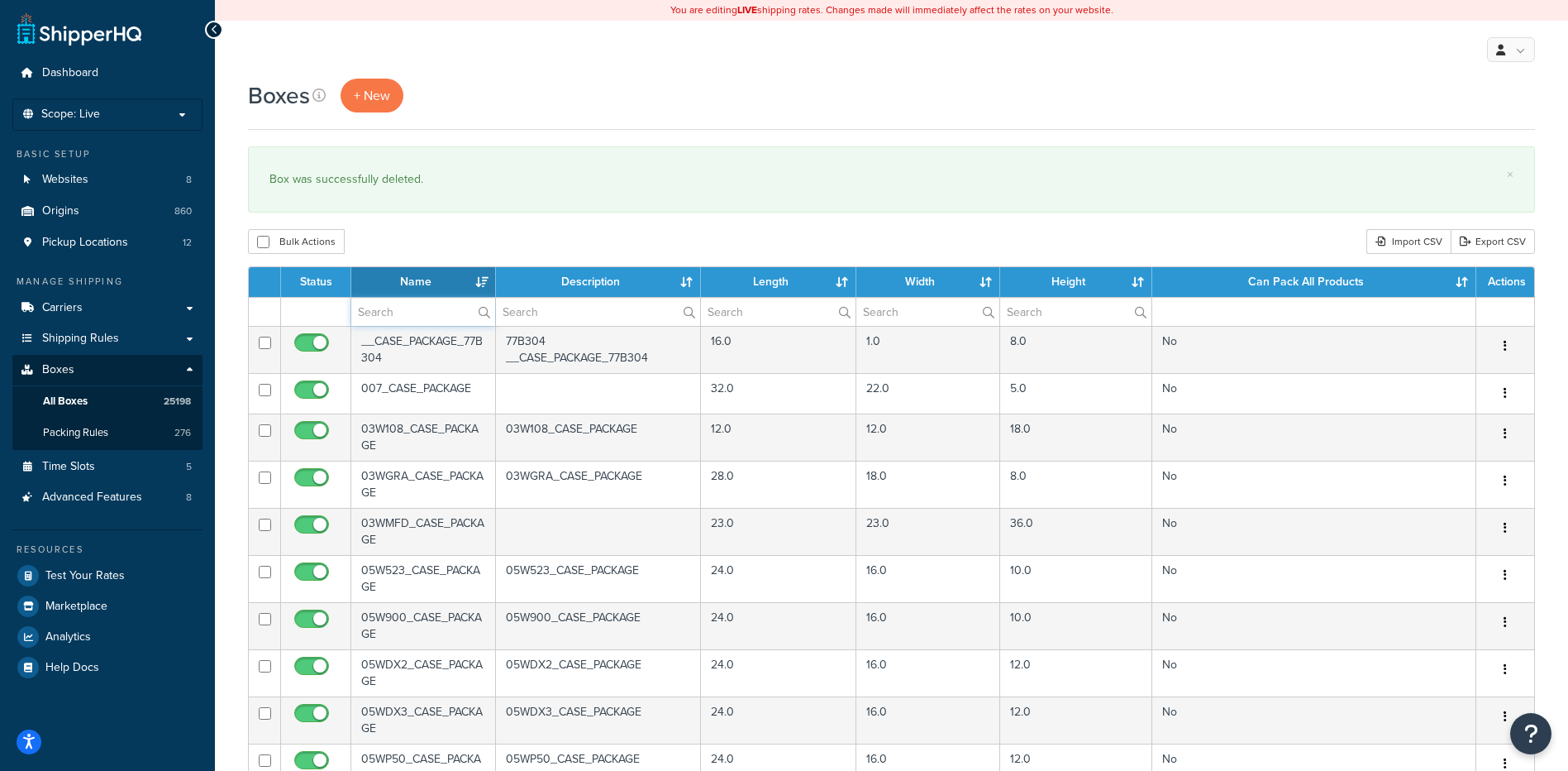
click at [397, 318] on input "text" at bounding box center [422, 312] width 144 height 29
paste input "30BF63"
type input "30BF63"
click at [424, 230] on div "Bulk Actions Duplicate [GEOGRAPHIC_DATA] Import CSV Export CSV" at bounding box center [892, 242] width 1287 height 25
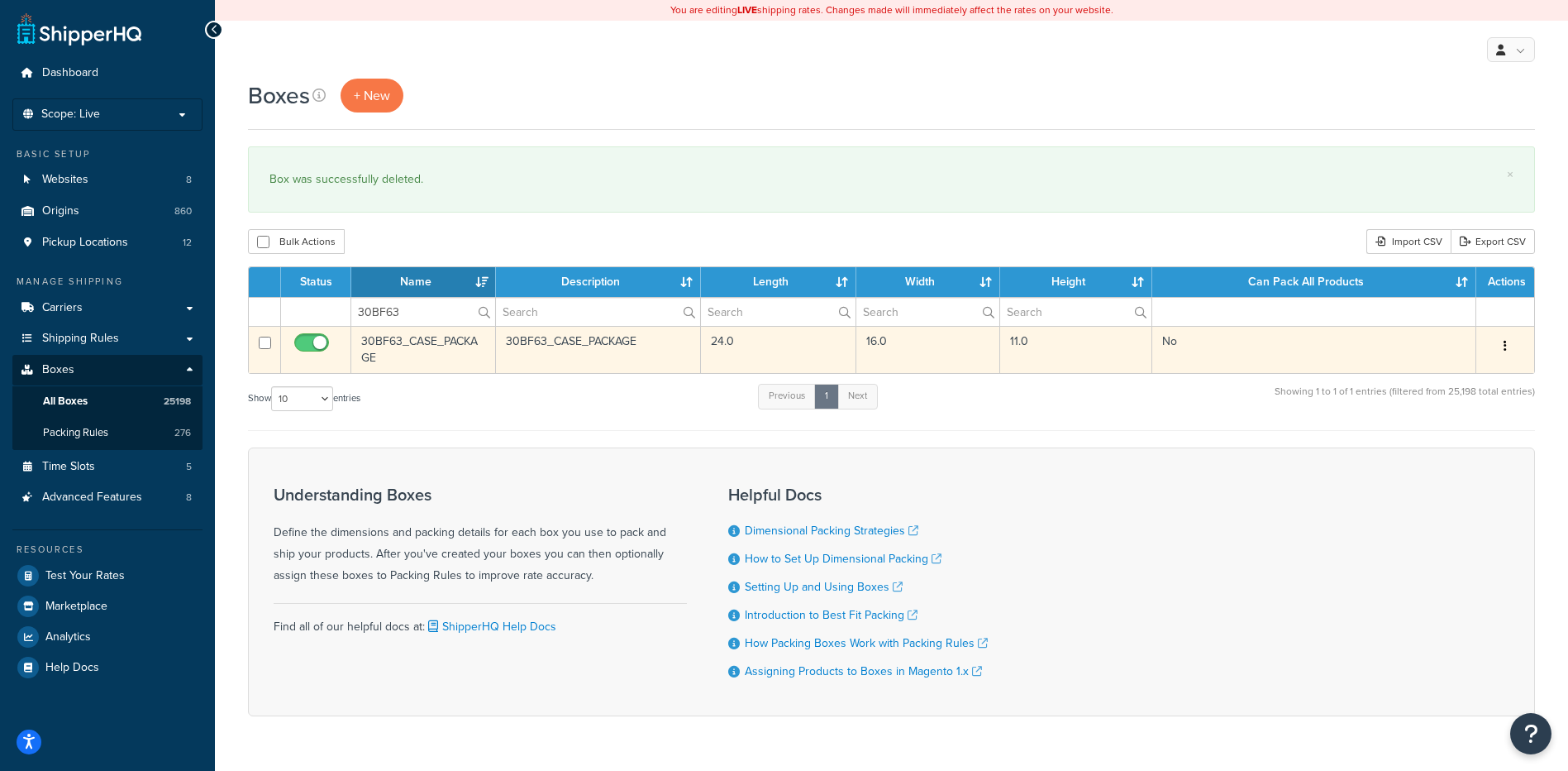
click at [1504, 349] on icon "button" at bounding box center [1504, 346] width 3 height 11
click at [1460, 438] on link "Delete" at bounding box center [1450, 445] width 130 height 34
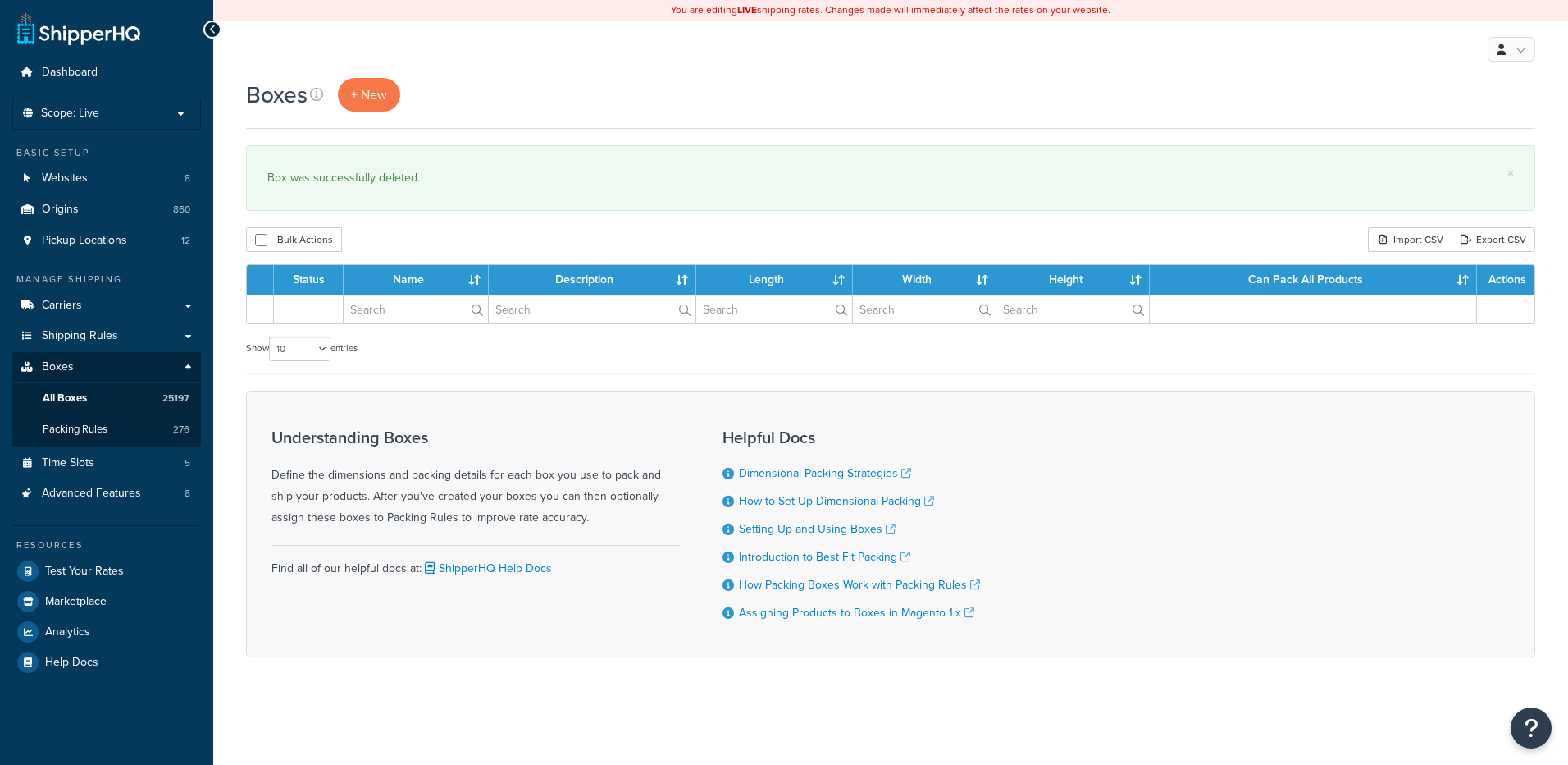
click at [403, 320] on input "text" at bounding box center [415, 310] width 144 height 28
type input "30BFS5"
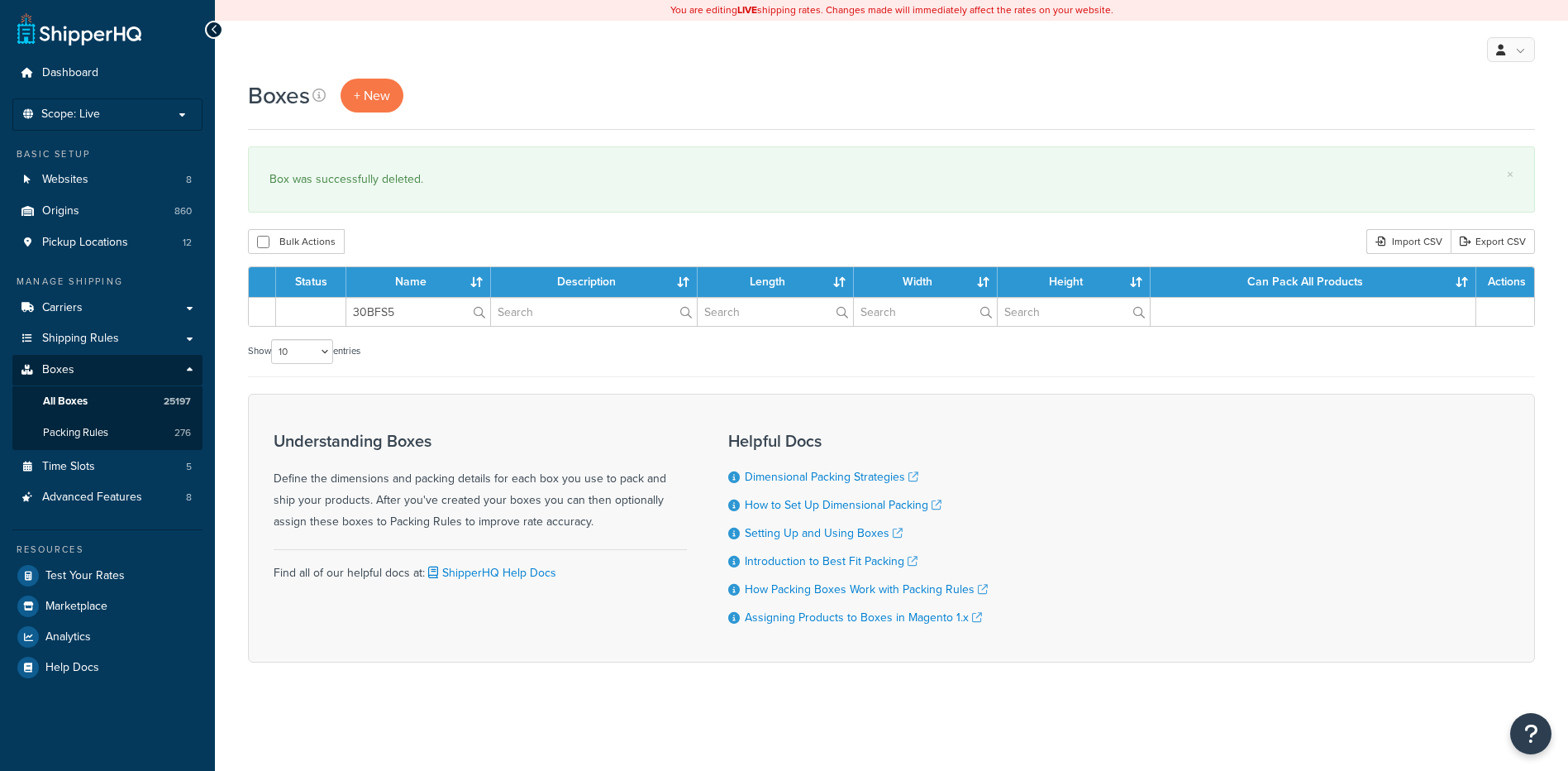
click at [443, 237] on div "Bulk Actions Duplicate [GEOGRAPHIC_DATA] Import CSV Export CSV" at bounding box center [892, 242] width 1287 height 25
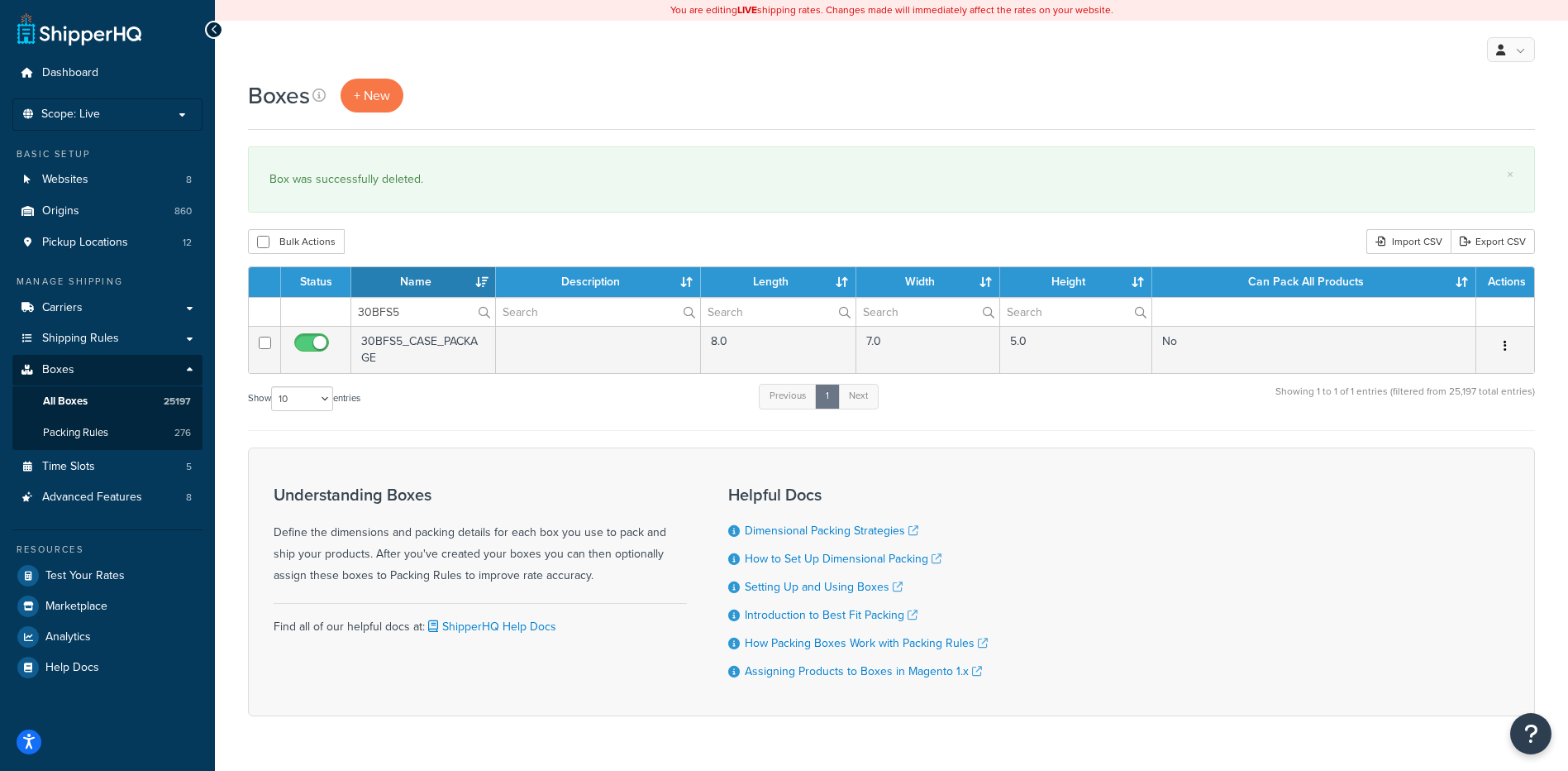
click at [1504, 349] on icon "button" at bounding box center [1504, 346] width 3 height 11
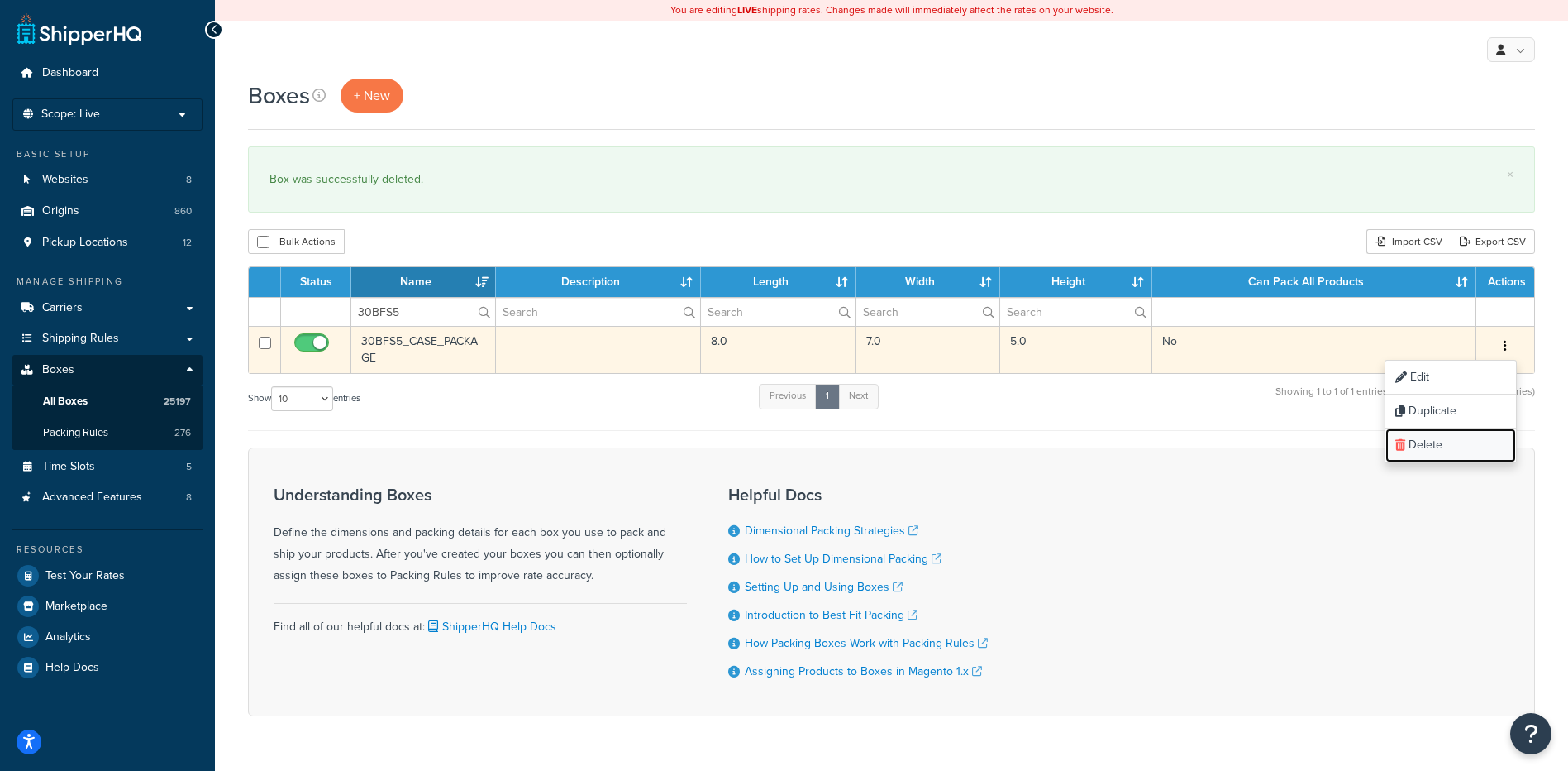
click at [1452, 451] on link "Delete" at bounding box center [1450, 445] width 130 height 34
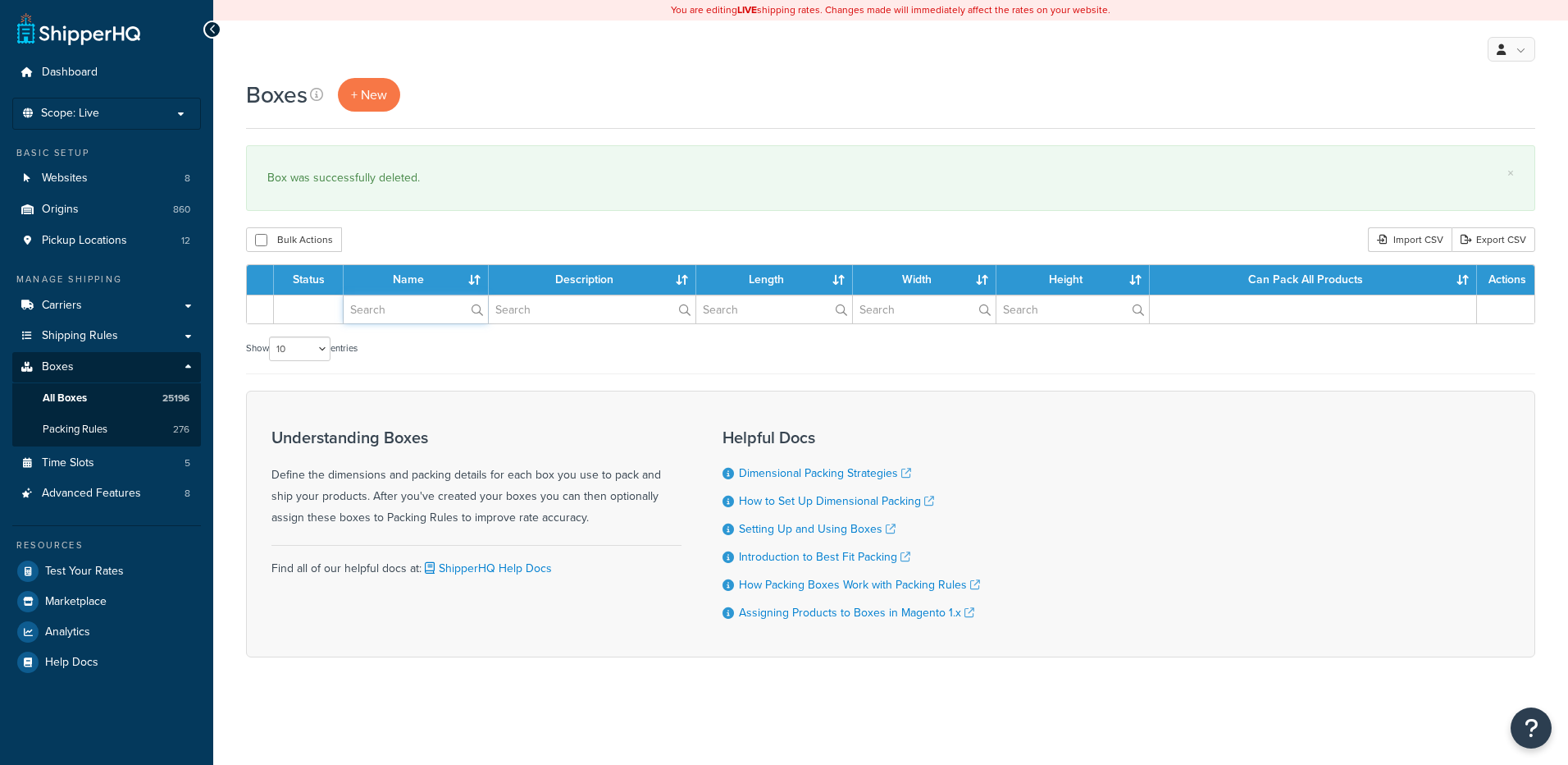
click at [397, 310] on input "text" at bounding box center [415, 310] width 144 height 28
paste input "30BGVA"
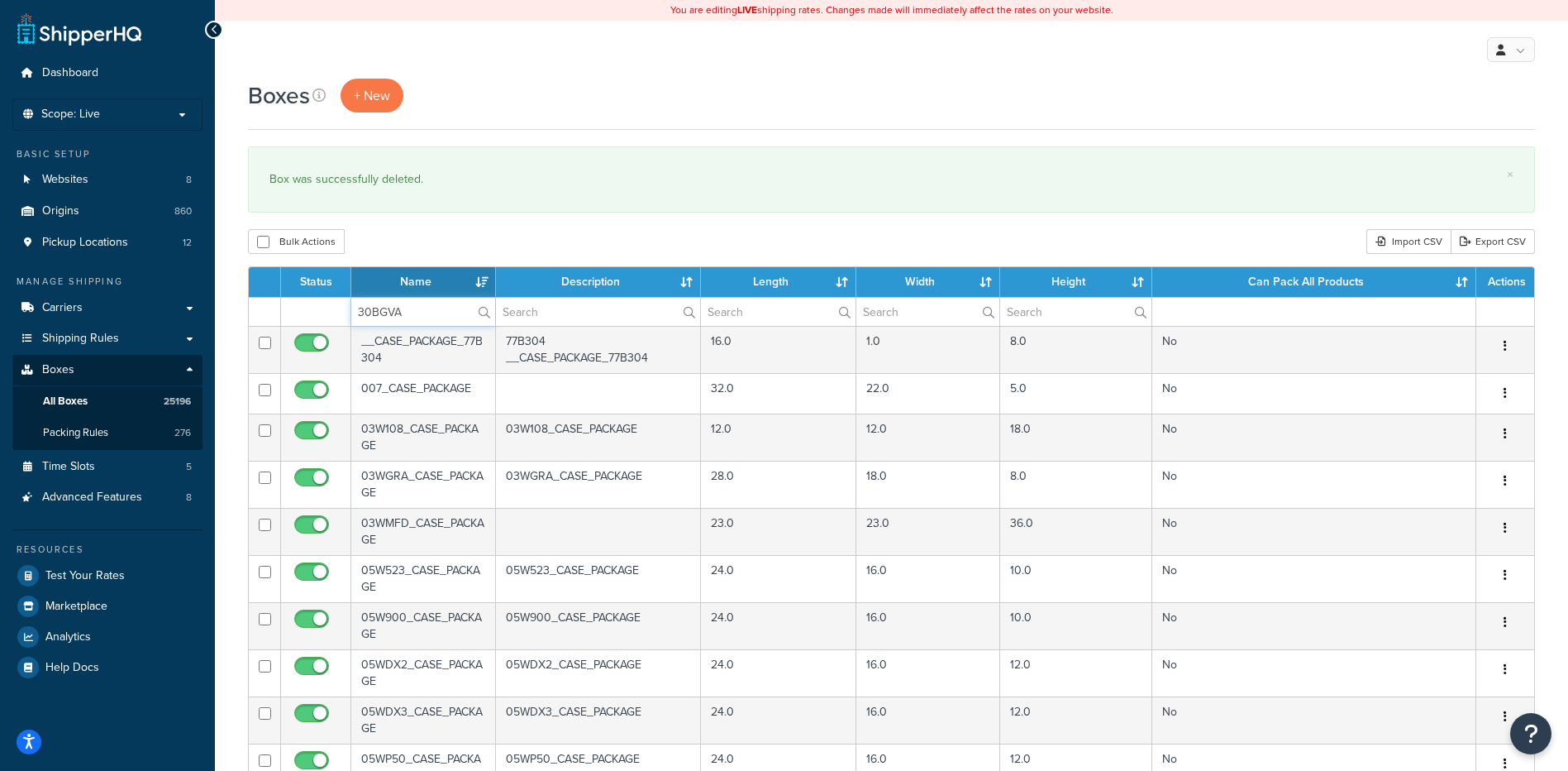
type input "30BGVA"
click at [413, 249] on div "Bulk Actions Duplicate [GEOGRAPHIC_DATA] Import CSV Export CSV" at bounding box center [892, 242] width 1287 height 25
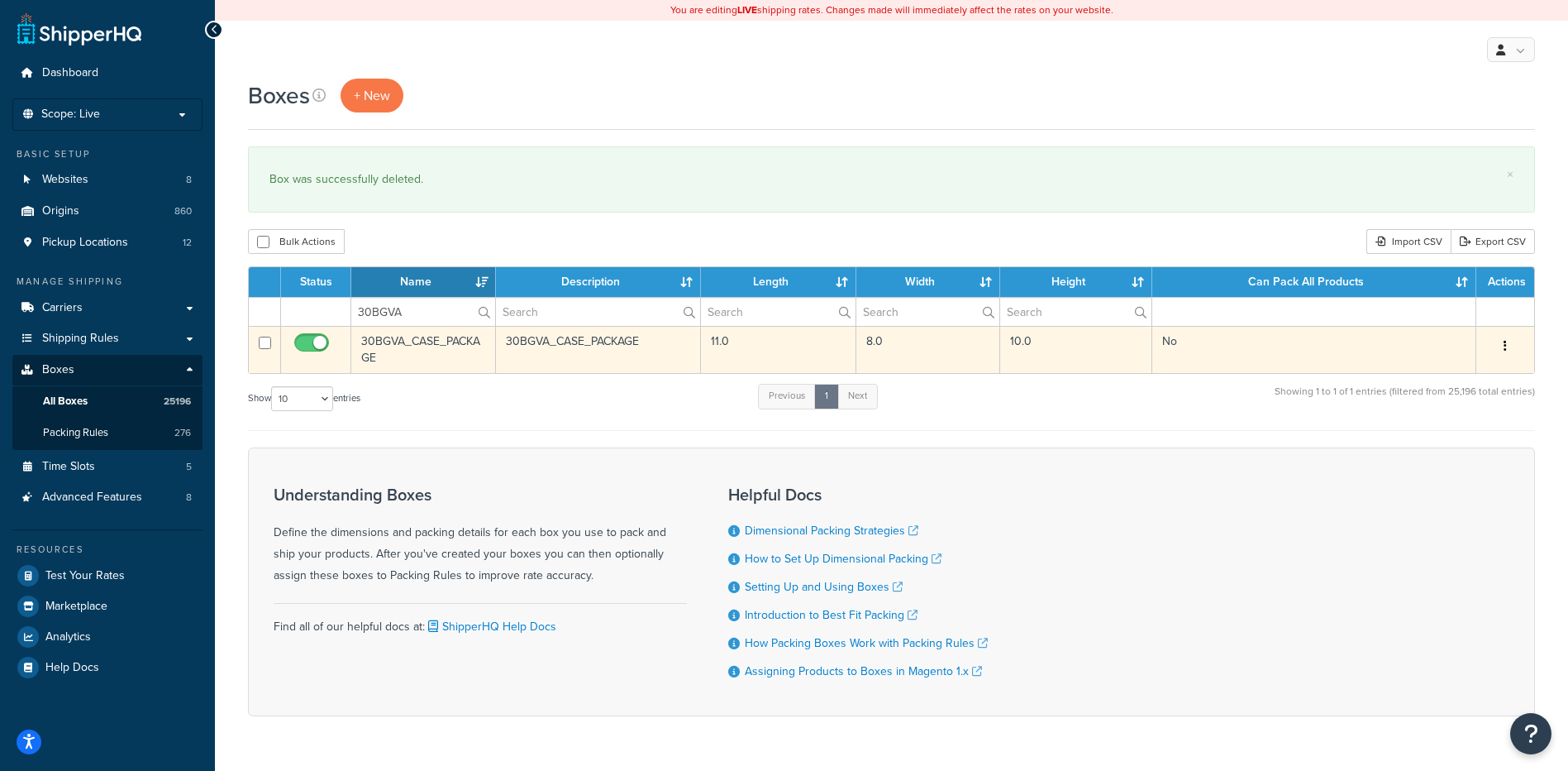
click at [1508, 342] on button "button" at bounding box center [1505, 346] width 23 height 27
click at [1442, 448] on link "Delete" at bounding box center [1450, 445] width 130 height 34
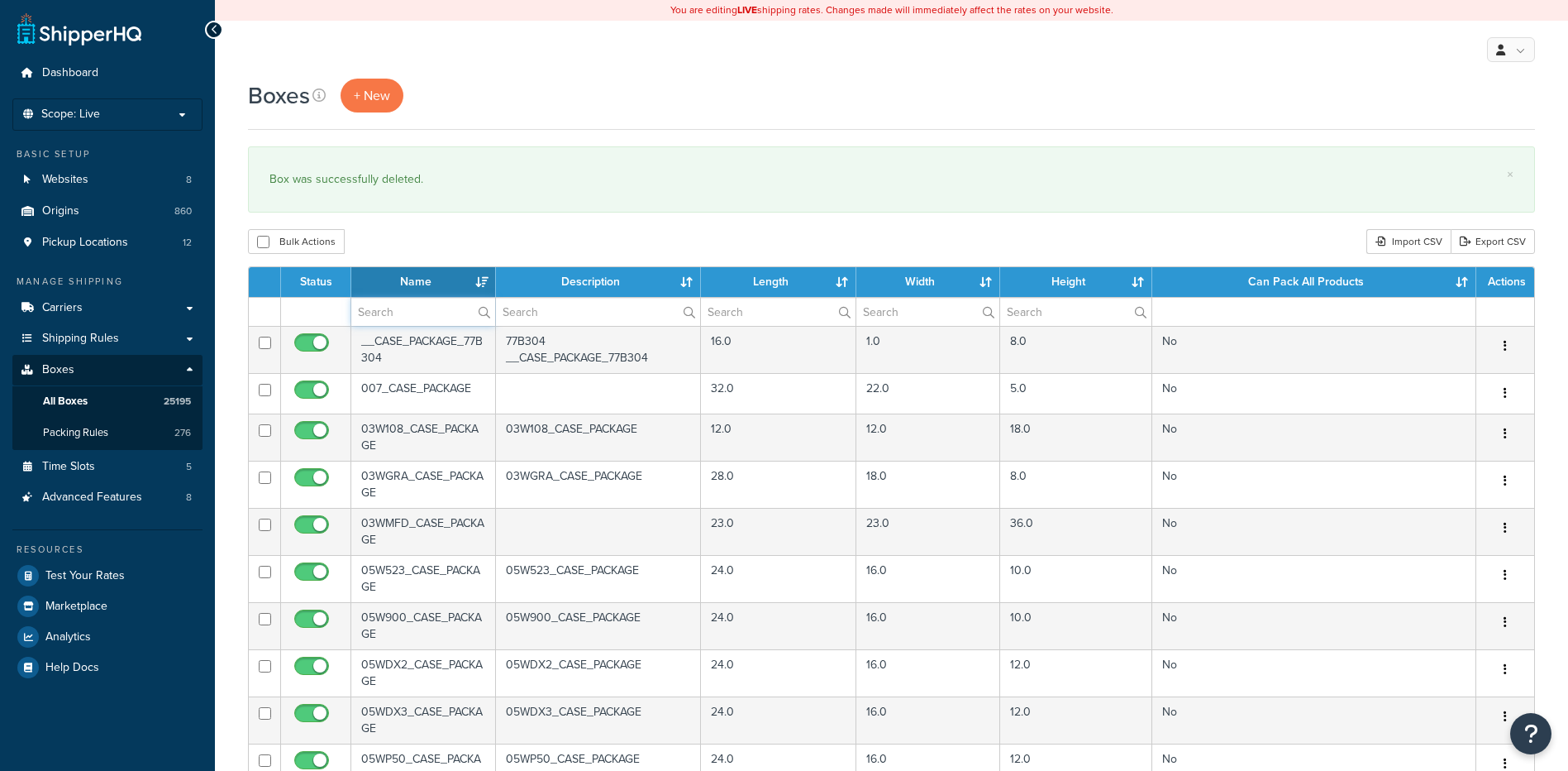
click at [375, 314] on input "text" at bounding box center [422, 312] width 144 height 29
paste input "30BGW5"
type input "30BGW5"
click at [418, 241] on div "Bulk Actions Duplicate [GEOGRAPHIC_DATA] Import CSV Export CSV" at bounding box center [892, 242] width 1287 height 25
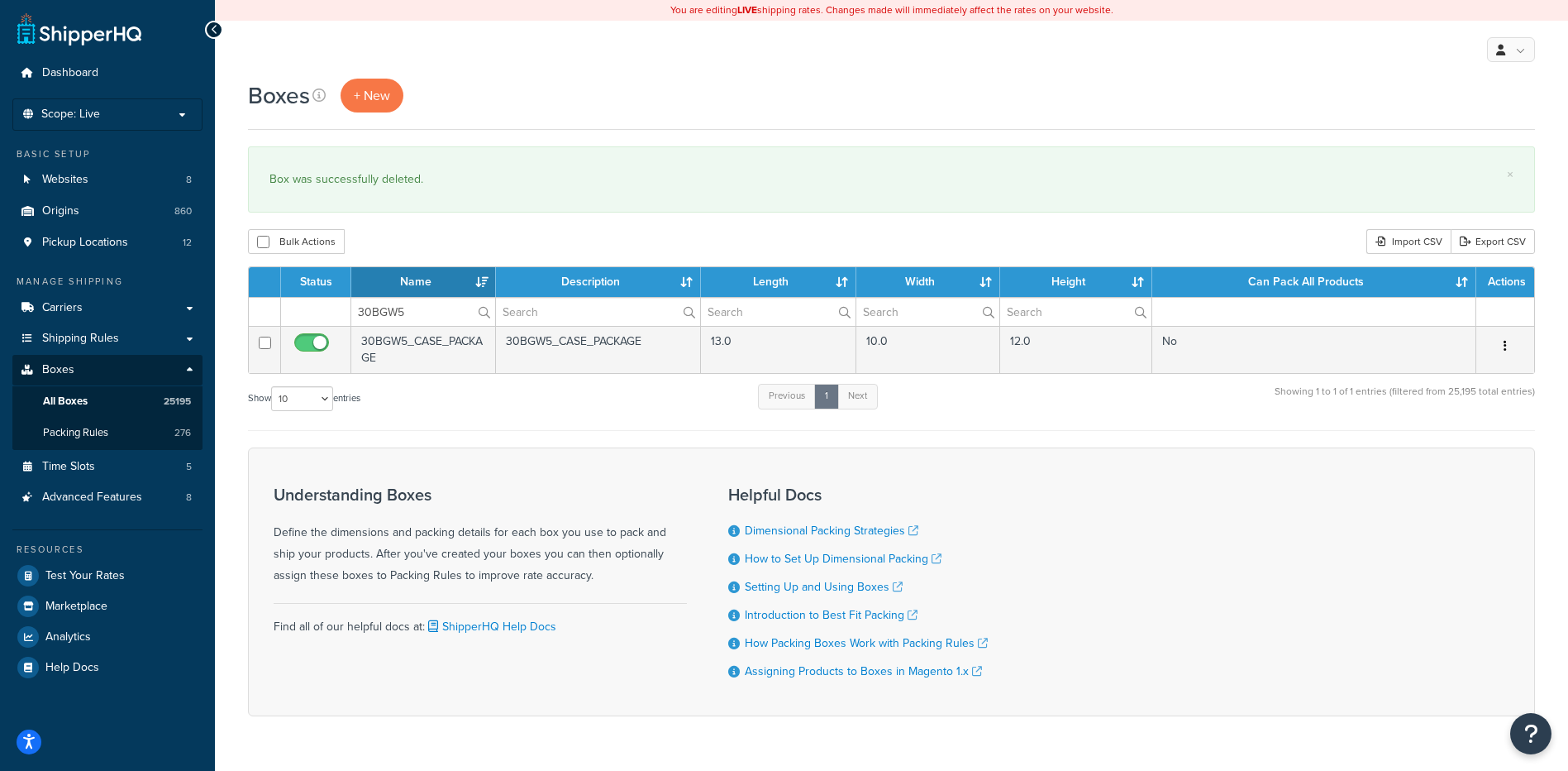
click at [1507, 342] on button "button" at bounding box center [1505, 346] width 23 height 27
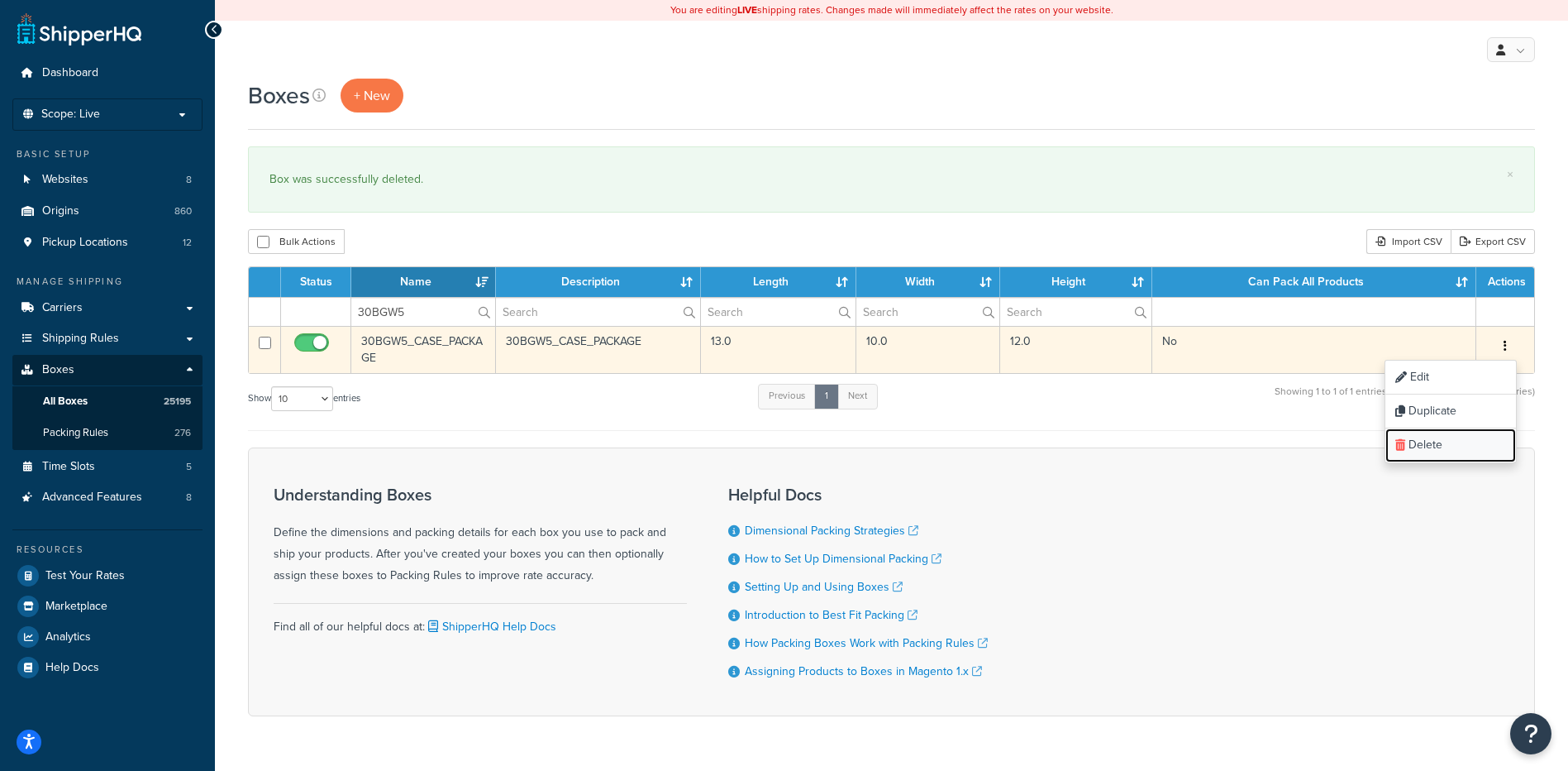
click at [1426, 459] on link "Delete" at bounding box center [1450, 445] width 130 height 34
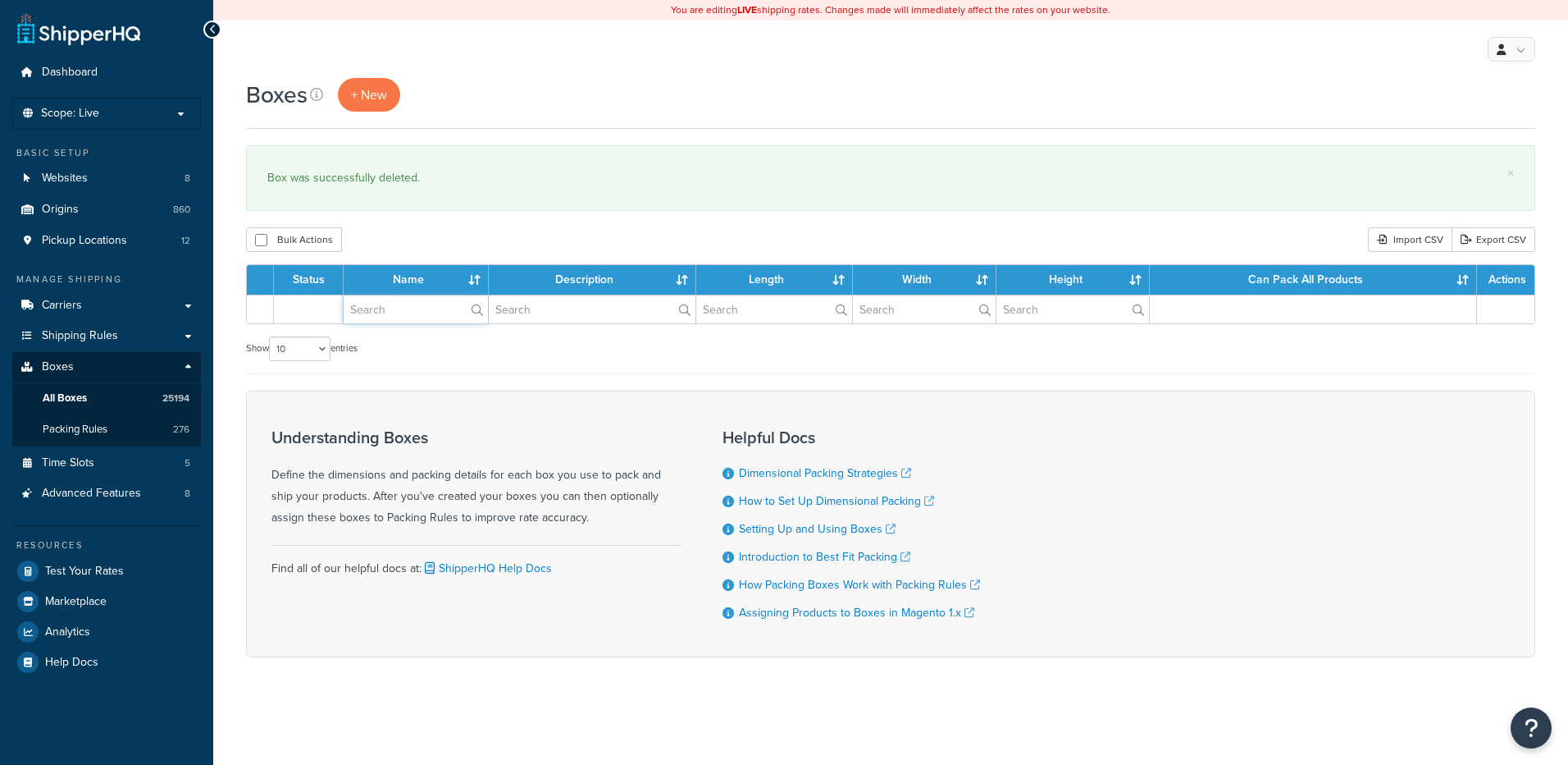
paste input "30BHDF"
click at [412, 318] on input "text" at bounding box center [415, 310] width 144 height 28
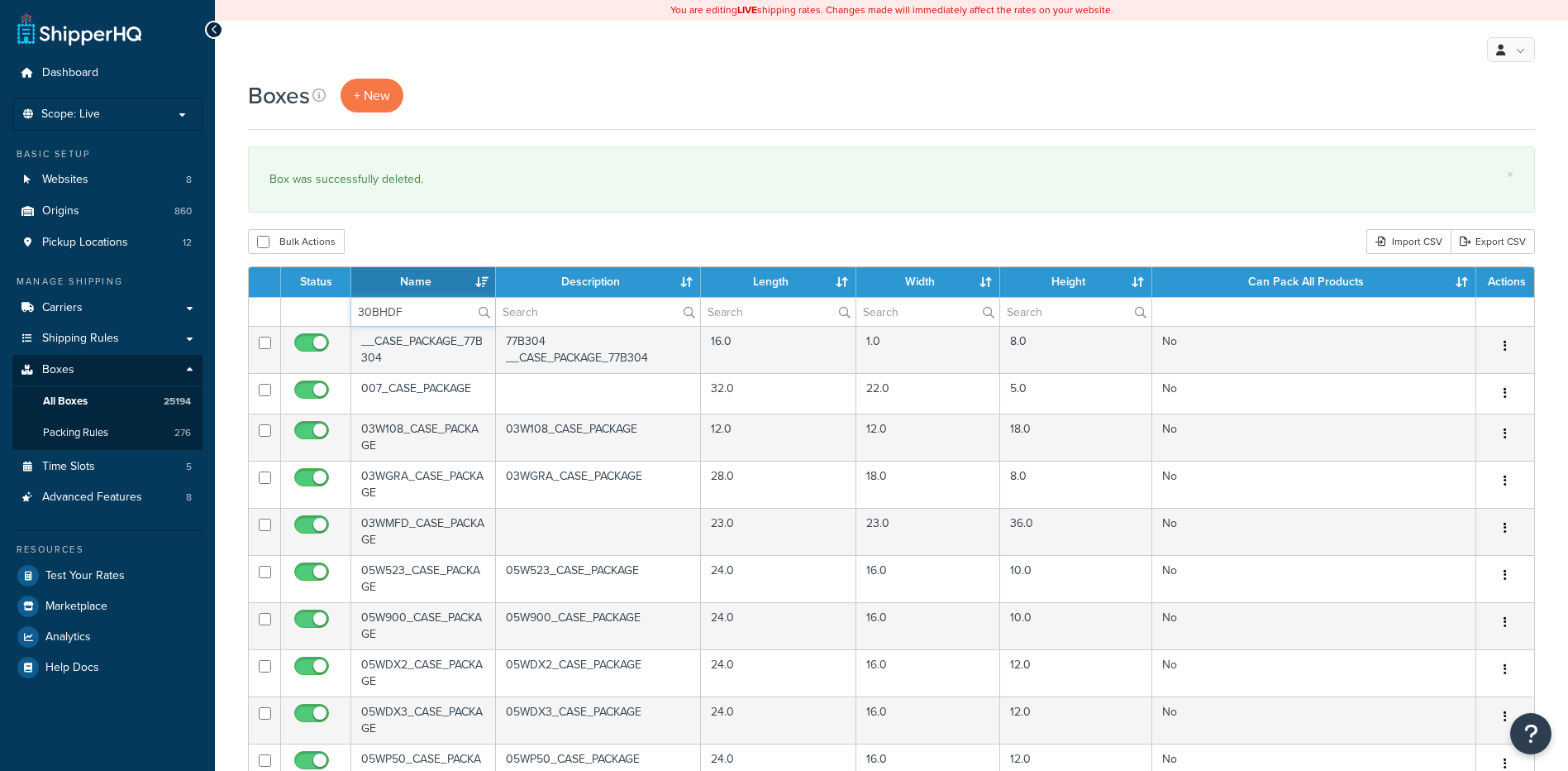
type input "30BHDF"
click at [460, 230] on div "Bulk Actions Duplicate [GEOGRAPHIC_DATA] Import CSV Export CSV" at bounding box center [892, 242] width 1287 height 25
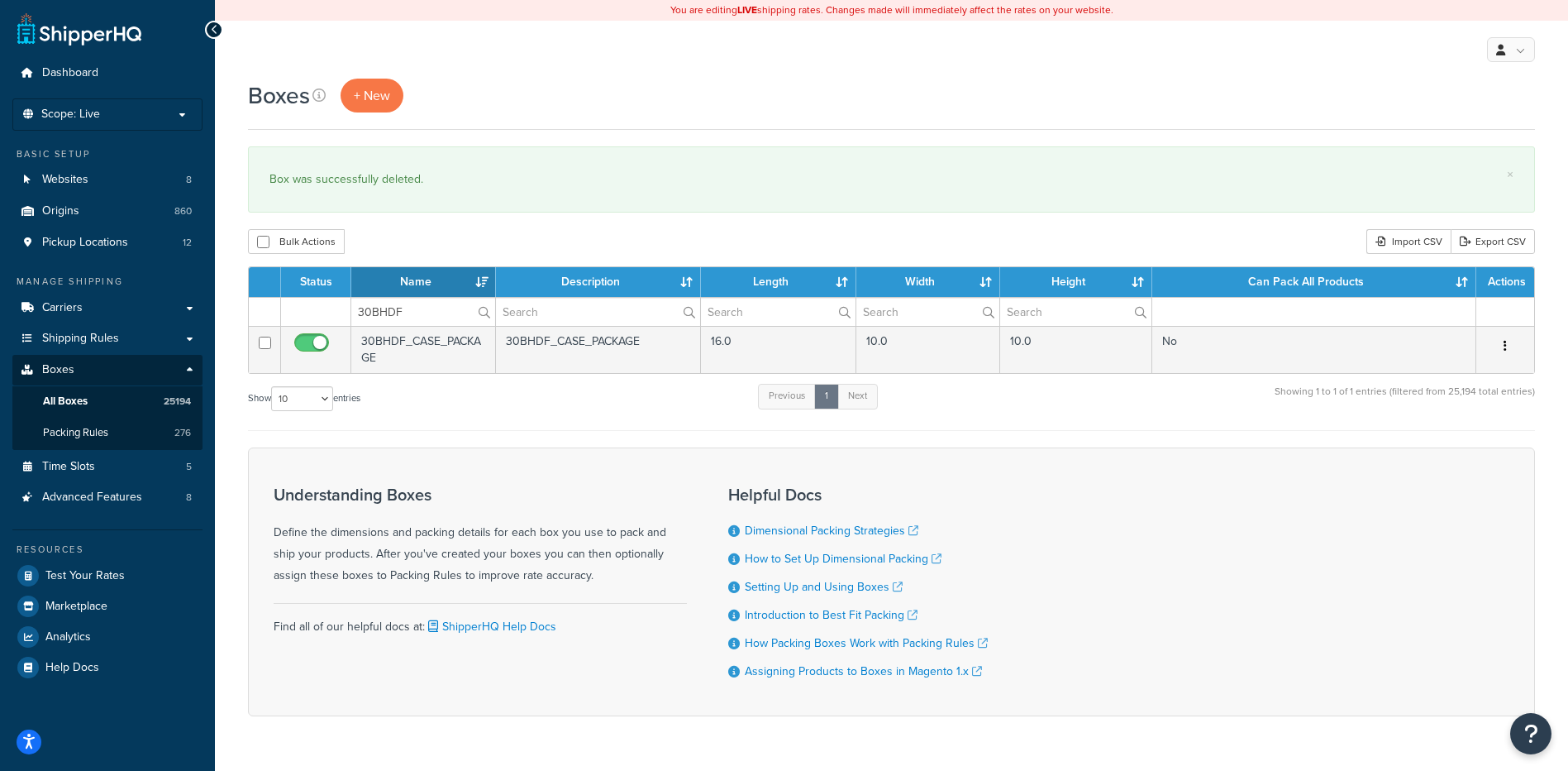
click at [1501, 344] on button "button" at bounding box center [1505, 346] width 23 height 27
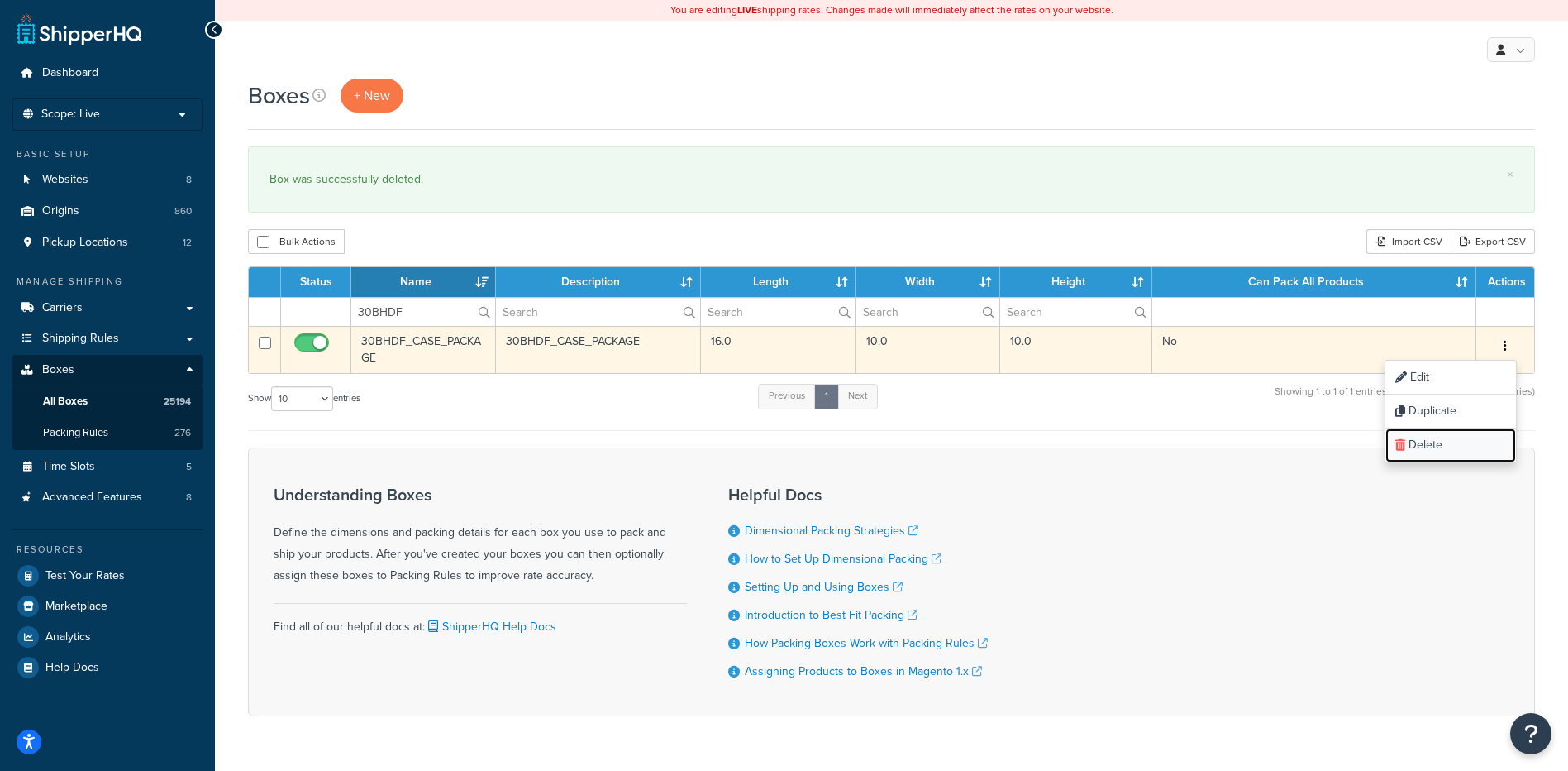
click at [1461, 451] on link "Delete" at bounding box center [1450, 445] width 130 height 34
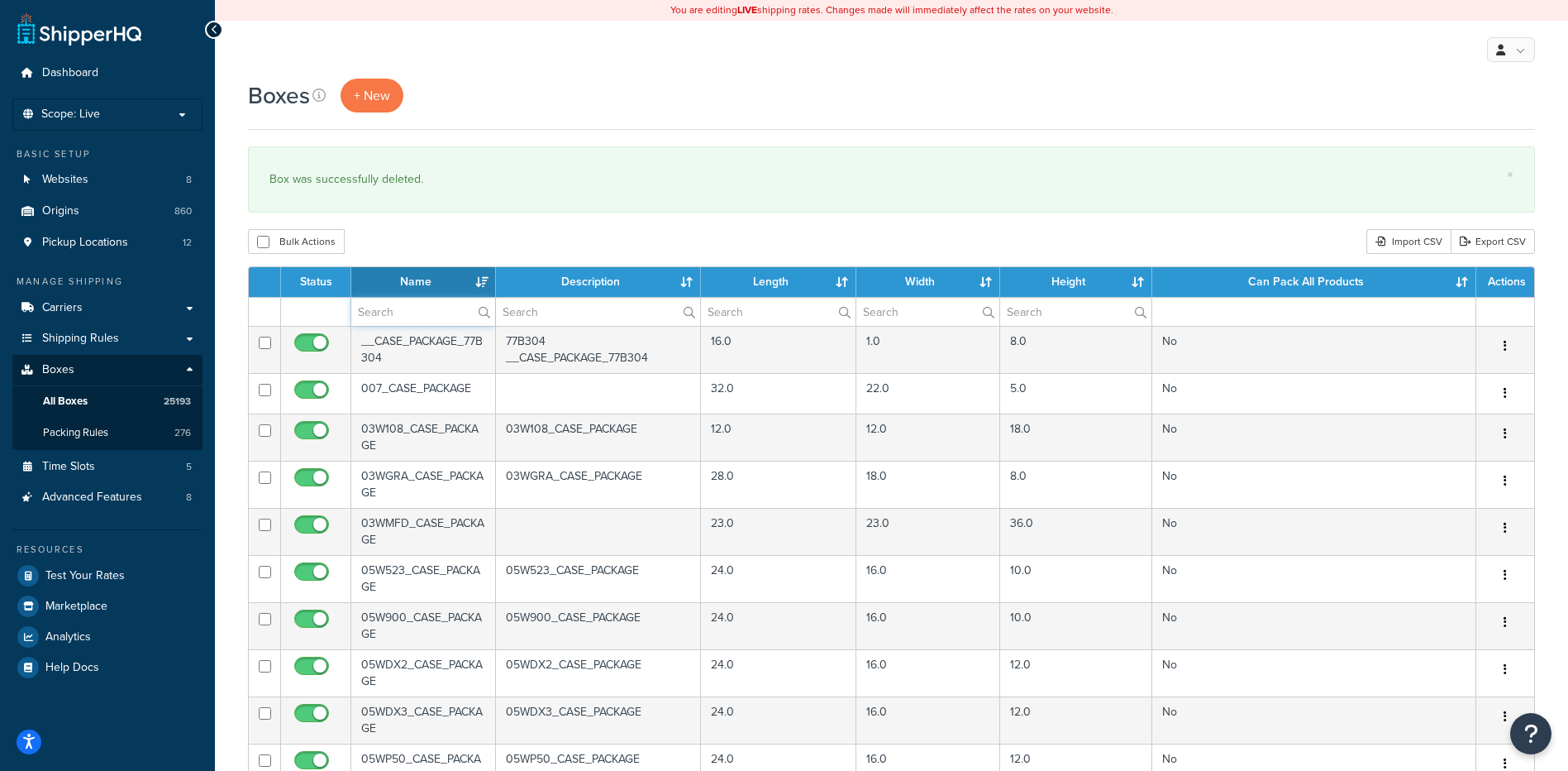
paste input "30BHTH"
click at [369, 299] on input "text" at bounding box center [422, 312] width 144 height 29
type input "30BHTH"
click at [421, 229] on div "Boxes + New × Box was successfully deleted. Bulk Actions Duplicate [GEOGRAPHIC_…" at bounding box center [892, 635] width 1353 height 1113
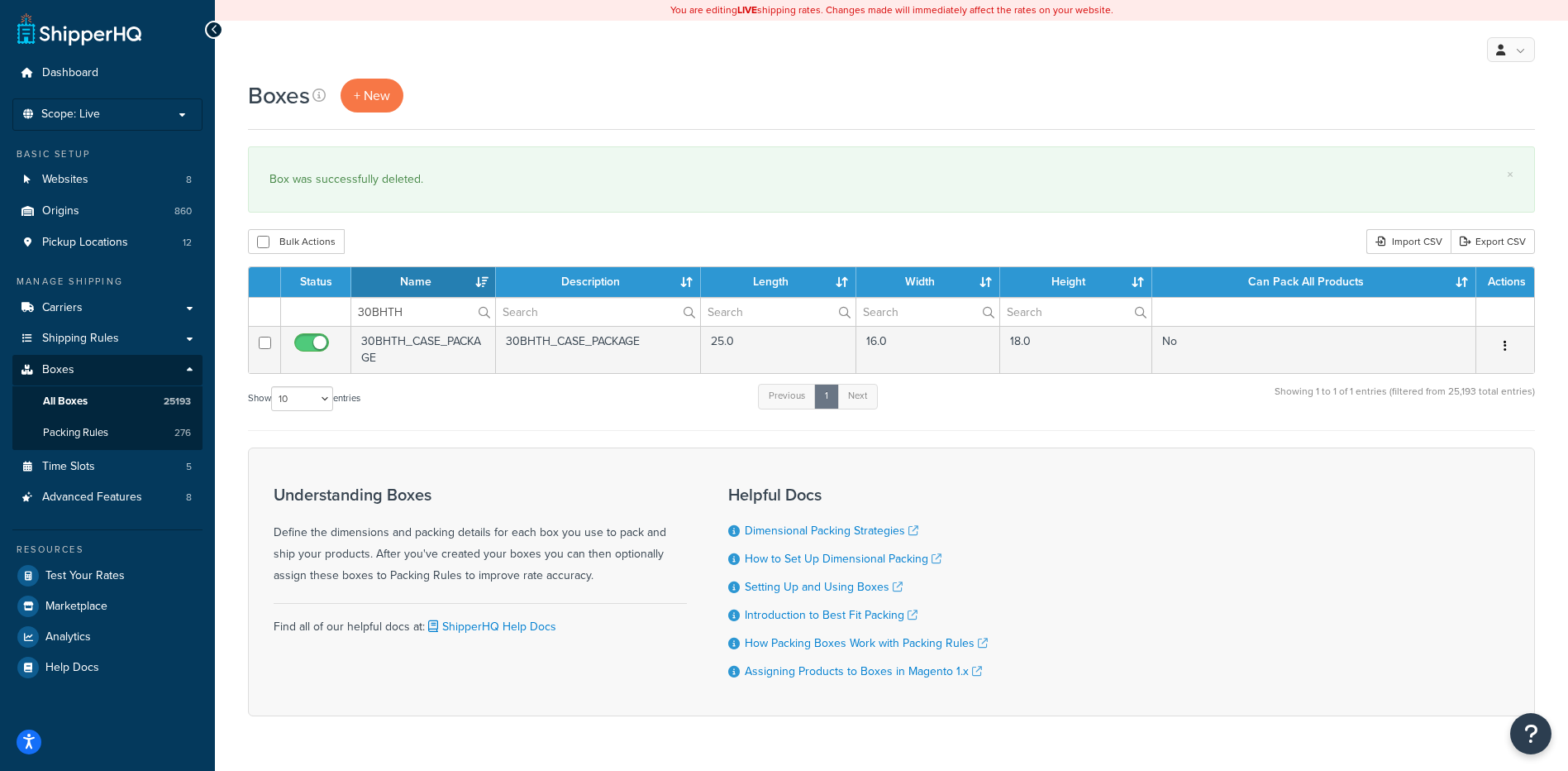
click at [1502, 345] on button "button" at bounding box center [1505, 346] width 23 height 27
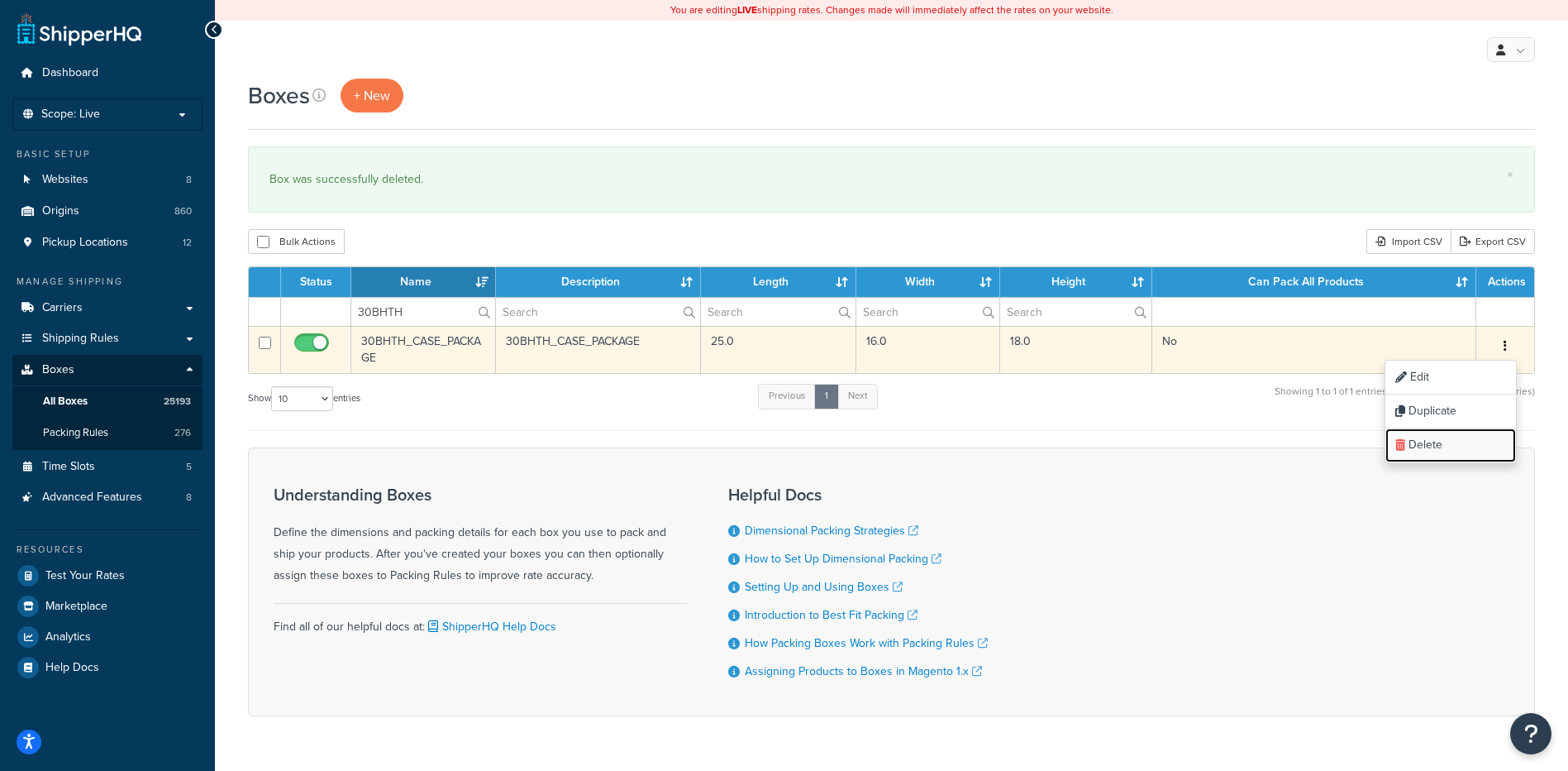
click at [1458, 451] on link "Delete" at bounding box center [1450, 445] width 130 height 34
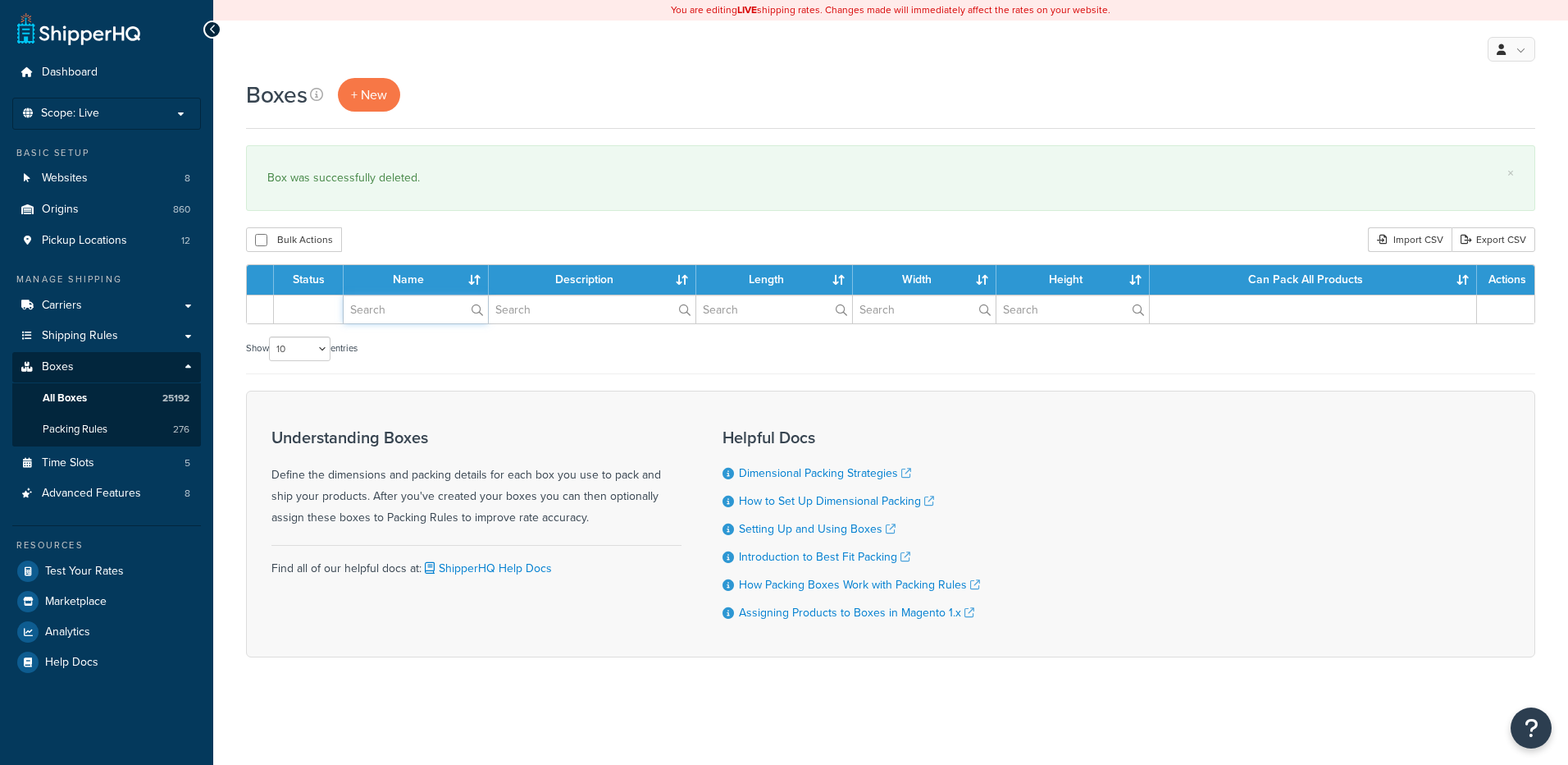
drag, startPoint x: 0, startPoint y: 0, endPoint x: 436, endPoint y: 318, distance: 539.6
click at [436, 318] on input "text" at bounding box center [415, 310] width 144 height 28
paste input "30BINH"
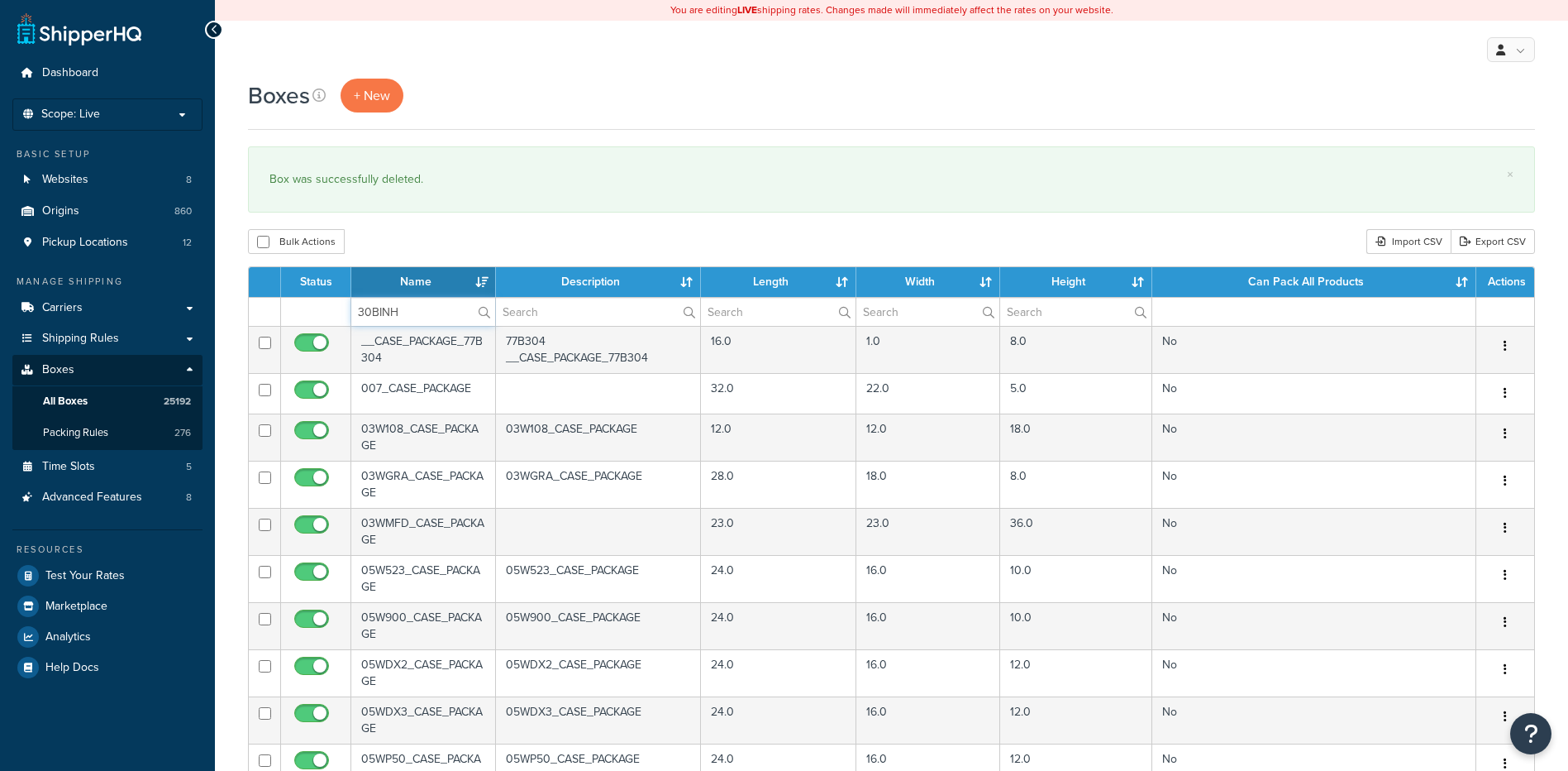
type input "30BINH"
click at [455, 240] on div "Bulk Actions Duplicate [GEOGRAPHIC_DATA] Import CSV Export CSV" at bounding box center [892, 242] width 1287 height 25
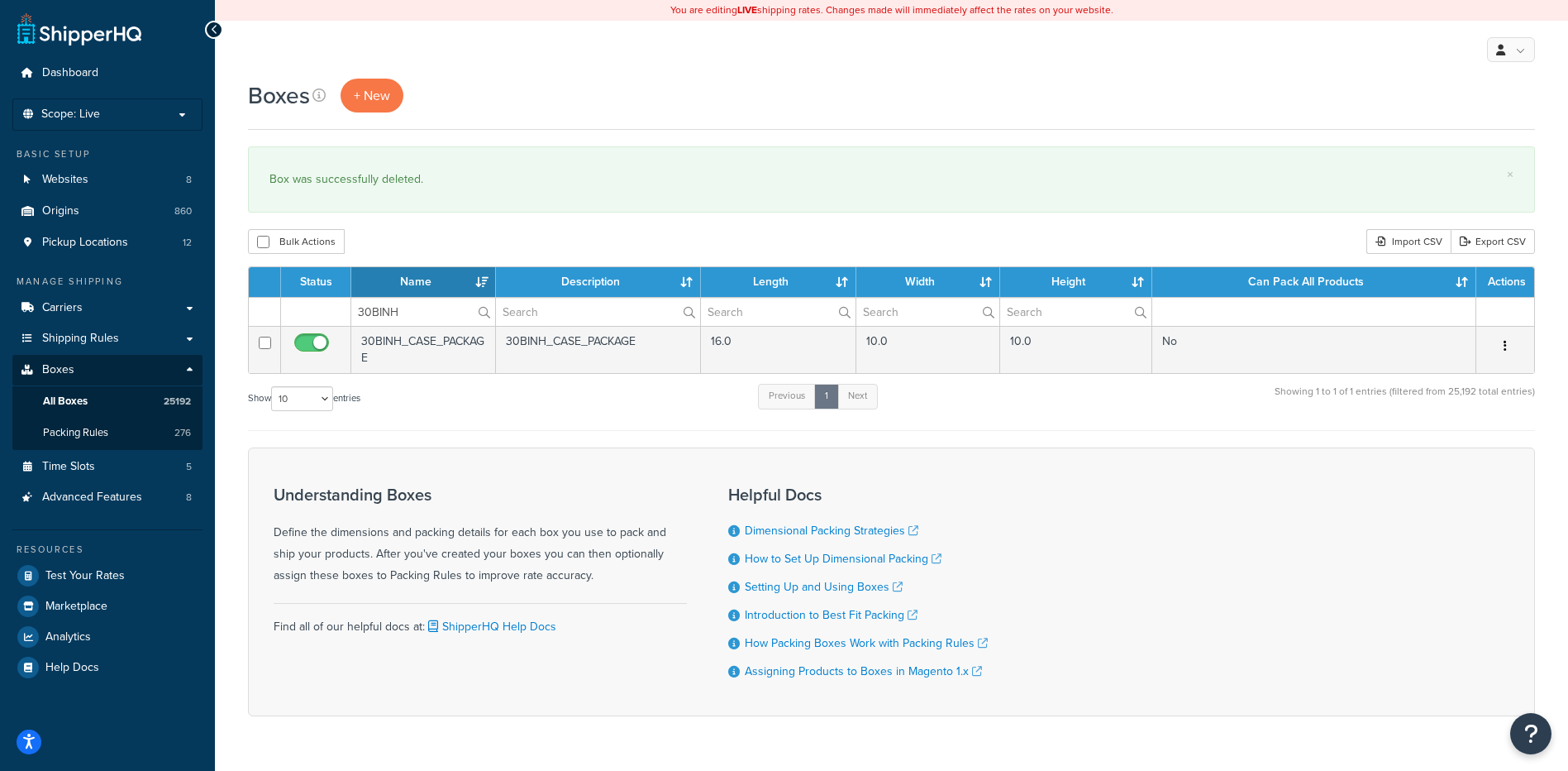
click at [1508, 345] on button "button" at bounding box center [1505, 346] width 23 height 27
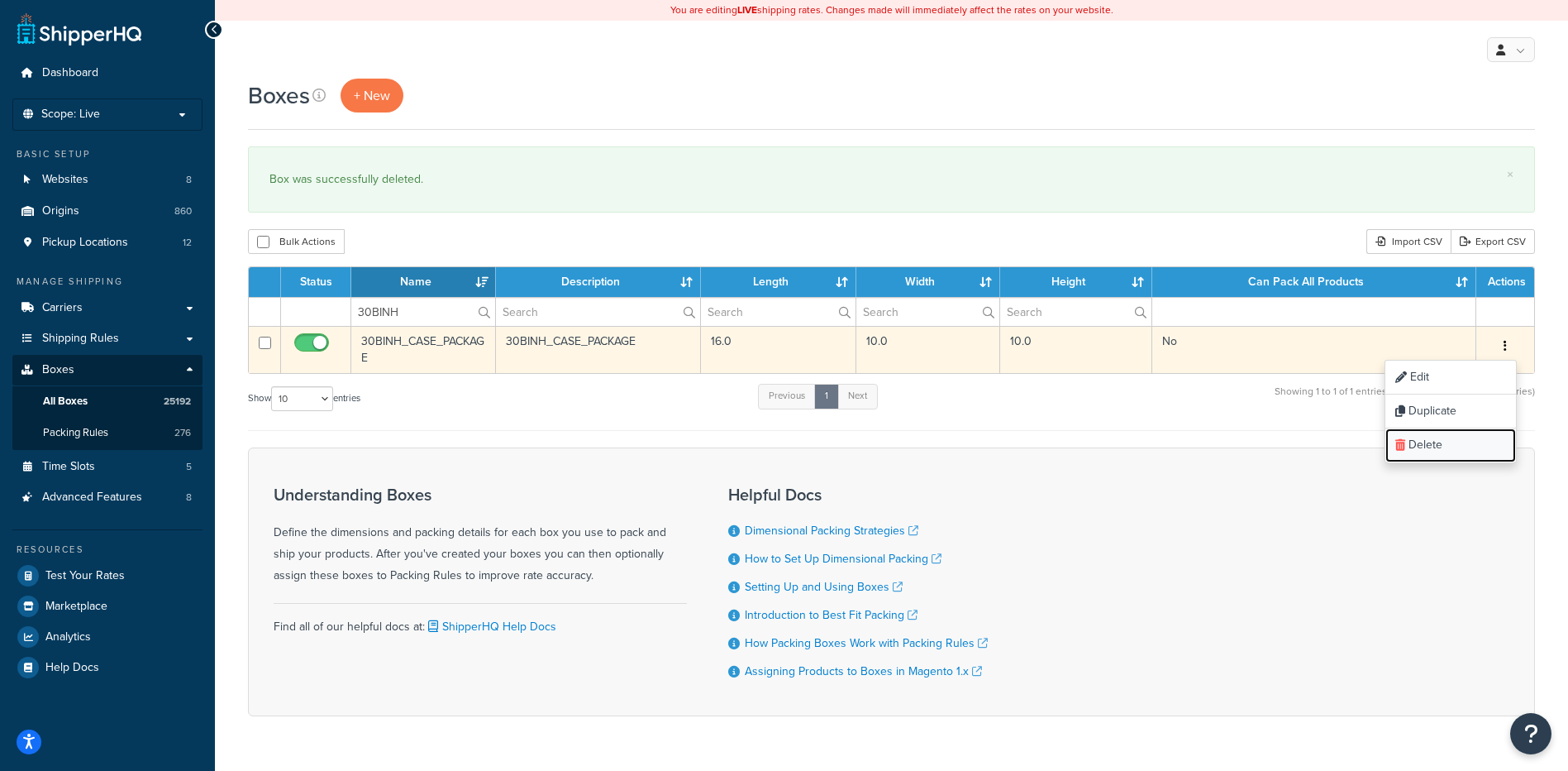
click at [1465, 441] on link "Delete" at bounding box center [1450, 445] width 130 height 34
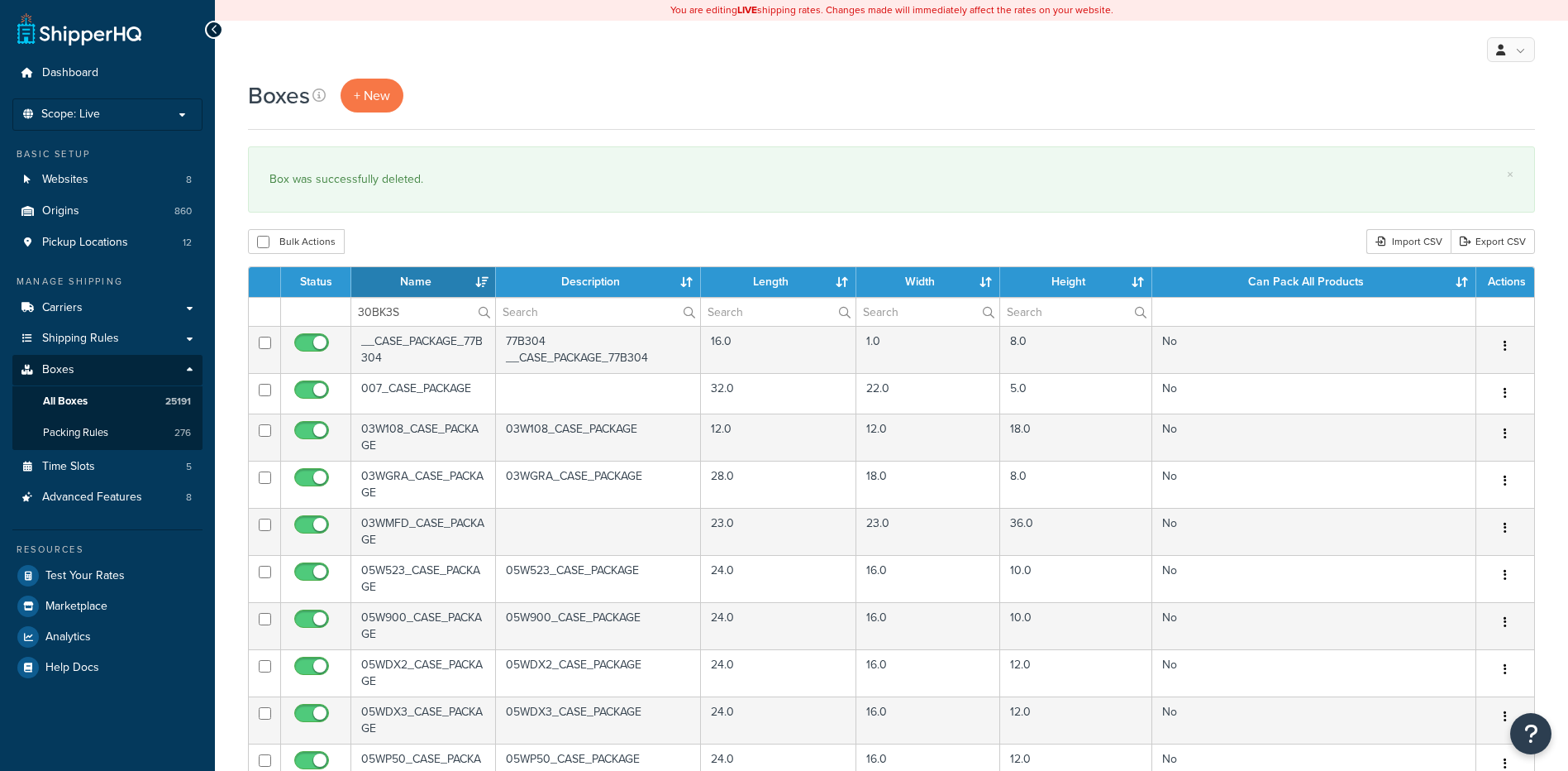
type input "30BK3S"
click at [439, 253] on div "Bulk Actions Duplicate [GEOGRAPHIC_DATA] Import CSV Export CSV" at bounding box center [892, 242] width 1287 height 25
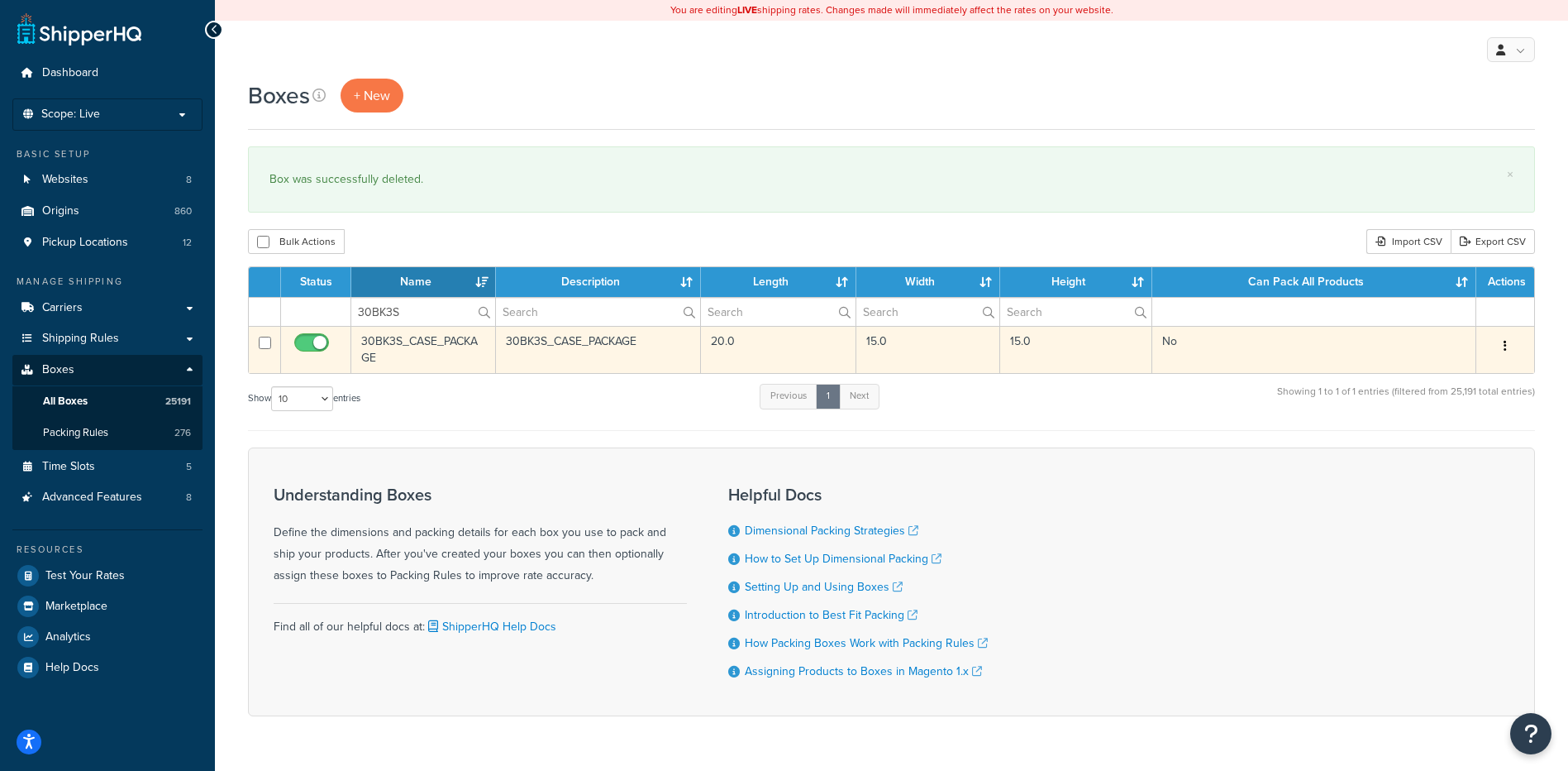
click at [1504, 344] on icon "button" at bounding box center [1504, 346] width 3 height 11
click at [1470, 451] on link "Delete" at bounding box center [1450, 445] width 130 height 34
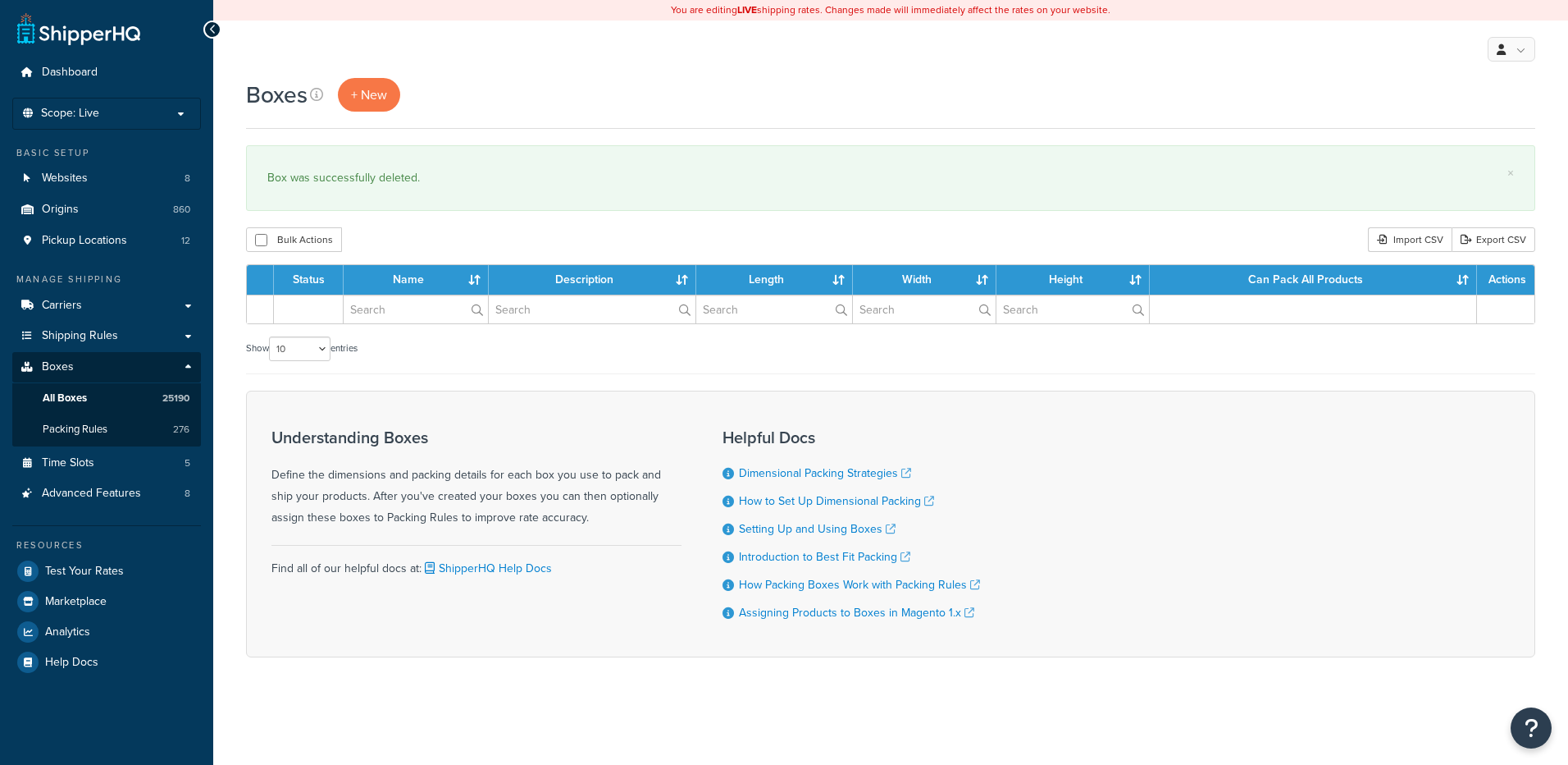
click at [435, 315] on input "text" at bounding box center [415, 310] width 144 height 28
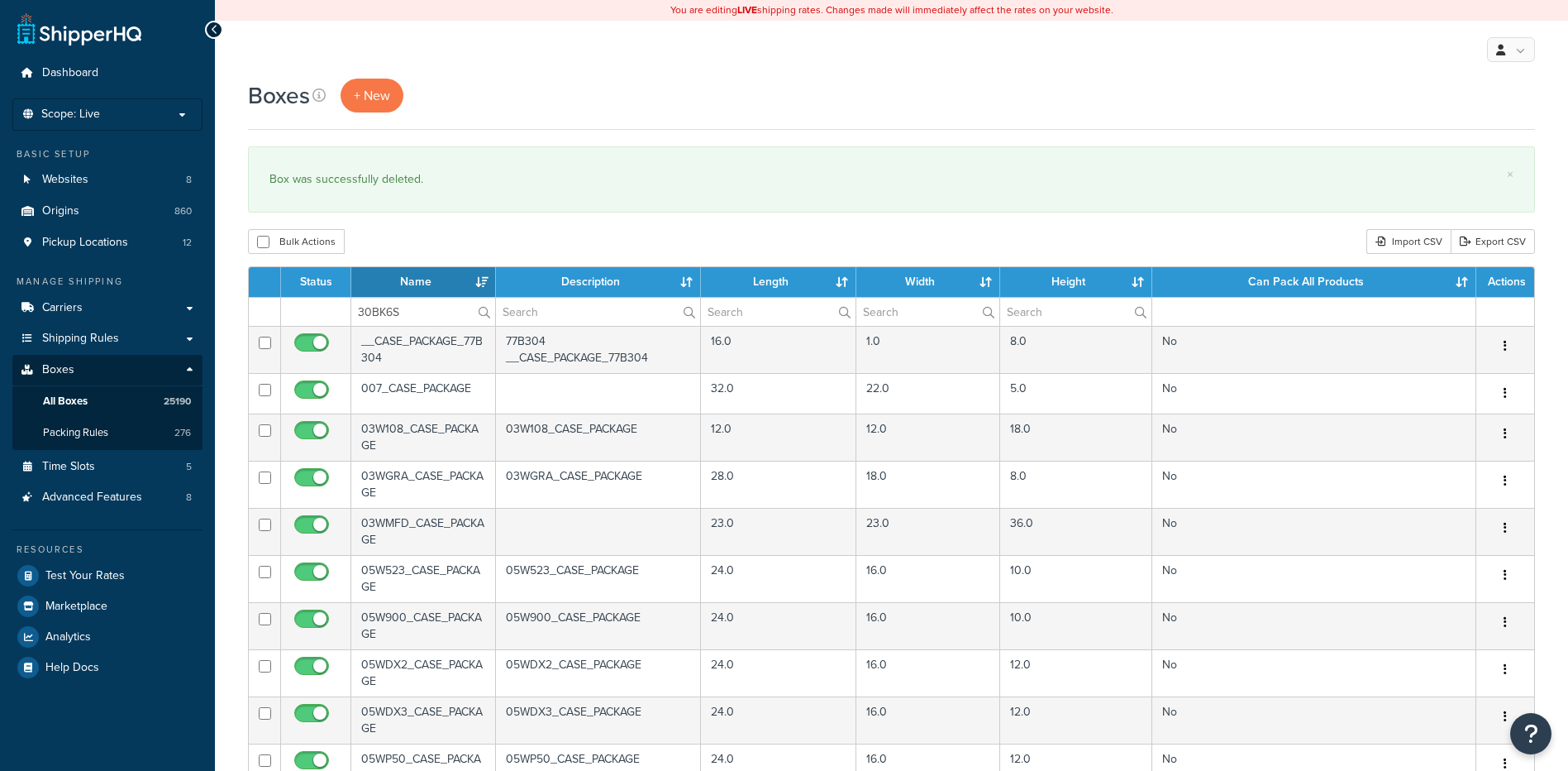
type input "30BK6S"
click at [423, 243] on div "Bulk Actions Duplicate [GEOGRAPHIC_DATA] Import CSV Export CSV" at bounding box center [892, 242] width 1287 height 25
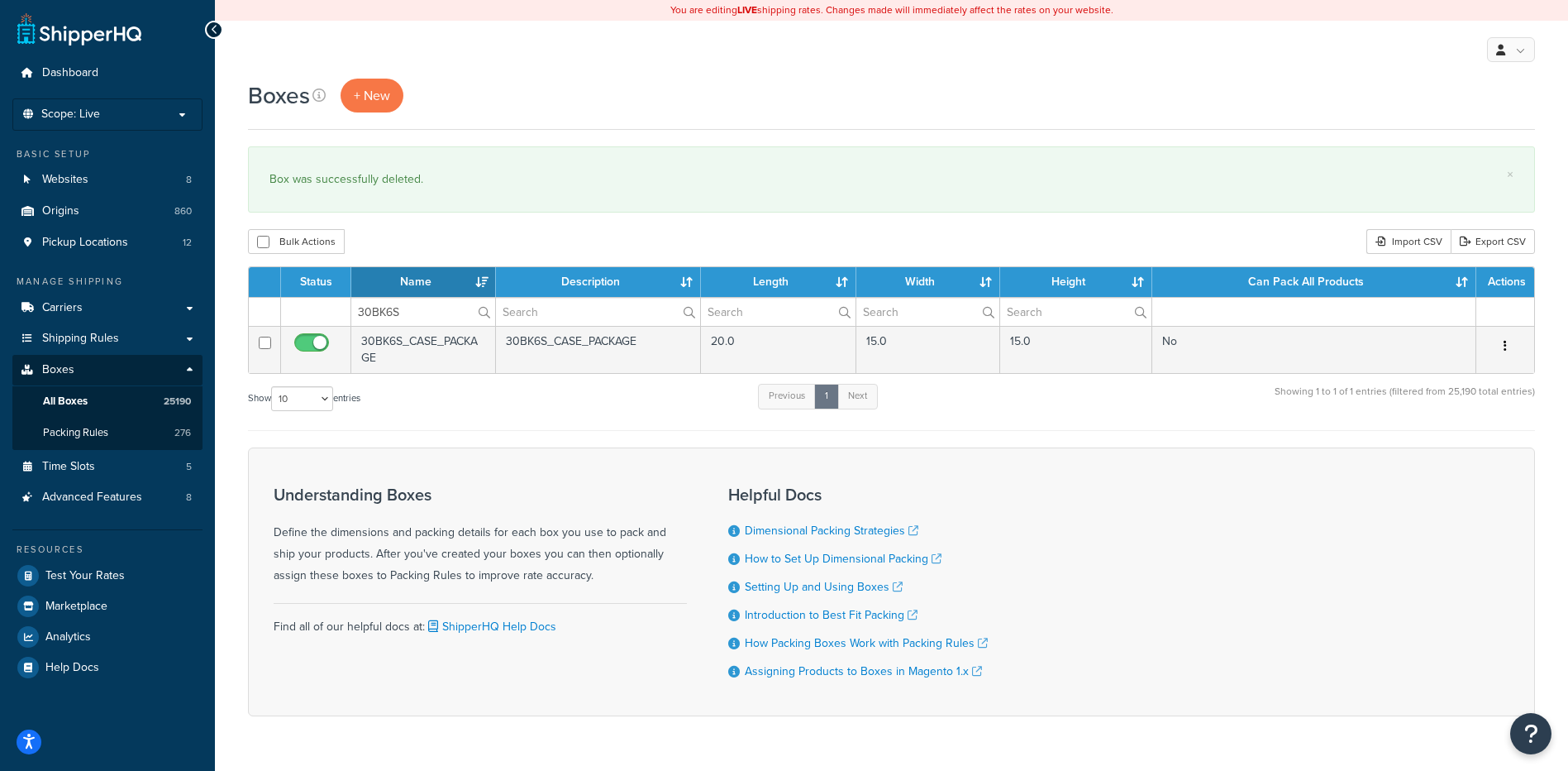
click at [1508, 344] on button "button" at bounding box center [1505, 346] width 23 height 27
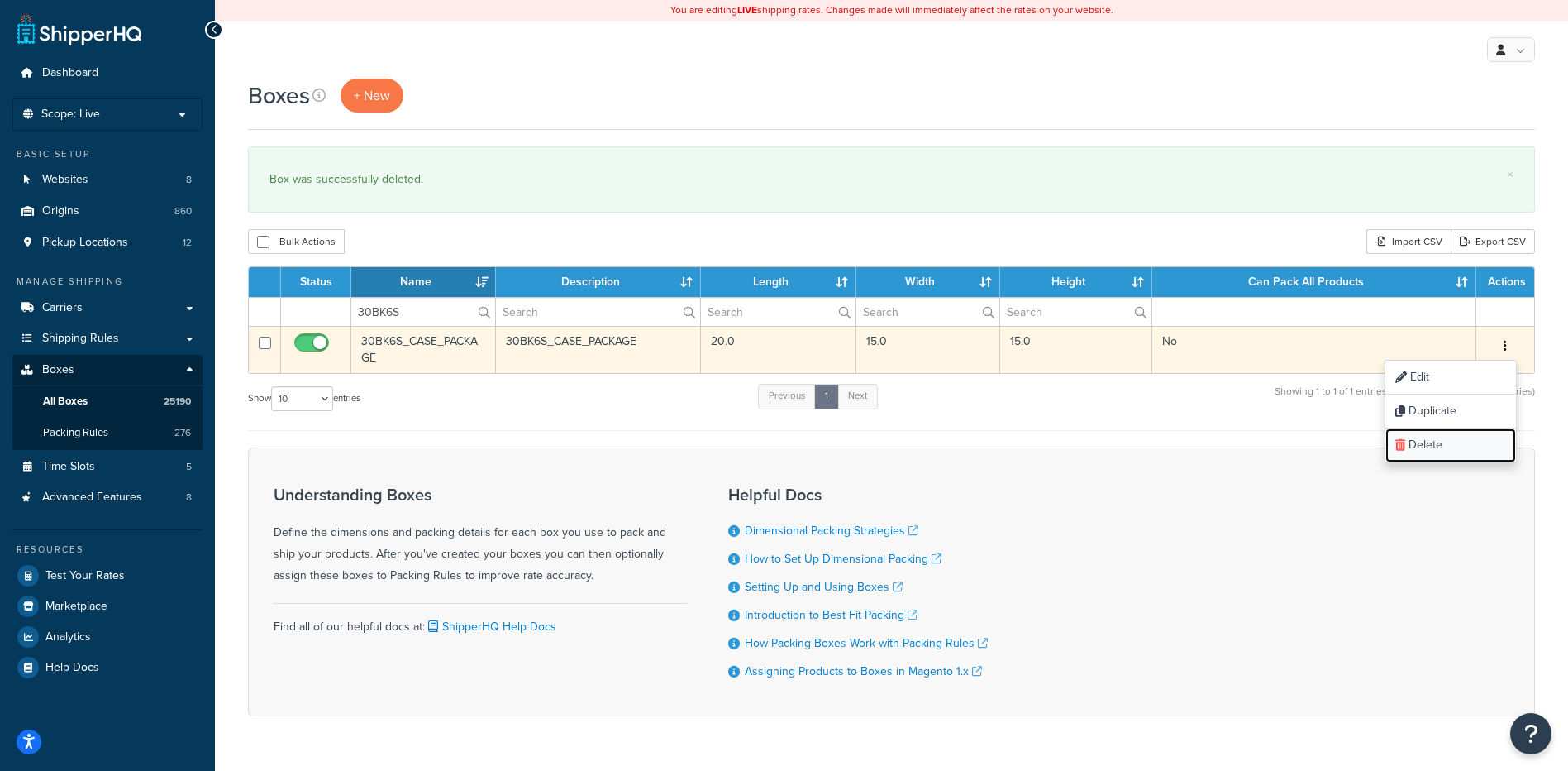
click at [1469, 445] on link "Delete" at bounding box center [1450, 445] width 130 height 34
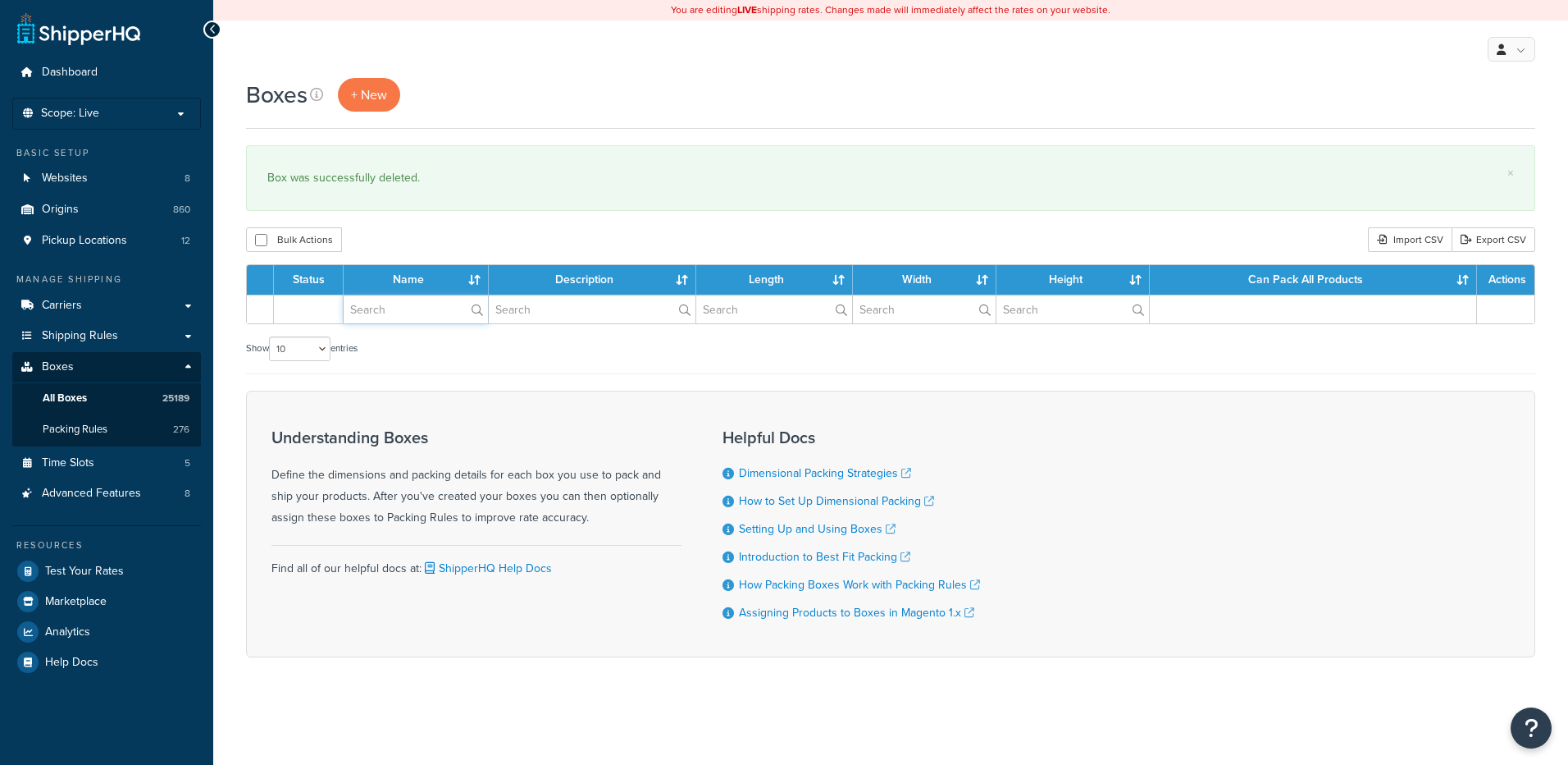
drag, startPoint x: 0, startPoint y: 0, endPoint x: 400, endPoint y: 292, distance: 495.2
click at [393, 310] on input "text" at bounding box center [415, 310] width 144 height 28
paste input "30BLA6"
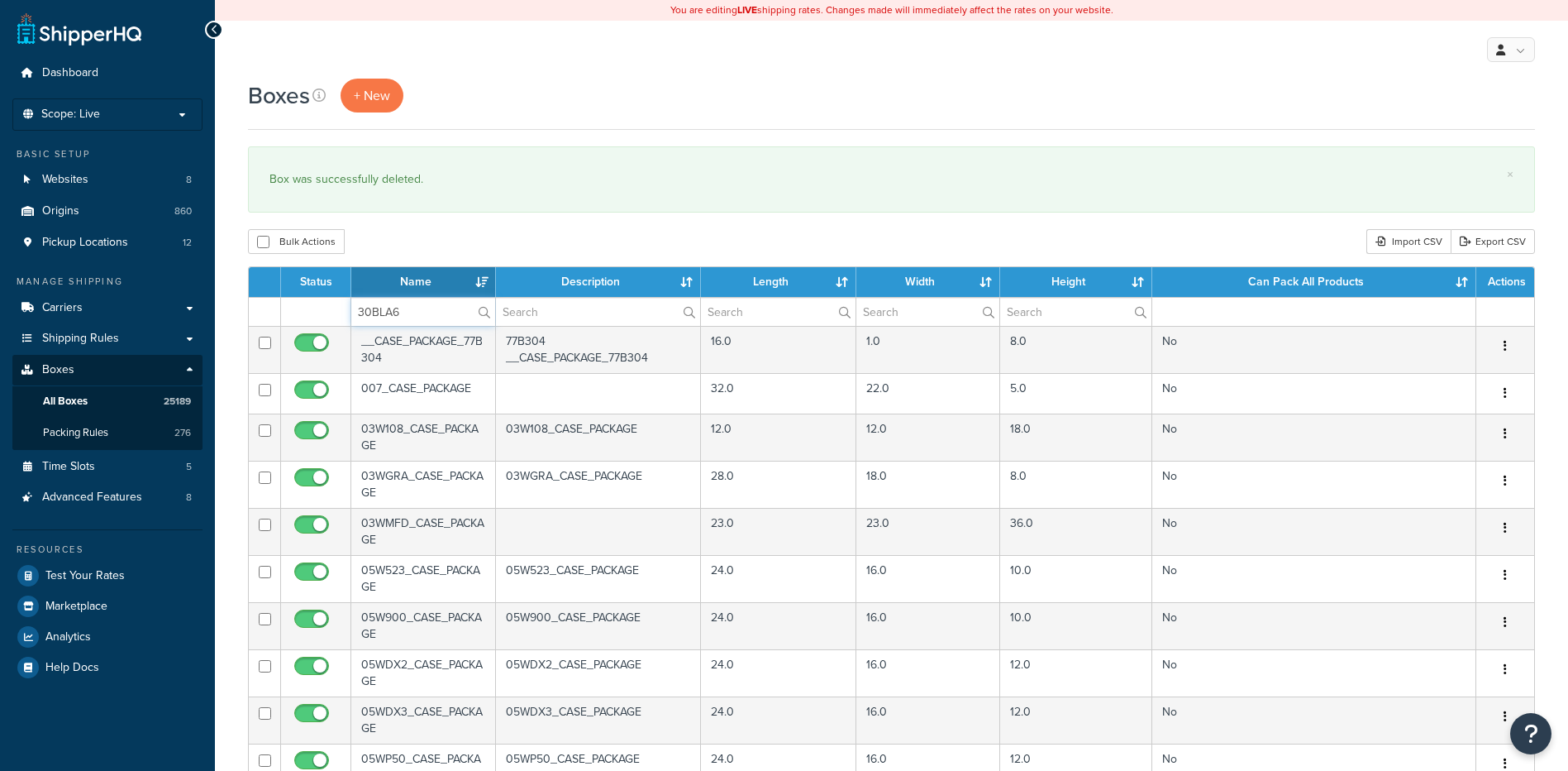
type input "30BLA6"
click at [432, 223] on div "Boxes + New × Box was successfully deleted. Bulk Actions Duplicate Delete Impor…" at bounding box center [892, 635] width 1353 height 1113
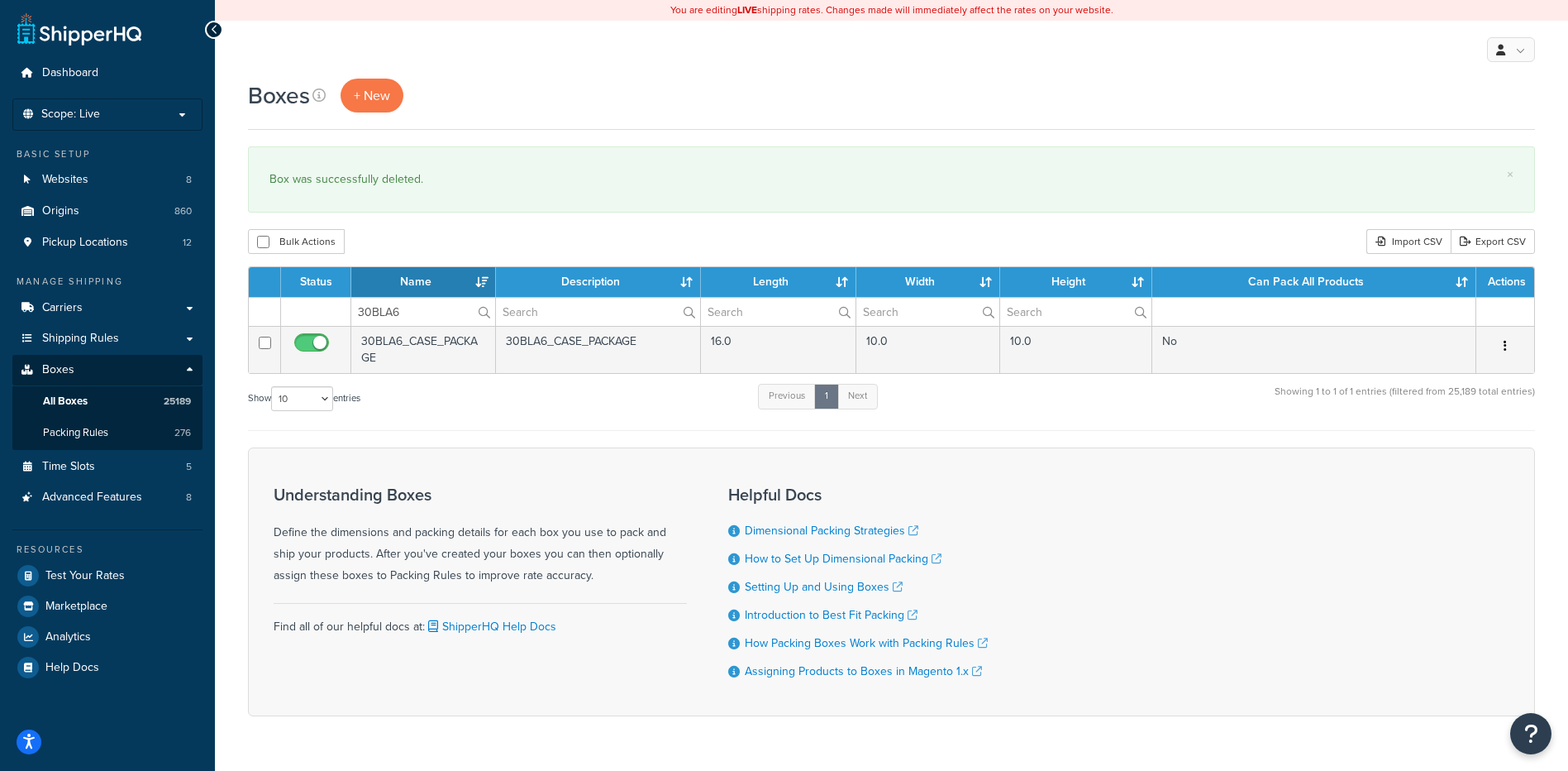
click at [1503, 346] on icon "button" at bounding box center [1504, 346] width 3 height 11
click at [1456, 451] on link "Delete" at bounding box center [1450, 445] width 130 height 34
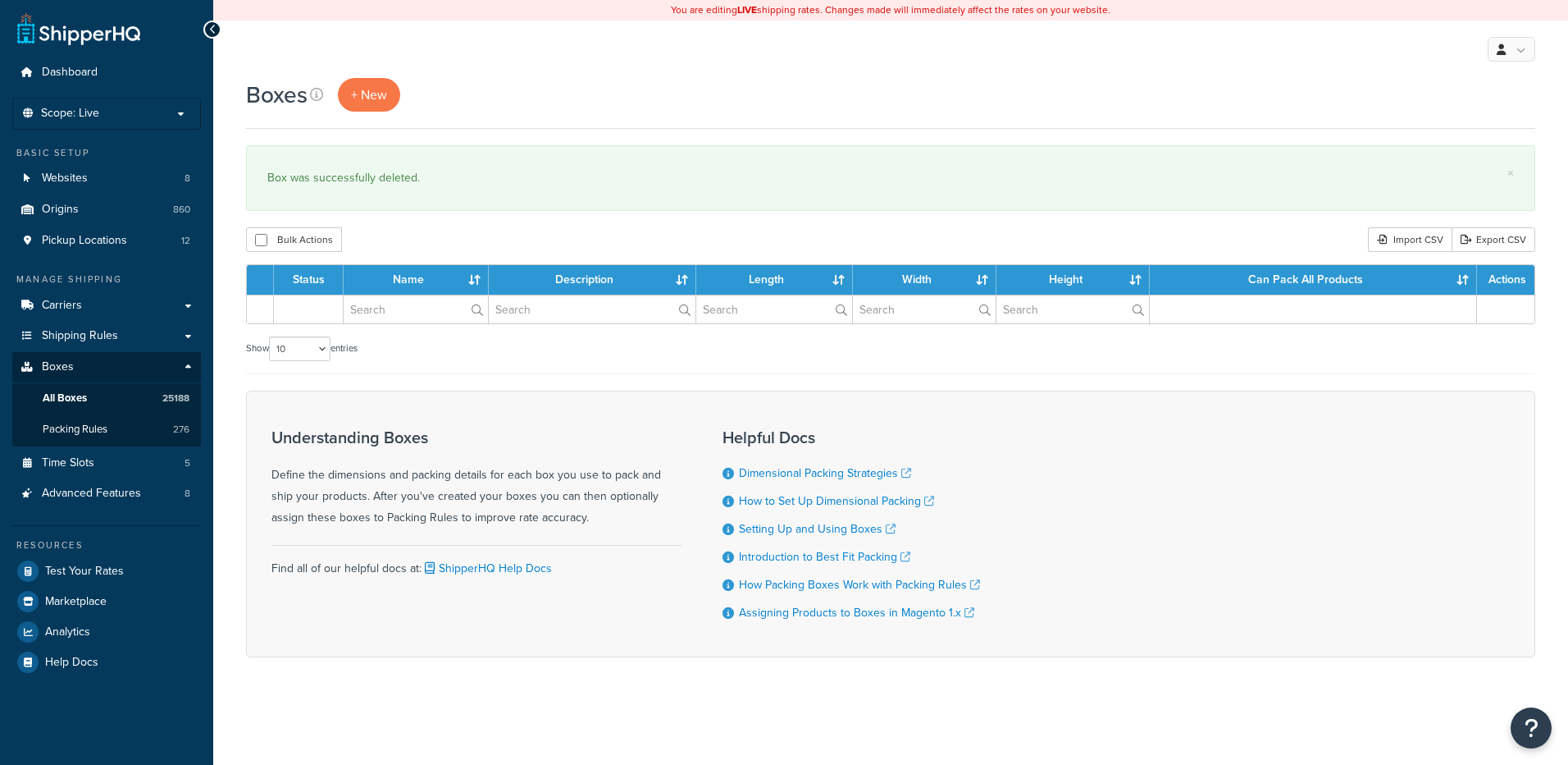
click at [371, 309] on input "text" at bounding box center [415, 310] width 144 height 28
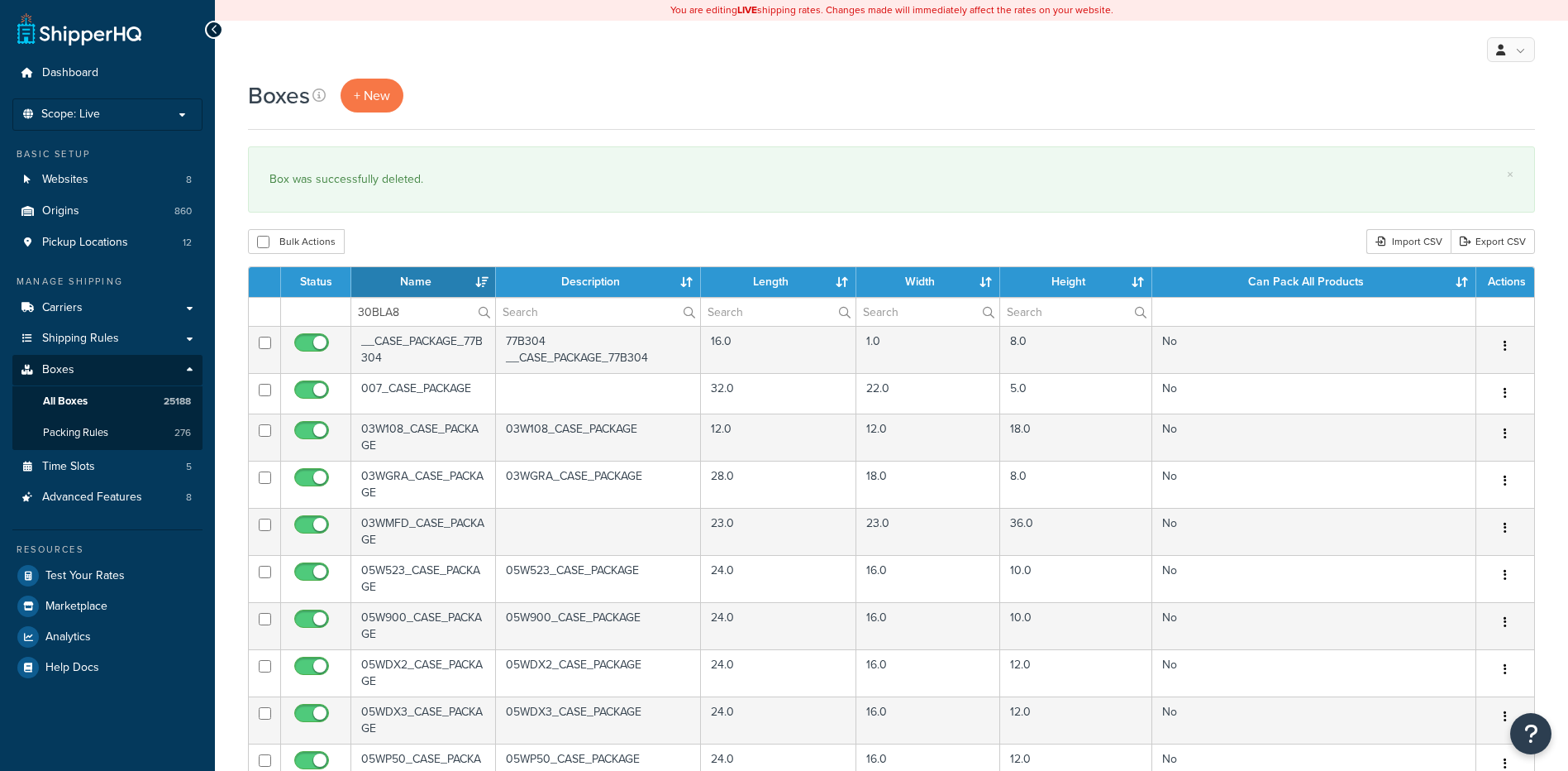
type input "30BLA8"
click at [406, 239] on div "Bulk Actions Duplicate Delete Import CSV Export CSV" at bounding box center [892, 242] width 1287 height 25
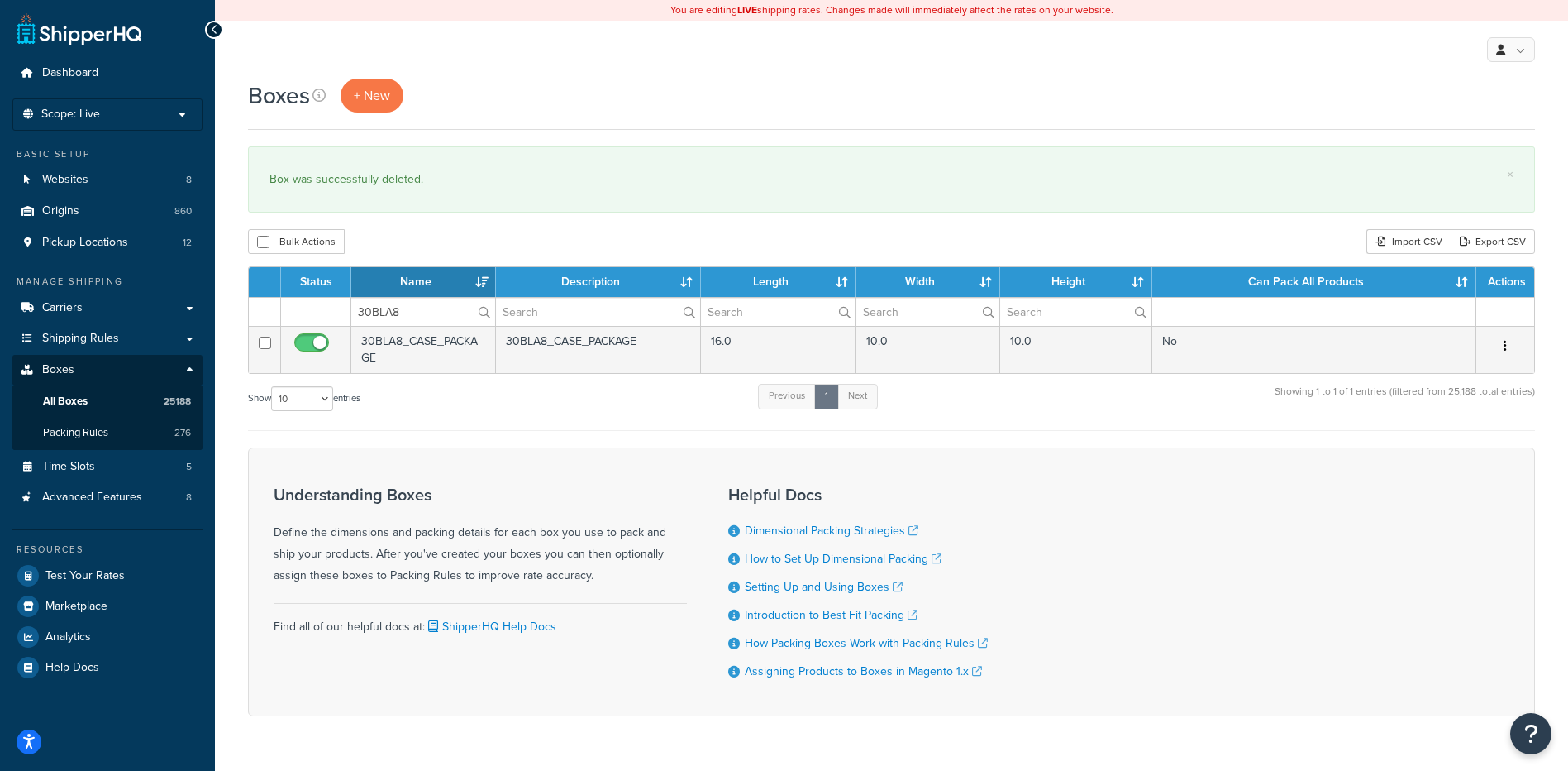
click at [1512, 347] on button "button" at bounding box center [1505, 346] width 23 height 27
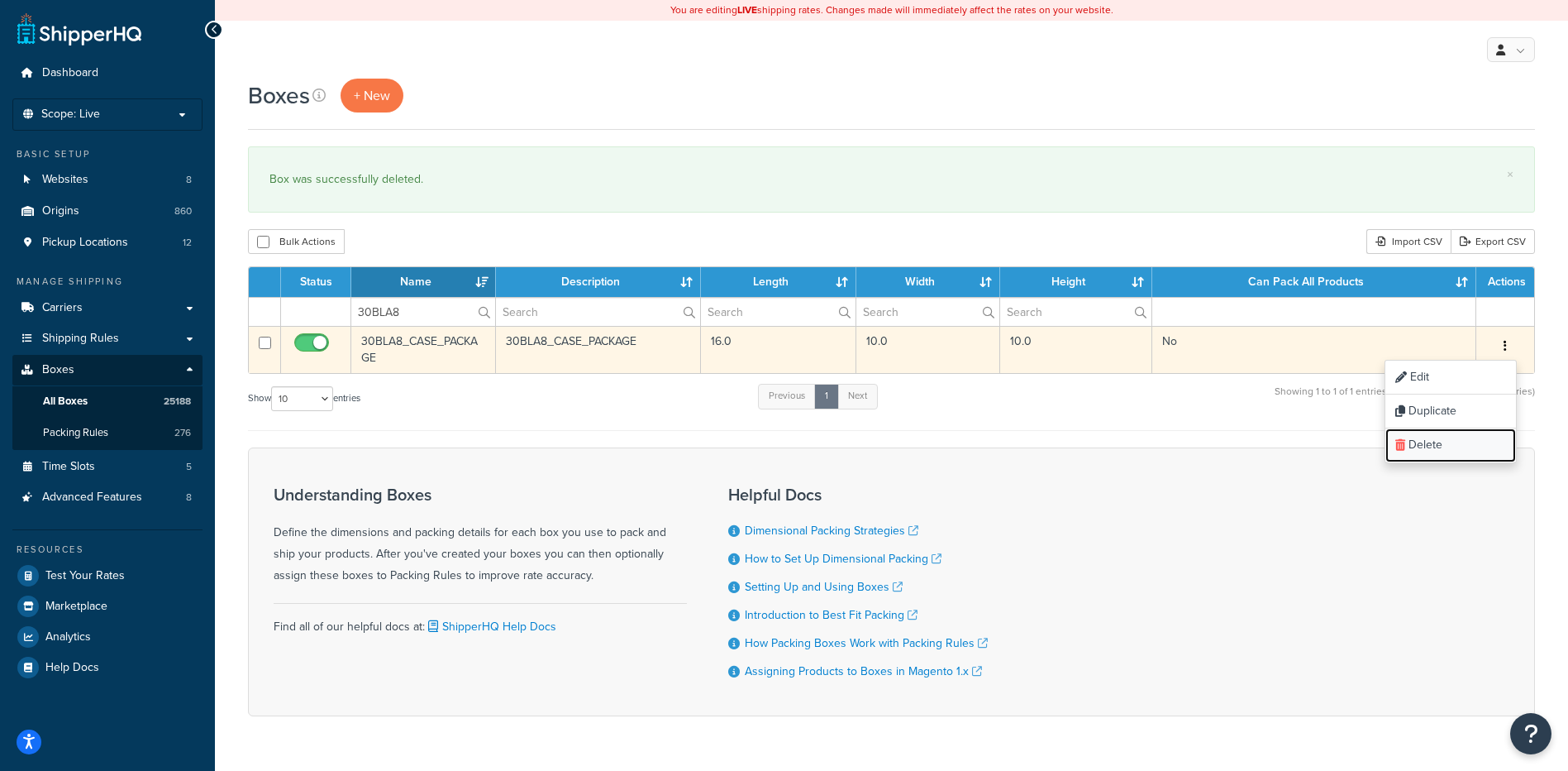
click at [1480, 442] on link "Delete" at bounding box center [1450, 445] width 130 height 34
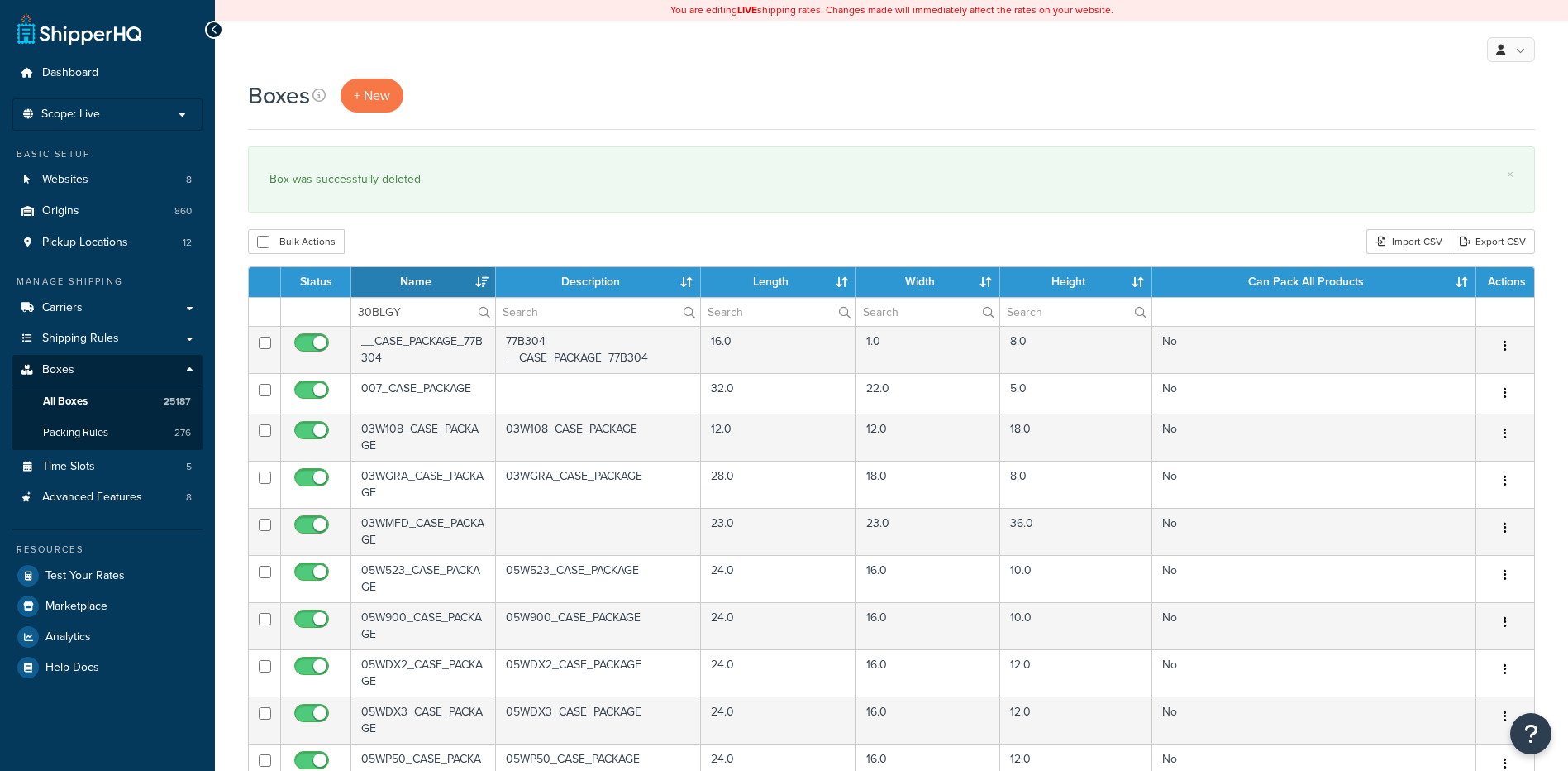
type input "30BLGY"
click at [407, 247] on div "Bulk Actions Duplicate [GEOGRAPHIC_DATA] Import CSV Export CSV" at bounding box center [892, 242] width 1287 height 25
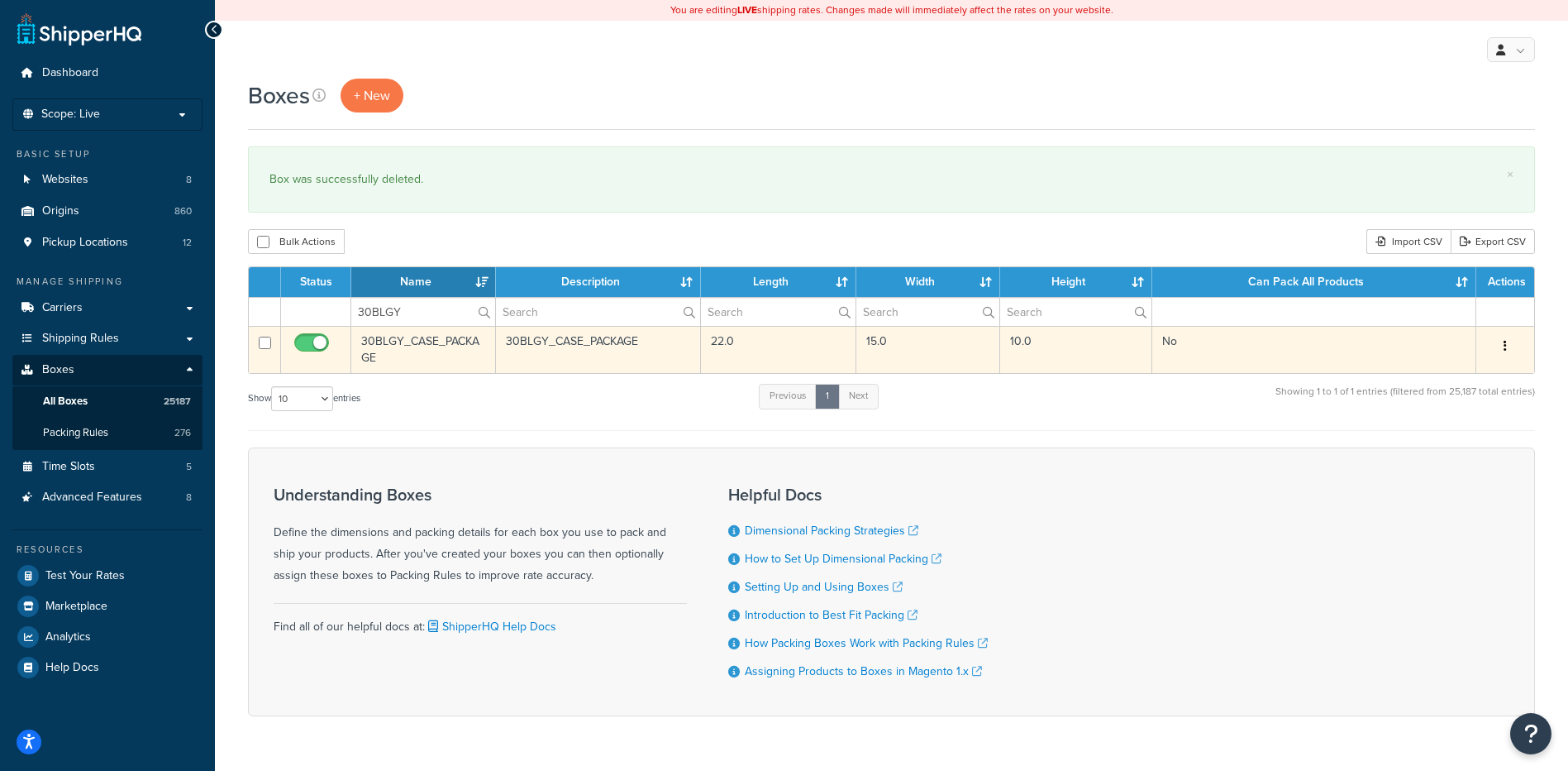
click at [1508, 345] on button "button" at bounding box center [1505, 346] width 23 height 27
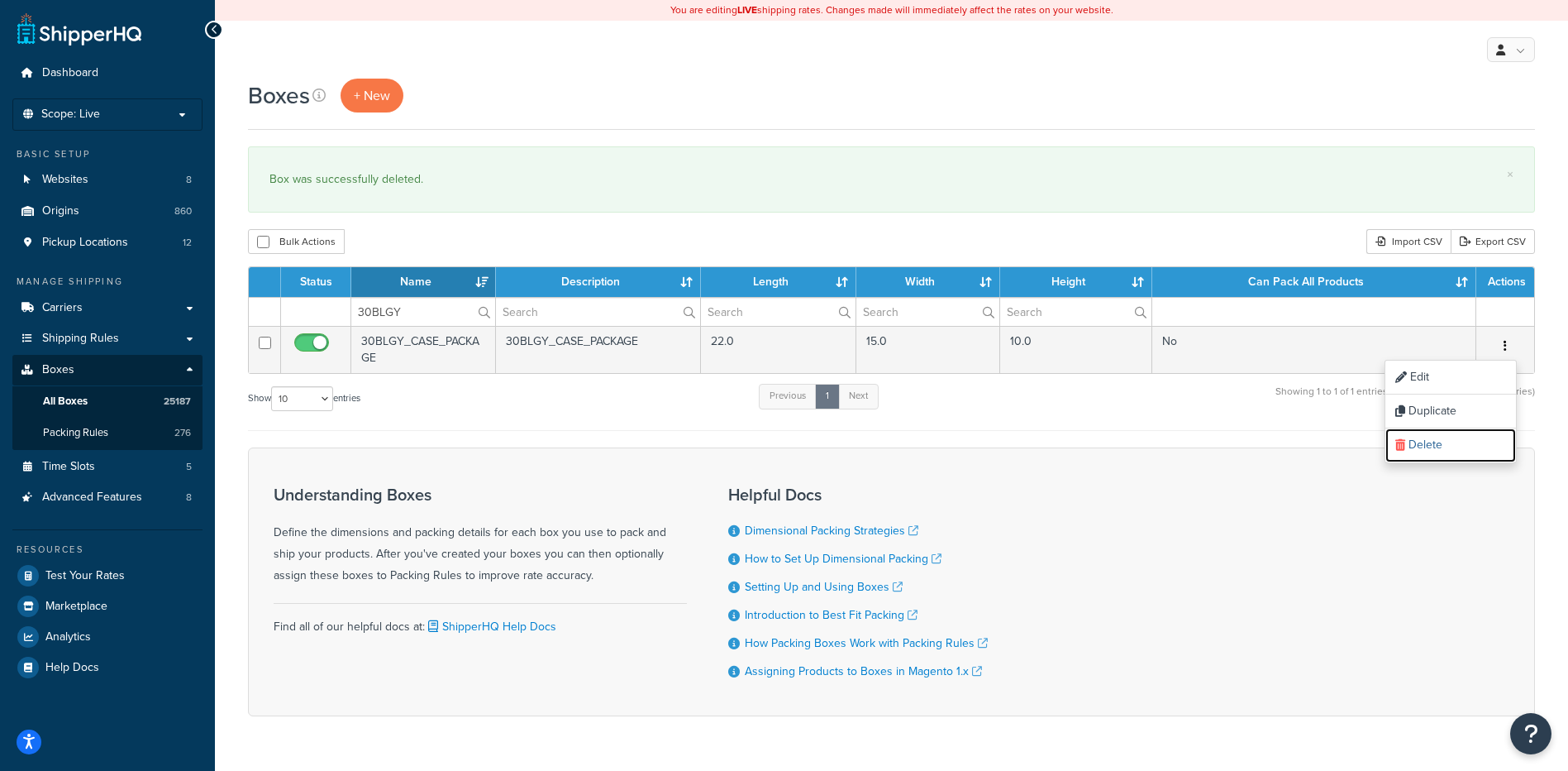
click at [1454, 450] on link "Delete" at bounding box center [1450, 445] width 130 height 34
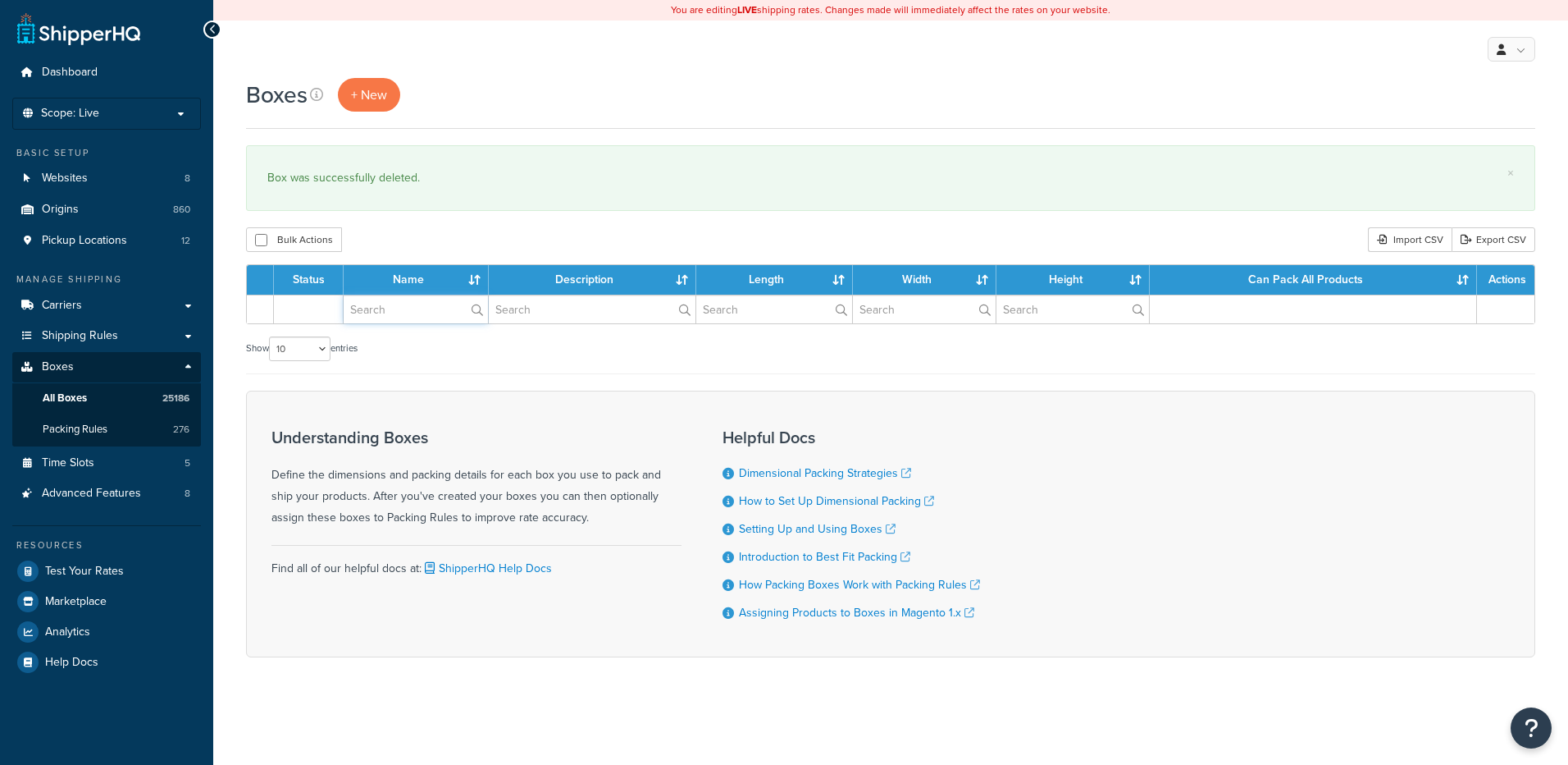
drag, startPoint x: 0, startPoint y: 0, endPoint x: 400, endPoint y: 323, distance: 514.1
click at [400, 323] on input "text" at bounding box center [415, 310] width 144 height 28
paste input "30BLIN"
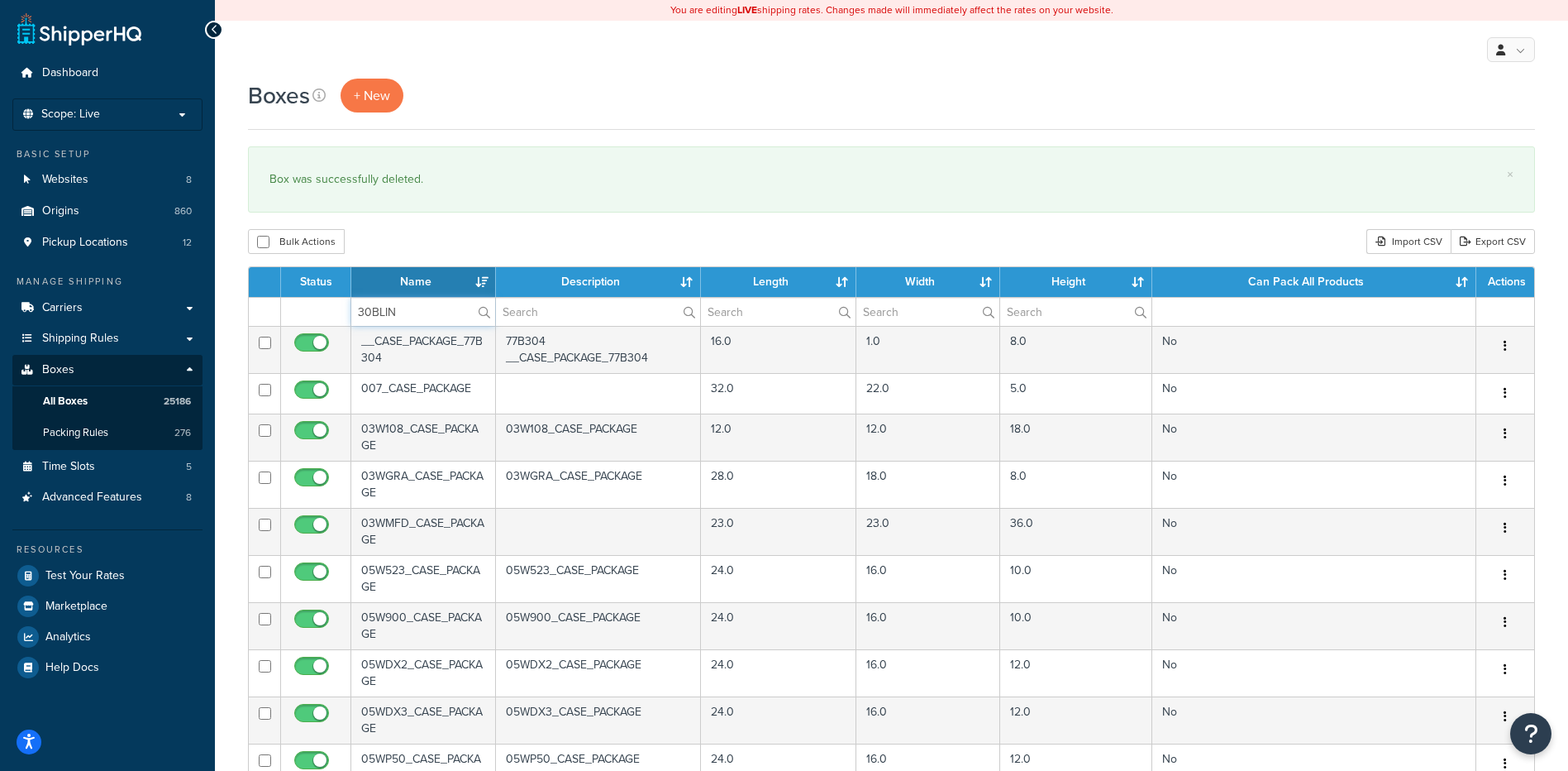
type input "30BLIN"
click at [433, 241] on div "Bulk Actions Duplicate [GEOGRAPHIC_DATA] Import CSV Export CSV" at bounding box center [892, 242] width 1287 height 25
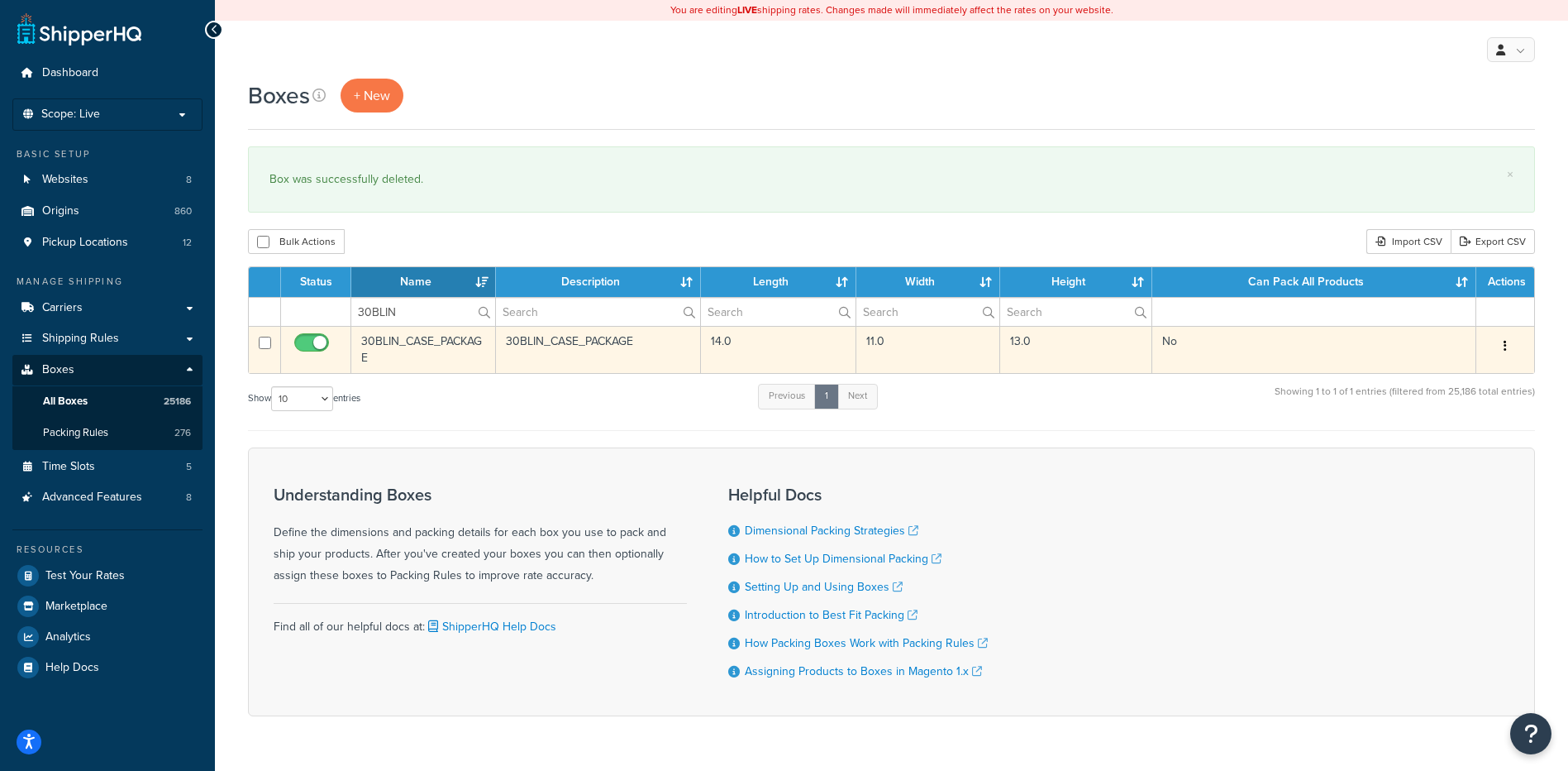
click at [1502, 348] on button "button" at bounding box center [1505, 346] width 23 height 27
click at [1437, 448] on link "Delete" at bounding box center [1450, 445] width 130 height 34
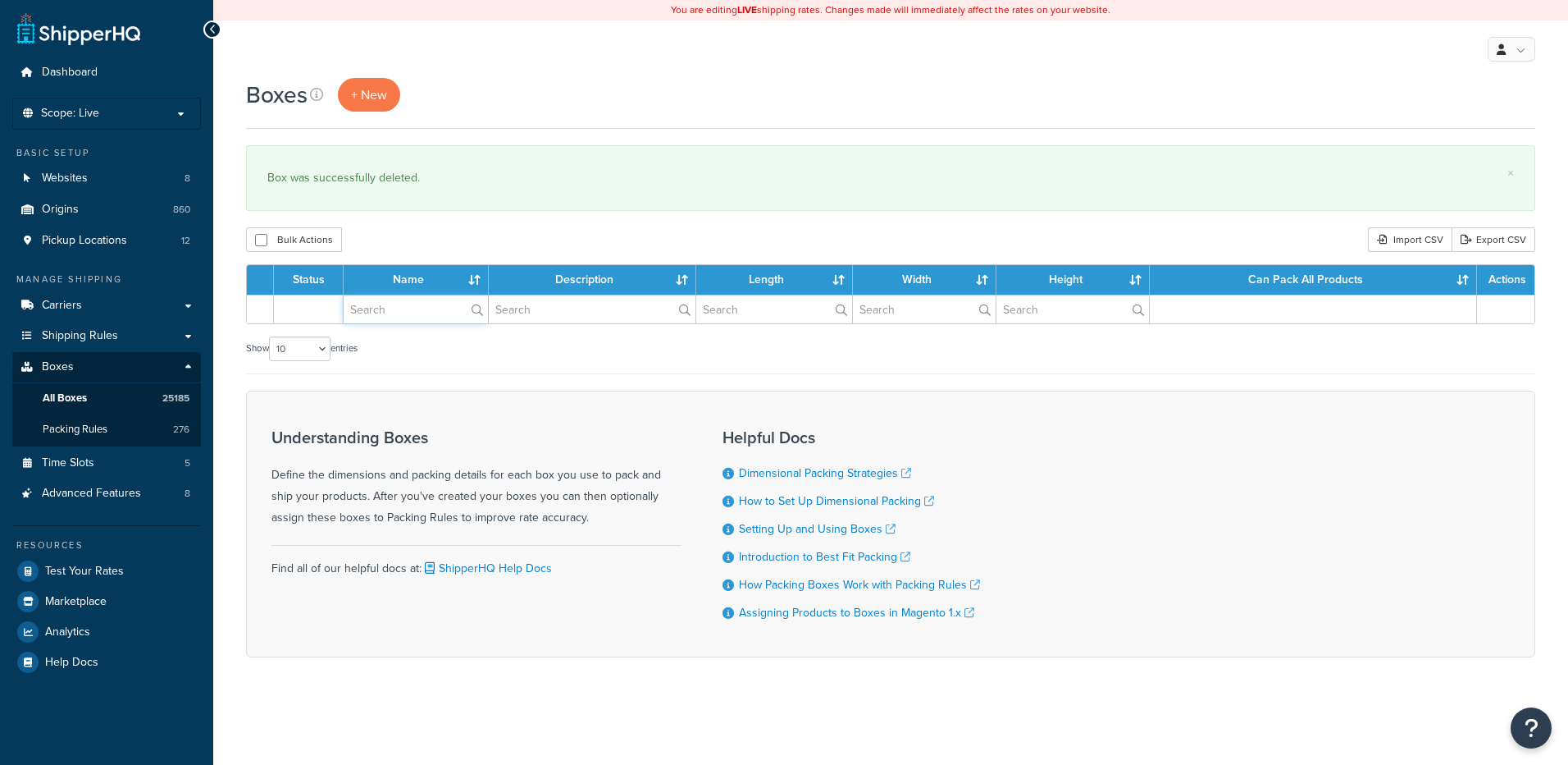
click at [406, 308] on input "text" at bounding box center [415, 310] width 144 height 28
paste input "30BMD2"
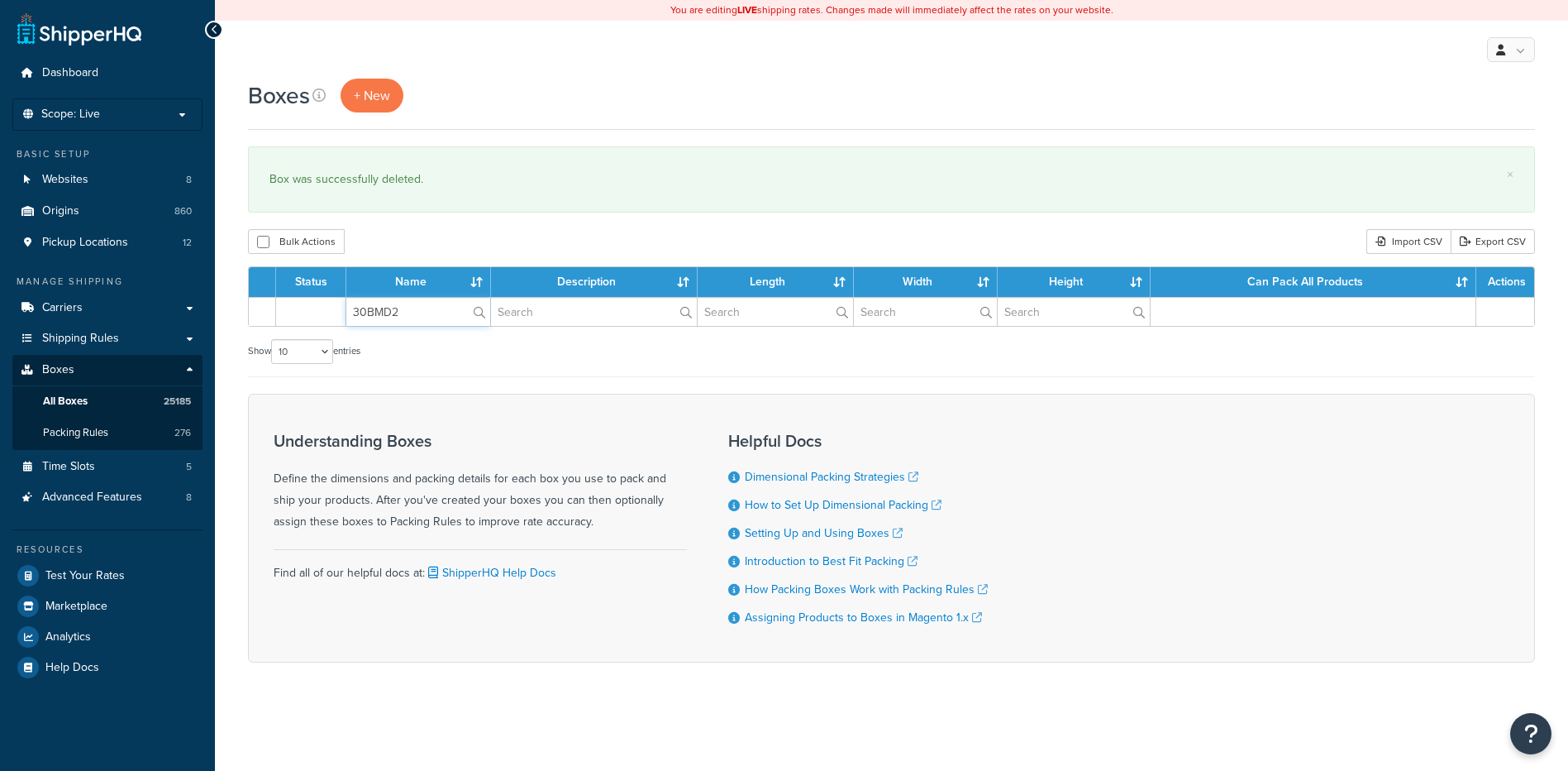
type input "30BMD2"
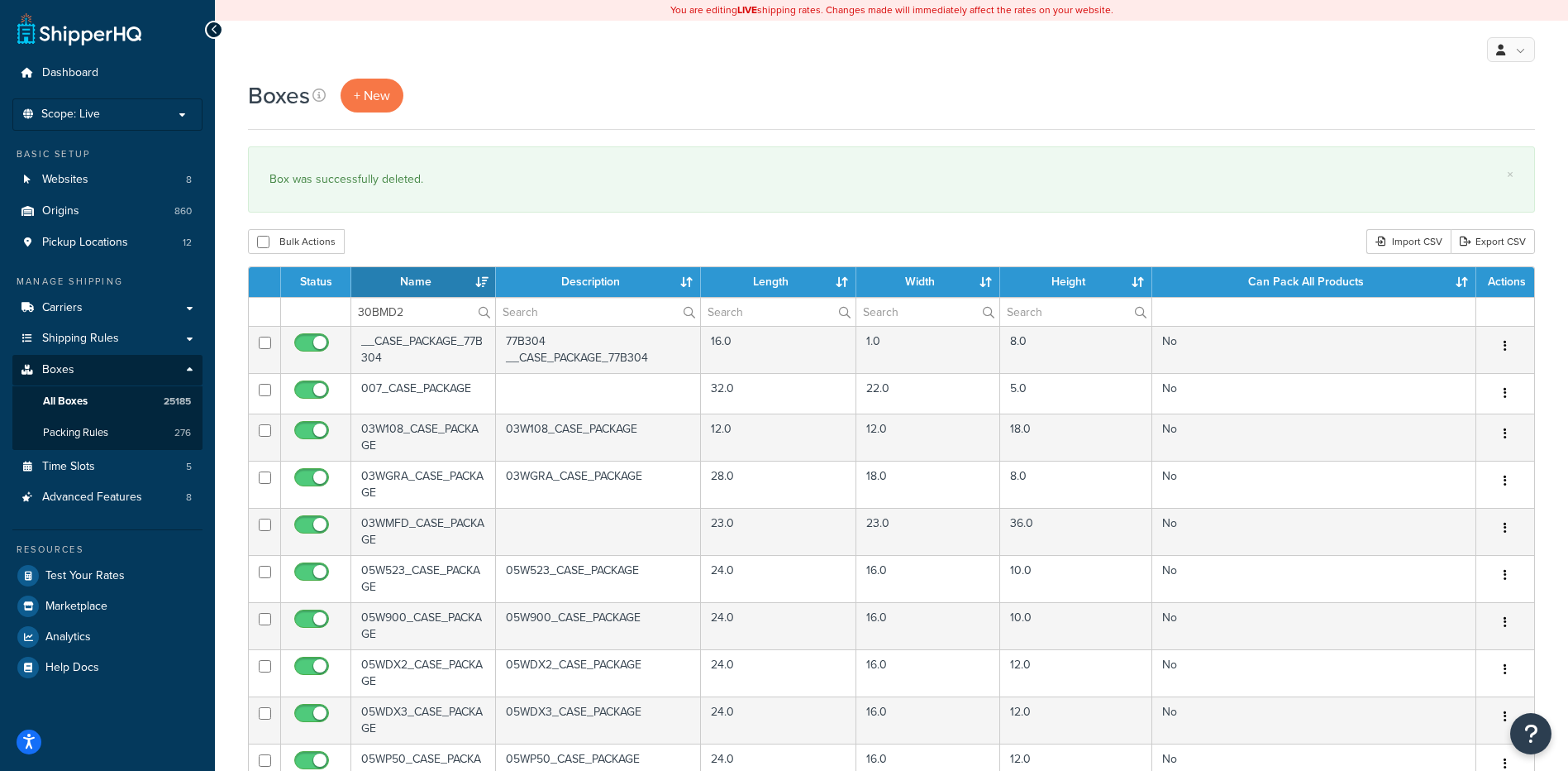
click at [438, 243] on div "Bulk Actions Duplicate [GEOGRAPHIC_DATA] Import CSV Export CSV" at bounding box center [892, 242] width 1287 height 25
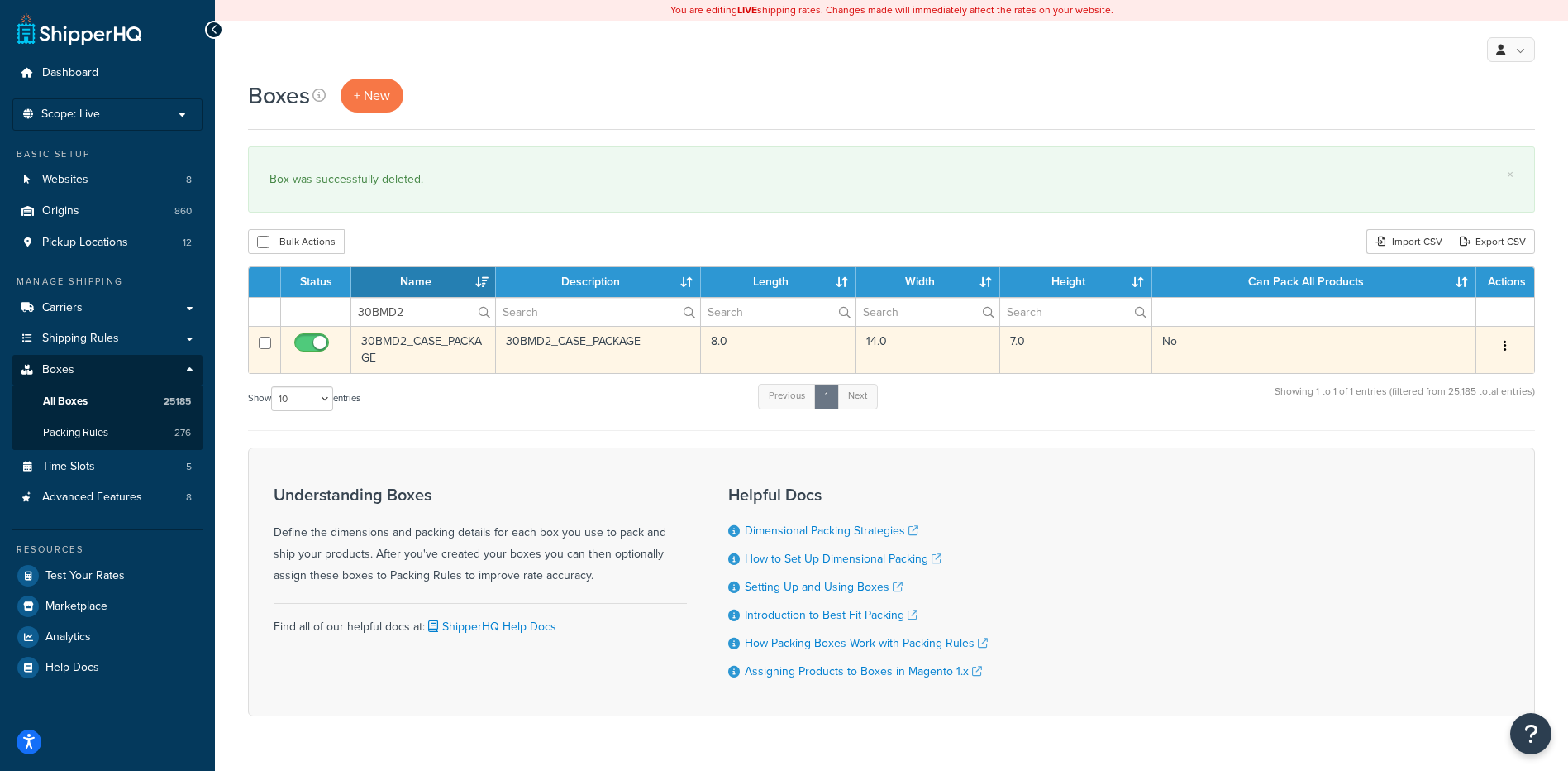
click at [1503, 348] on icon "button" at bounding box center [1504, 346] width 3 height 11
click at [1438, 441] on link "Delete" at bounding box center [1450, 445] width 130 height 34
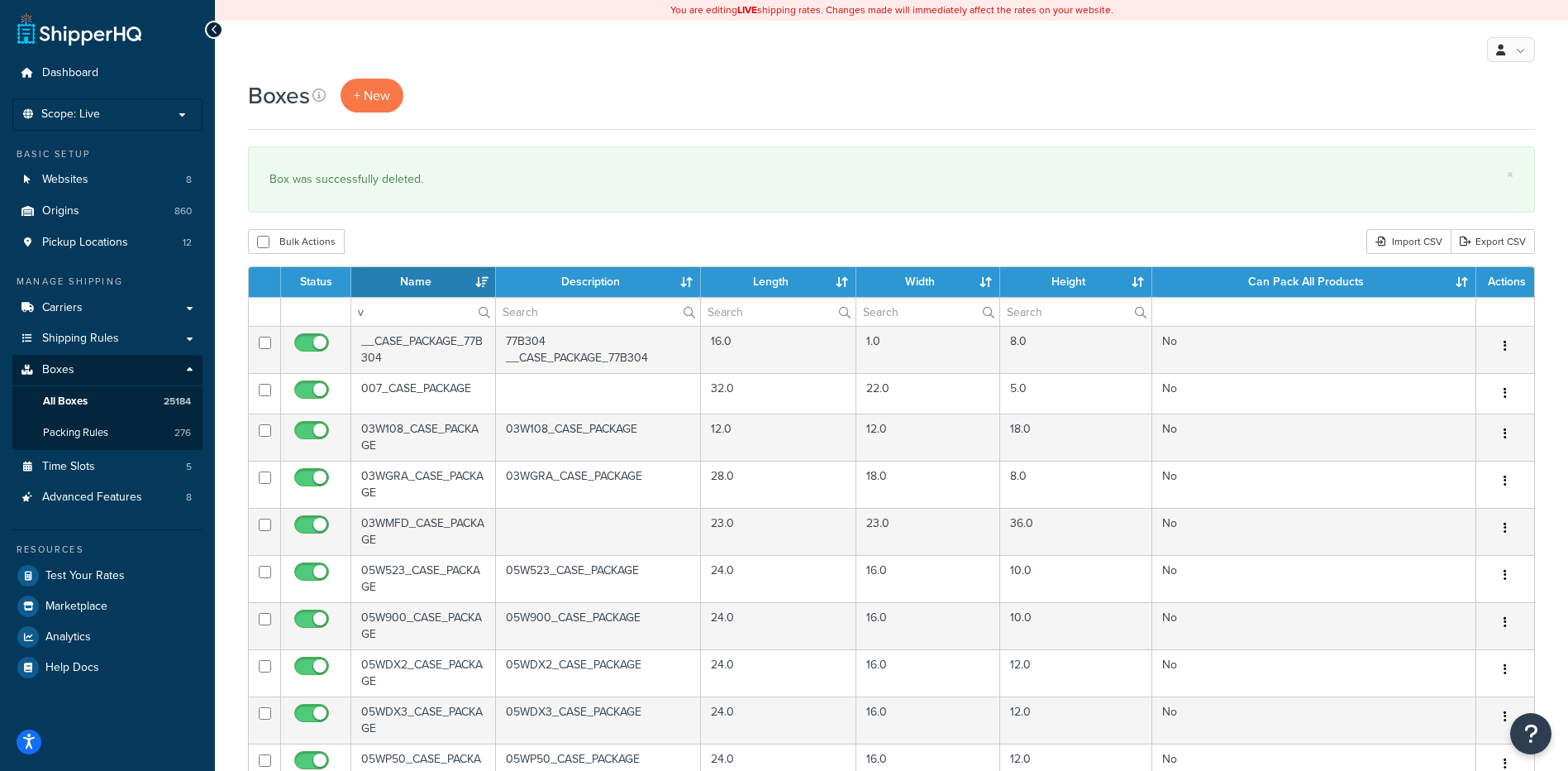
click at [400, 235] on div "Bulk Actions Duplicate [GEOGRAPHIC_DATA] Import CSV Export CSV" at bounding box center [892, 242] width 1287 height 25
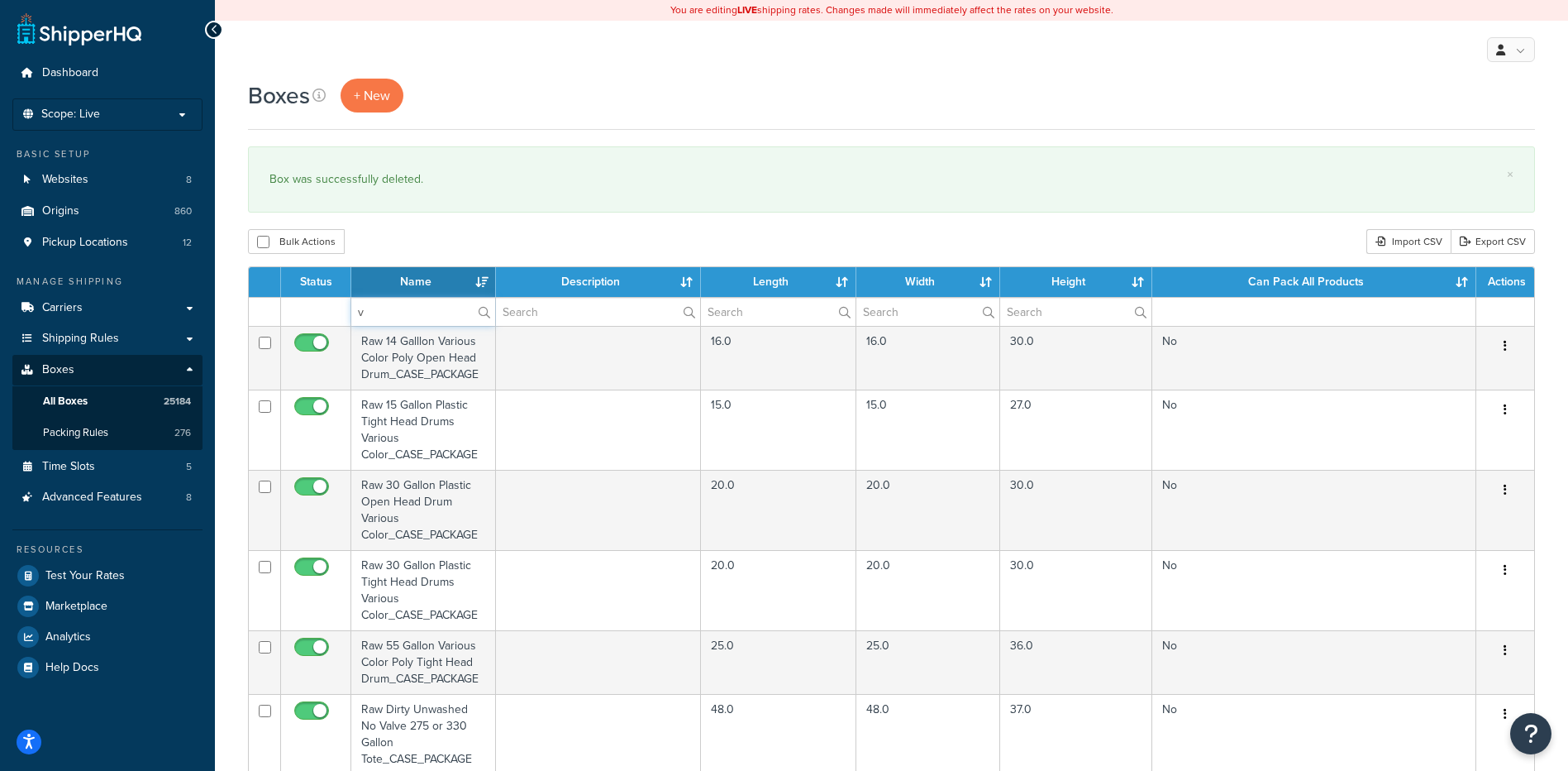
drag, startPoint x: 347, startPoint y: 302, endPoint x: 335, endPoint y: 297, distance: 13.0
click at [335, 298] on table "Status Name Description Length Width Height Can Pack All Products Actions v Raw…" at bounding box center [892, 689] width 1287 height 846
paste input "30BMRF"
type input "30BMRF"
click at [402, 248] on div "Bulk Actions Duplicate [GEOGRAPHIC_DATA] Import CSV Export CSV" at bounding box center [892, 242] width 1287 height 25
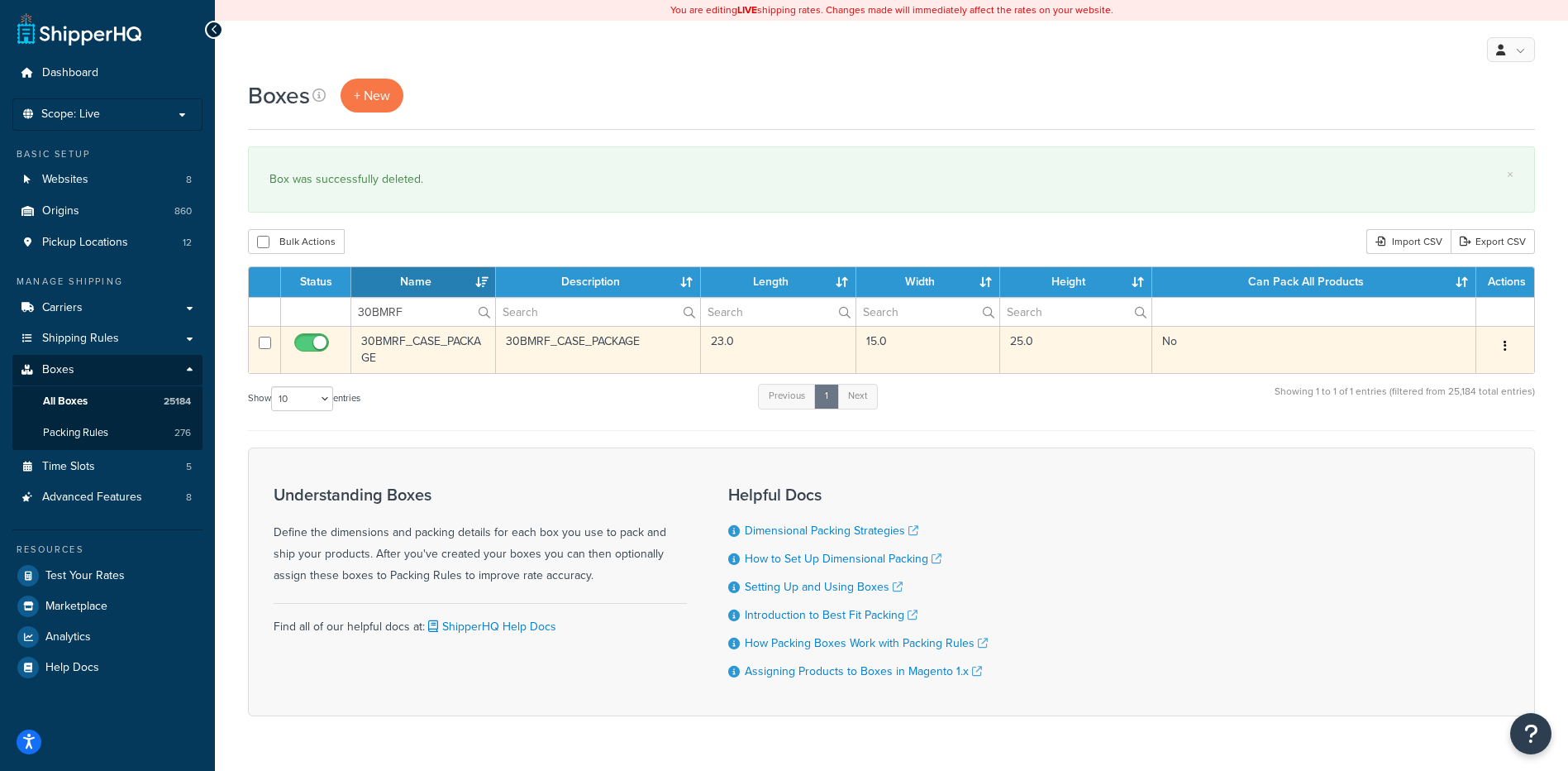
click at [1507, 344] on button "button" at bounding box center [1505, 346] width 23 height 27
click at [1427, 435] on link "Delete" at bounding box center [1450, 445] width 130 height 34
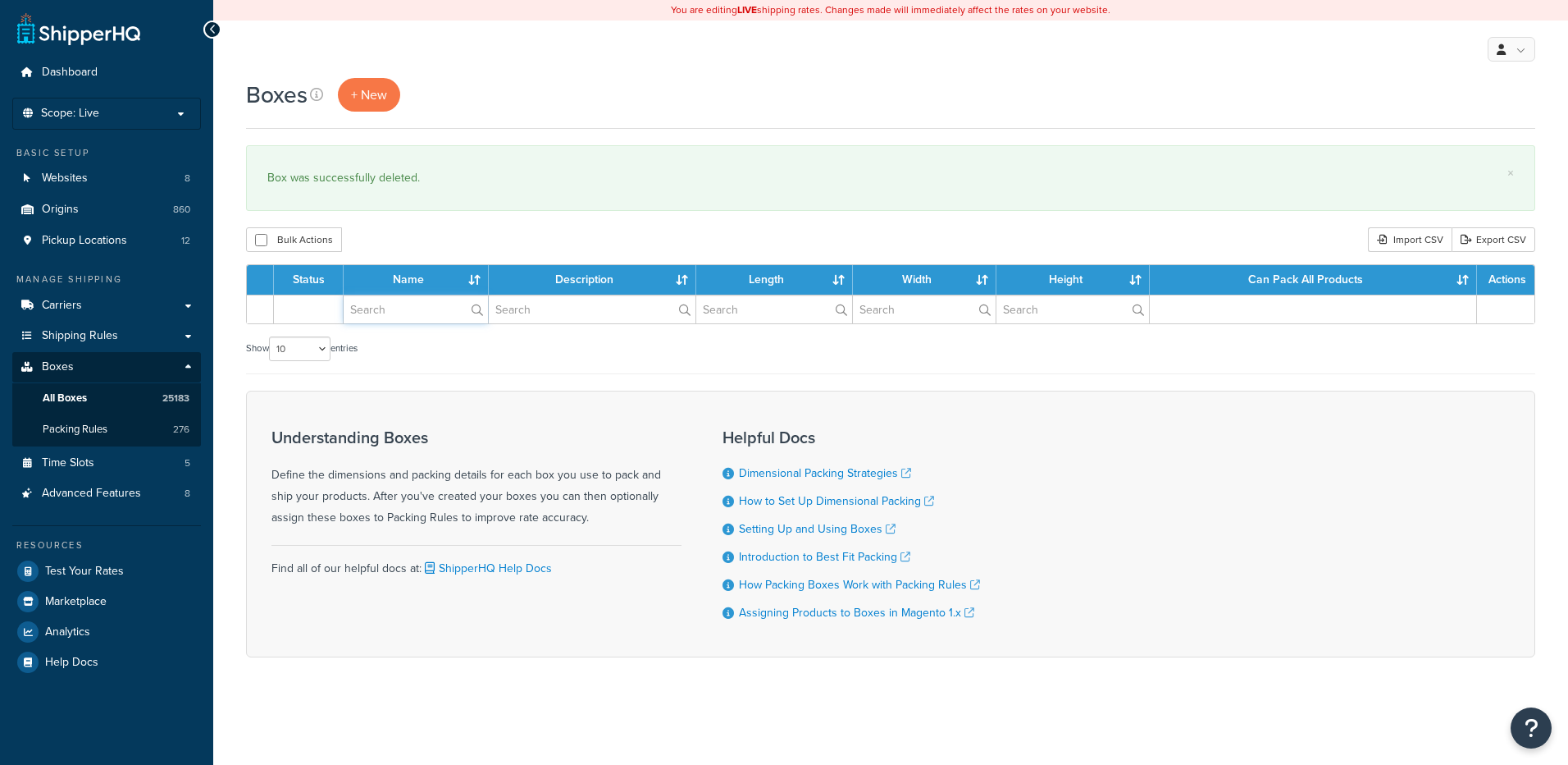
click at [409, 314] on input "text" at bounding box center [415, 310] width 144 height 28
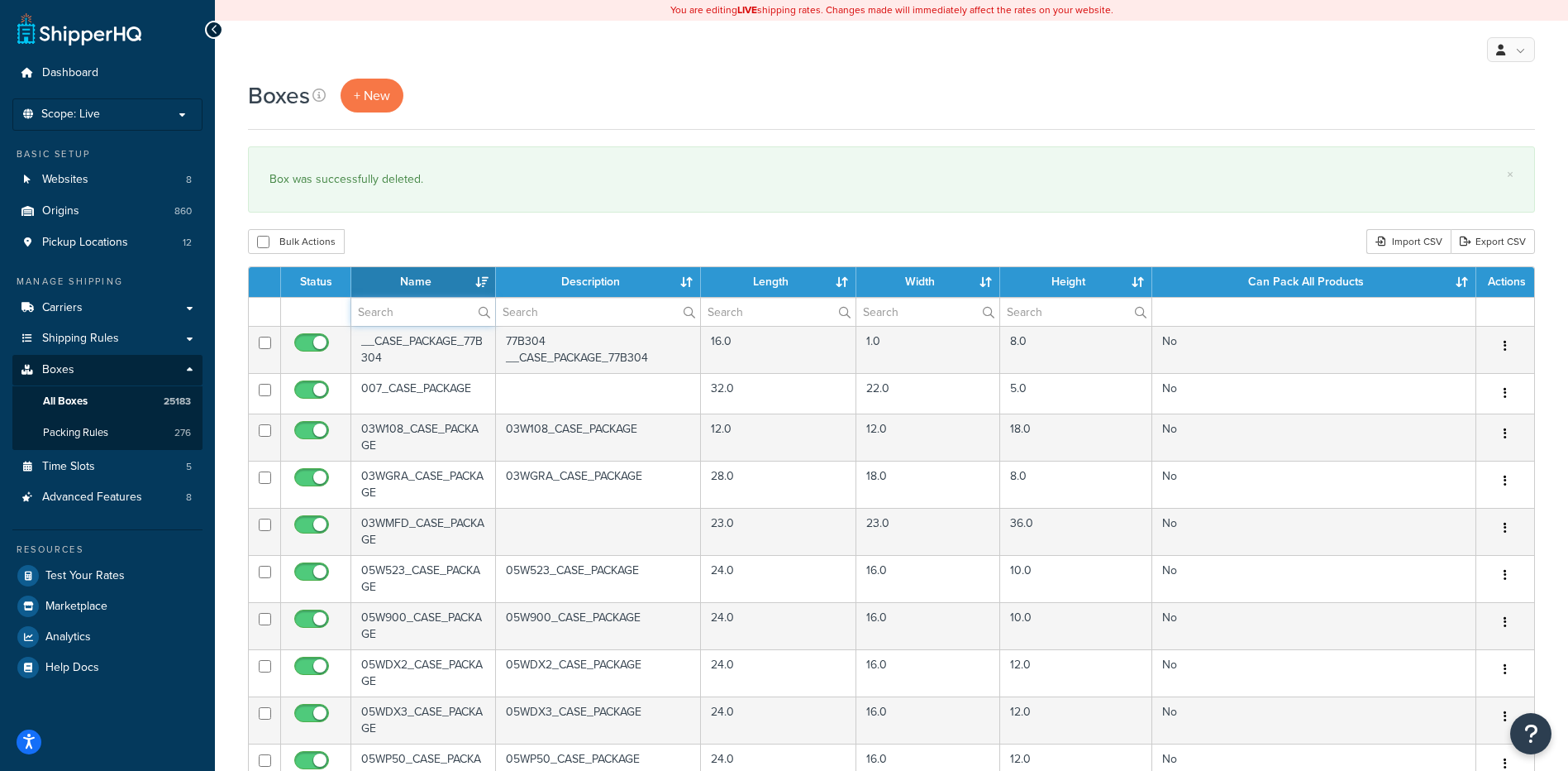
paste input "30BNB5"
type input "30BNB5"
click at [430, 231] on div "Bulk Actions Duplicate [GEOGRAPHIC_DATA] Import CSV Export CSV" at bounding box center [892, 242] width 1287 height 25
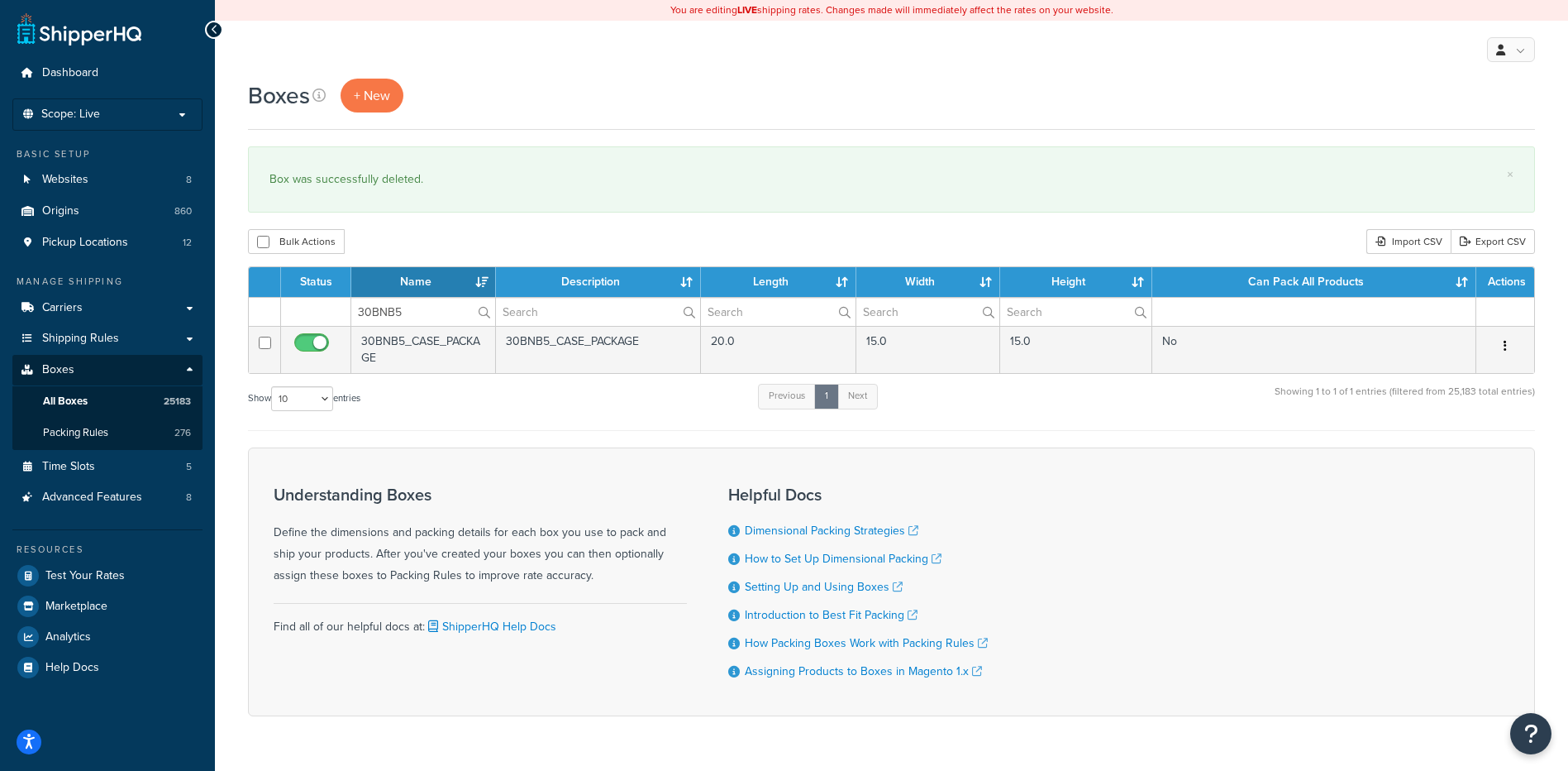
click at [1502, 344] on button "button" at bounding box center [1505, 346] width 23 height 27
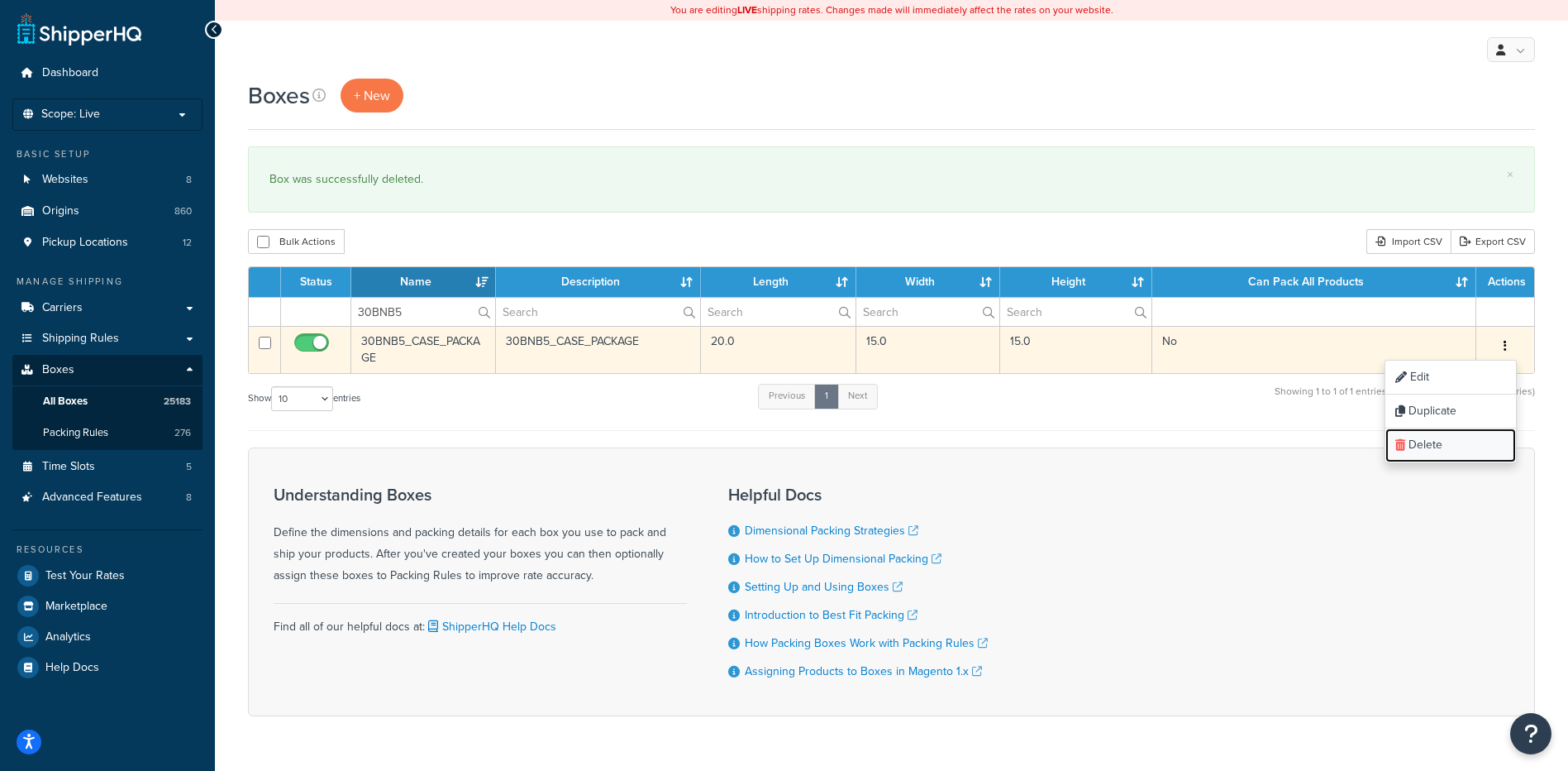
click at [1463, 444] on link "Delete" at bounding box center [1450, 445] width 130 height 34
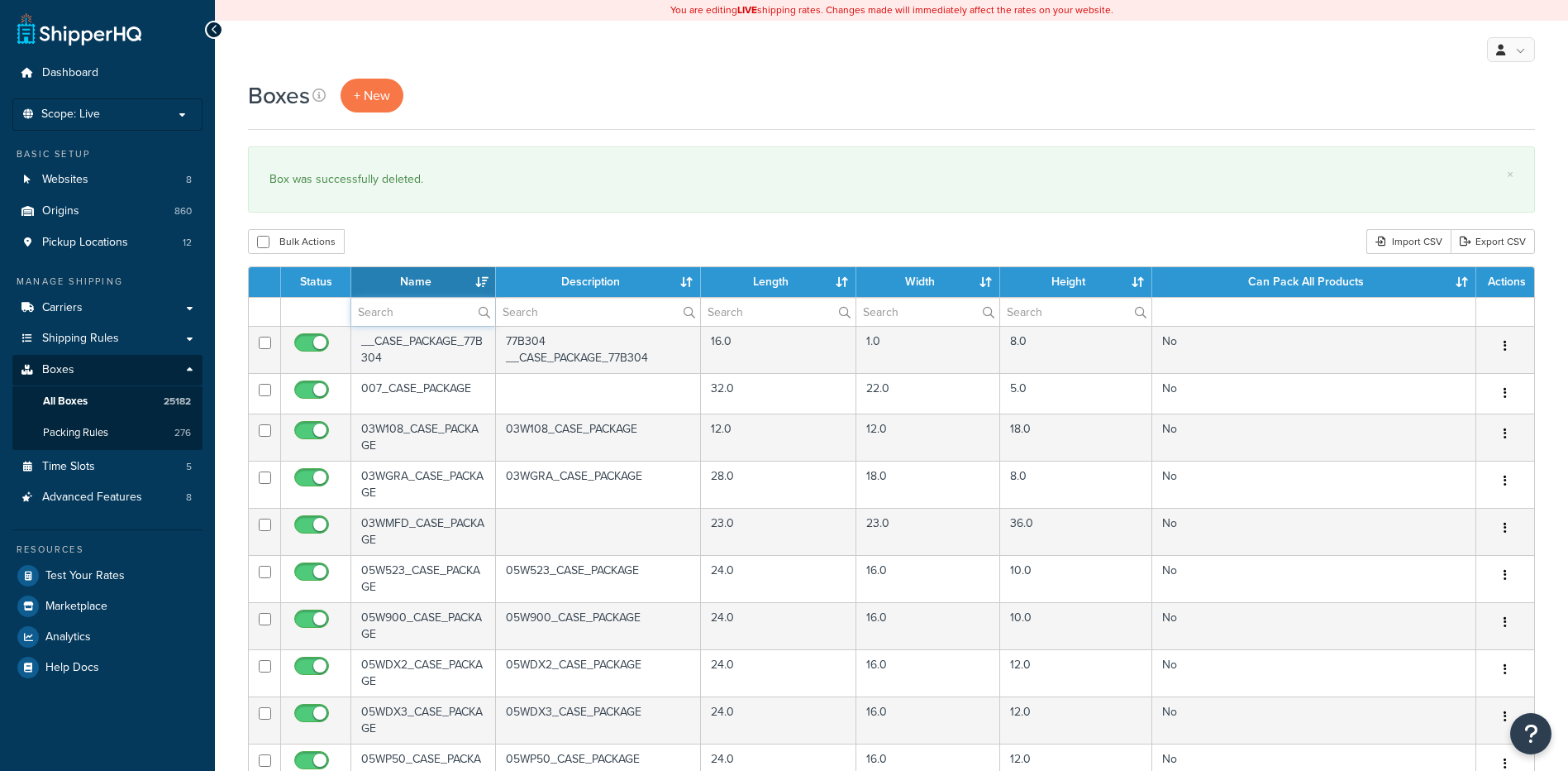
paste input "30BP04"
click at [392, 310] on input "text" at bounding box center [422, 312] width 144 height 29
type input "30BP04"
click at [398, 227] on div "Boxes + New × Box was successfully deleted. Bulk Actions Duplicate Delete Impor…" at bounding box center [892, 635] width 1353 height 1113
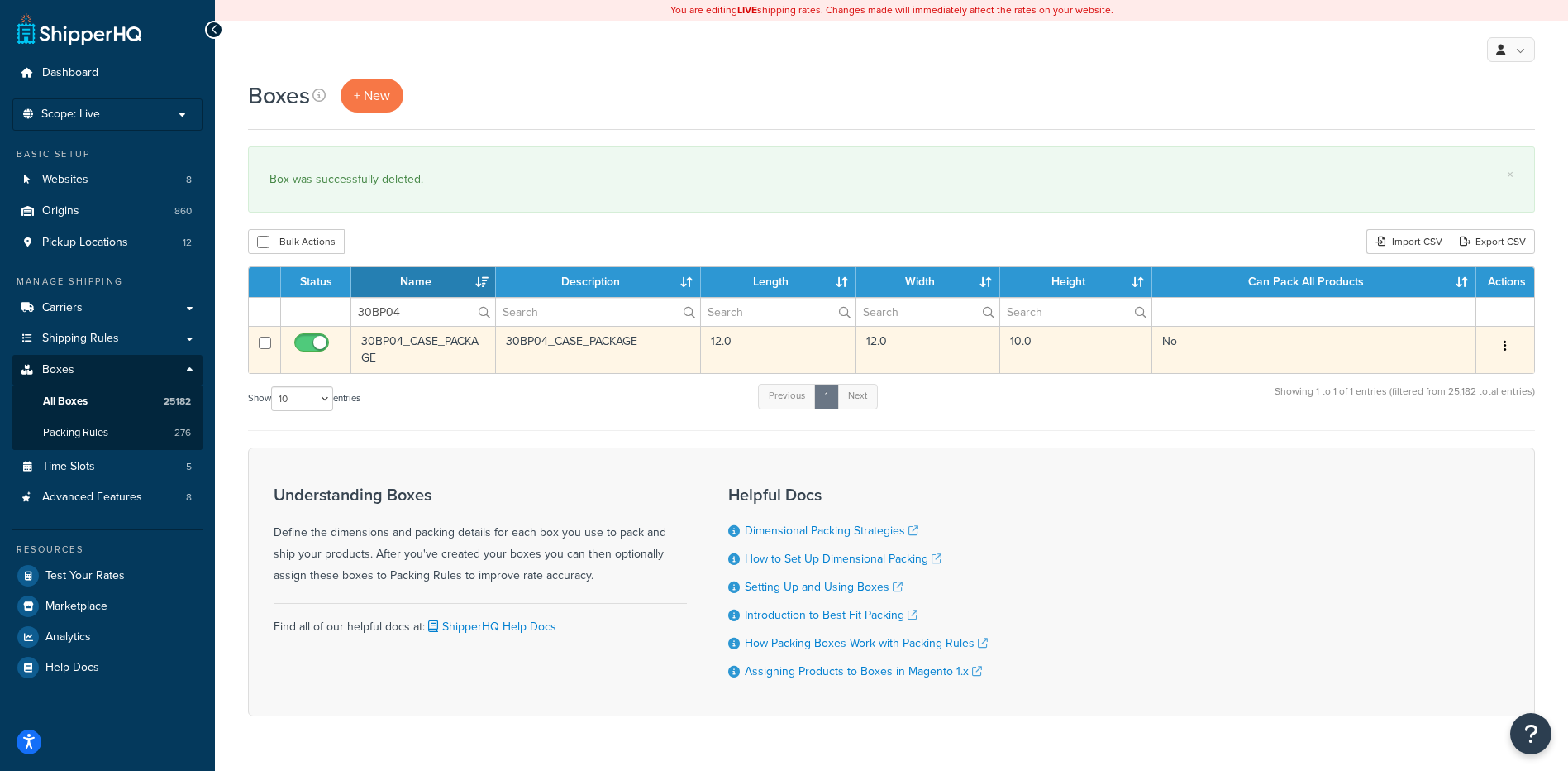
click at [1502, 339] on button "button" at bounding box center [1505, 346] width 23 height 27
click at [1439, 450] on link "Delete" at bounding box center [1450, 445] width 130 height 34
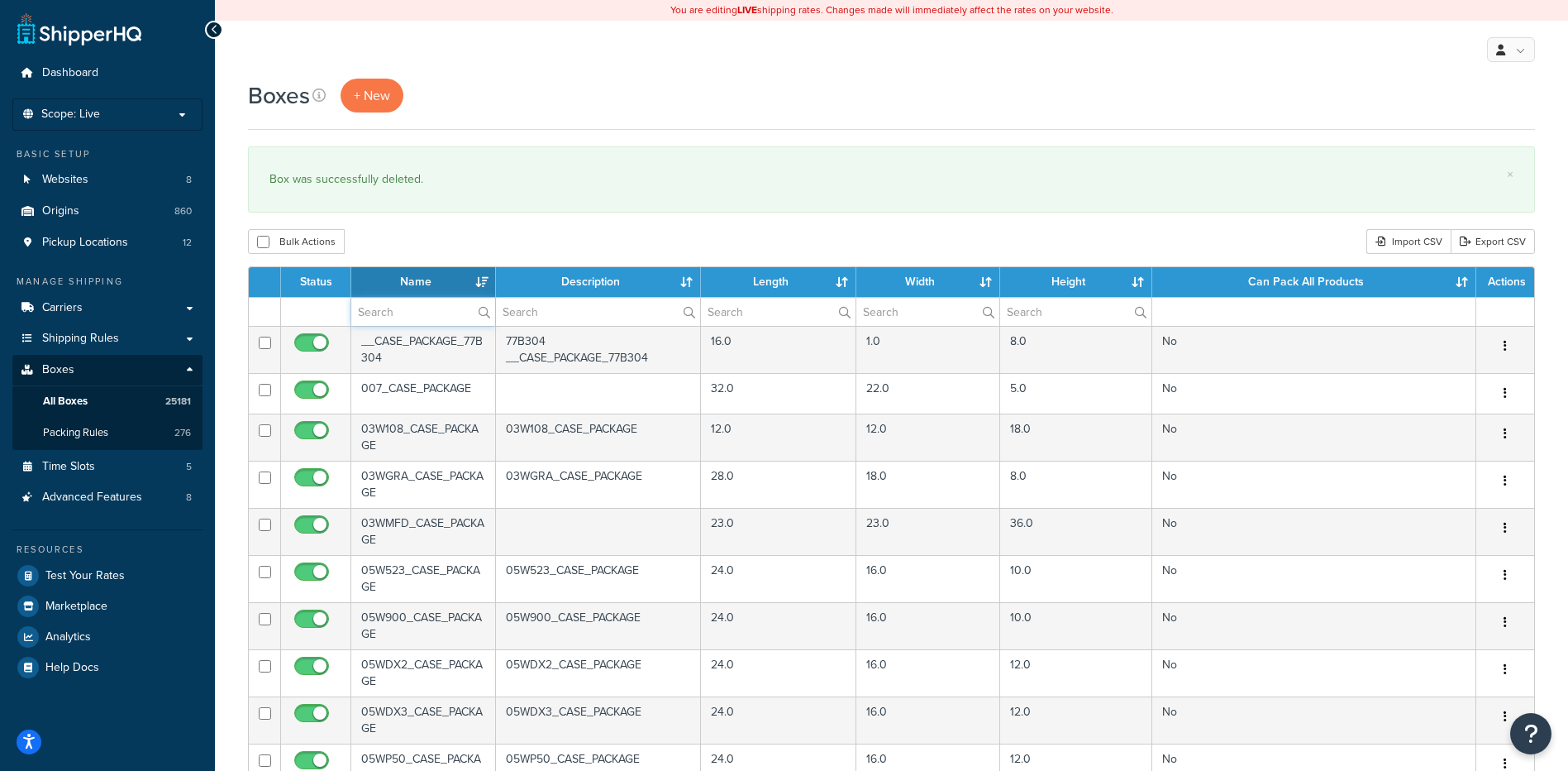
click at [421, 324] on input "text" at bounding box center [422, 312] width 144 height 29
paste input "30BP04"
click at [415, 254] on div "Bulk Actions Duplicate [GEOGRAPHIC_DATA] Import CSV Export CSV" at bounding box center [892, 242] width 1287 height 25
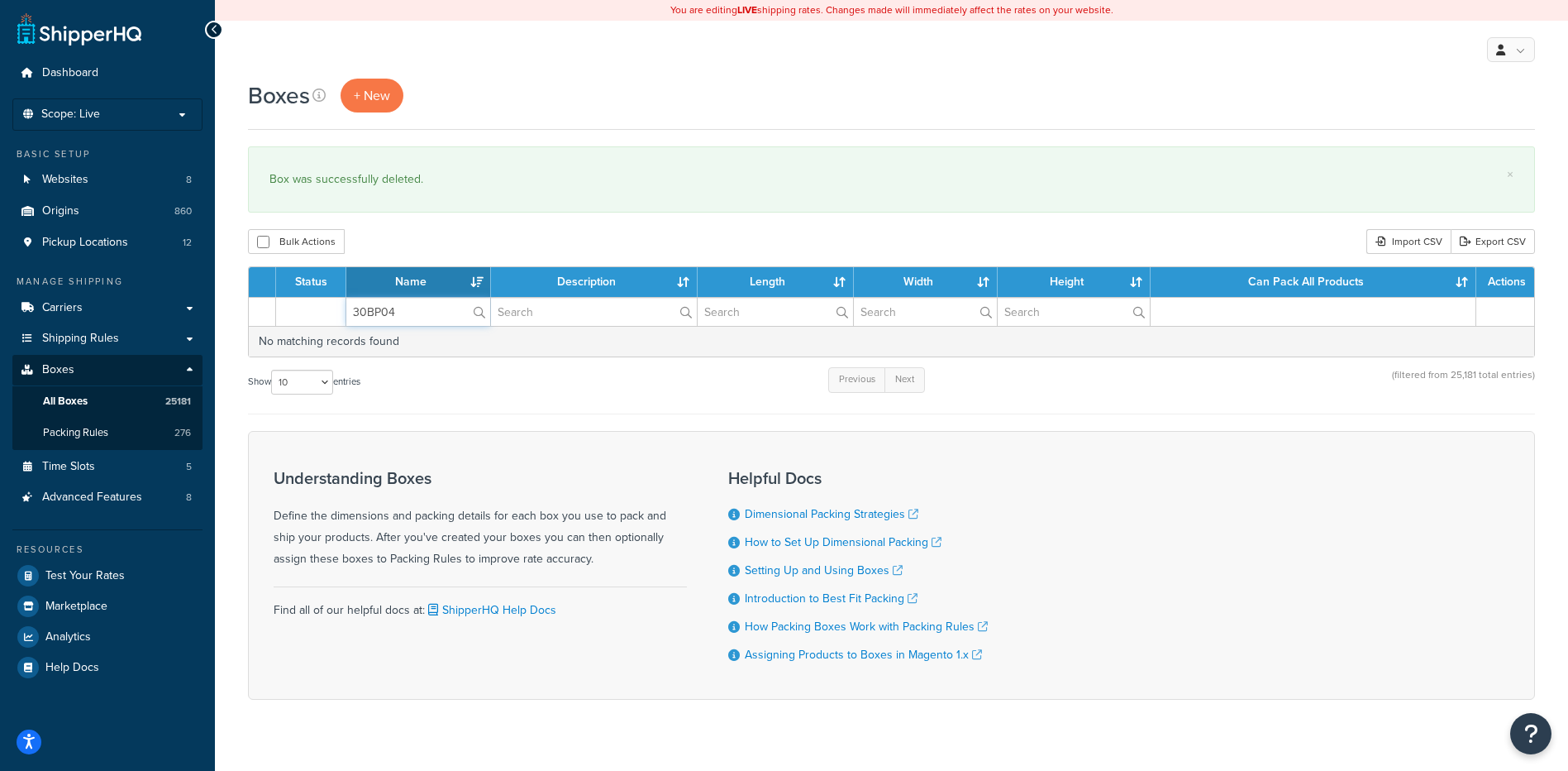
paste input "4L"
drag, startPoint x: 400, startPoint y: 308, endPoint x: 300, endPoint y: 287, distance: 102.2
click at [300, 287] on table "Status Name Description Length Width Height Can Pack All Products Actions 30BP4…" at bounding box center [892, 312] width 1287 height 91
type input "30BP4L"
click at [423, 228] on div "Boxes + New × Box was successfully deleted. Bulk Actions Duplicate [GEOGRAPHIC_…" at bounding box center [892, 418] width 1353 height 679
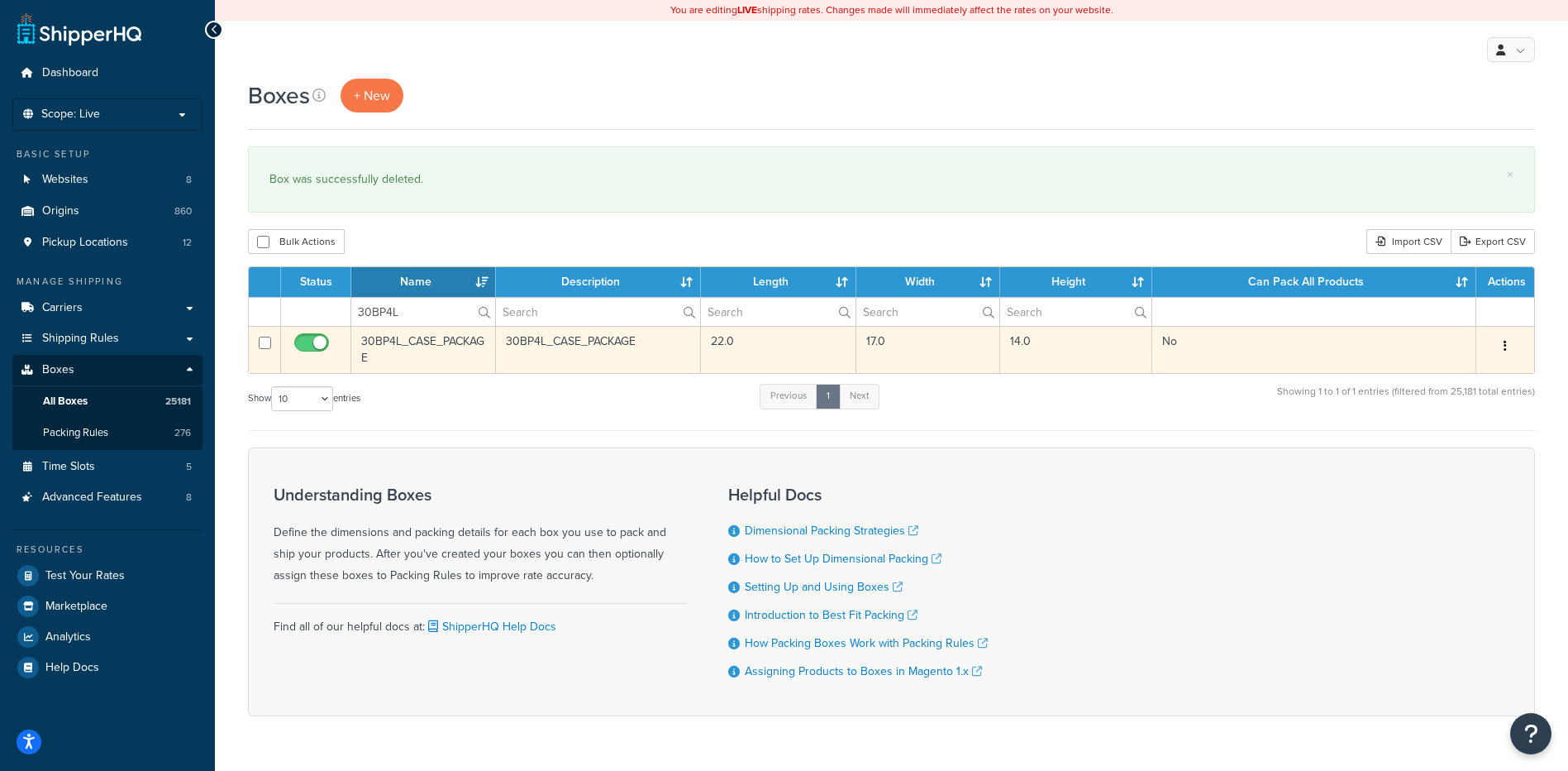
click at [1499, 340] on button "button" at bounding box center [1505, 346] width 23 height 27
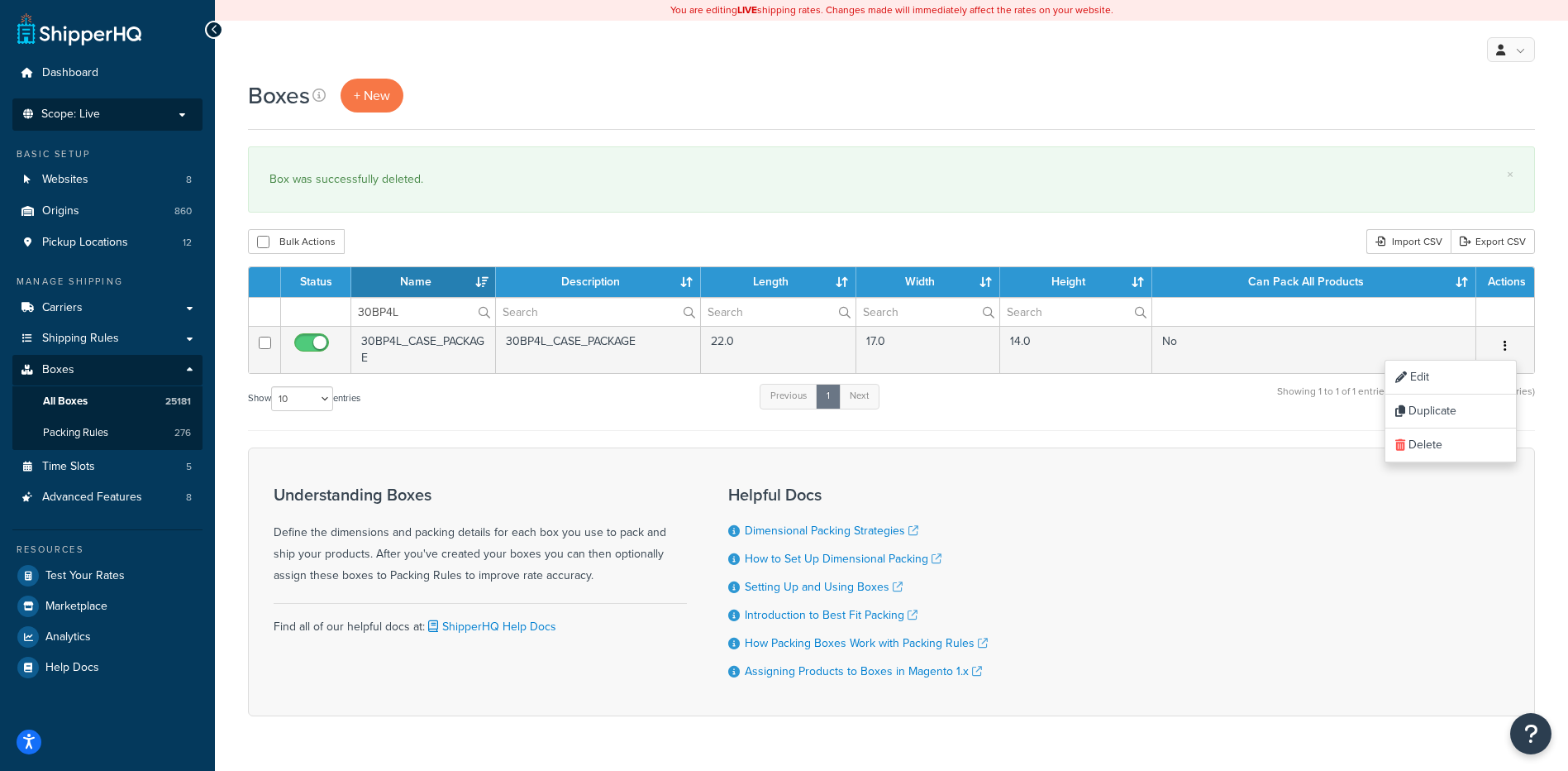
click at [58, 109] on span "Scope: Live" at bounding box center [70, 114] width 59 height 14
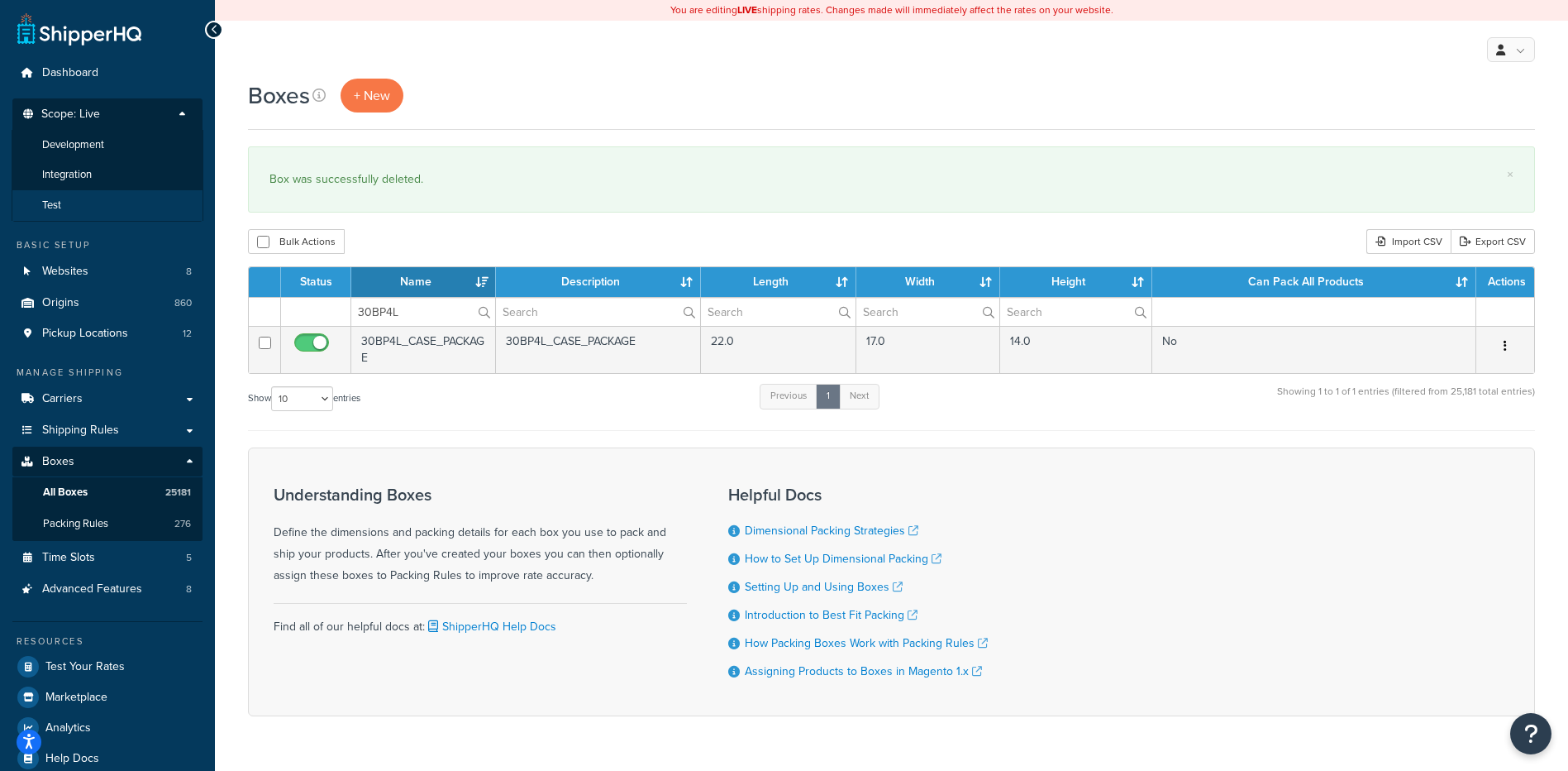
click at [53, 199] on span "Test" at bounding box center [51, 205] width 19 height 14
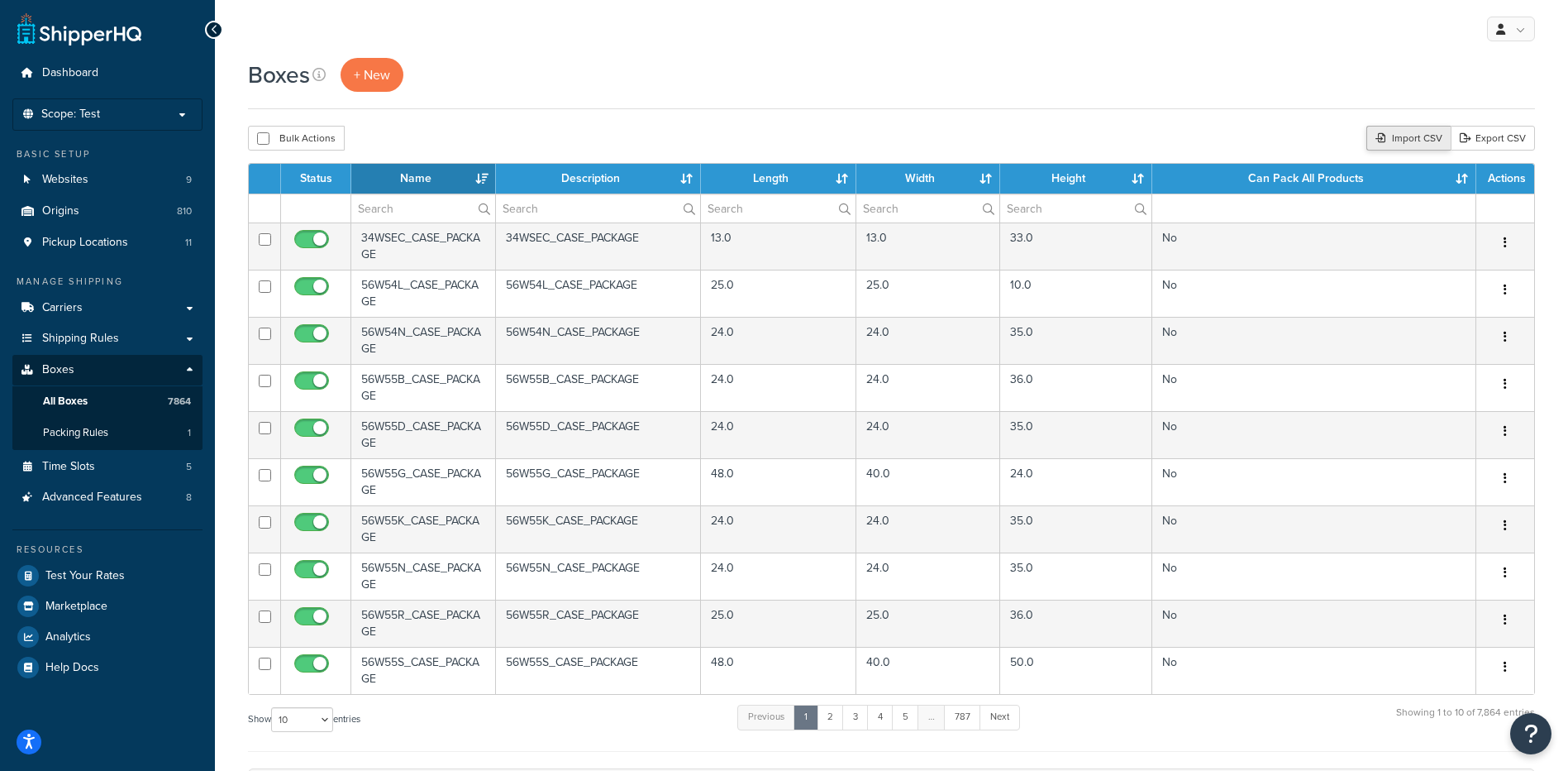
click at [1397, 138] on div "Import CSV" at bounding box center [1408, 138] width 85 height 25
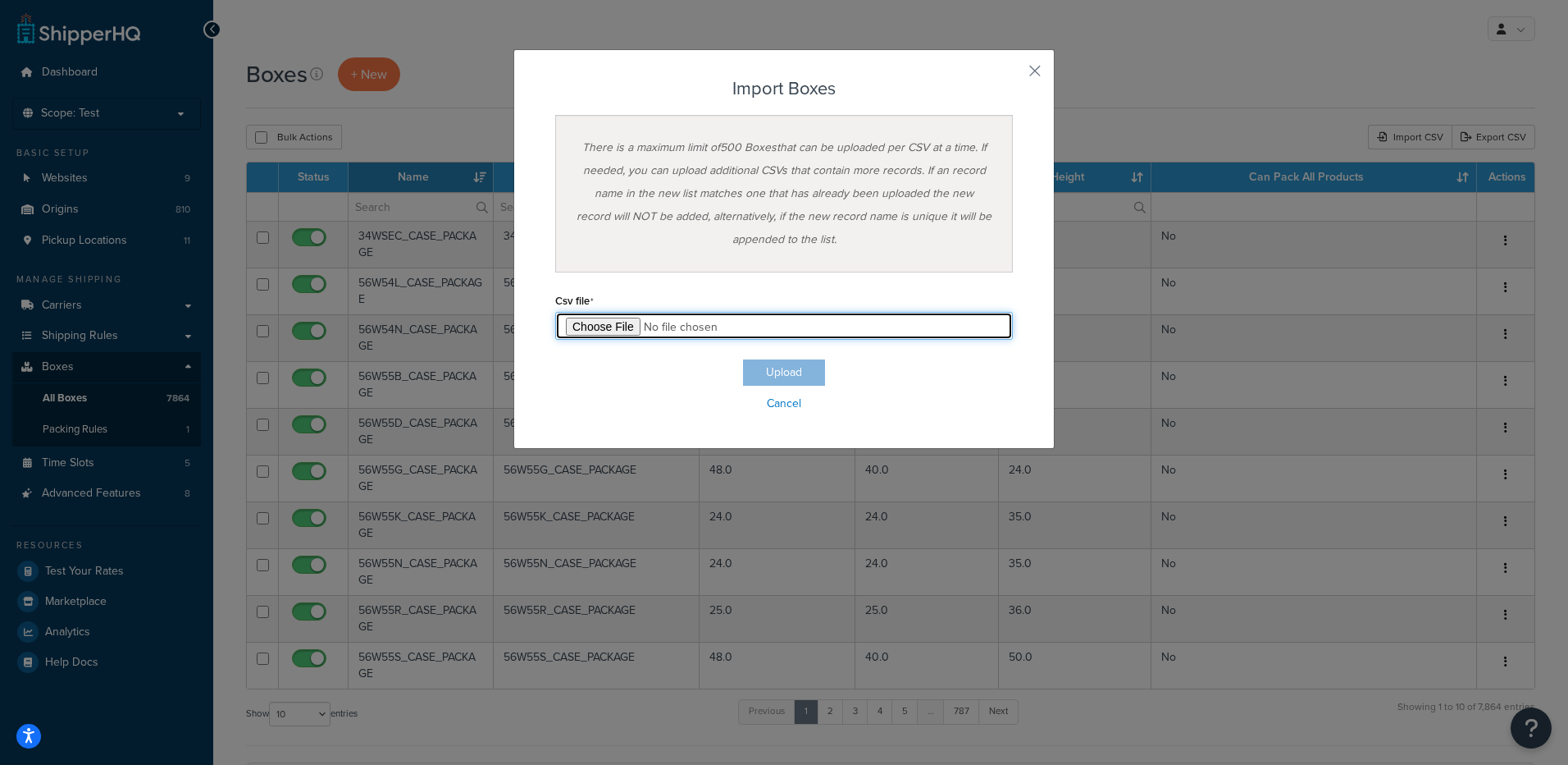
click at [616, 325] on input "file" at bounding box center [784, 326] width 458 height 28
type input "C:\fakepath\pallet box project - test 1 box import.csv"
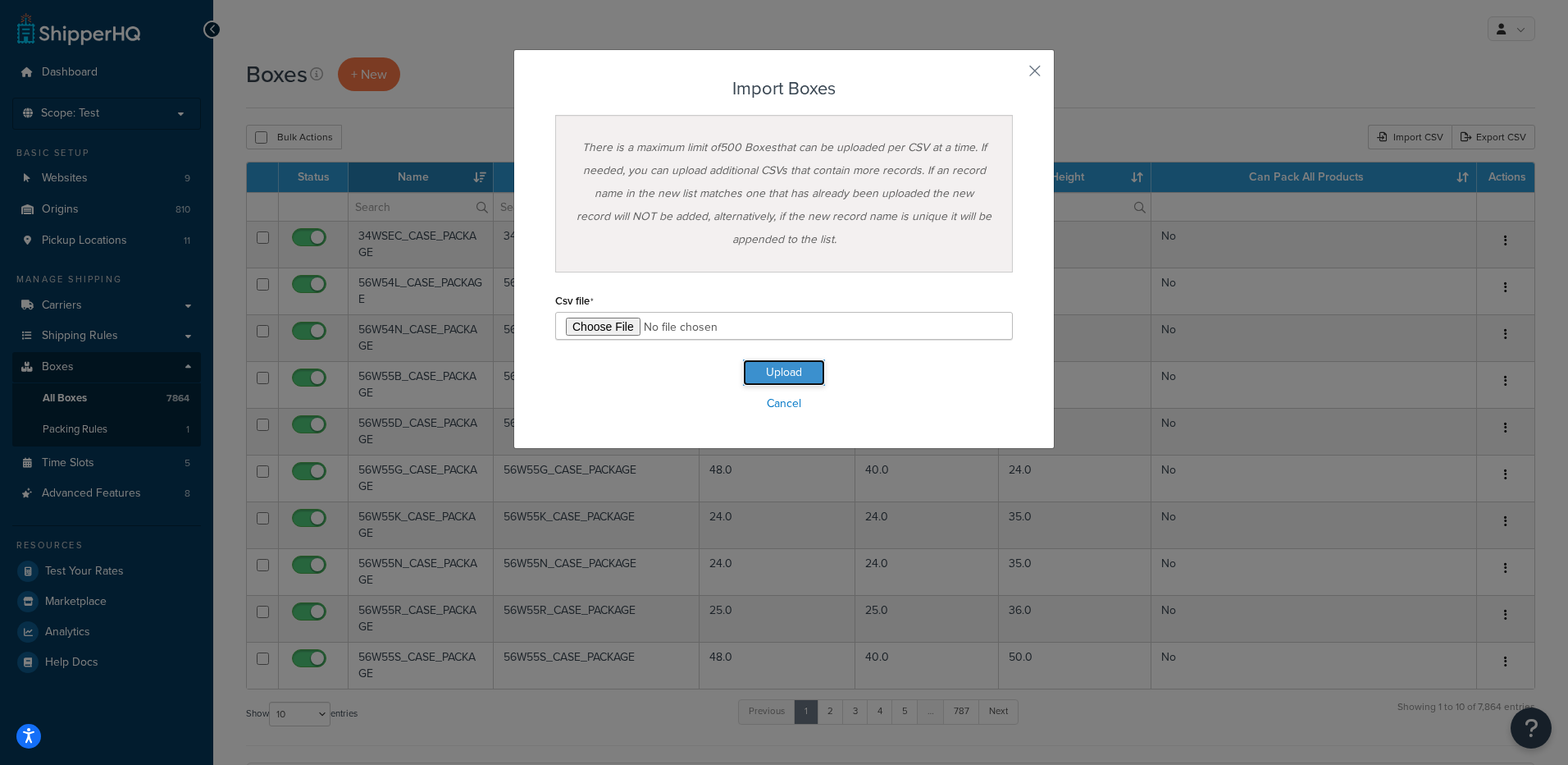
drag, startPoint x: 757, startPoint y: 375, endPoint x: 753, endPoint y: 384, distance: 9.8
click at [757, 375] on button "Upload" at bounding box center [784, 373] width 82 height 26
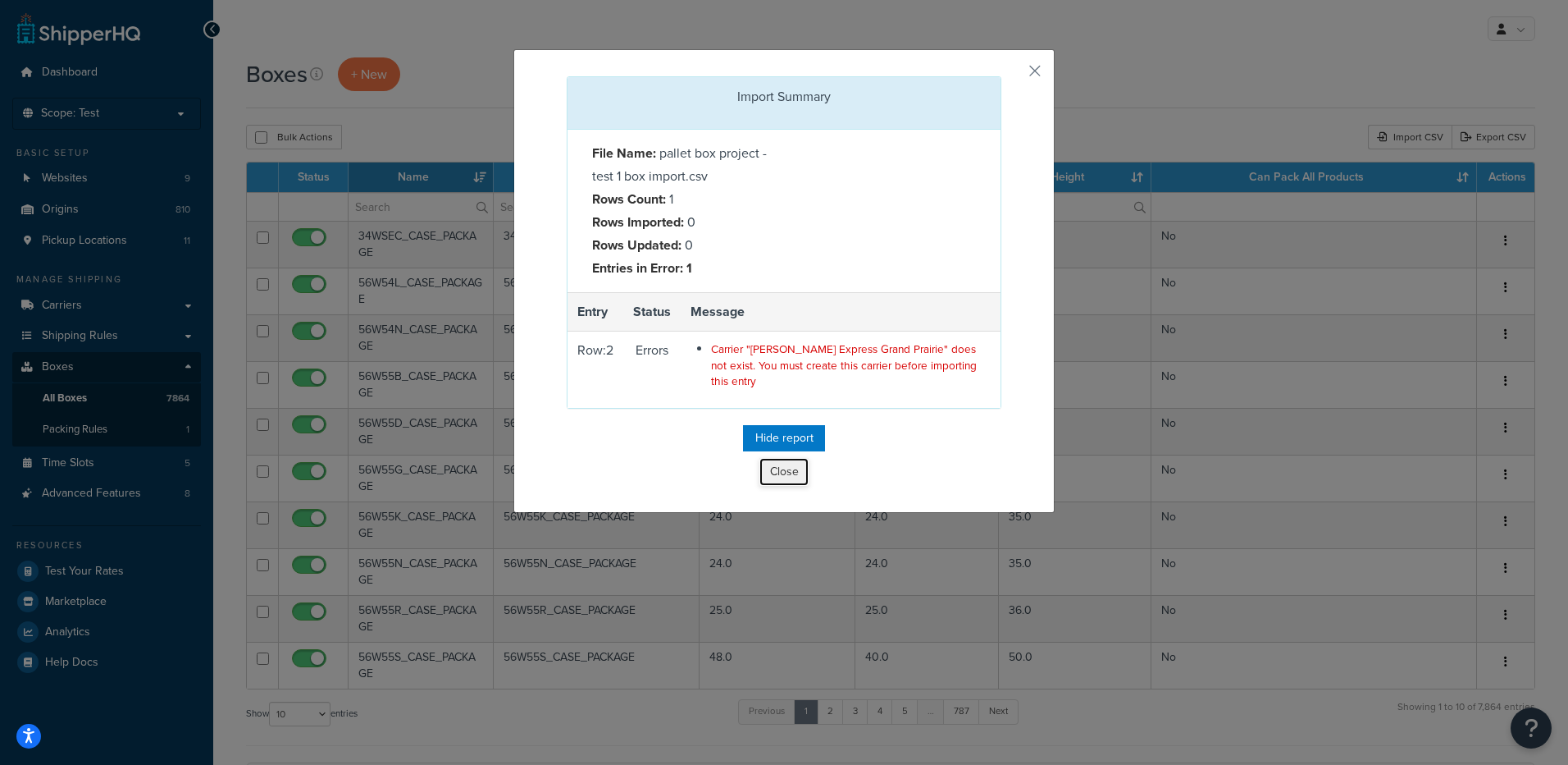
click at [771, 462] on button "Close" at bounding box center [784, 472] width 49 height 28
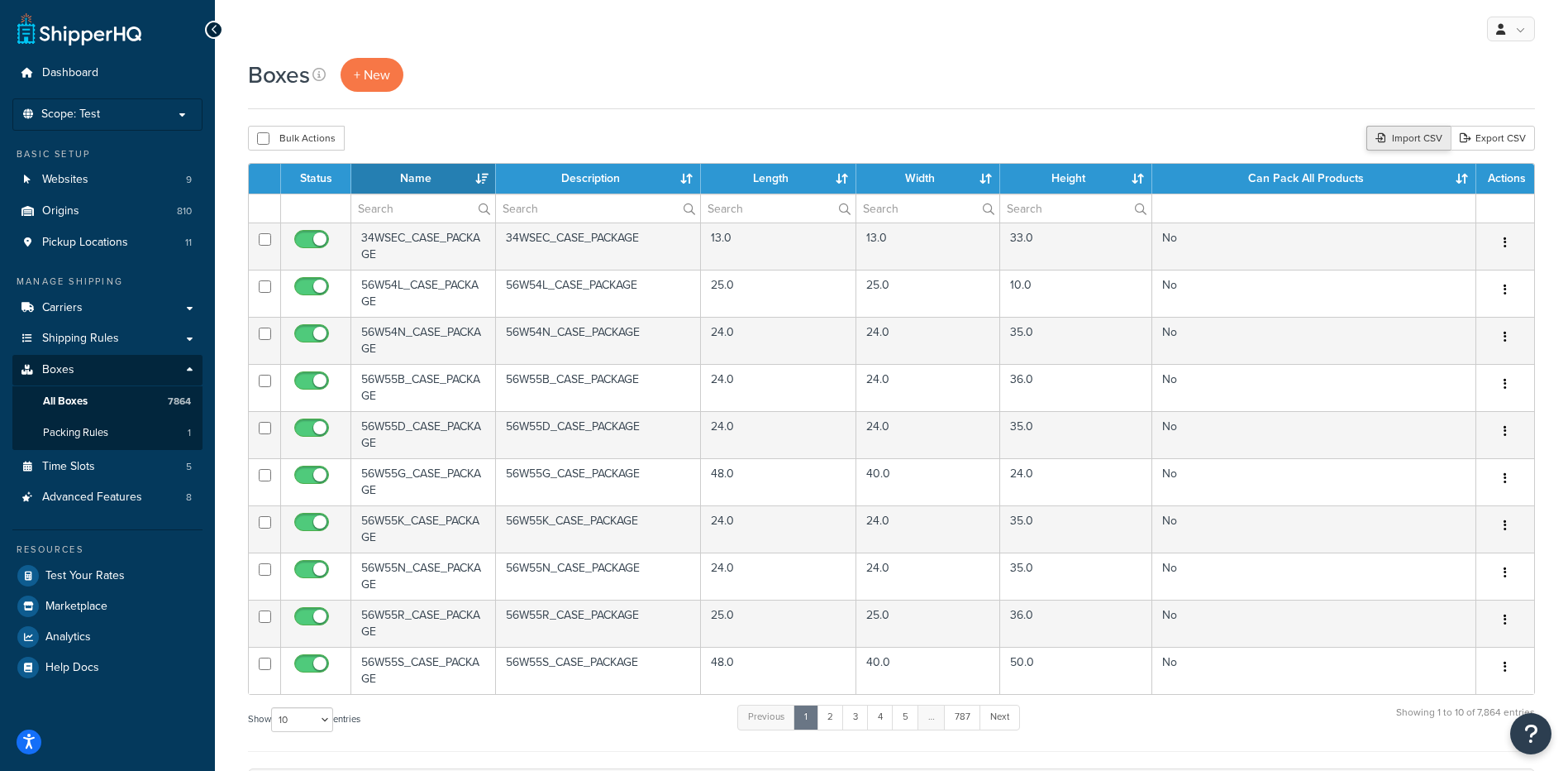
click at [1394, 143] on div "Import CSV" at bounding box center [1408, 138] width 85 height 25
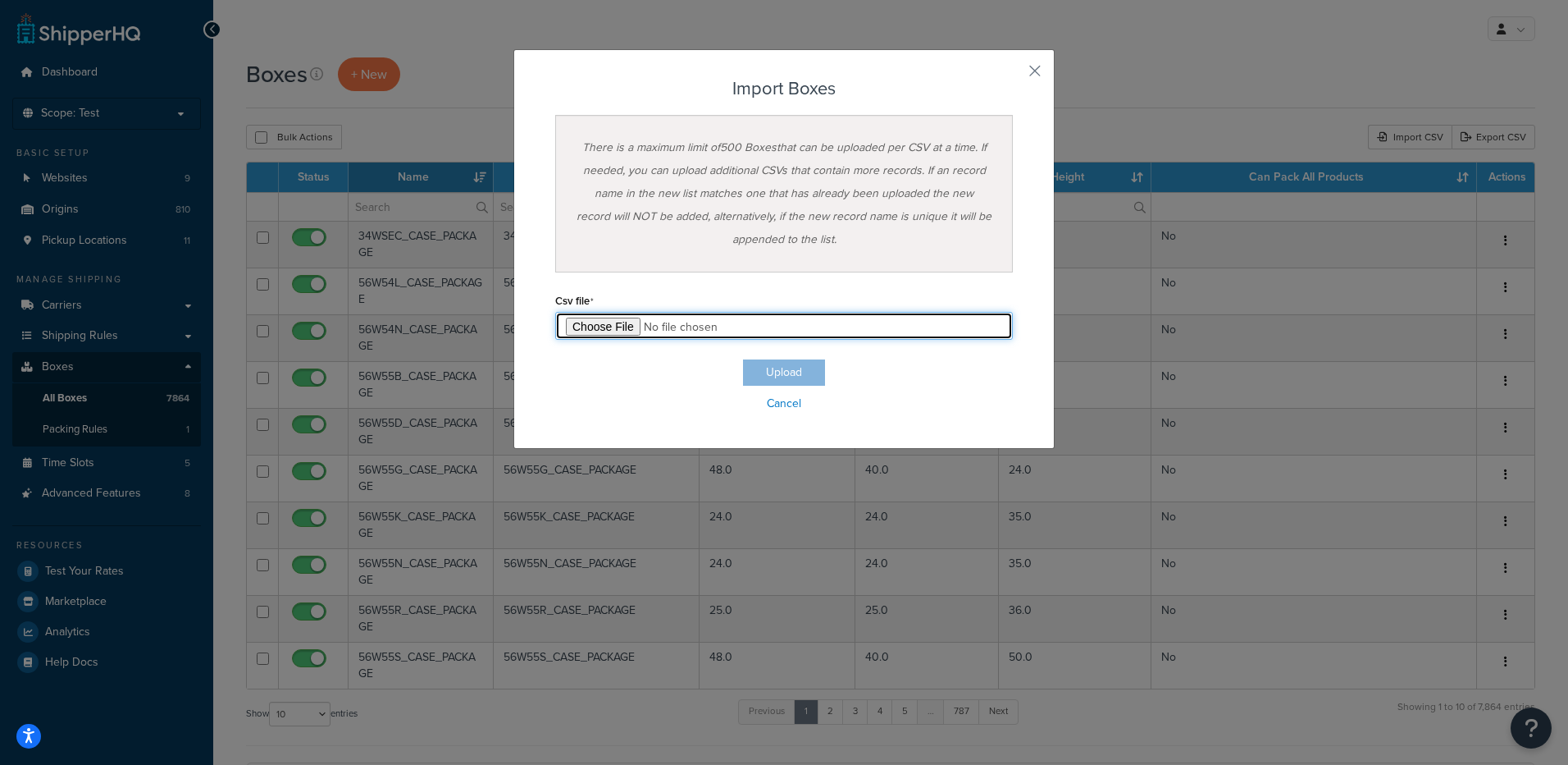
click at [582, 327] on input "file" at bounding box center [784, 326] width 458 height 28
type input "C:\fakepath\pallet box project - test 1 box import.csv"
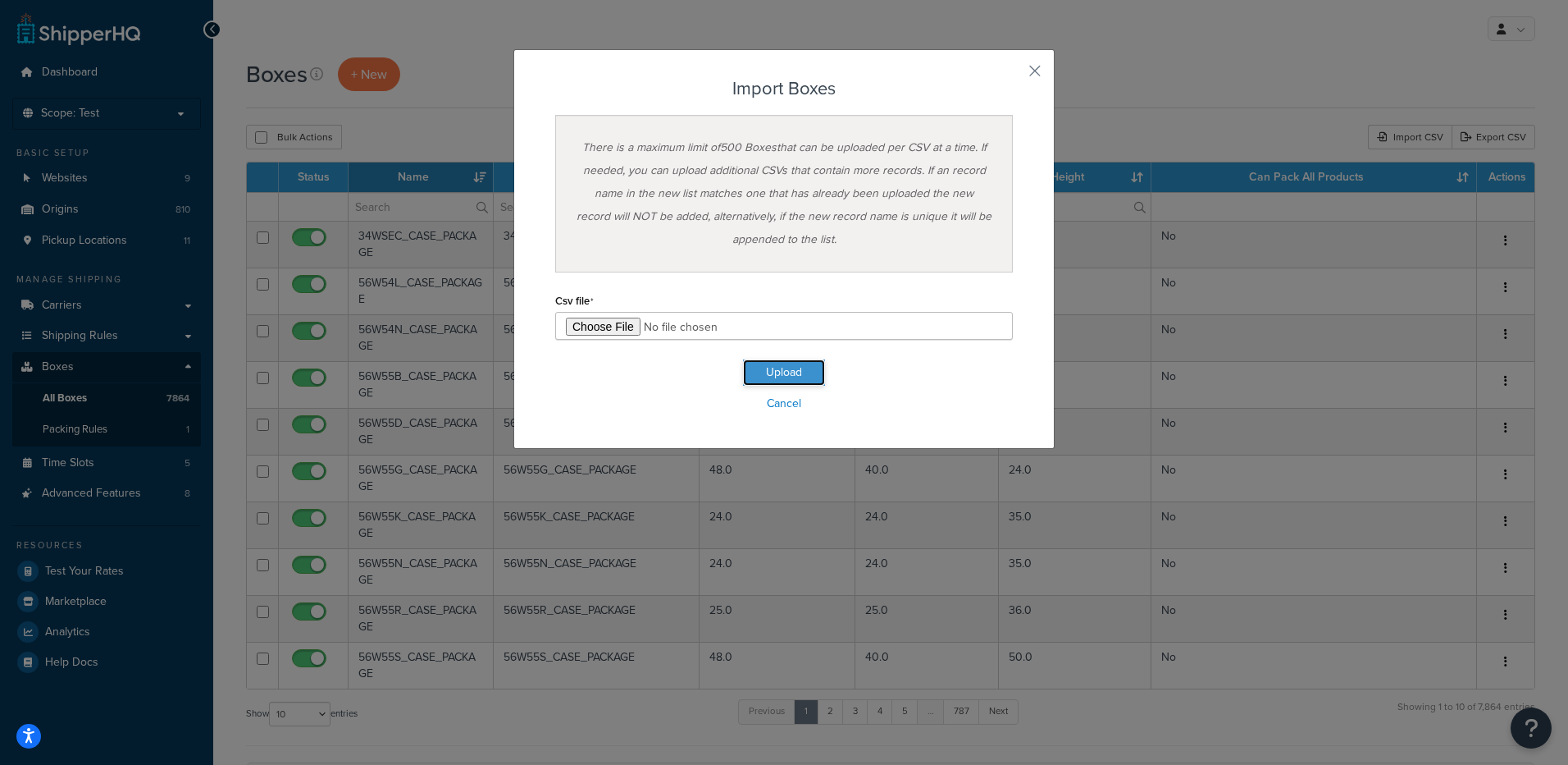
click at [795, 376] on button "Upload" at bounding box center [784, 373] width 82 height 26
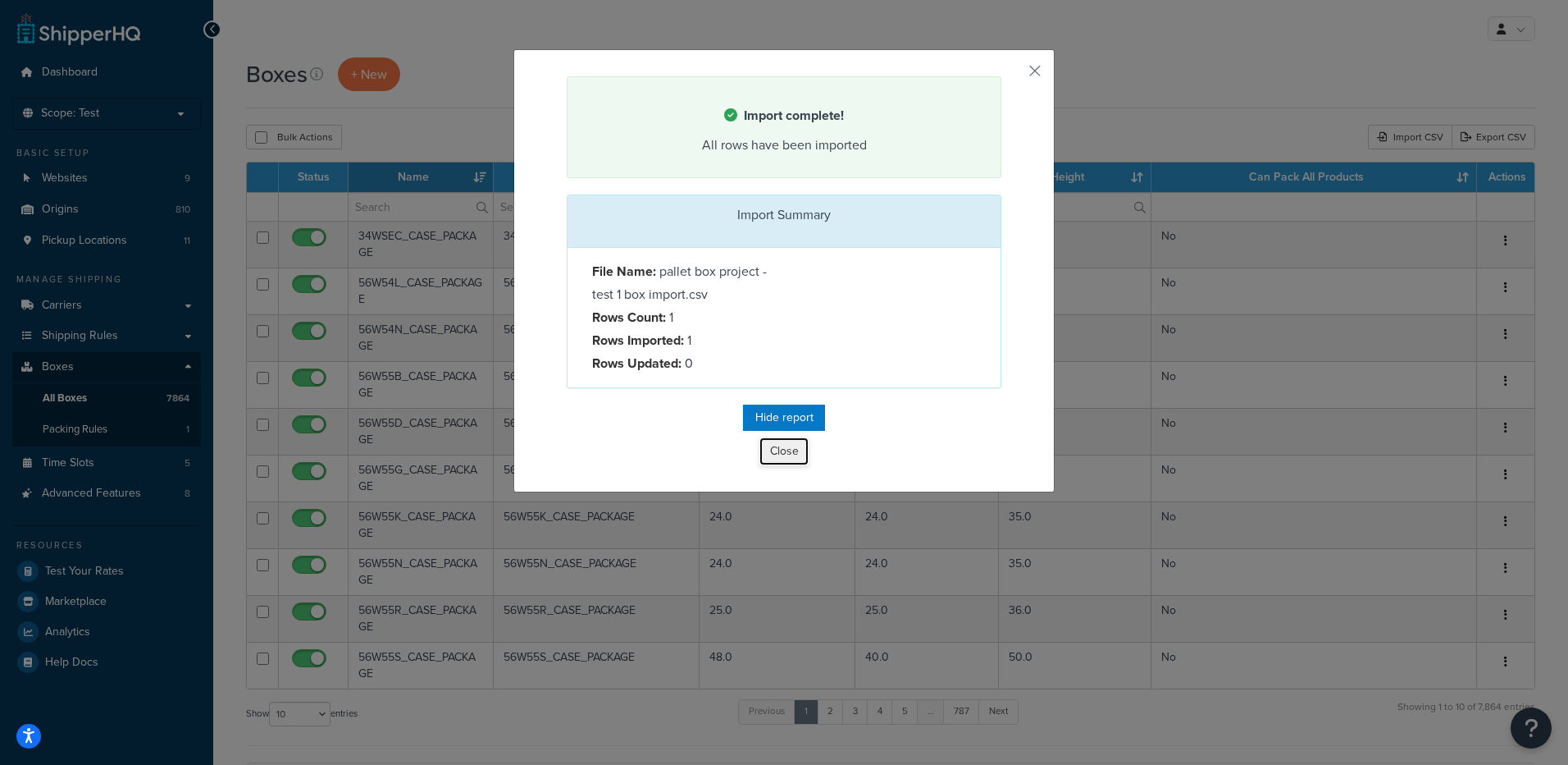
click at [786, 463] on button "Close" at bounding box center [784, 451] width 49 height 28
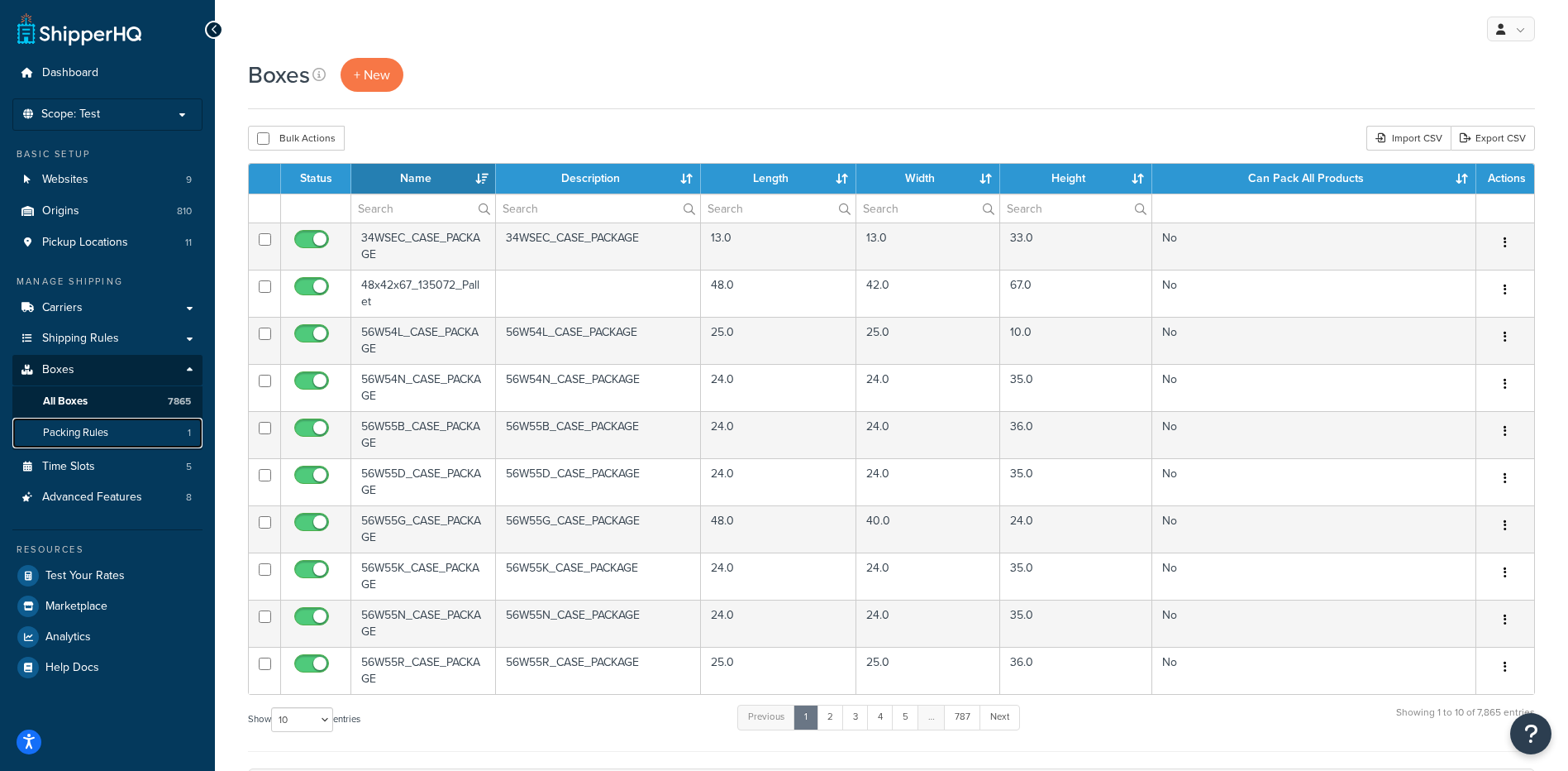
click at [143, 441] on link "Packing Rules 1" at bounding box center [108, 433] width 190 height 30
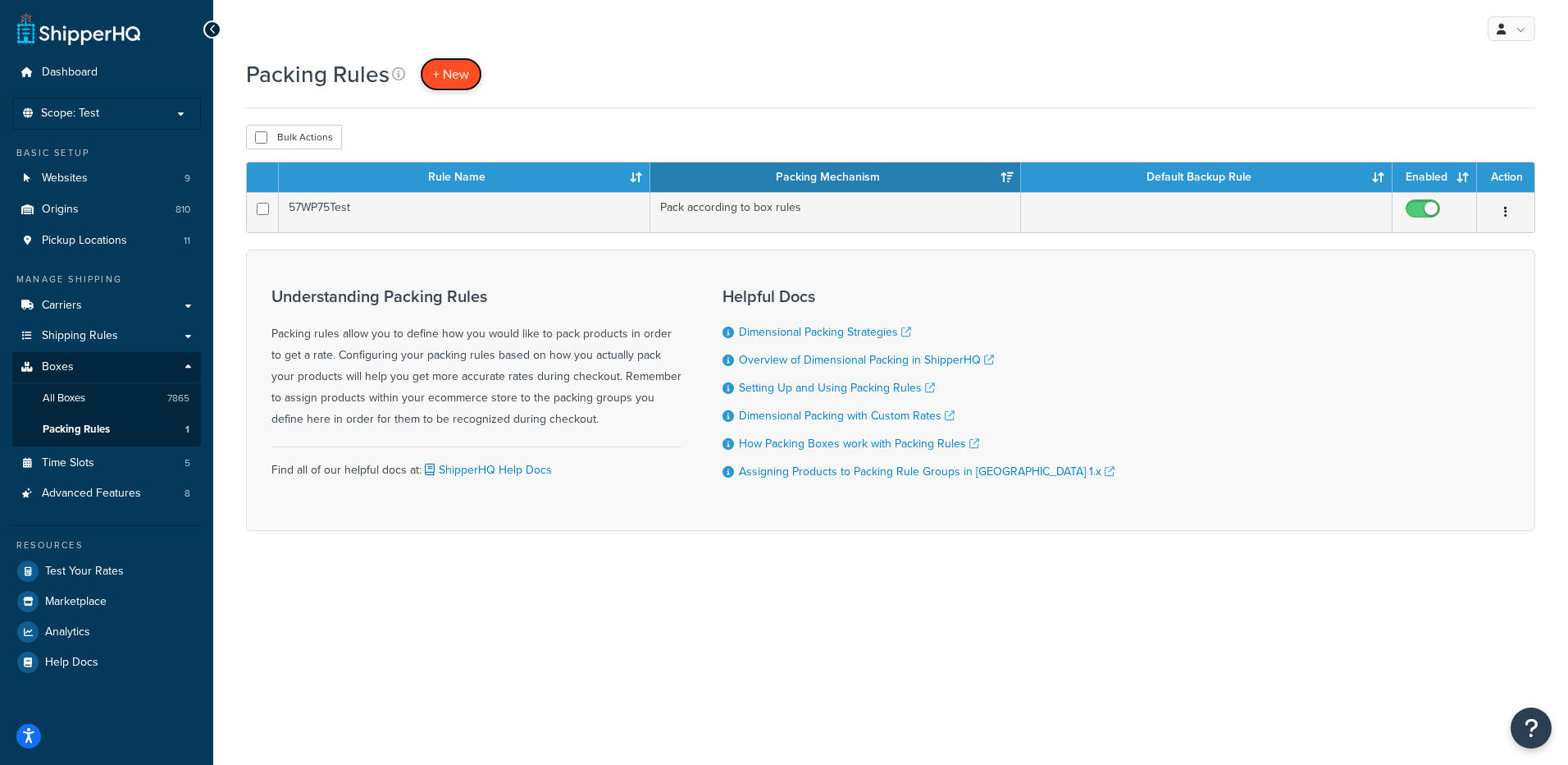
click at [439, 74] on span "+ New" at bounding box center [451, 75] width 36 height 19
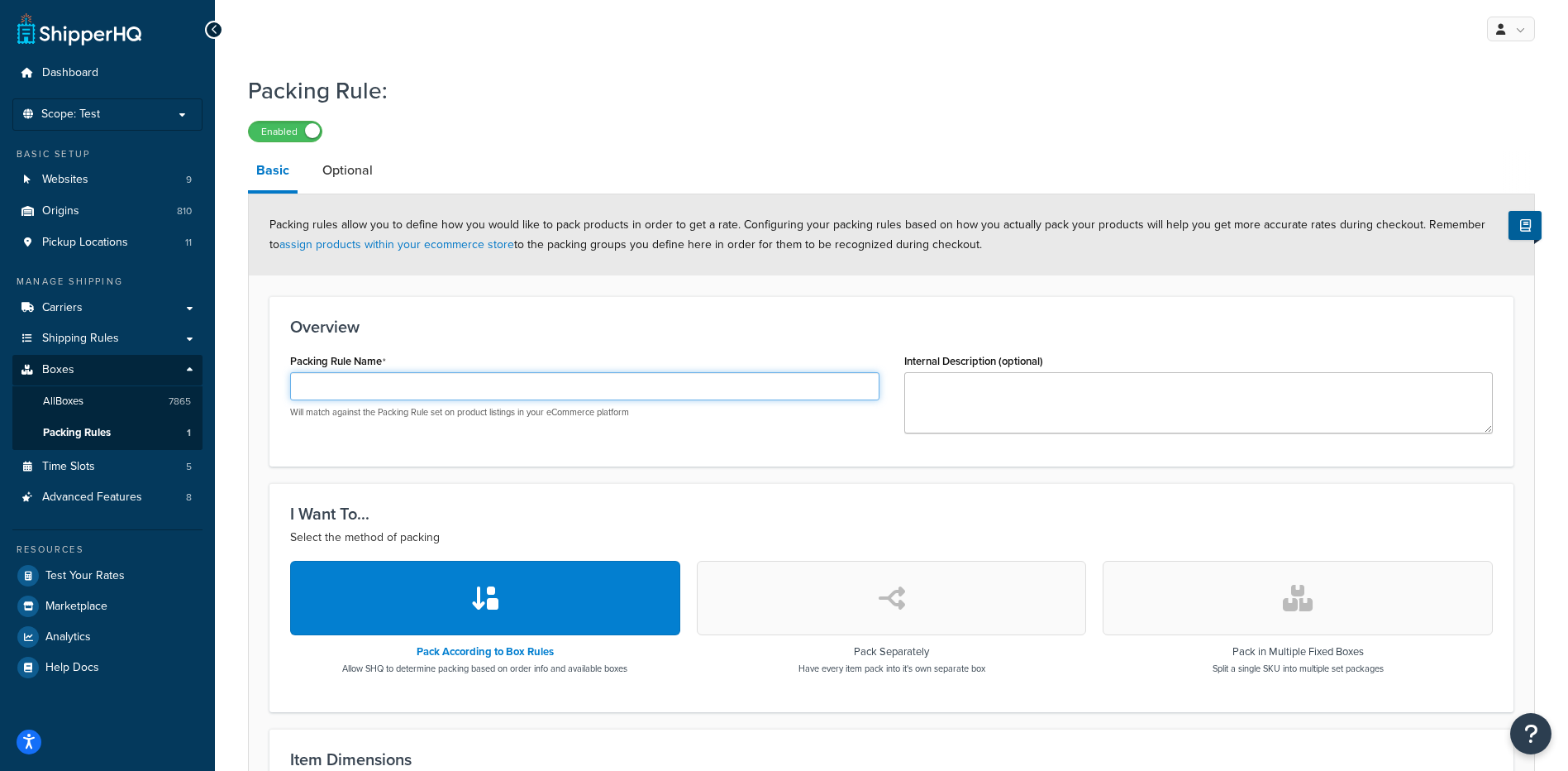
click at [465, 385] on input "Packing Rule Name" at bounding box center [584, 386] width 589 height 29
paste input "48x42x67_Pallet"
type input "48x42x67_Pallet"
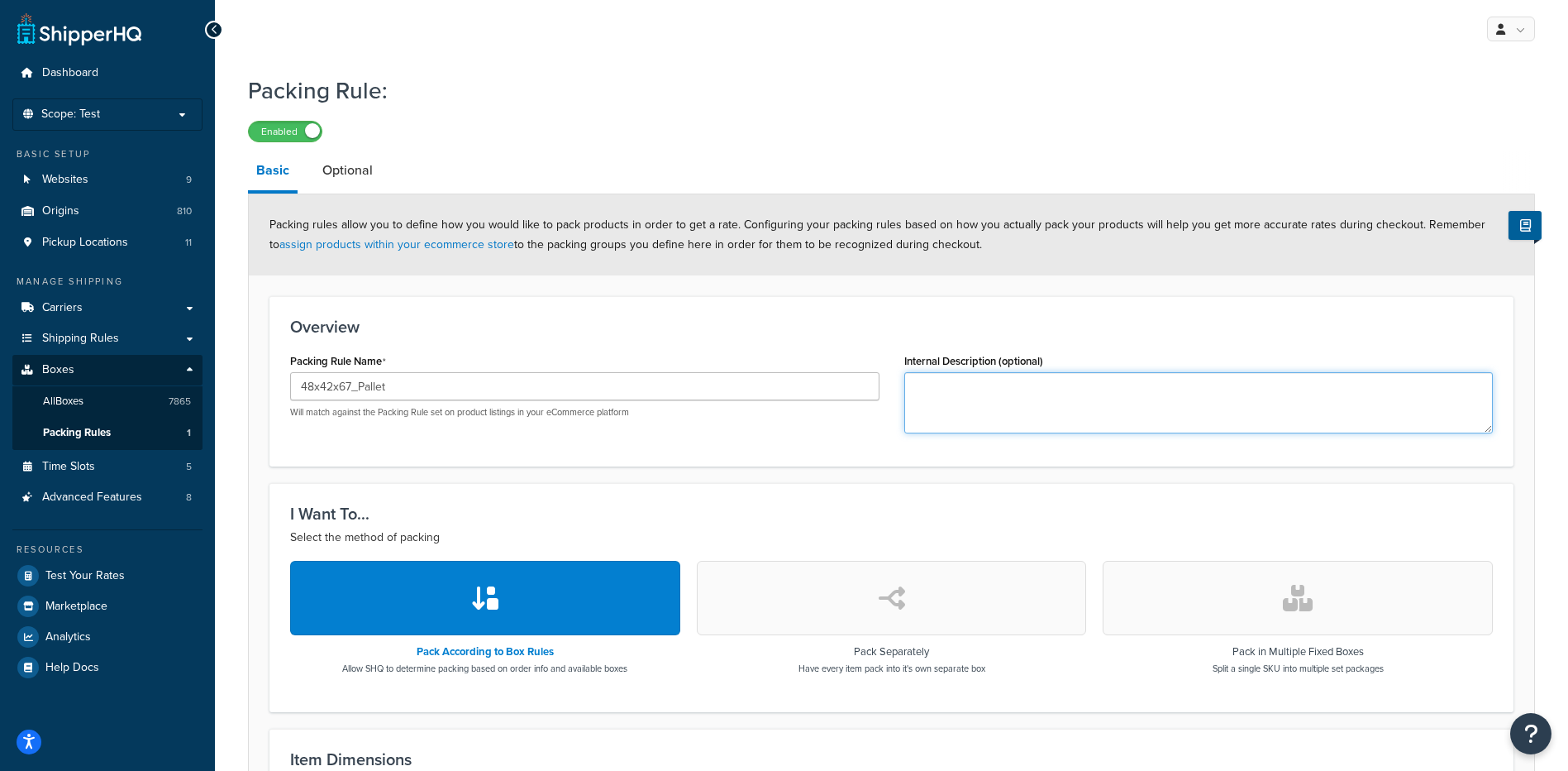
click at [957, 405] on textarea "Internal Description (optional)" at bounding box center [1198, 403] width 589 height 61
paste textarea "30WAF4, 30WAW5, 30WCW3"
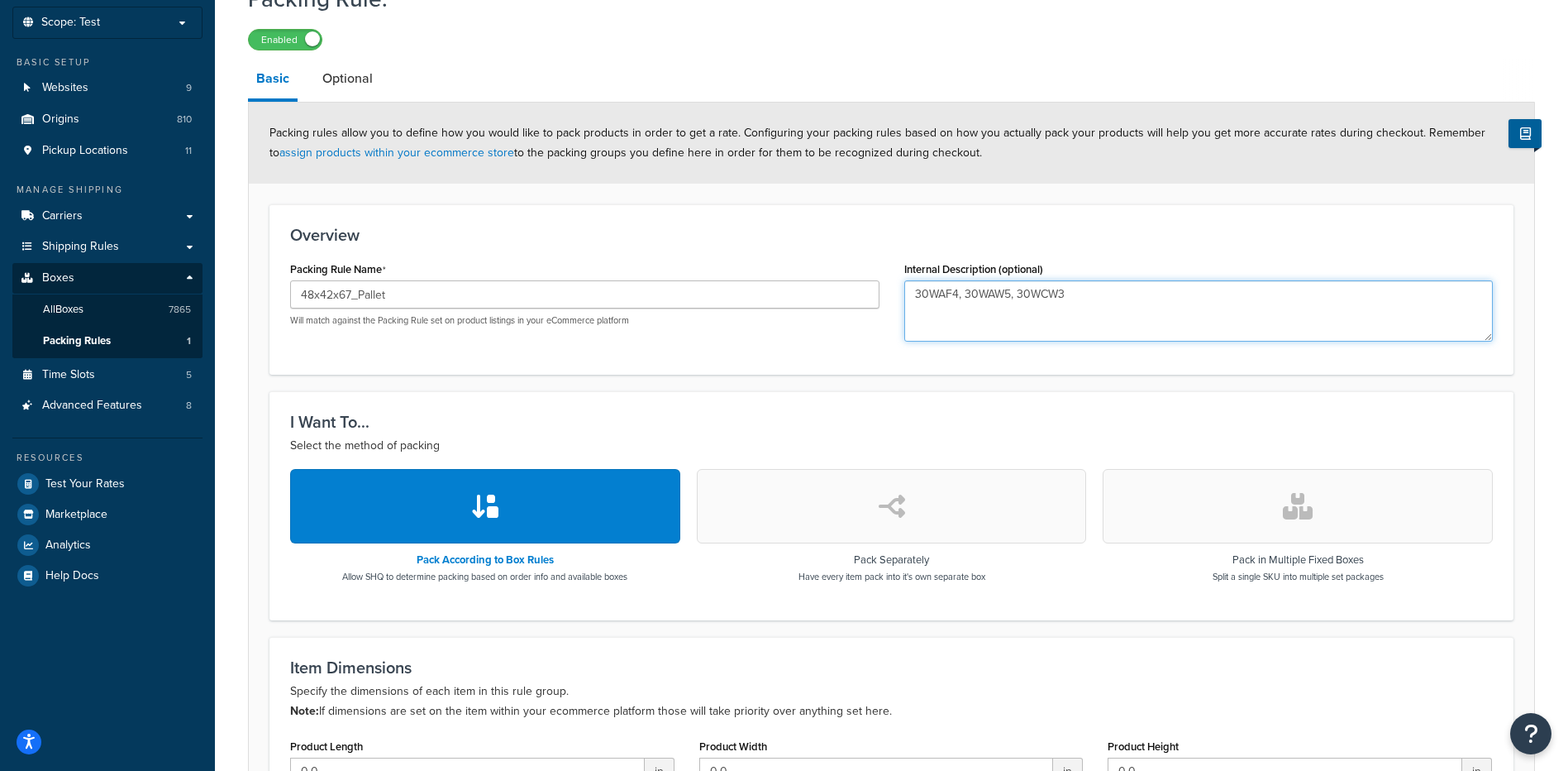
scroll to position [330, 0]
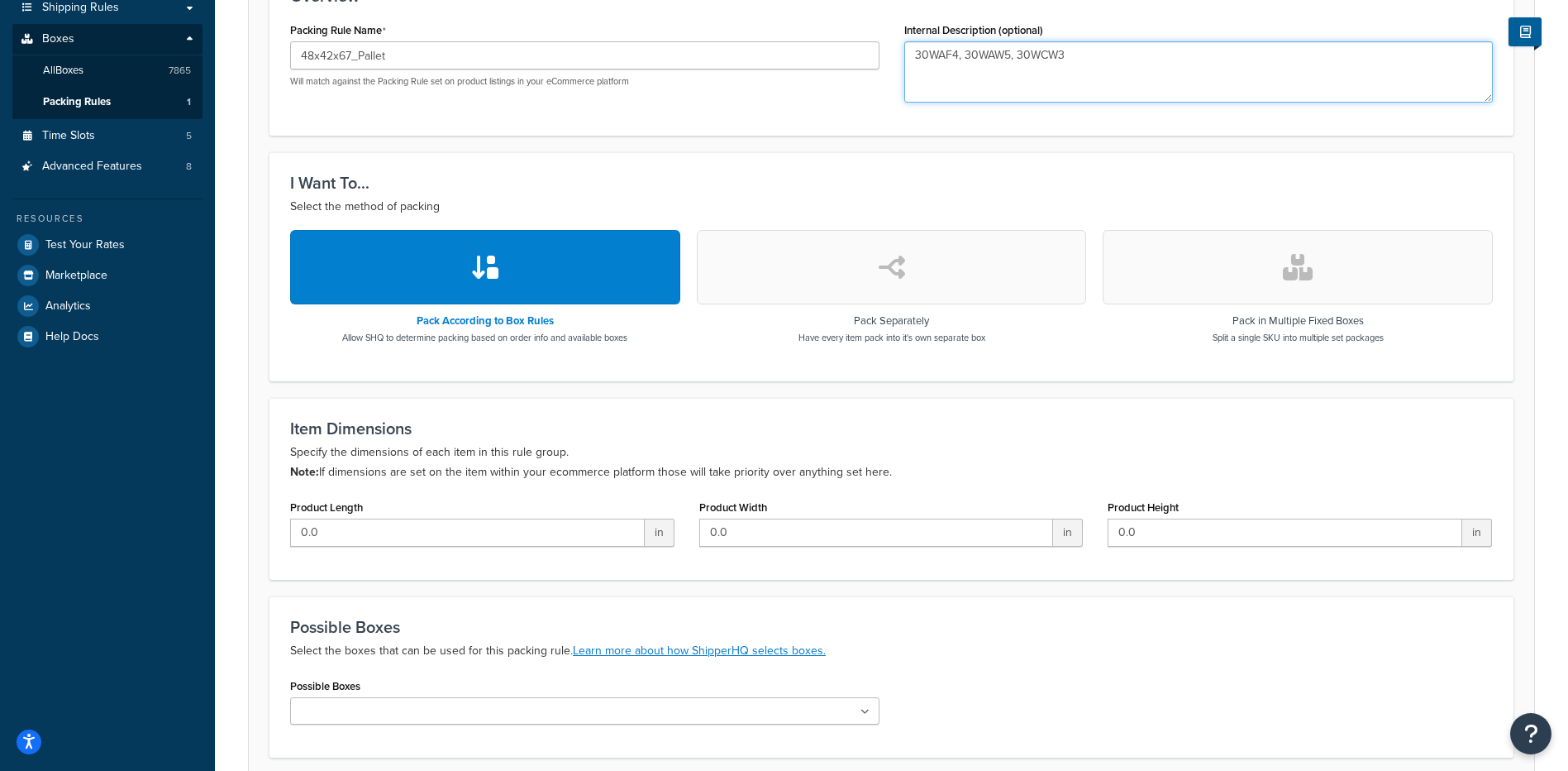
type textarea "30WAF4, 30WAW5, 30WCW3"
click at [365, 720] on input "Possible Boxes" at bounding box center [368, 711] width 147 height 18
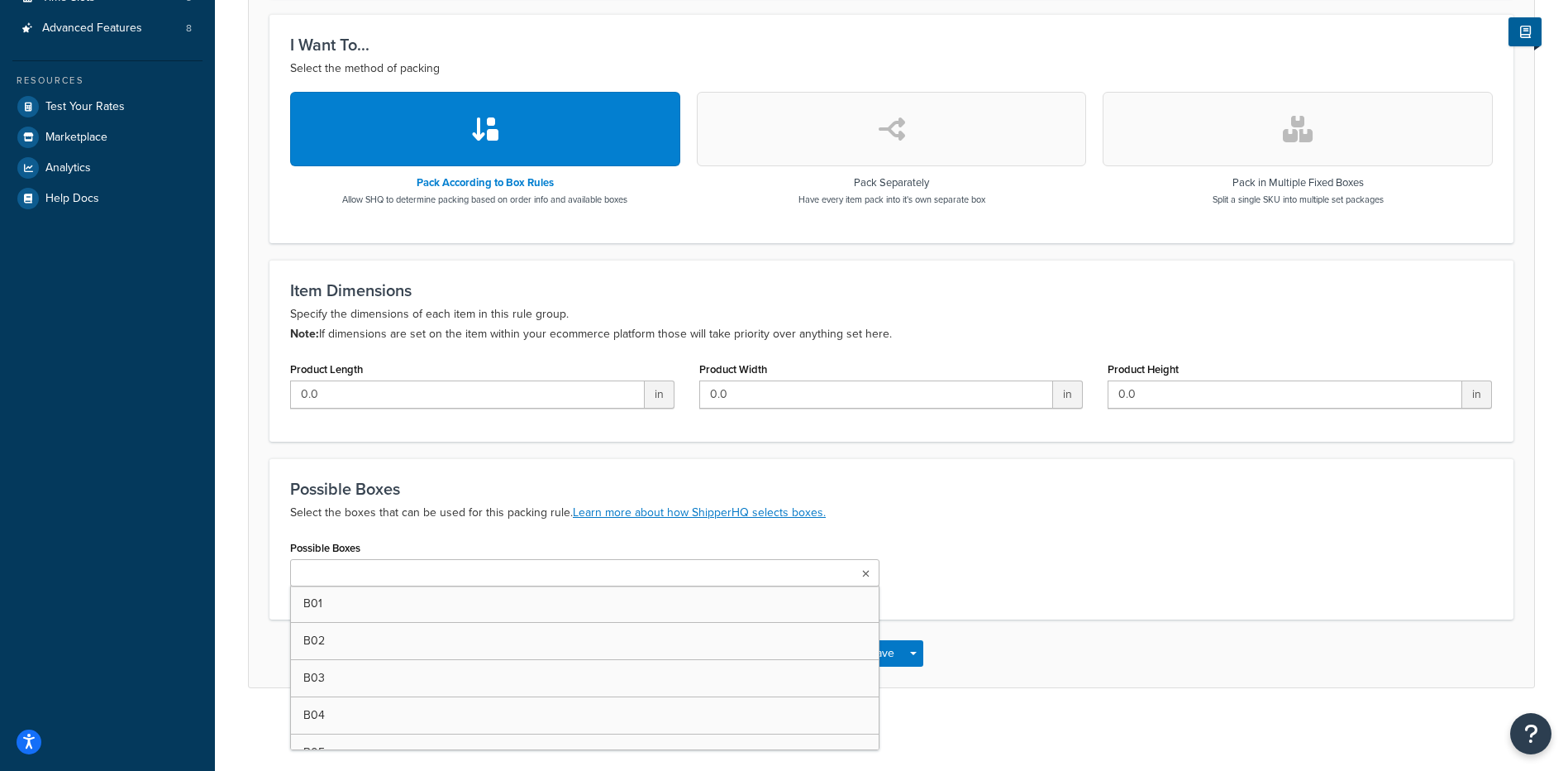
click at [363, 571] on input "Possible Boxes" at bounding box center [368, 573] width 147 height 18
paste input "48x42x67_135072_Pallet"
type input "48x42x67_135072_Pallet"
click at [932, 584] on div "Possible Boxes 48x42x67_135072_Pallet B01 B02 B03 B04 B05 B06 B07 B09 B10 B12 B…" at bounding box center [892, 568] width 1227 height 67
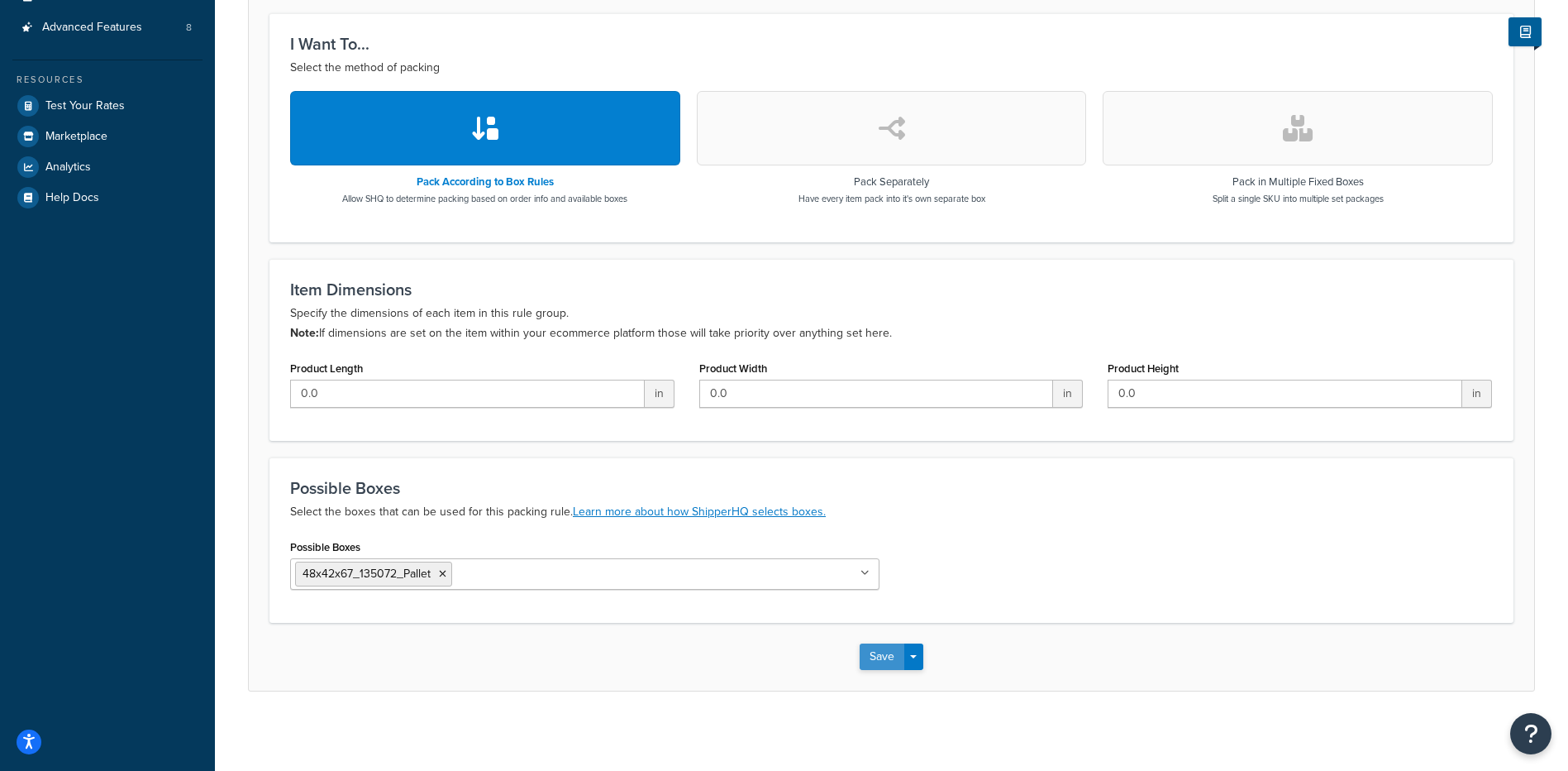
click at [879, 663] on button "Save" at bounding box center [881, 657] width 45 height 27
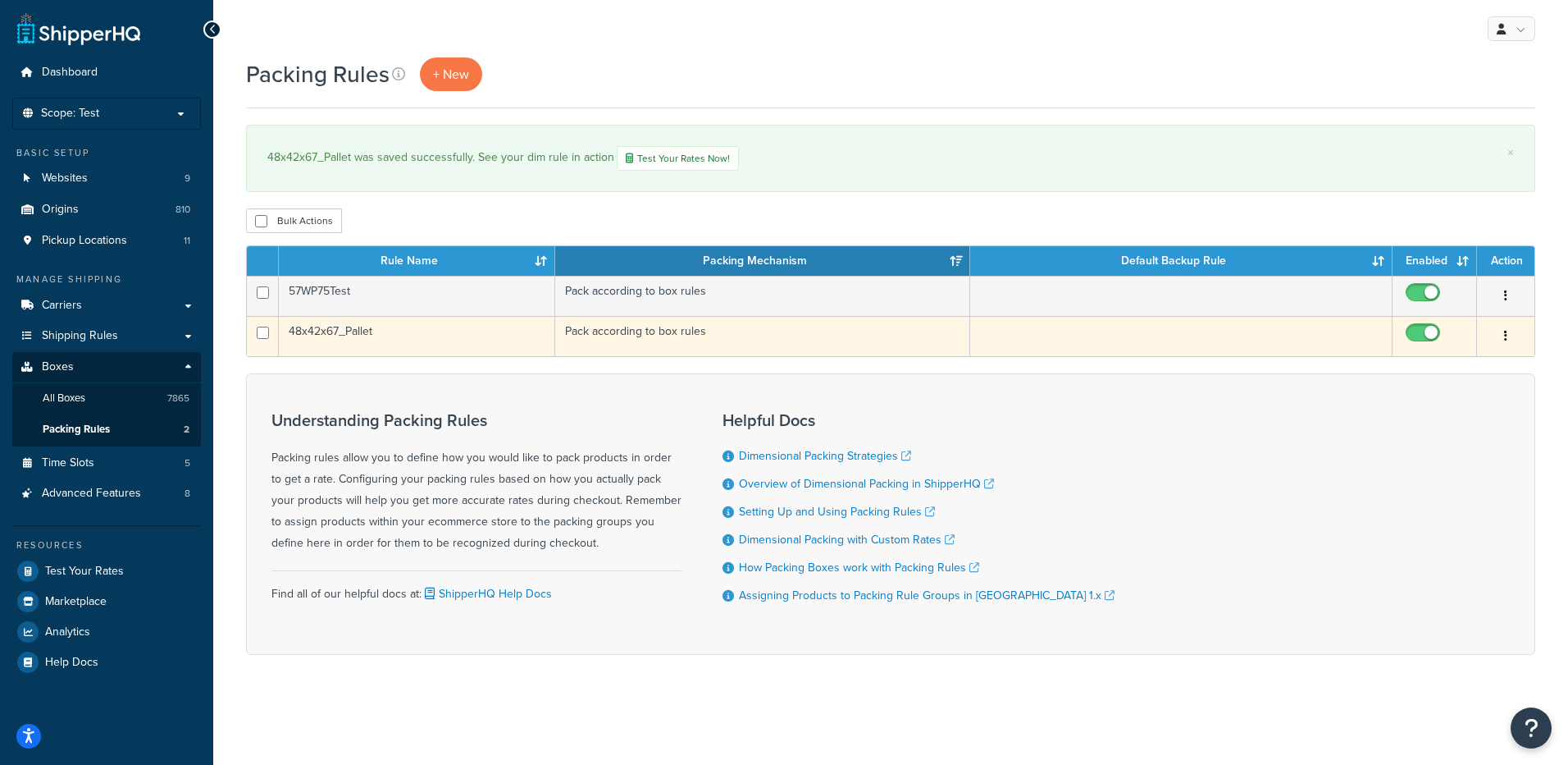
click at [343, 341] on td "48x42x67_Pallet" at bounding box center [416, 335] width 277 height 41
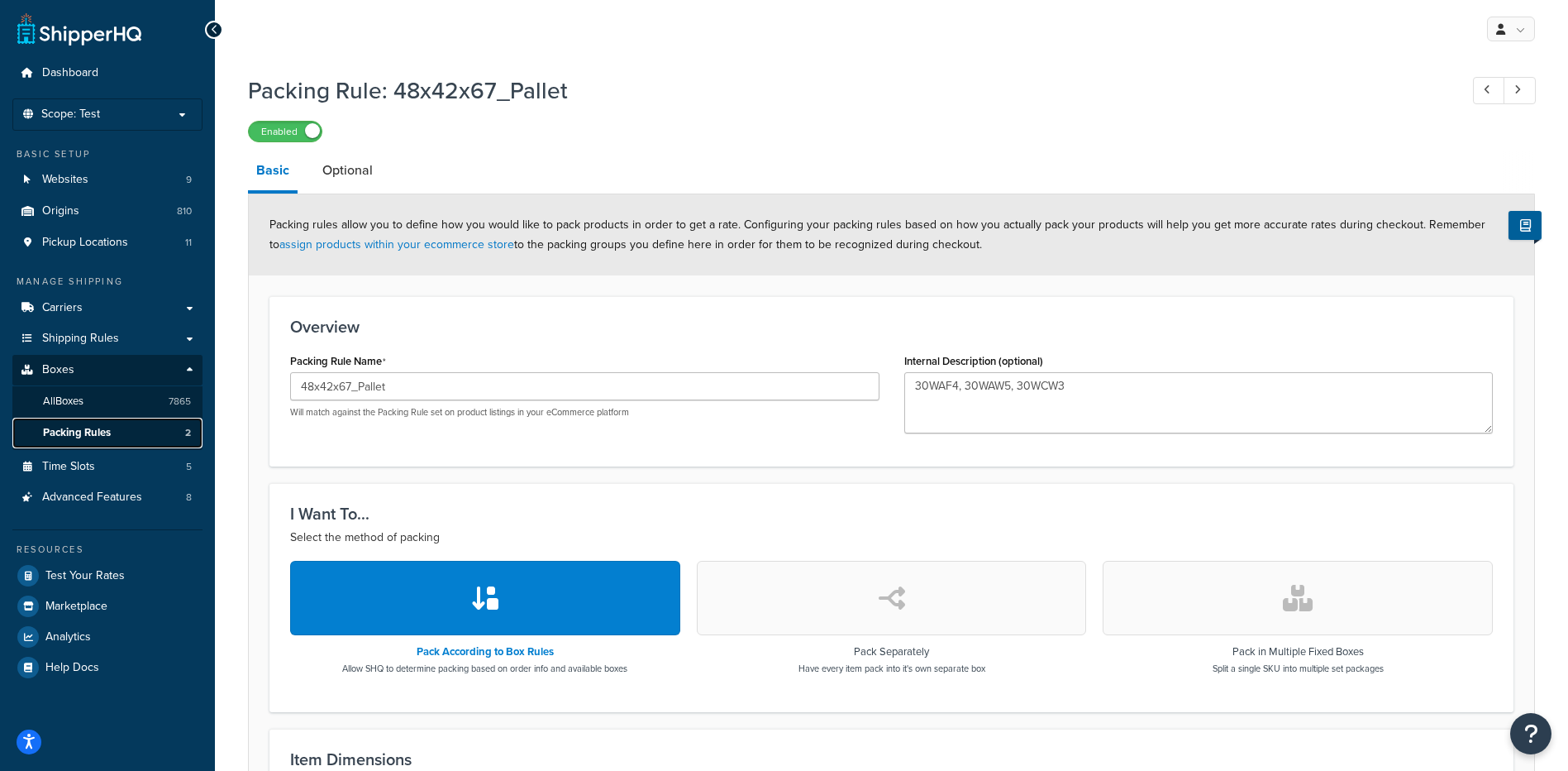
click at [108, 425] on span "Packing Rules" at bounding box center [76, 432] width 68 height 14
click at [112, 405] on link "All Boxes 7865" at bounding box center [108, 402] width 190 height 30
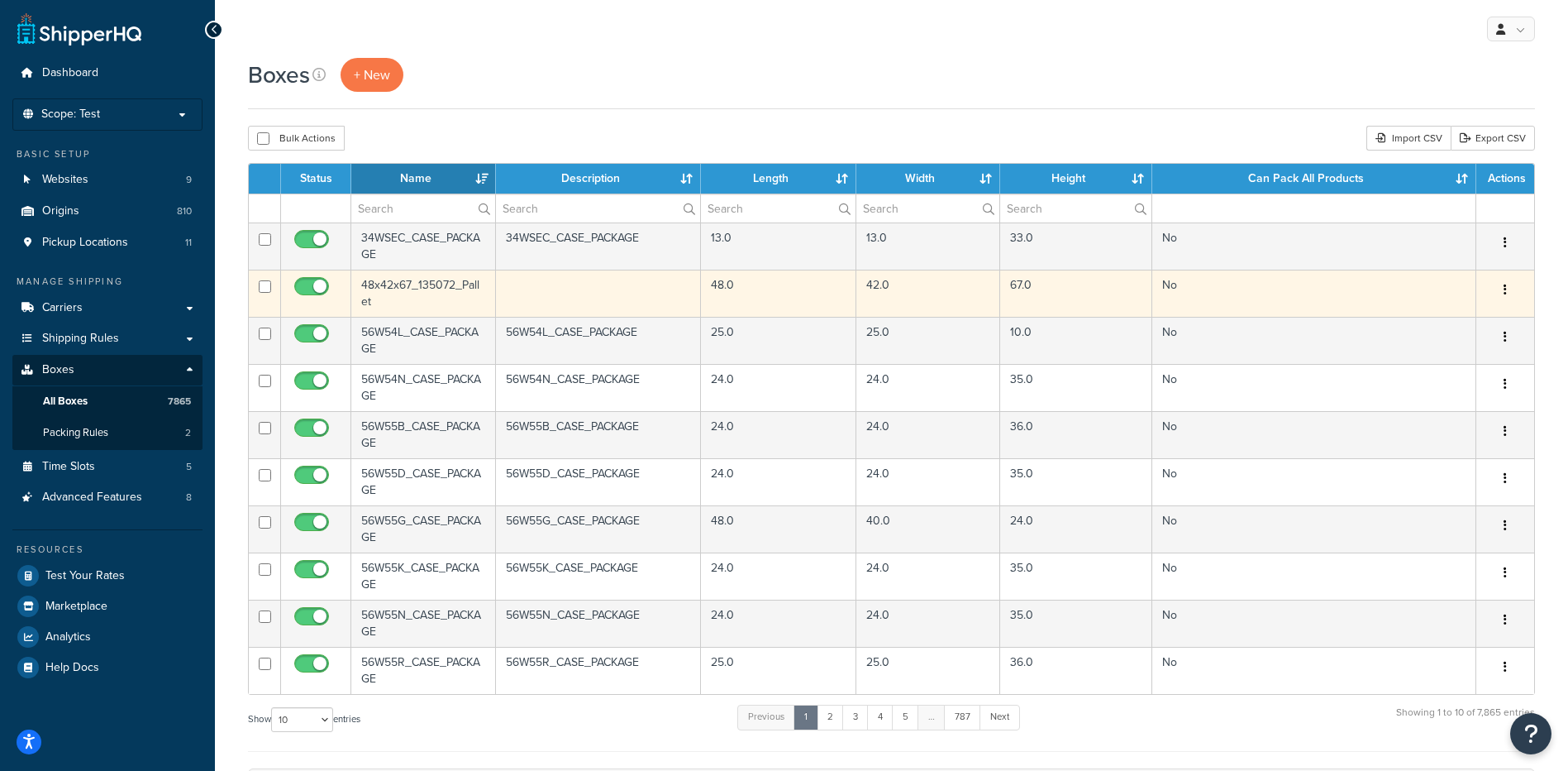
click at [426, 287] on td "48x42x67_135072_Pallet" at bounding box center [423, 293] width 145 height 48
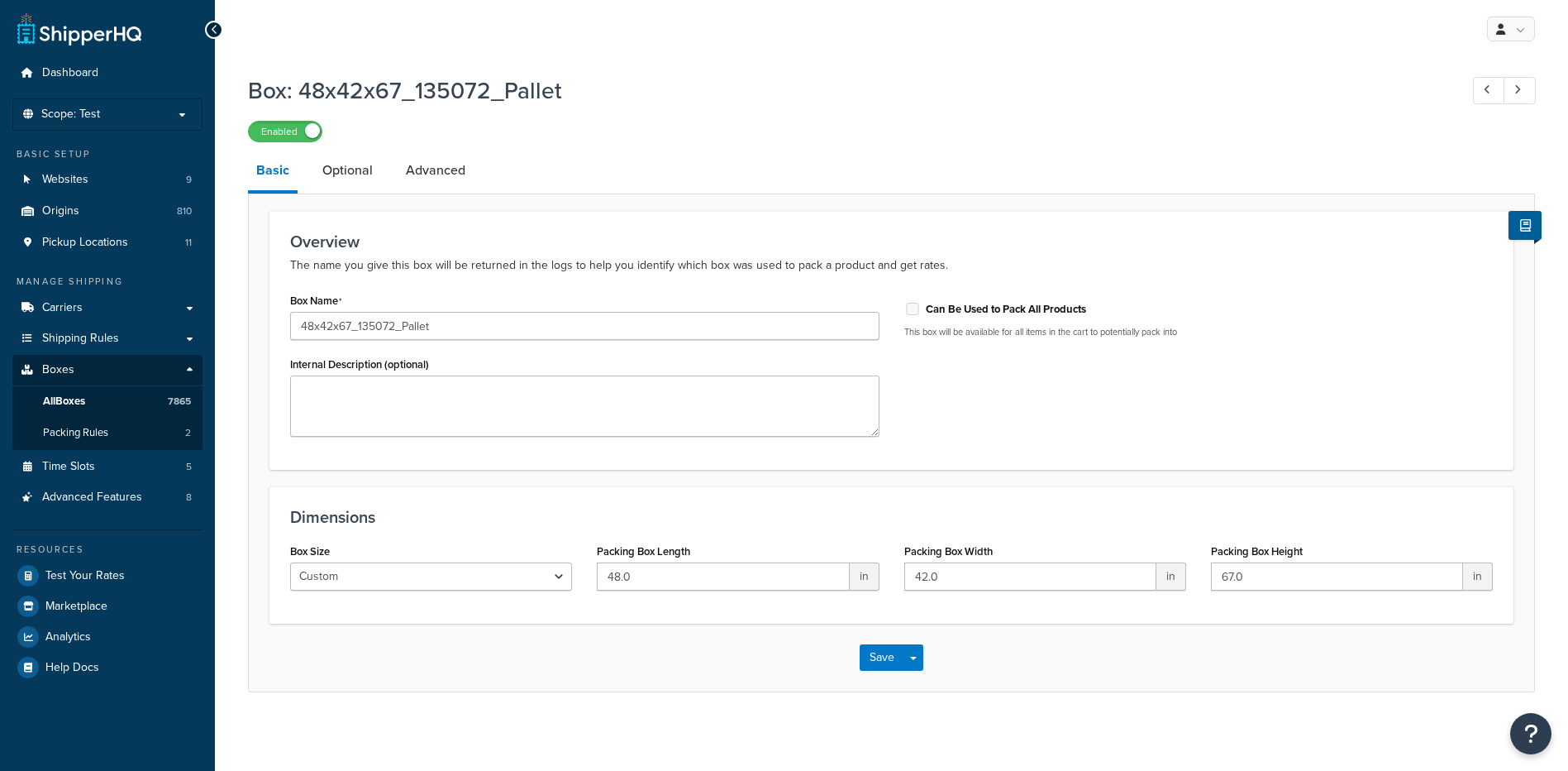
scroll to position [4, 0]
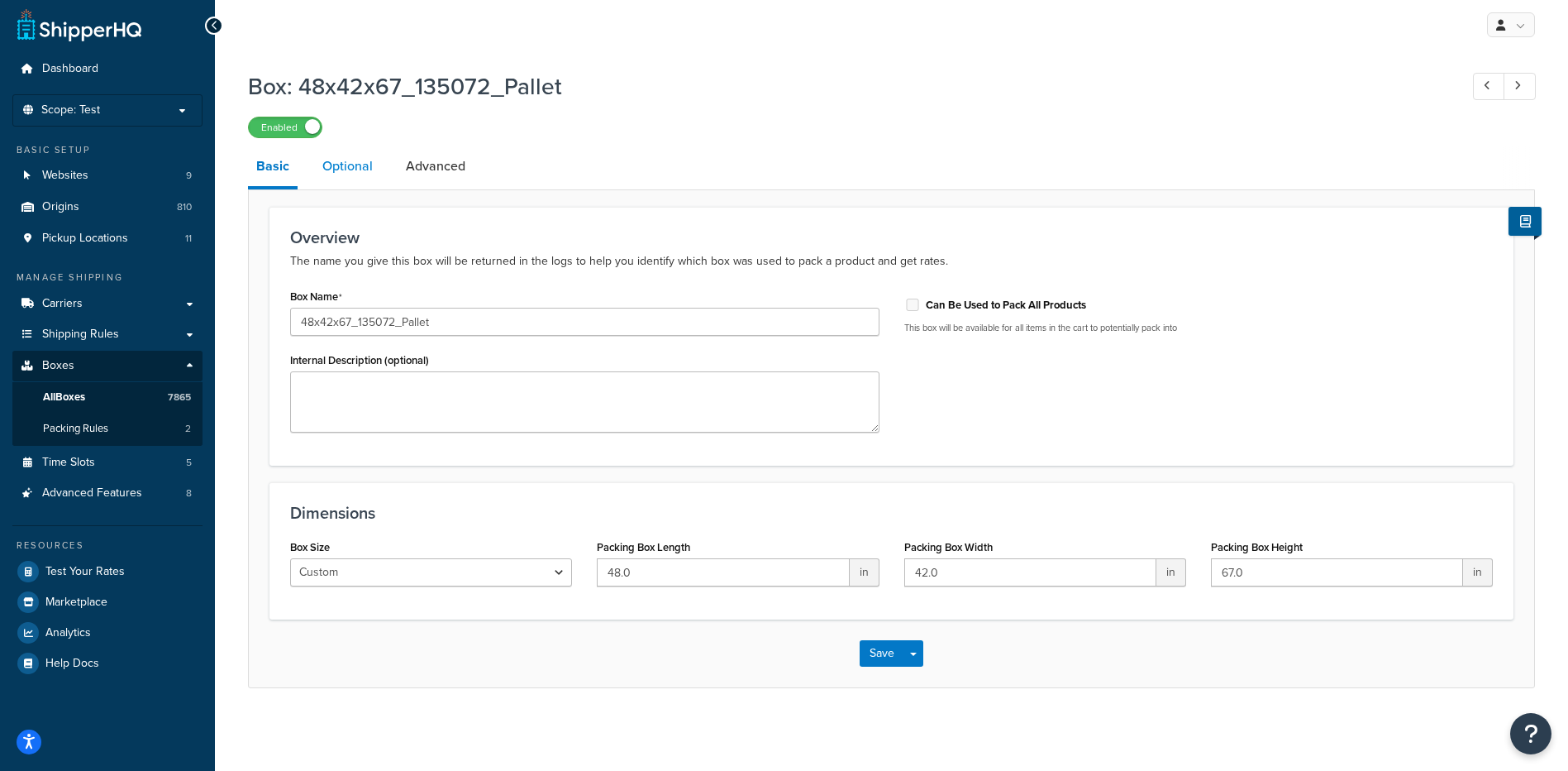
click at [334, 172] on link "Optional" at bounding box center [347, 167] width 67 height 40
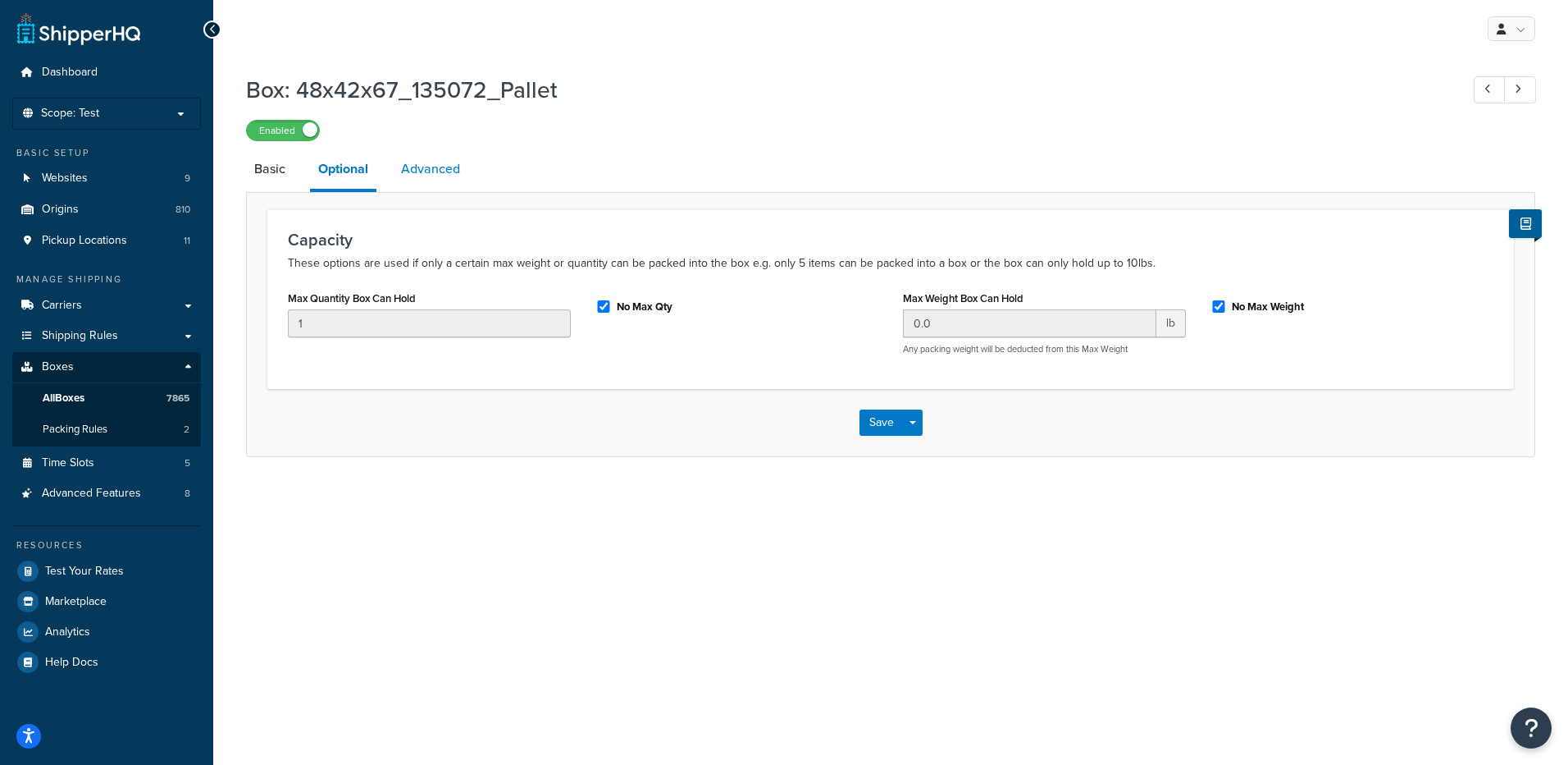
click at [421, 174] on link "Advanced" at bounding box center [430, 169] width 76 height 40
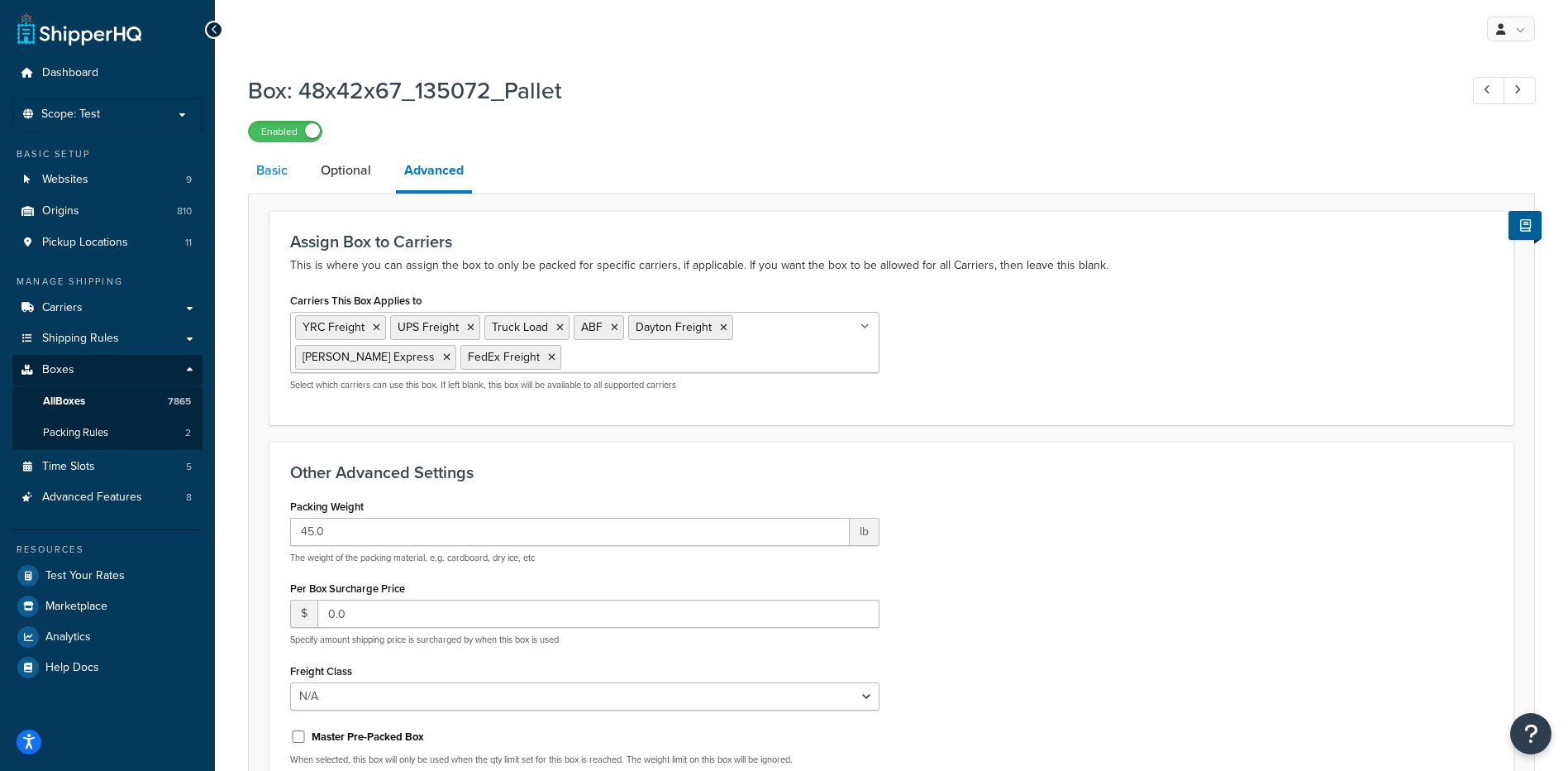
click at [274, 180] on link "Basic" at bounding box center [272, 170] width 48 height 40
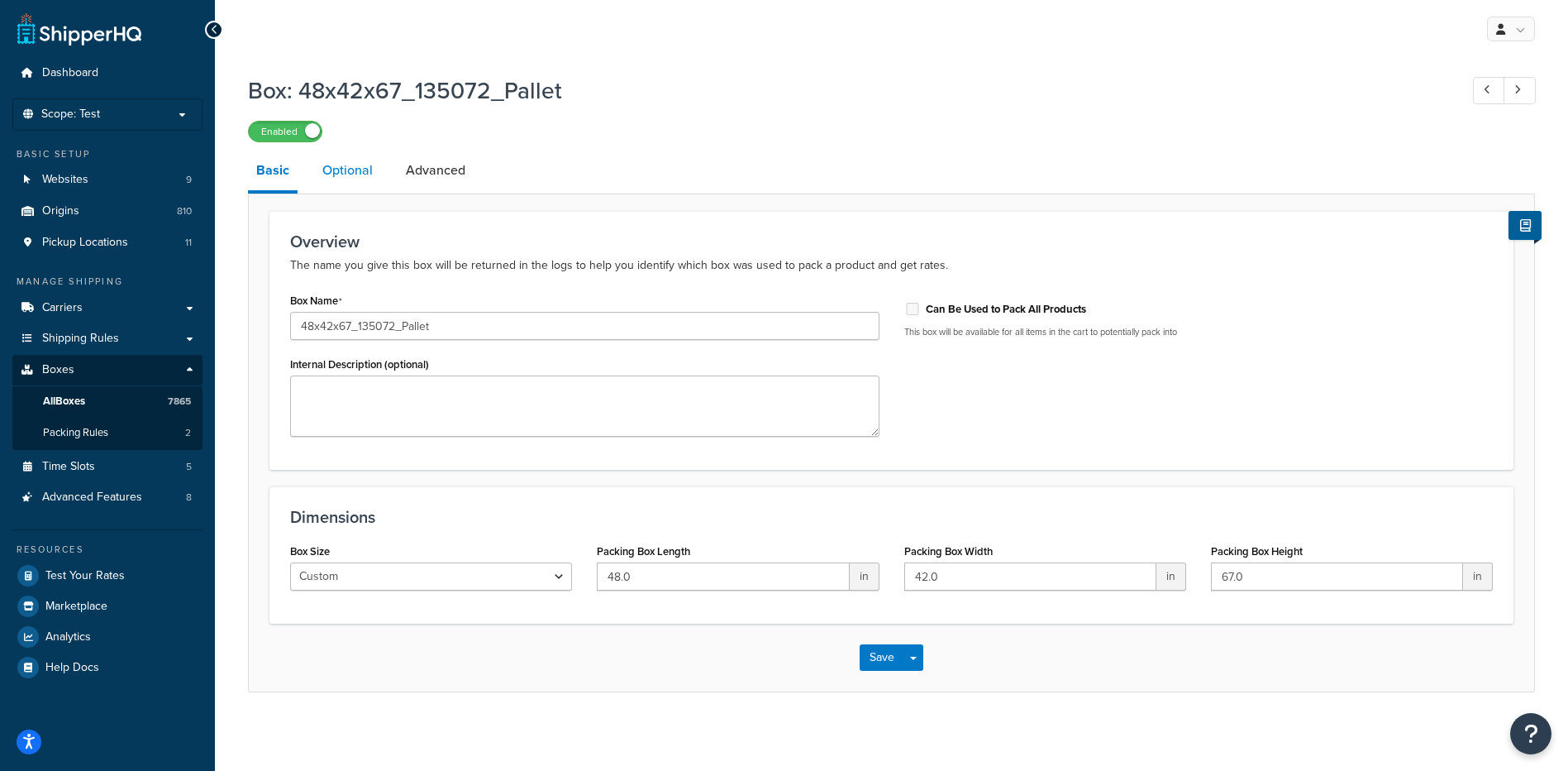
click at [351, 171] on link "Optional" at bounding box center [347, 170] width 67 height 40
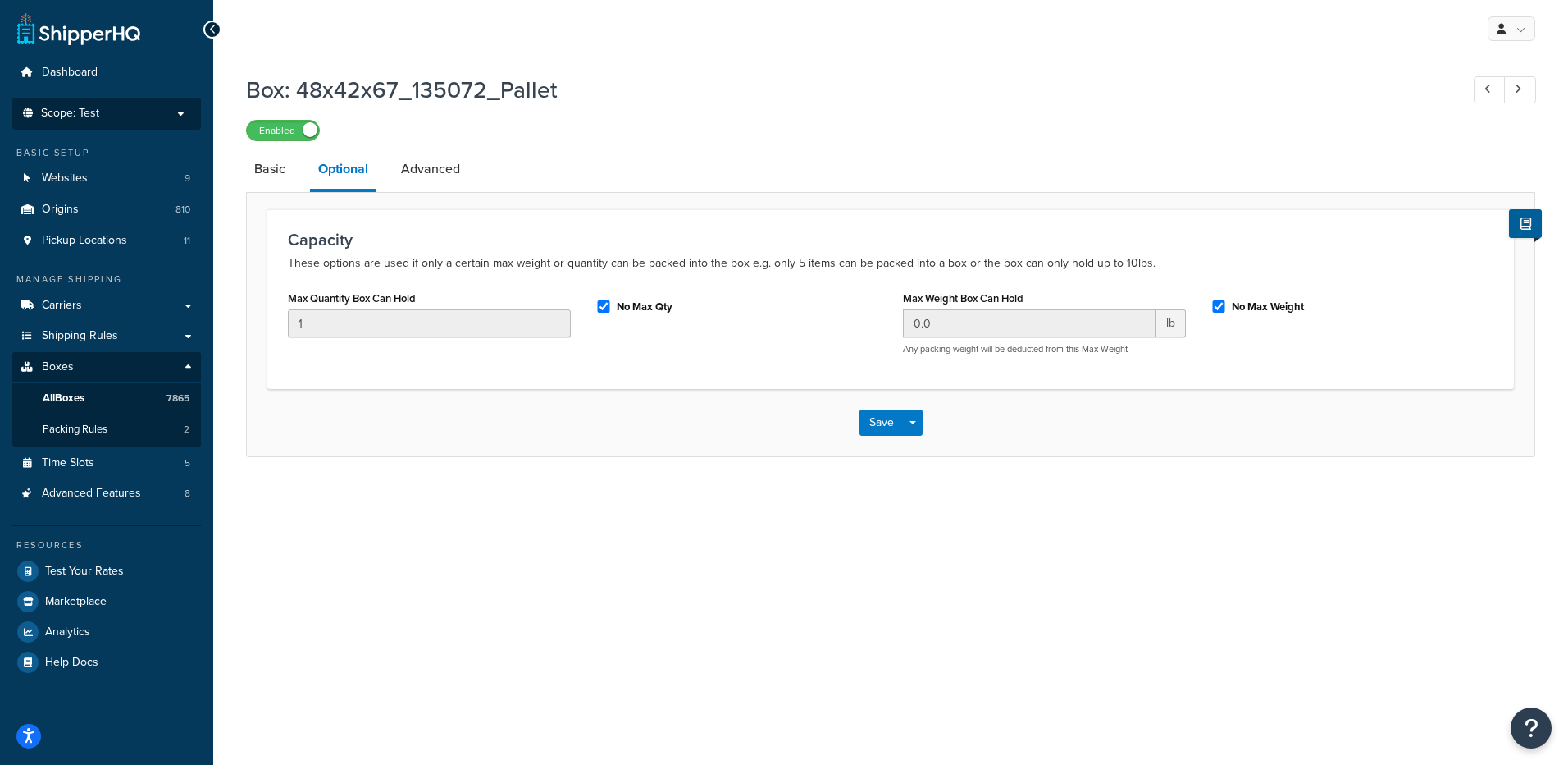
click at [132, 107] on p "Scope: Test" at bounding box center [107, 113] width 174 height 14
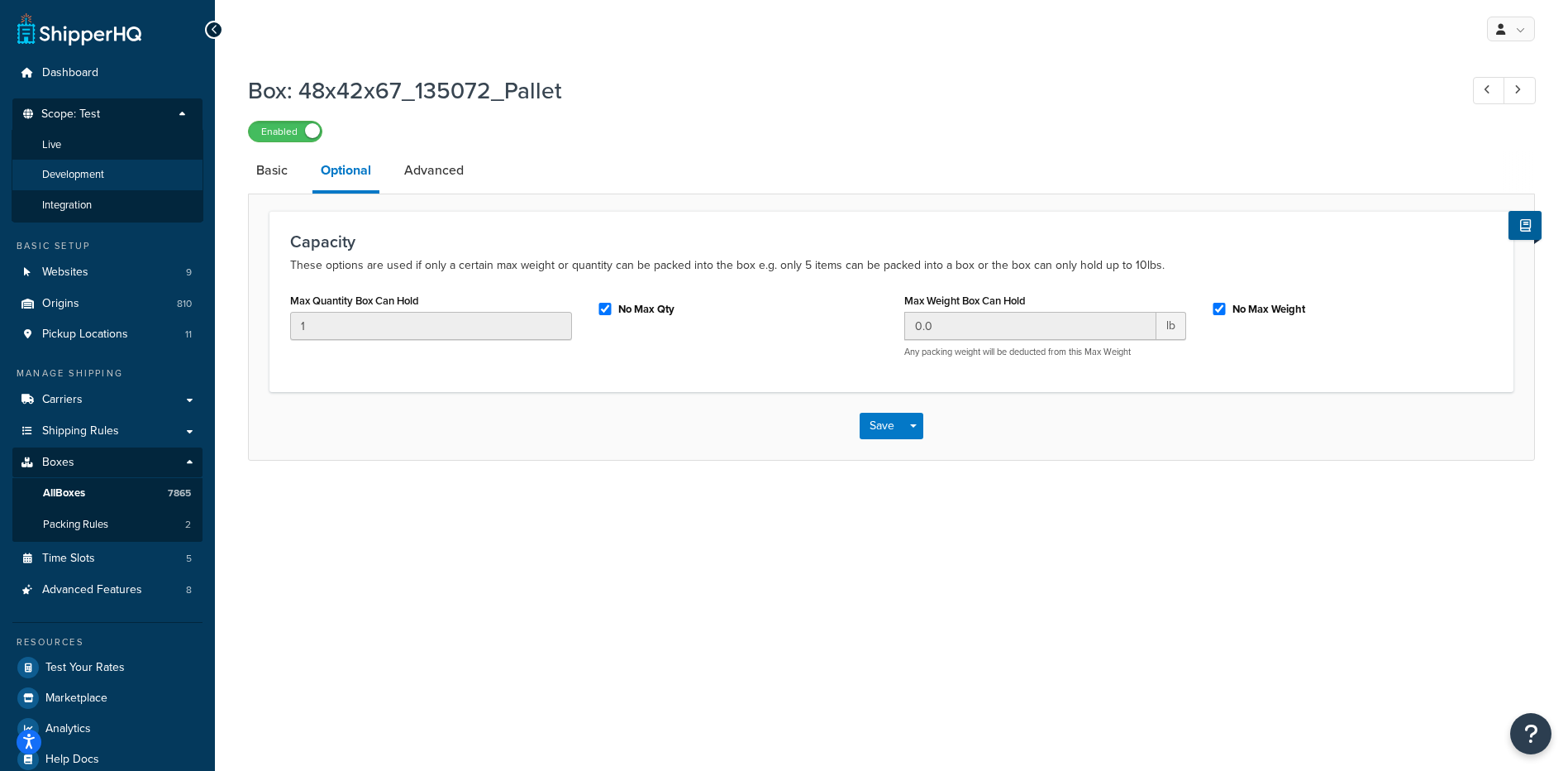
click at [150, 181] on li "Development" at bounding box center [108, 175] width 192 height 30
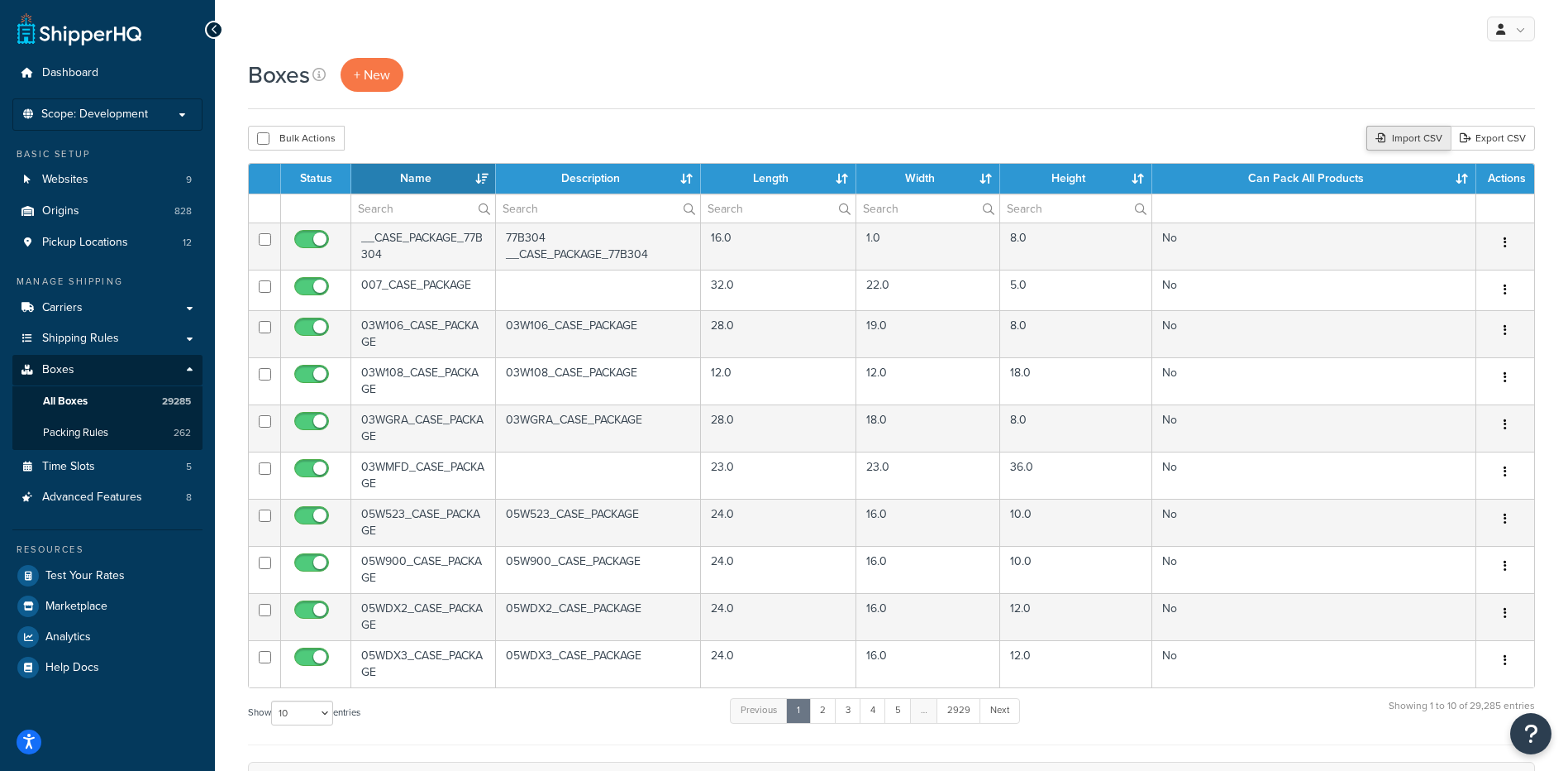
click at [1408, 134] on div "Import CSV" at bounding box center [1408, 138] width 85 height 25
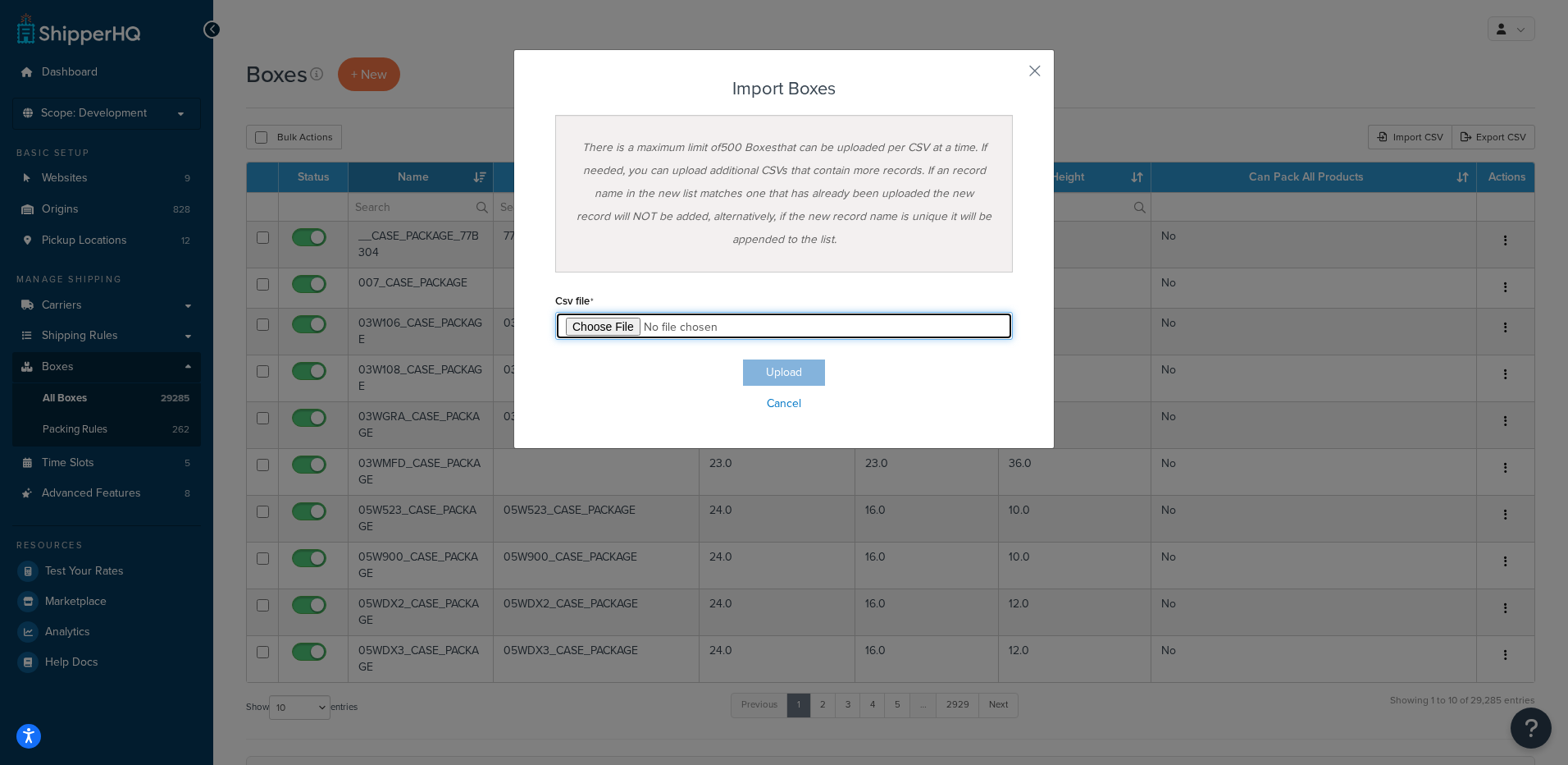
click at [579, 325] on input "file" at bounding box center [784, 326] width 458 height 28
type input "C:\fakepath\pallet box project - test 1 box import.csv"
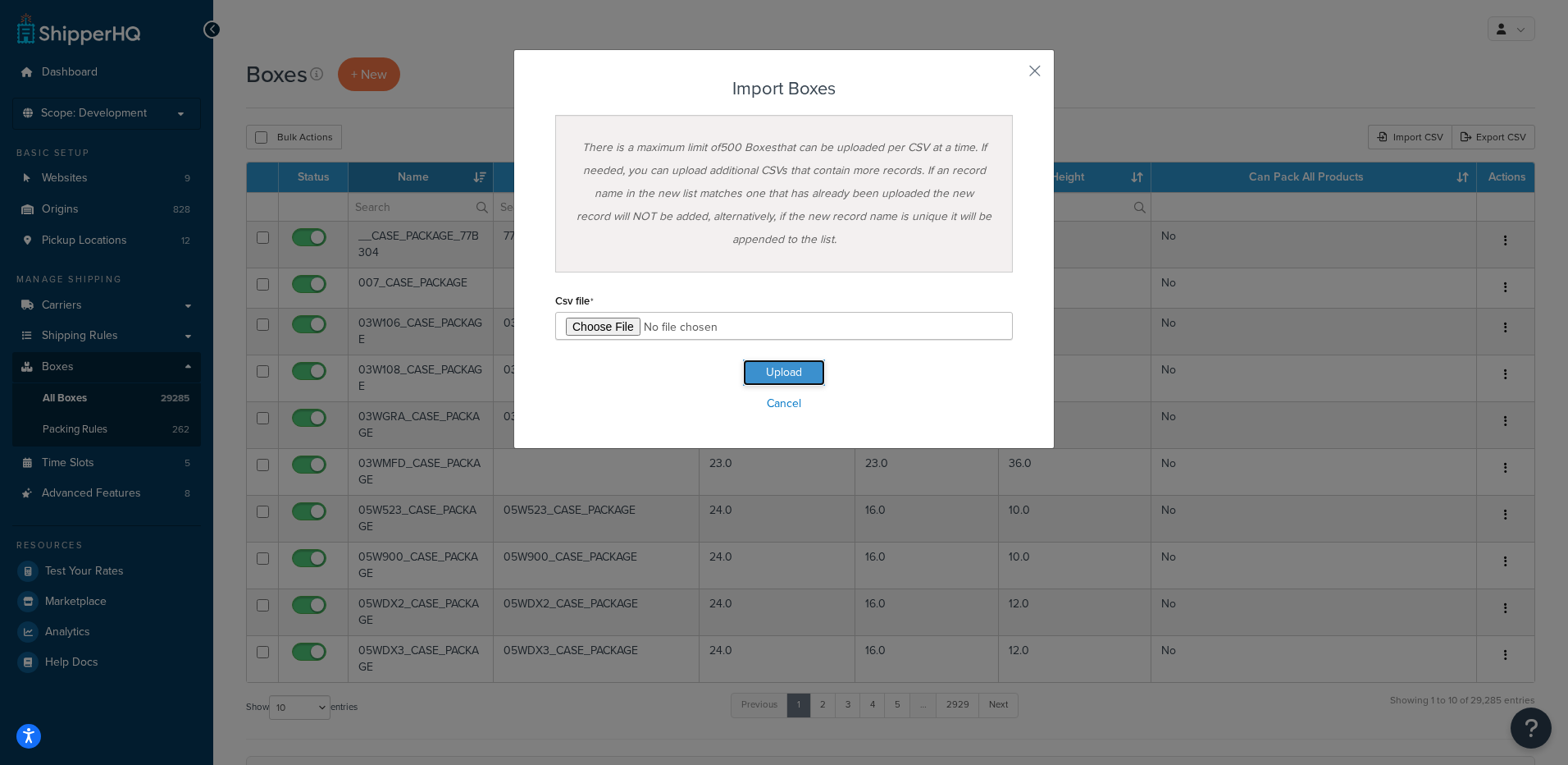
click at [782, 377] on button "Upload" at bounding box center [784, 373] width 82 height 26
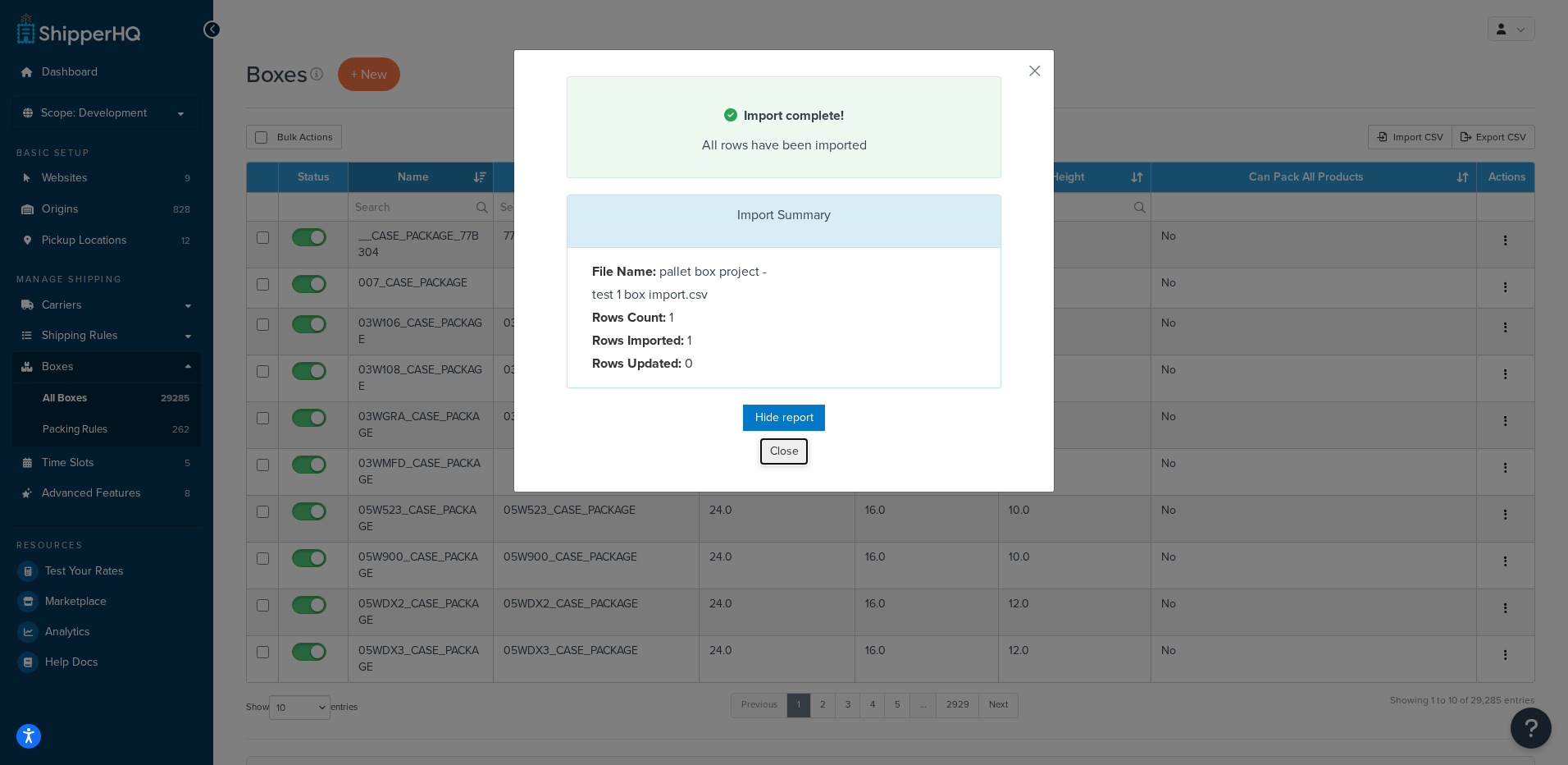
click at [775, 453] on button "Close" at bounding box center [784, 451] width 49 height 28
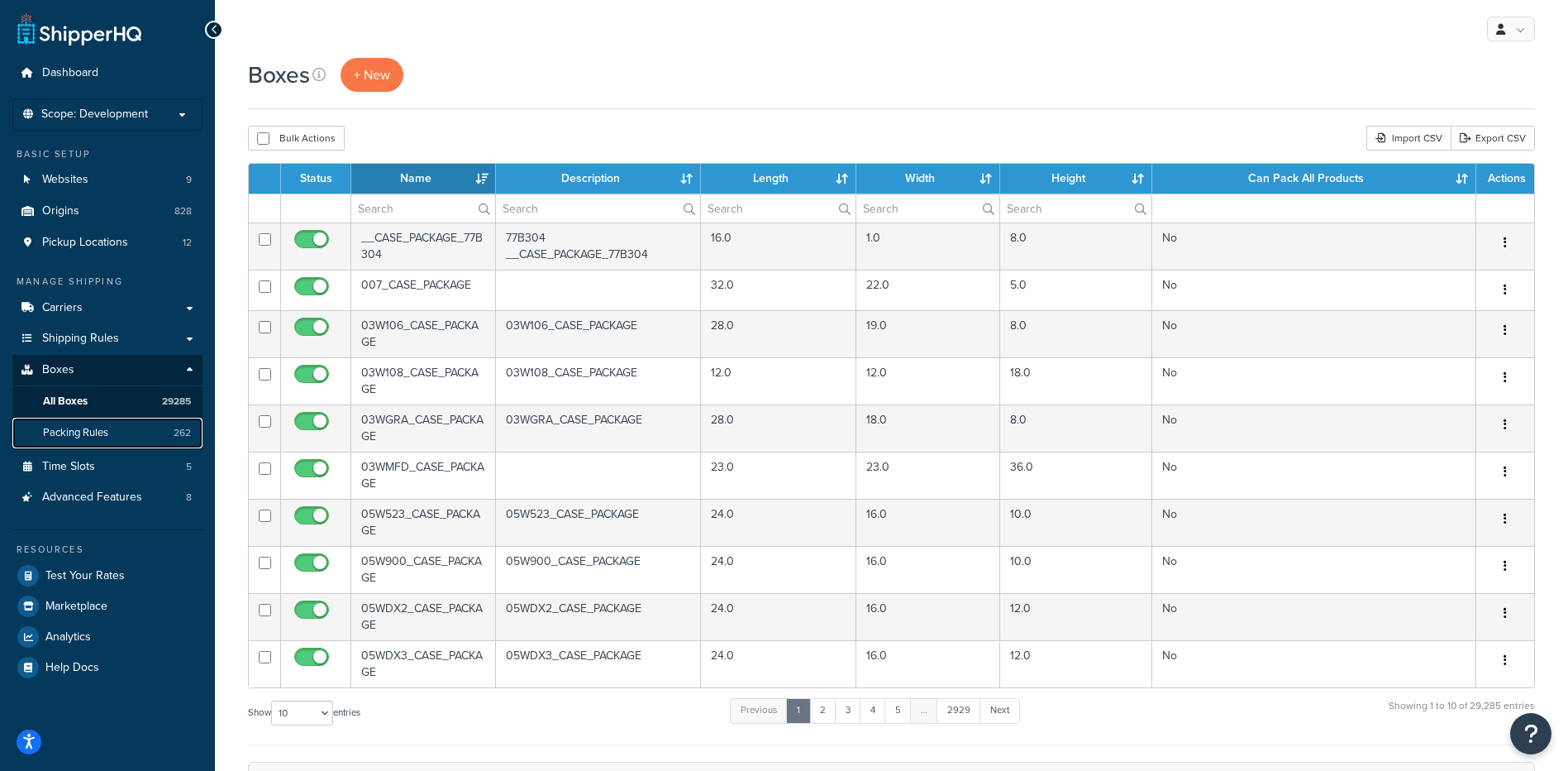
click at [64, 438] on span "Packing Rules" at bounding box center [75, 432] width 66 height 14
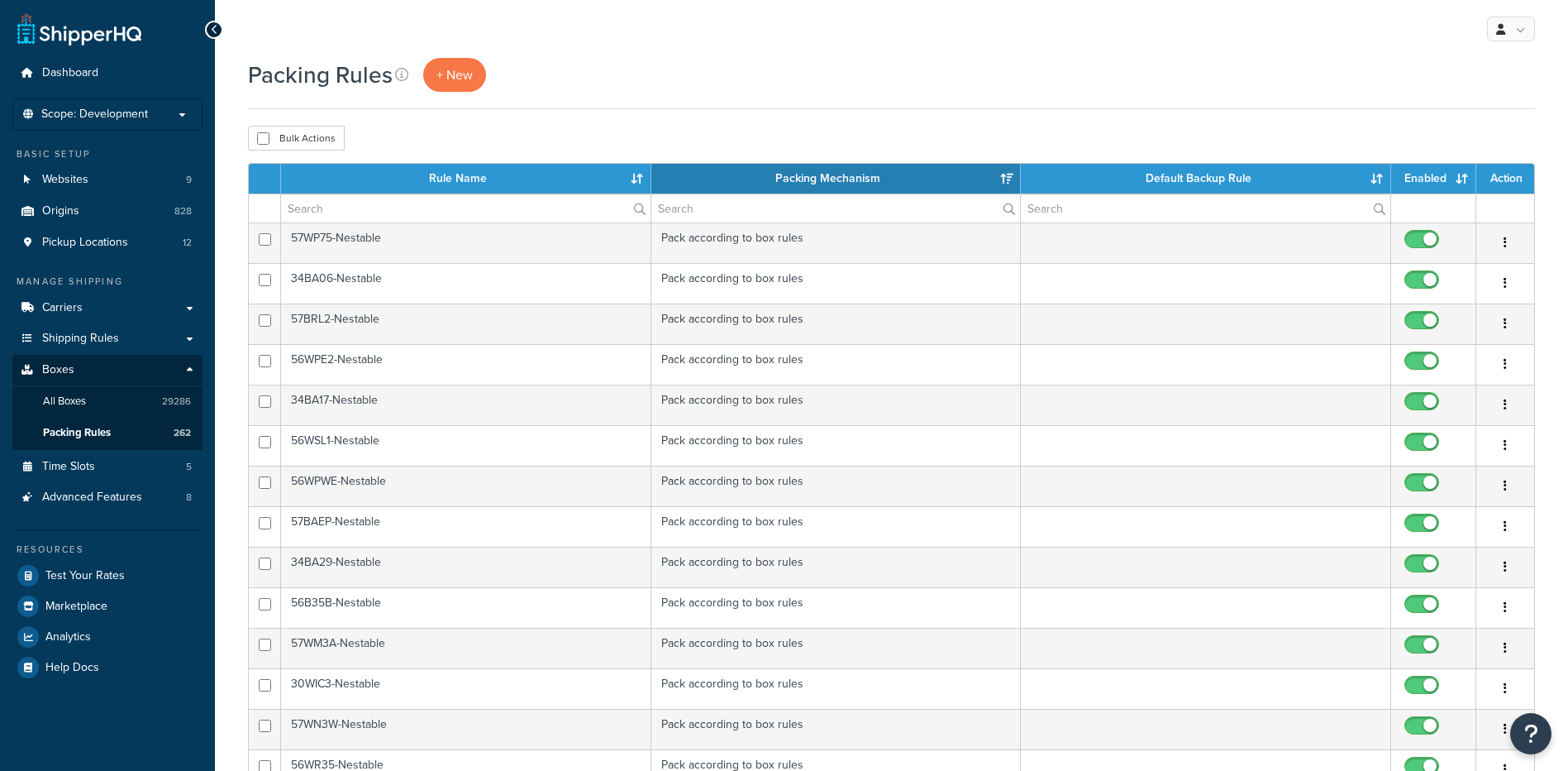
select select "15"
click at [456, 79] on span "+ New" at bounding box center [455, 75] width 36 height 19
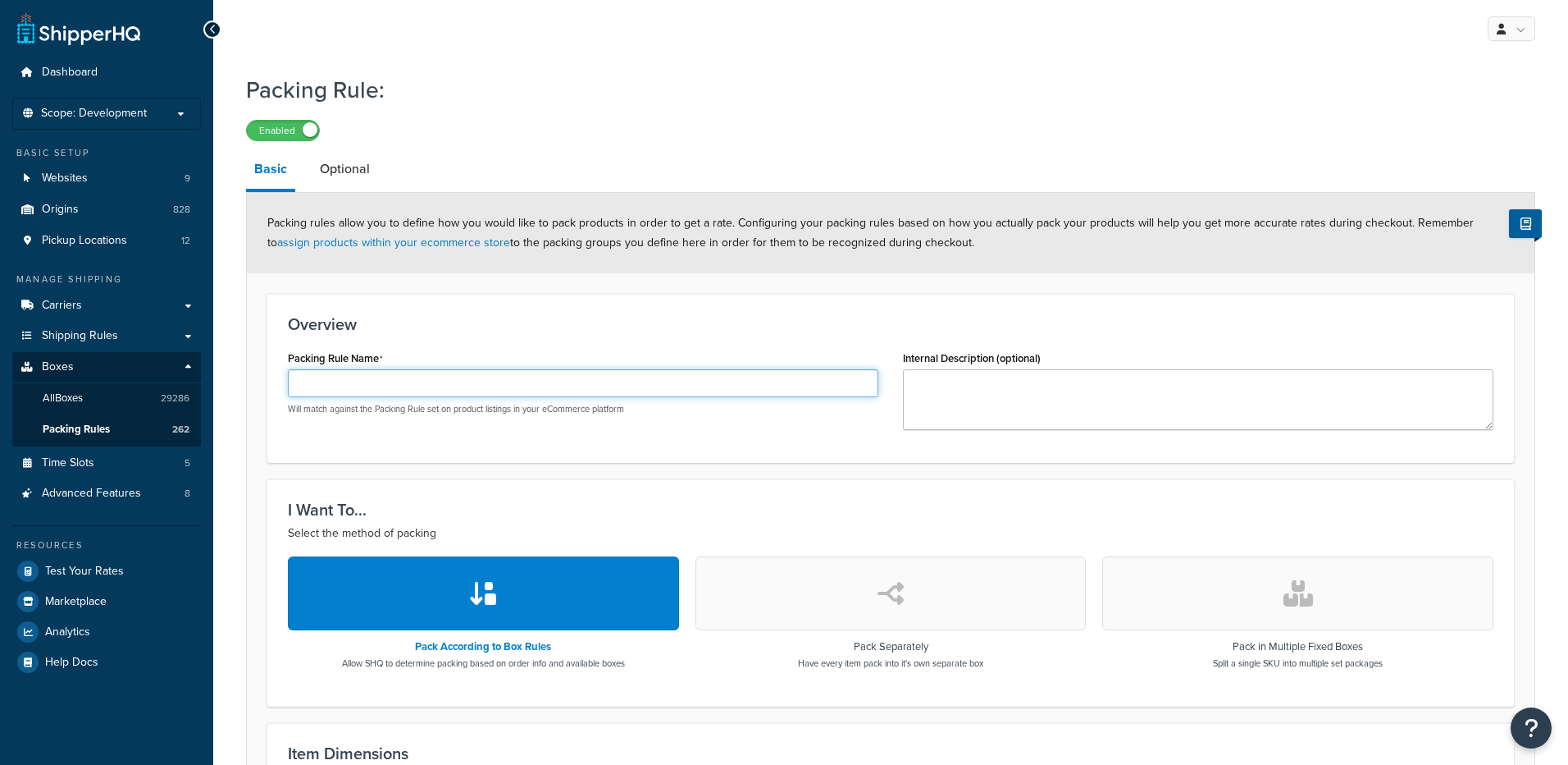
click at [348, 381] on input "Packing Rule Name" at bounding box center [582, 383] width 590 height 28
paste input "48x42x67_Pallet"
type input "48x42x67_Pallet"
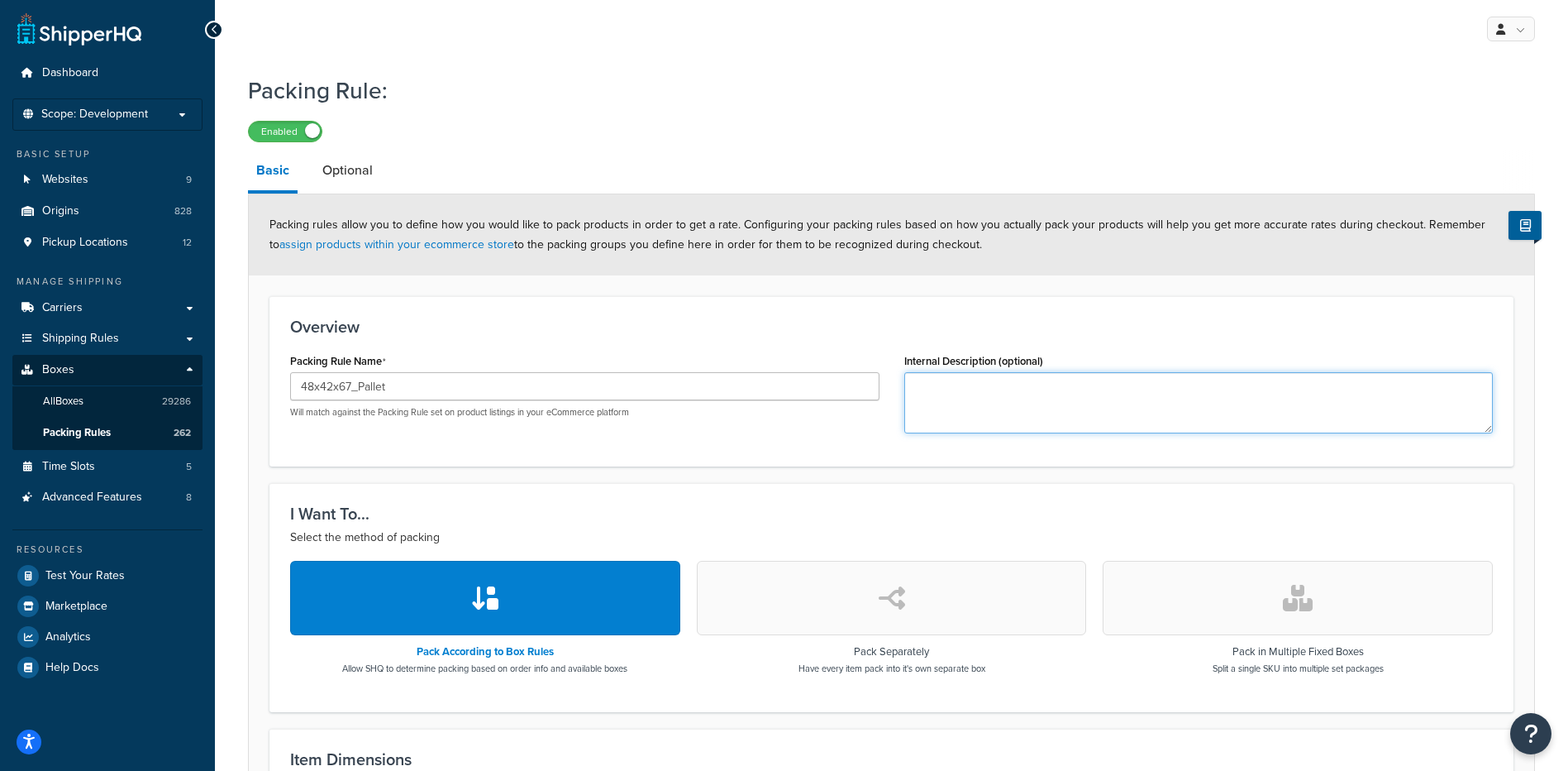
click at [1069, 409] on textarea "Internal Description (optional)" at bounding box center [1198, 403] width 589 height 61
paste textarea "30WAF4, 30WAW5, 30WCW3"
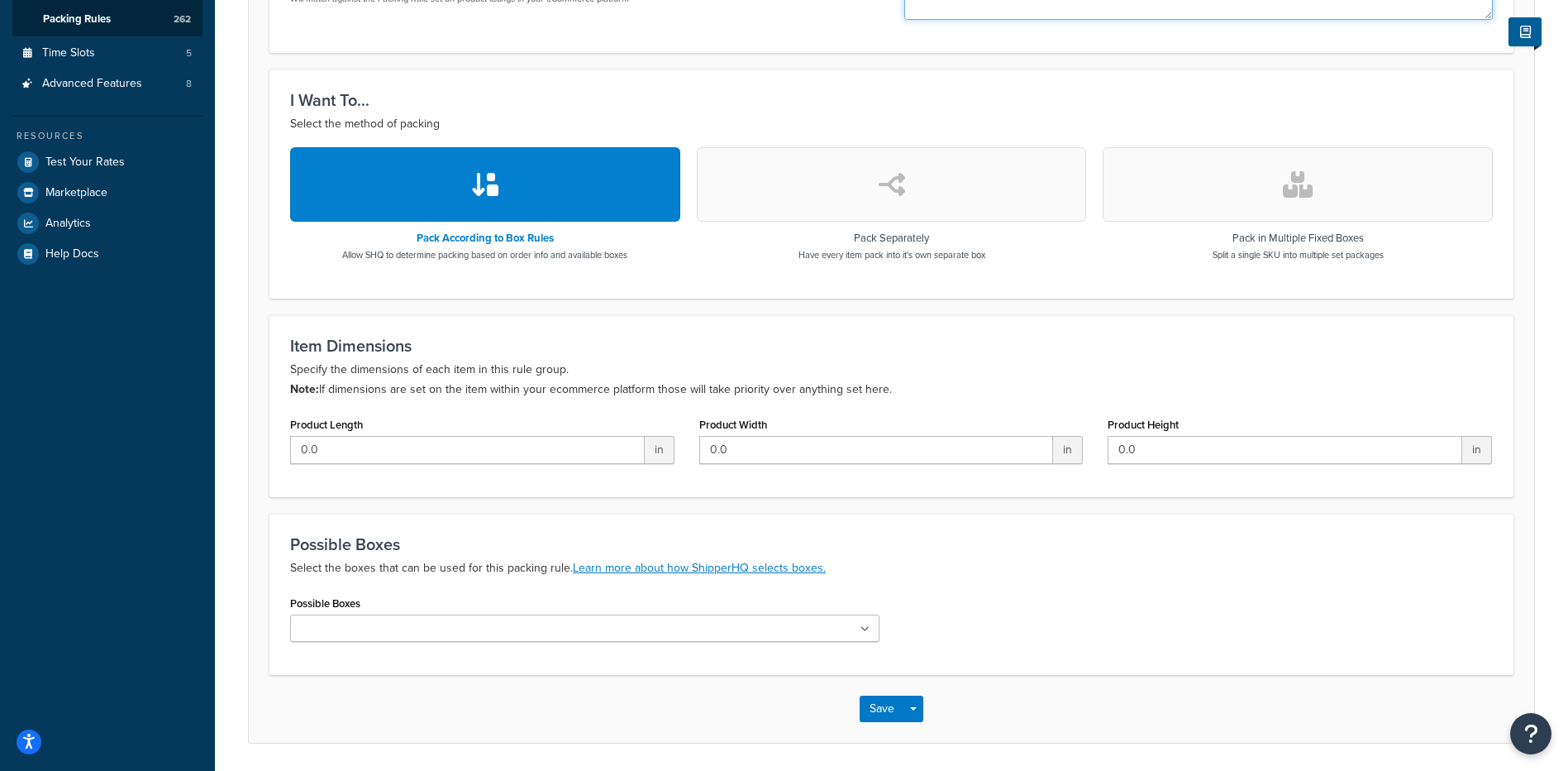
type textarea "30WAF4, 30WAW5, 30WCW3"
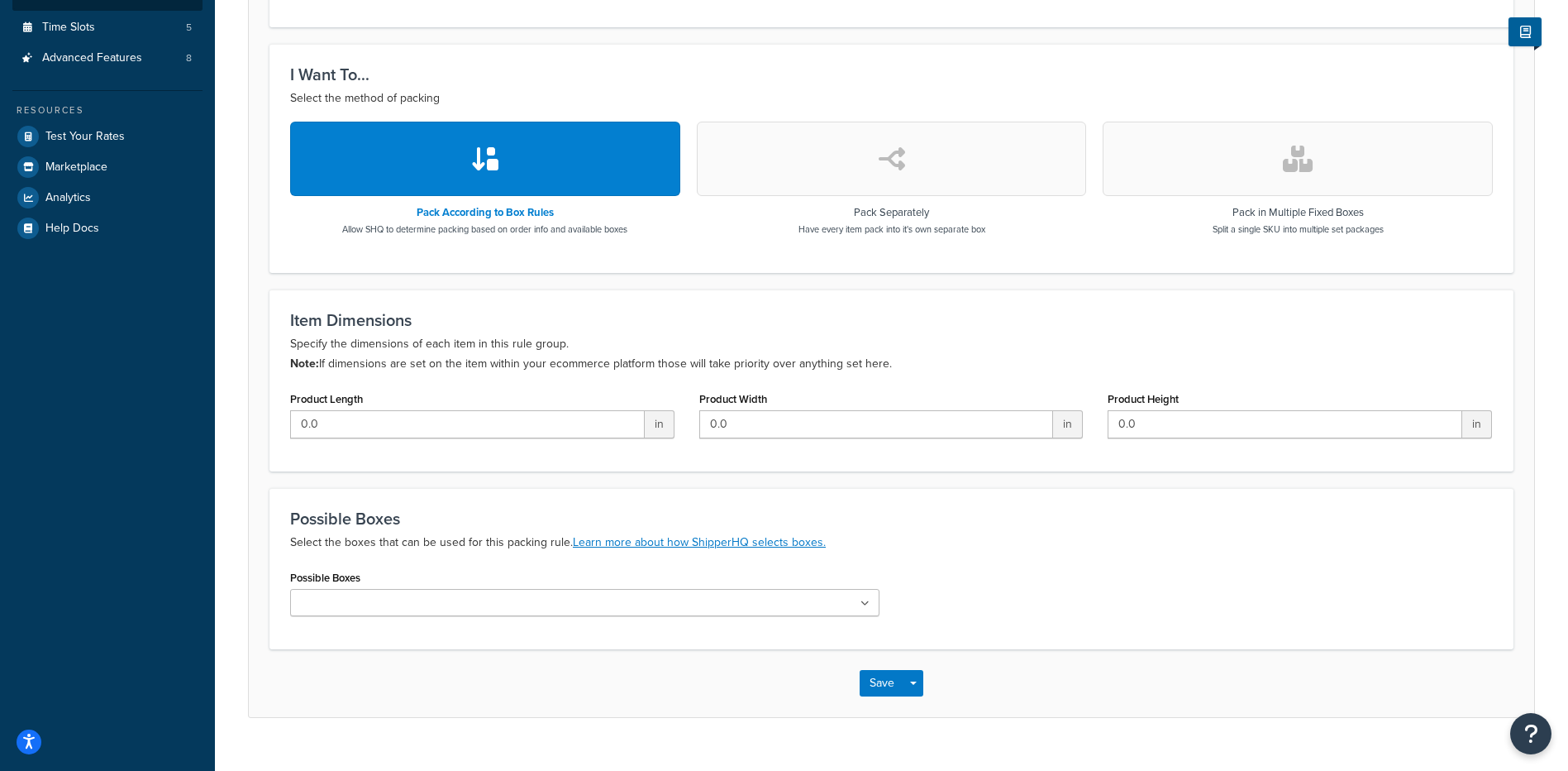
scroll to position [469, 0]
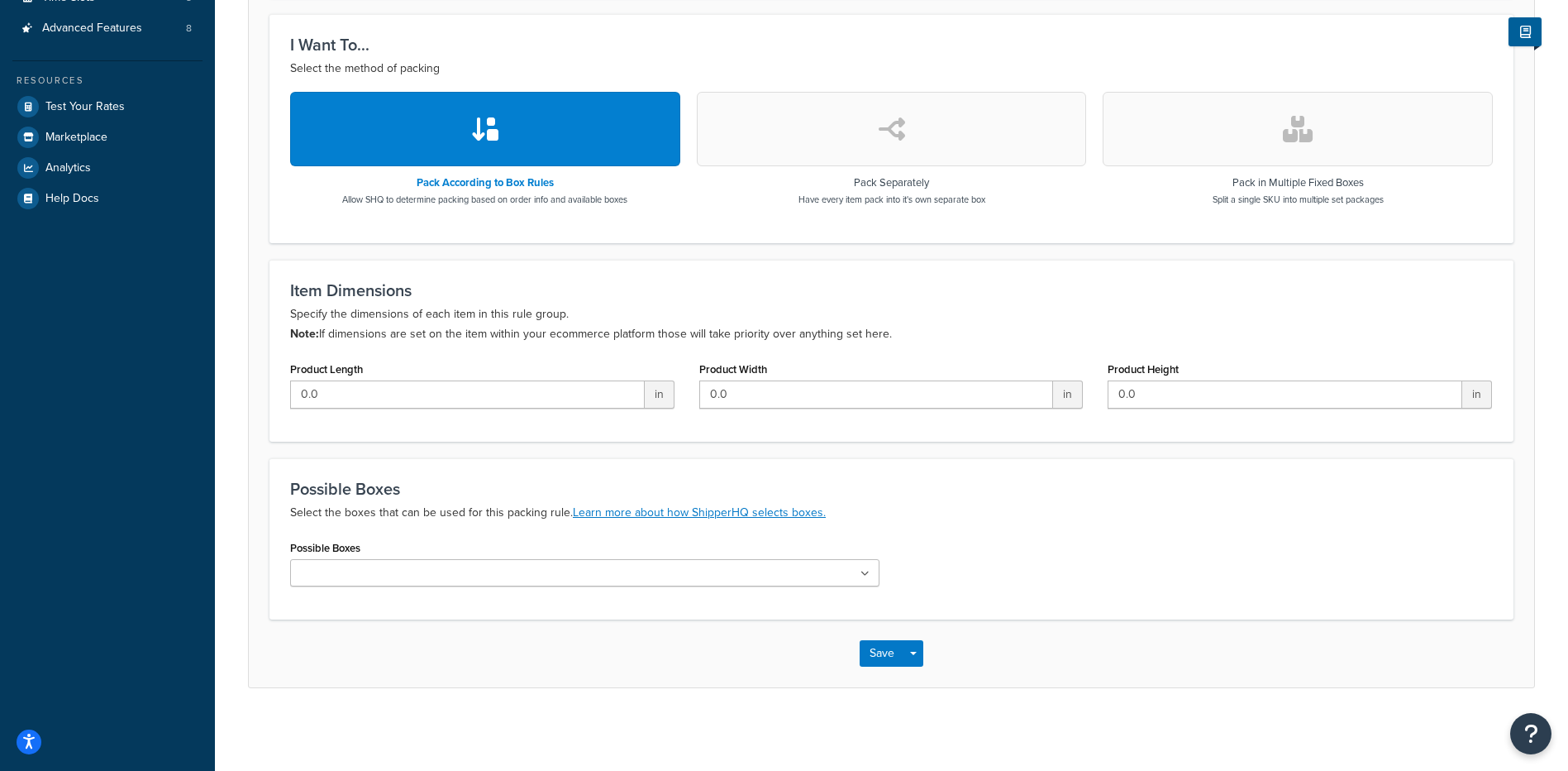
drag, startPoint x: 531, startPoint y: 573, endPoint x: 520, endPoint y: 583, distance: 14.9
click at [531, 573] on ul at bounding box center [584, 572] width 589 height 28
paste input "48x42x67_135072_Pallet"
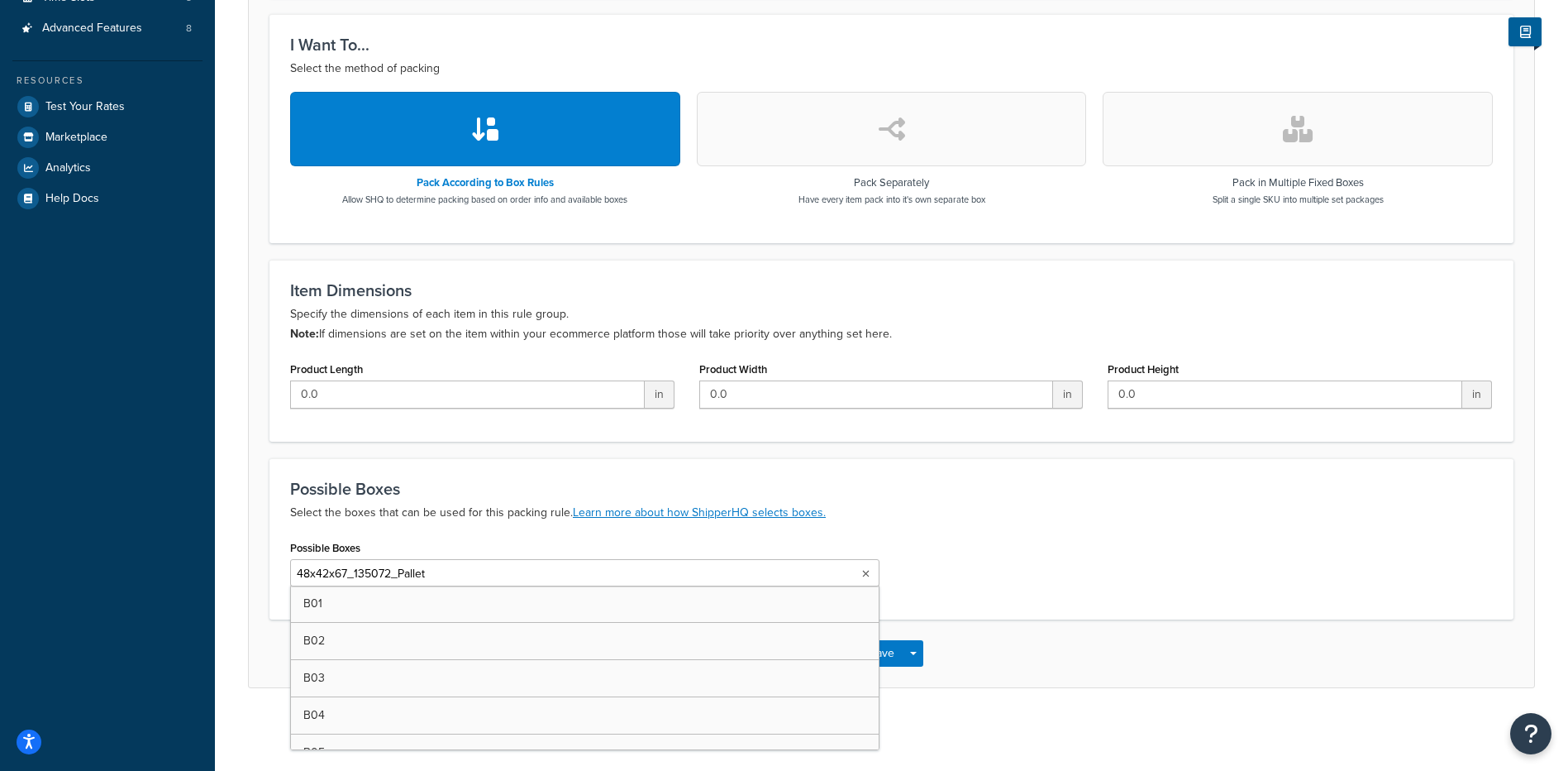
type input "48x42x67_135072_Pallet"
click at [488, 569] on ul "48x42x67_135072_Pallet" at bounding box center [584, 572] width 589 height 28
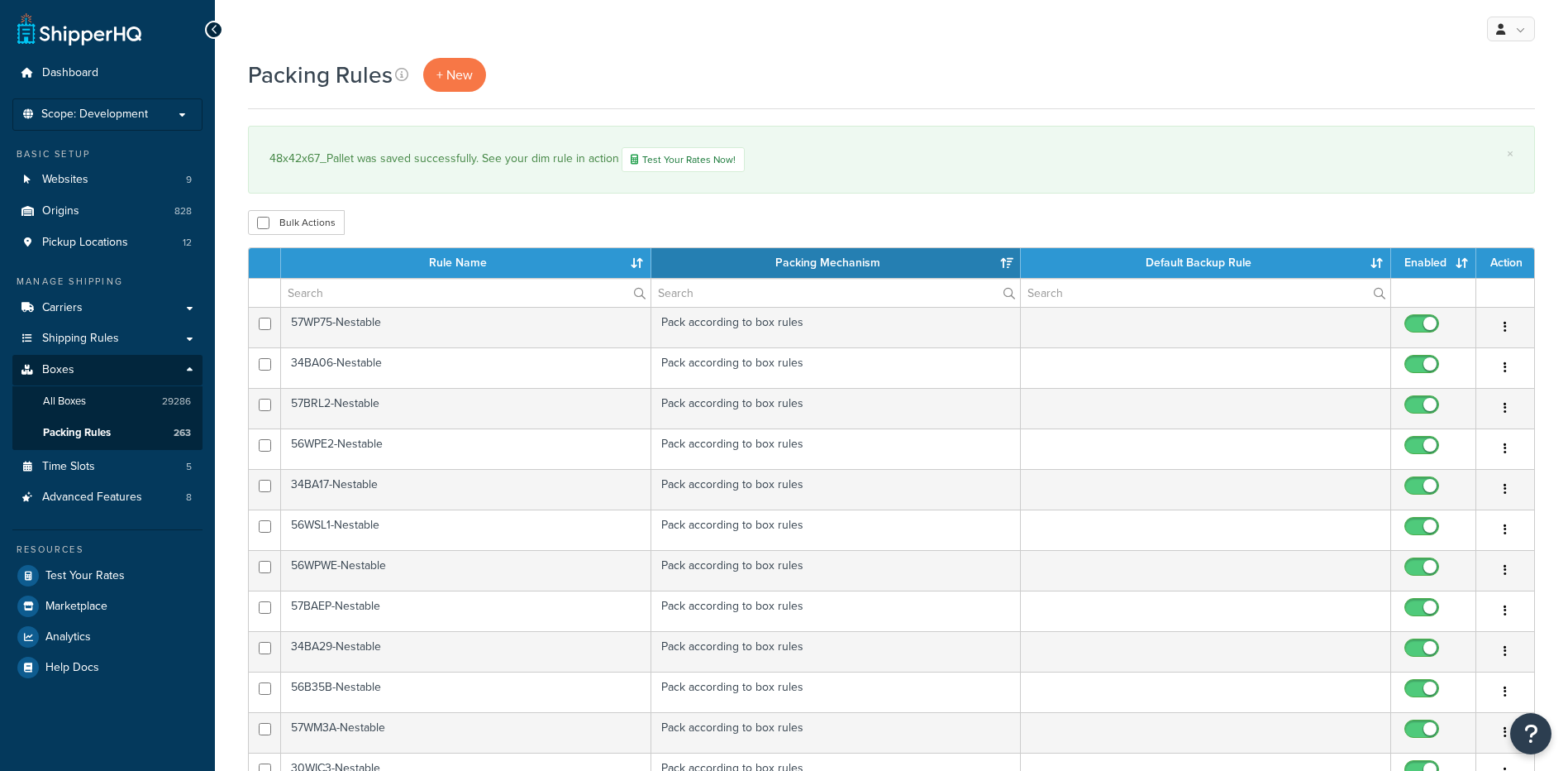
select select "15"
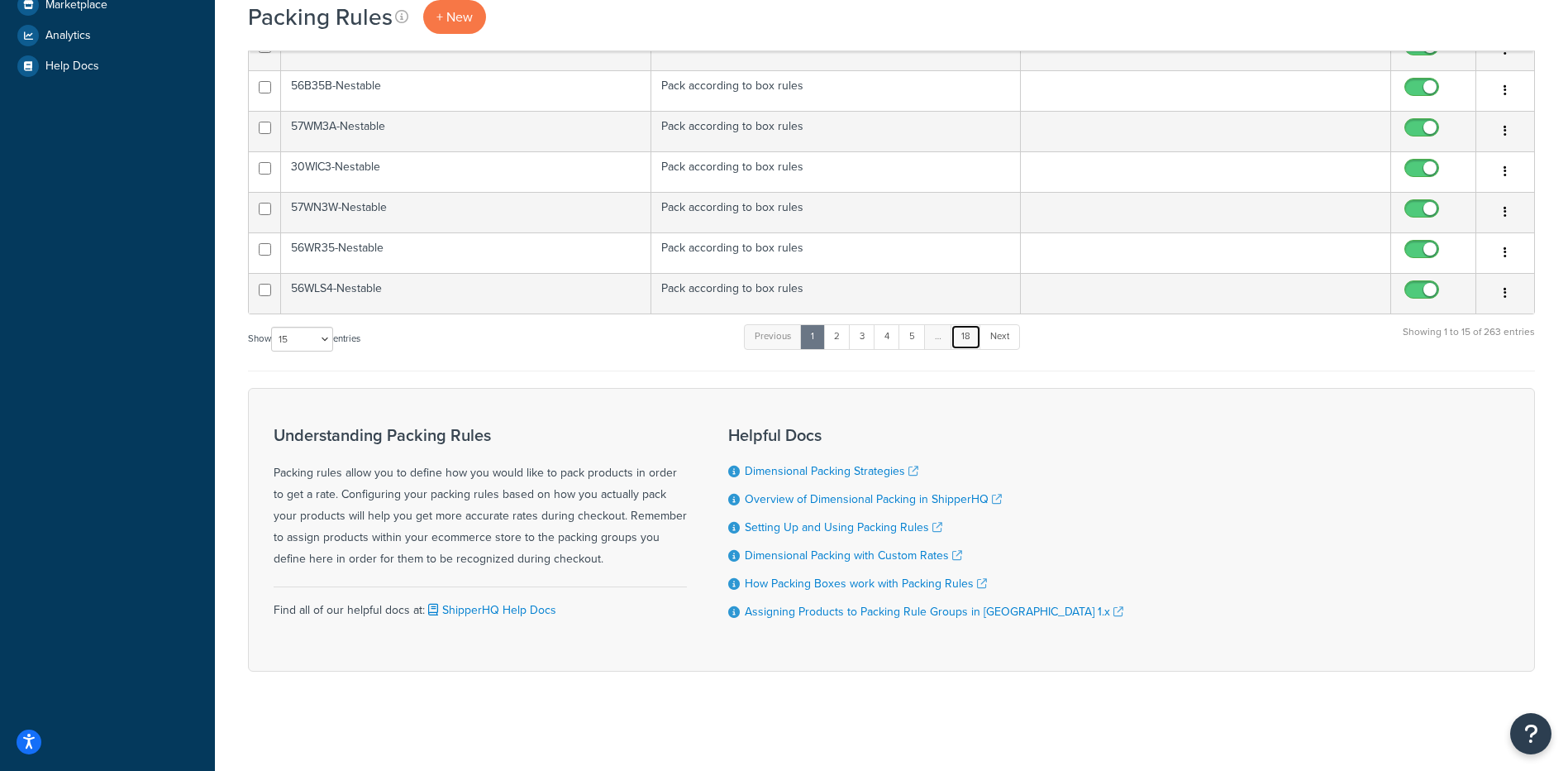
click at [970, 338] on link "18" at bounding box center [966, 337] width 30 height 25
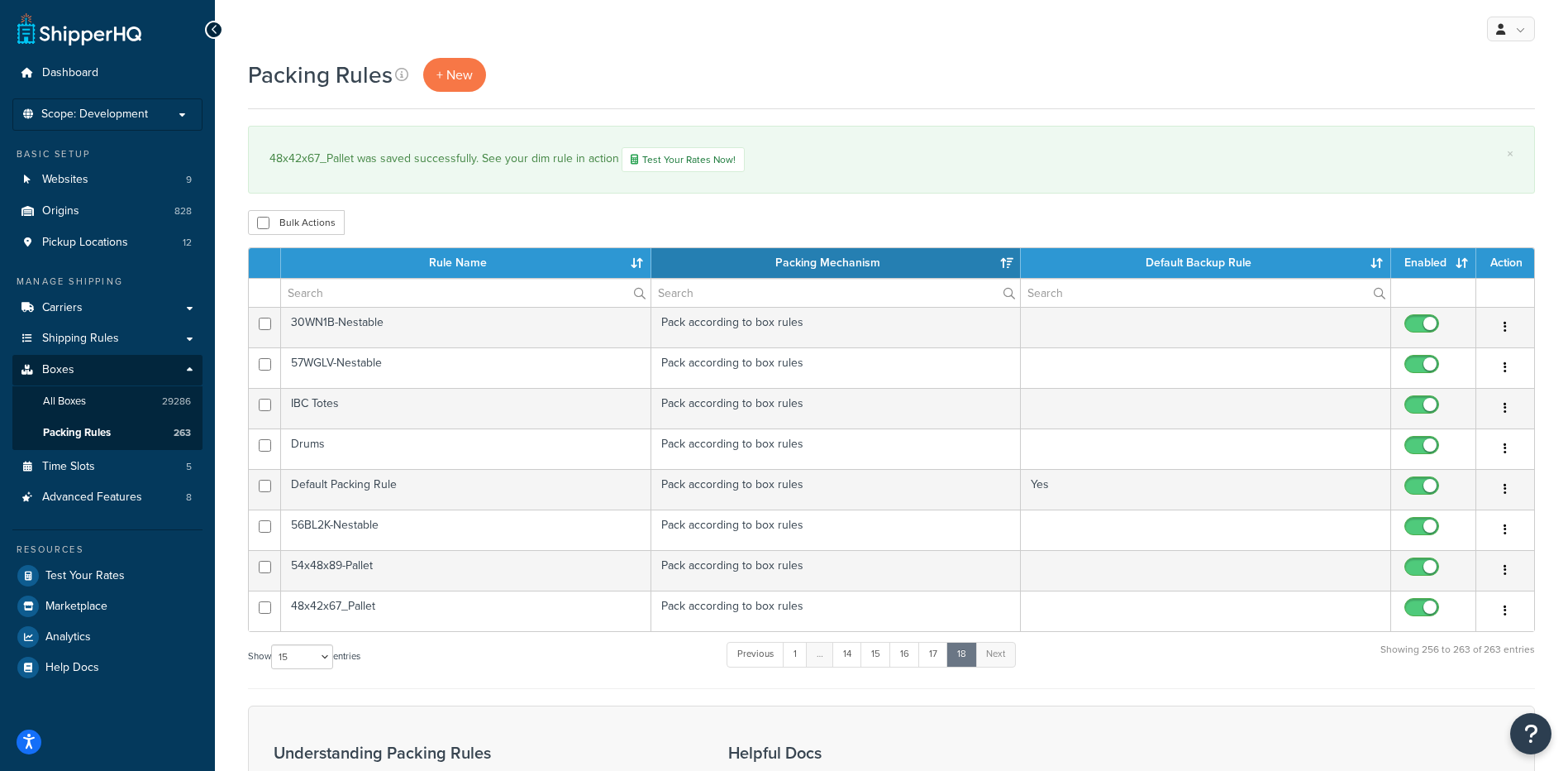
click at [445, 224] on div "Bulk Actions Duplicate Delete" at bounding box center [892, 223] width 1287 height 25
click at [98, 399] on link "All Boxes 29286" at bounding box center [108, 402] width 190 height 30
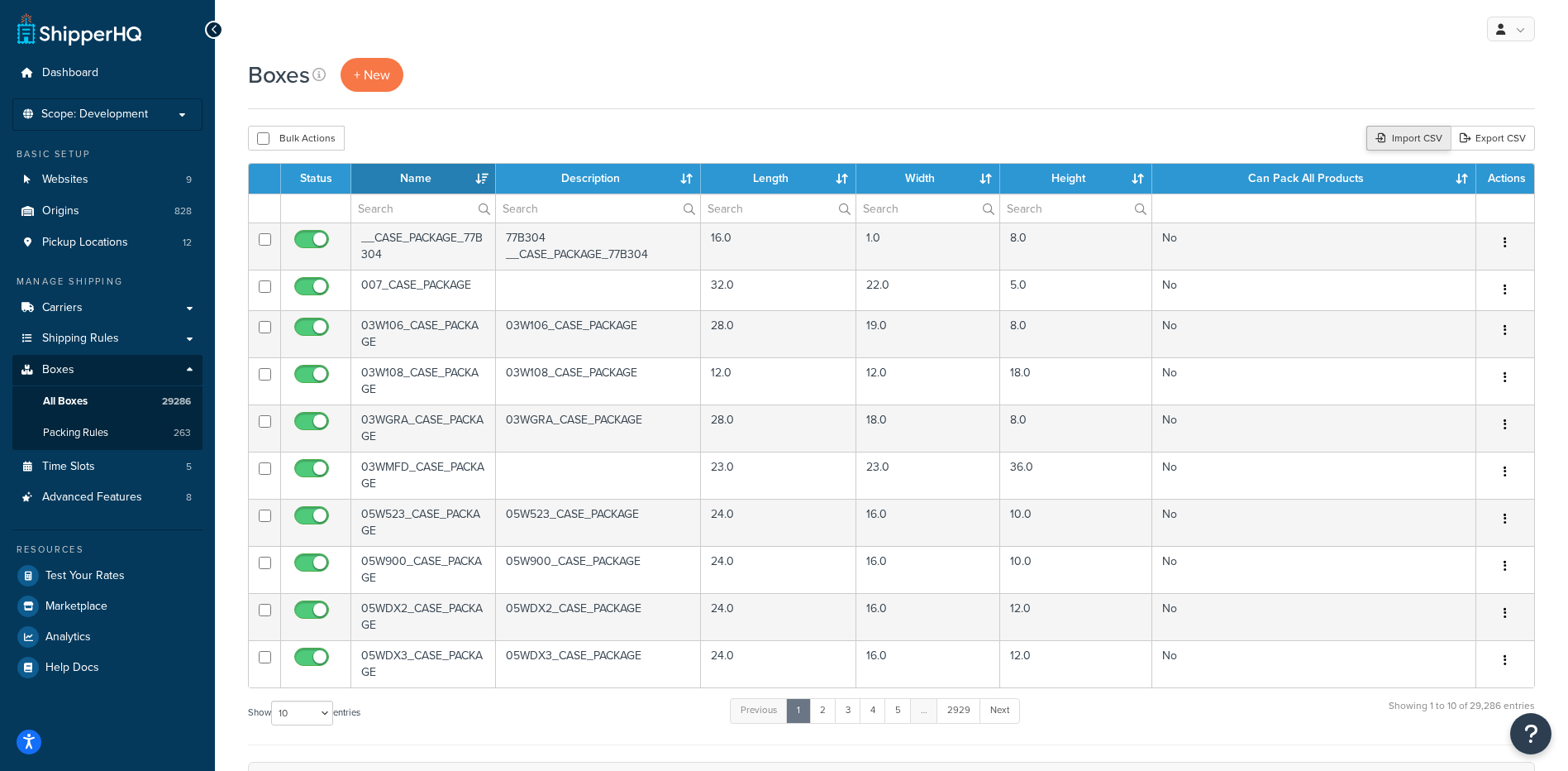
click at [1410, 140] on div "Import CSV" at bounding box center [1408, 138] width 85 height 25
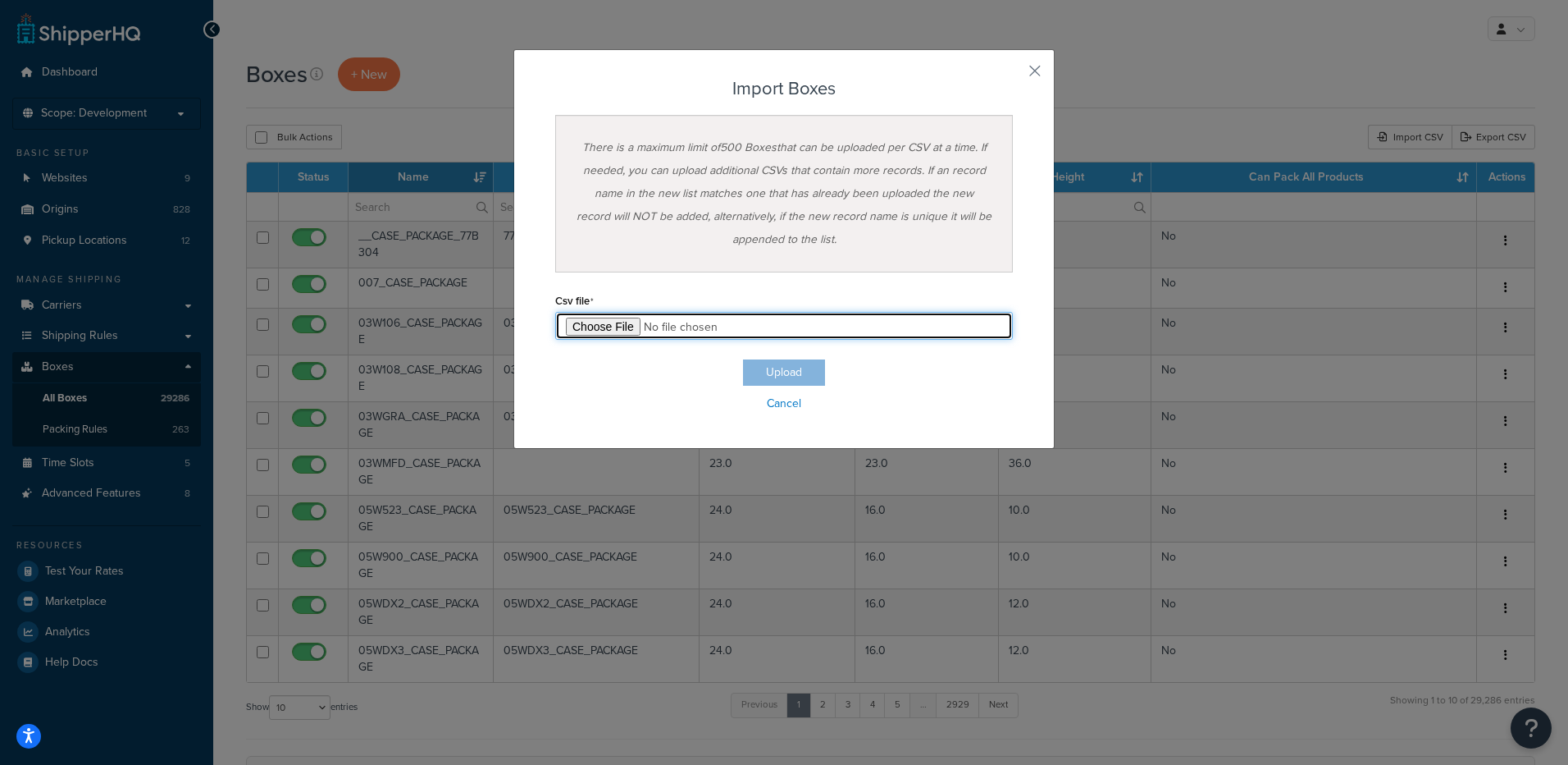
click at [594, 332] on input "file" at bounding box center [784, 326] width 458 height 28
type input "C:\fakepath\pallet box project - test 1 box import.csv"
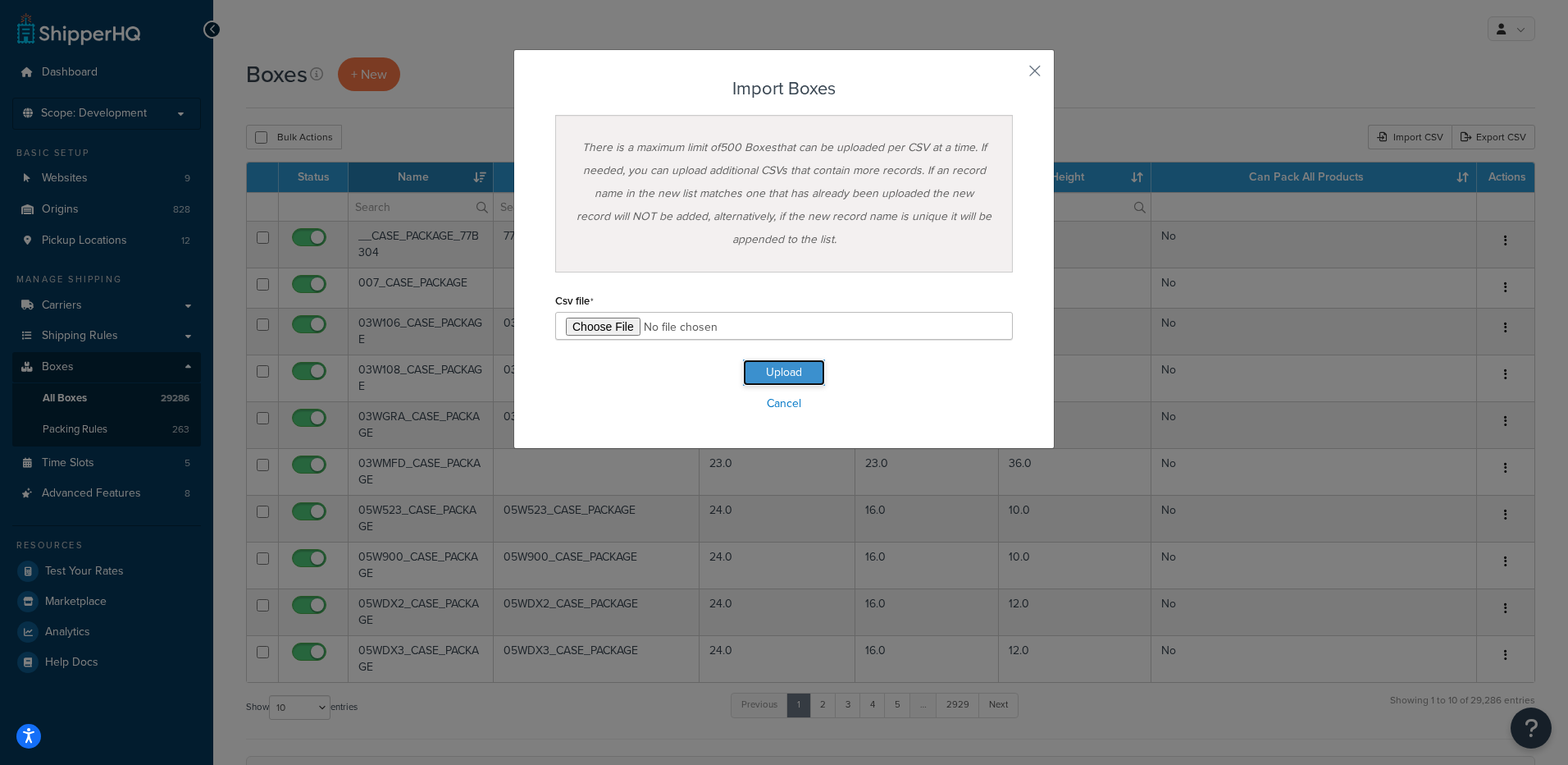
click at [787, 377] on button "Upload" at bounding box center [784, 373] width 82 height 26
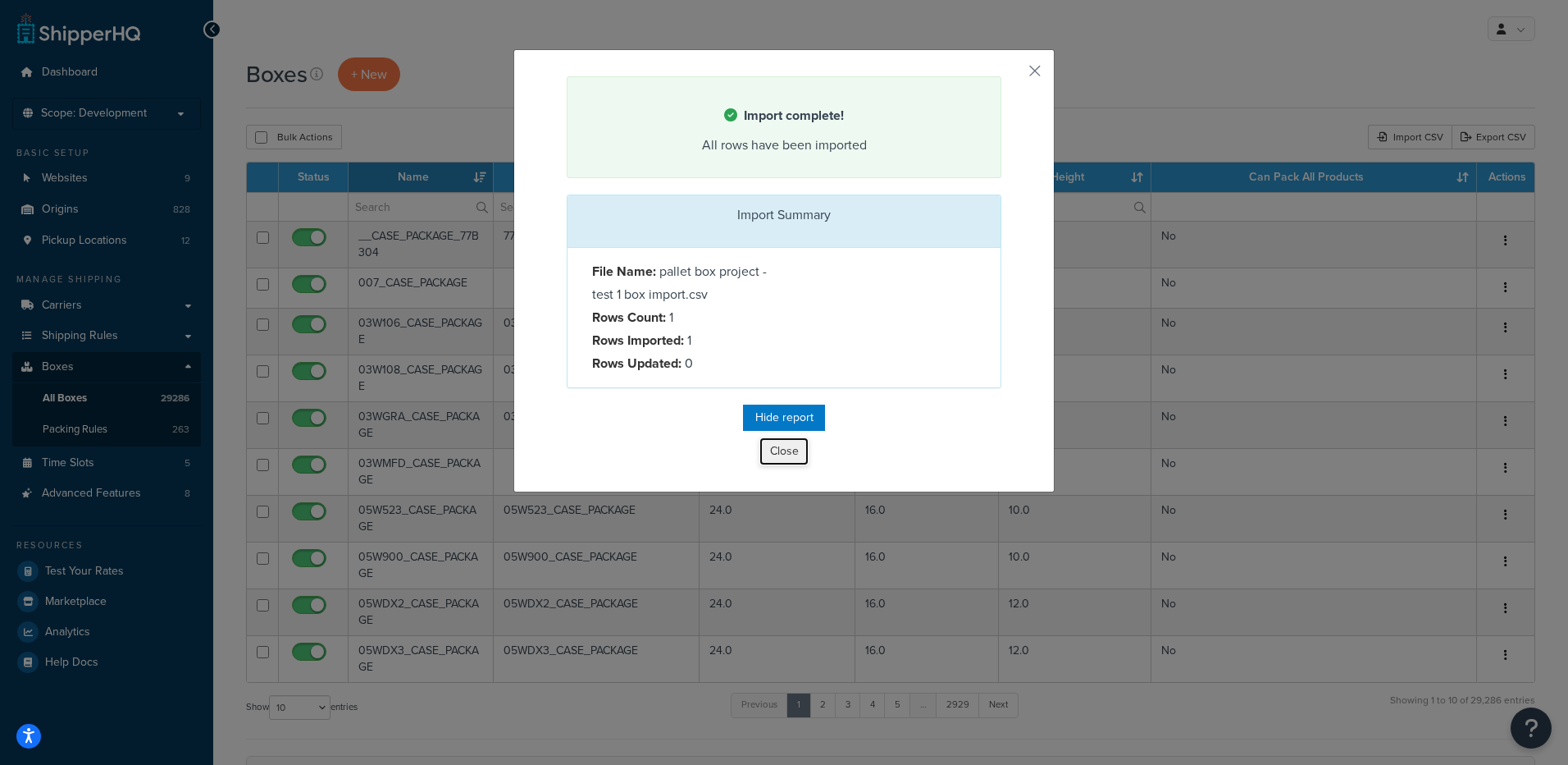
click at [781, 450] on button "Close" at bounding box center [784, 451] width 49 height 28
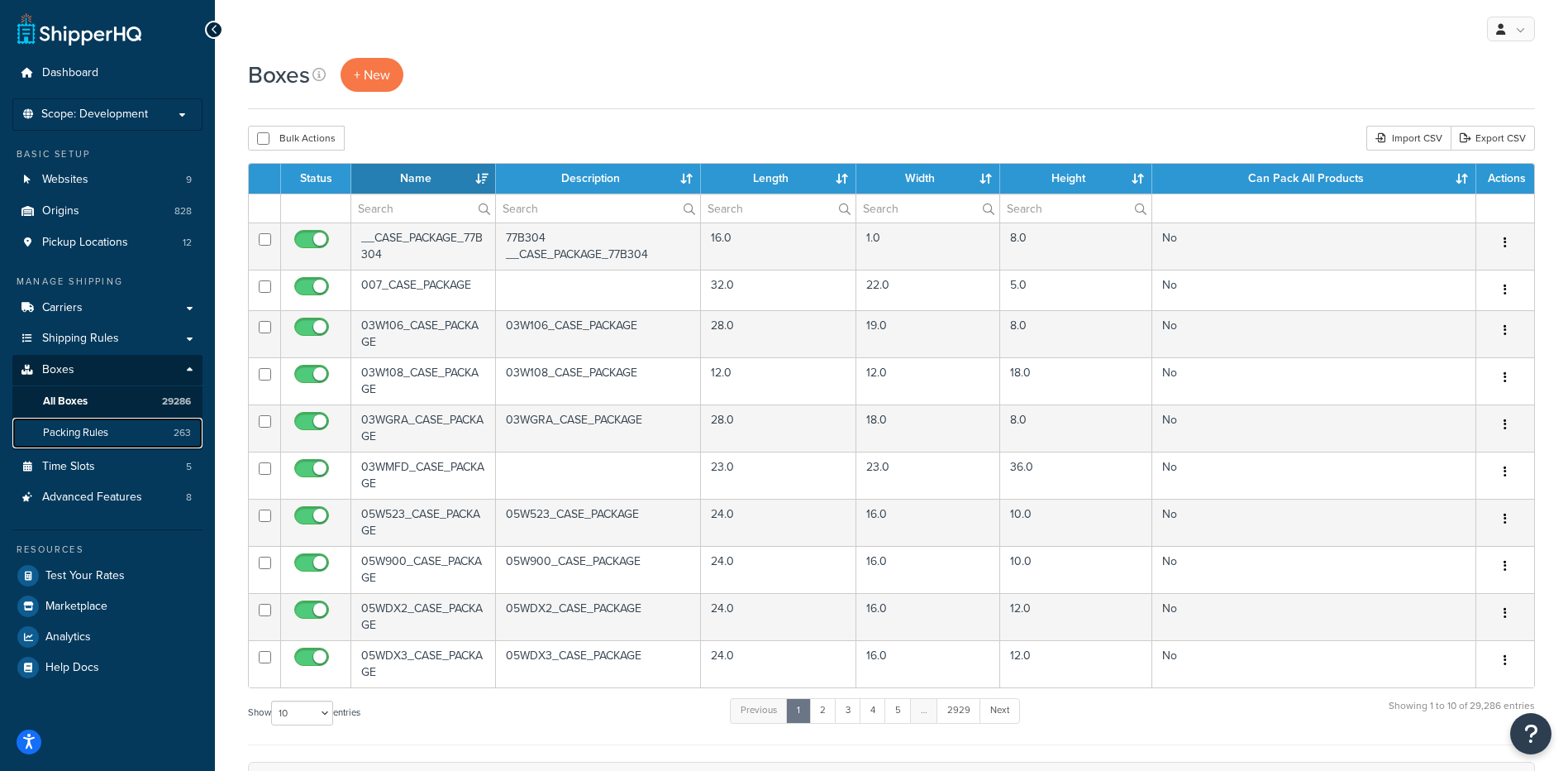
click at [139, 431] on link "Packing Rules 263" at bounding box center [108, 433] width 190 height 30
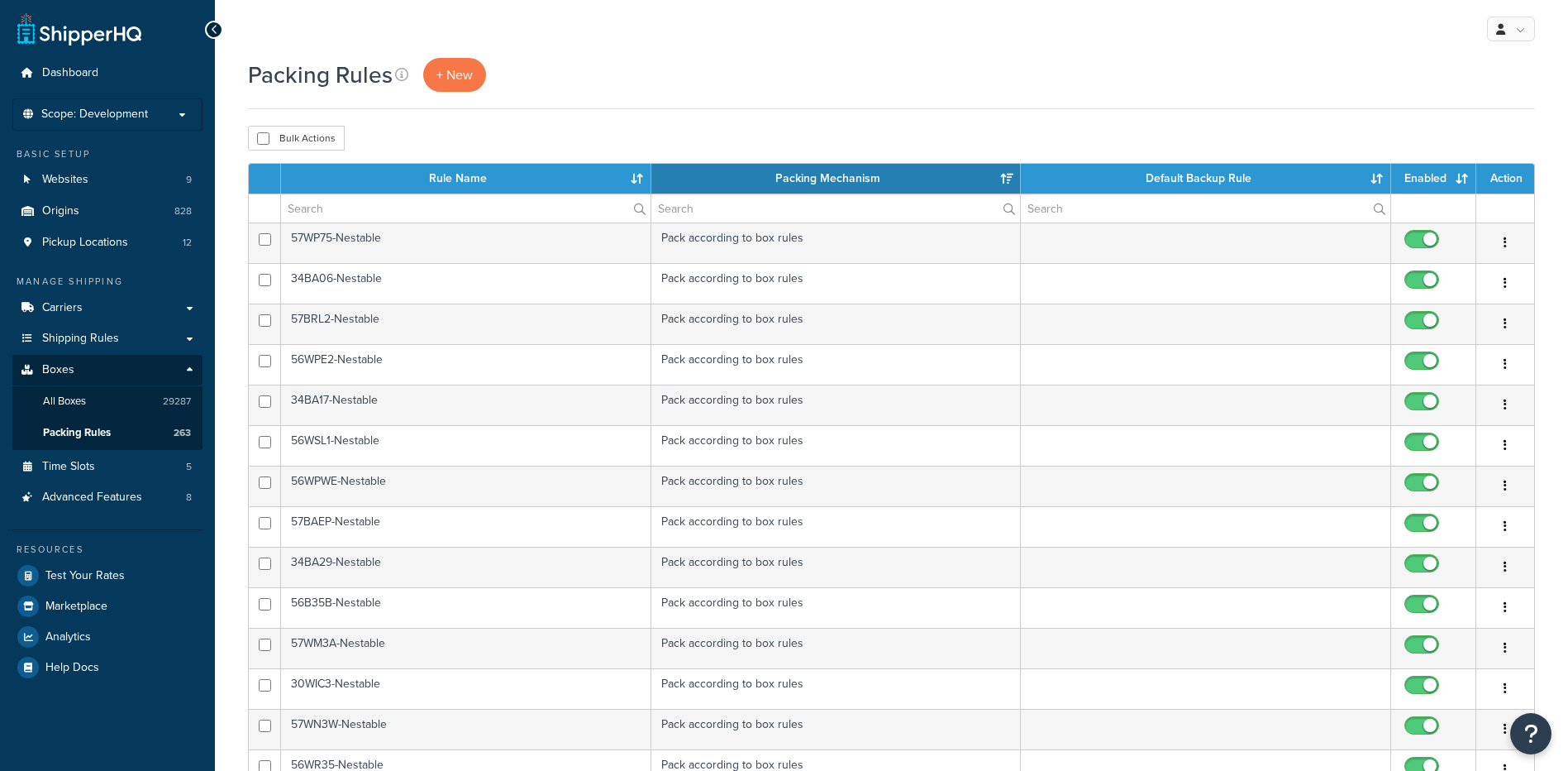
select select "15"
click at [461, 77] on span "+ New" at bounding box center [455, 75] width 36 height 19
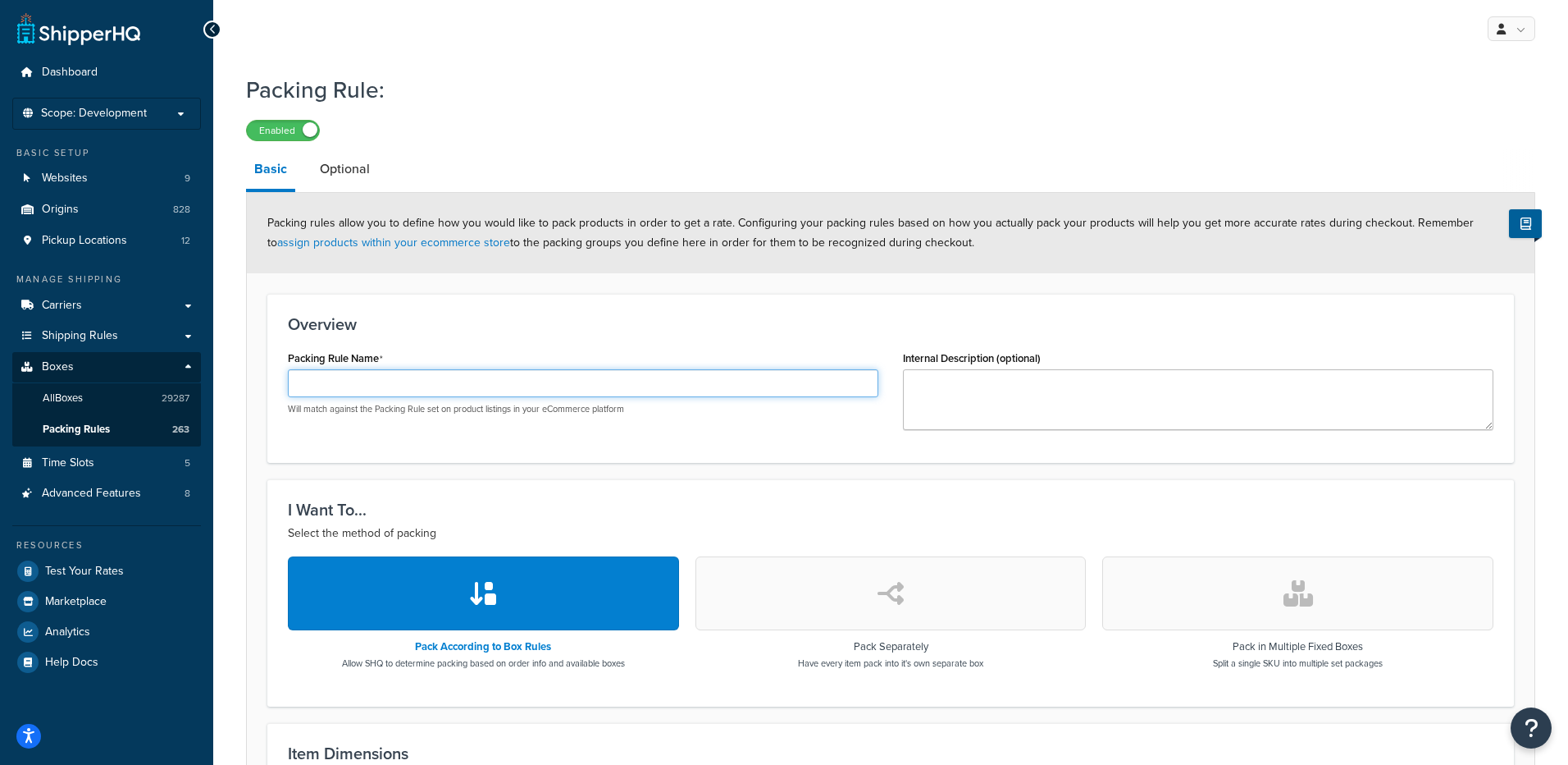
click at [334, 377] on input "Packing Rule Name" at bounding box center [582, 383] width 590 height 28
paste input "48x42x76_Pallet"
type input "48x42x76_Pallet"
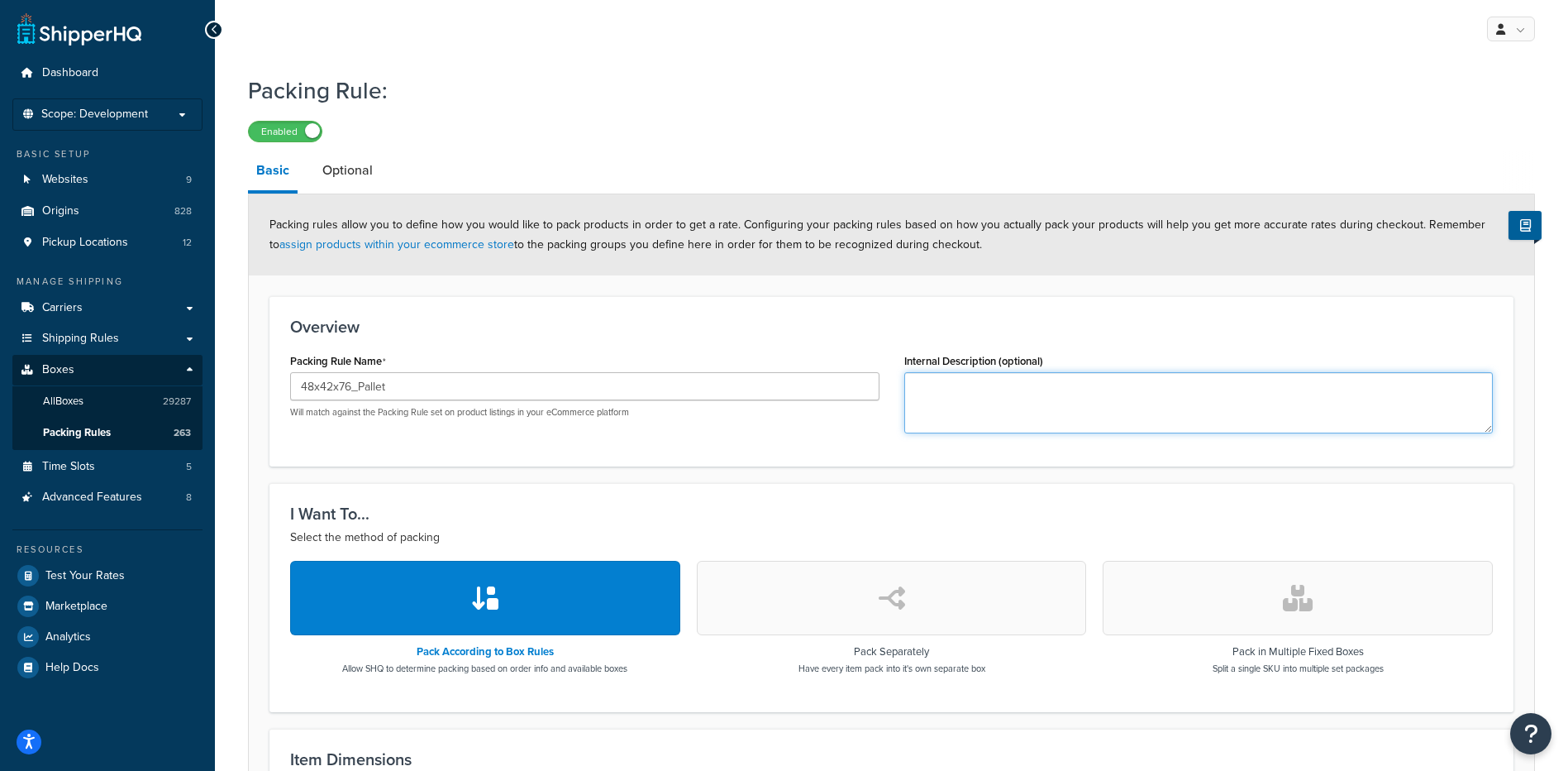
drag, startPoint x: 1021, startPoint y: 394, endPoint x: 778, endPoint y: 445, distance: 248.3
click at [1021, 394] on textarea "Internal Description (optional)" at bounding box center [1198, 403] width 589 height 61
paste textarea "30WP09"
type textarea "30WP09"
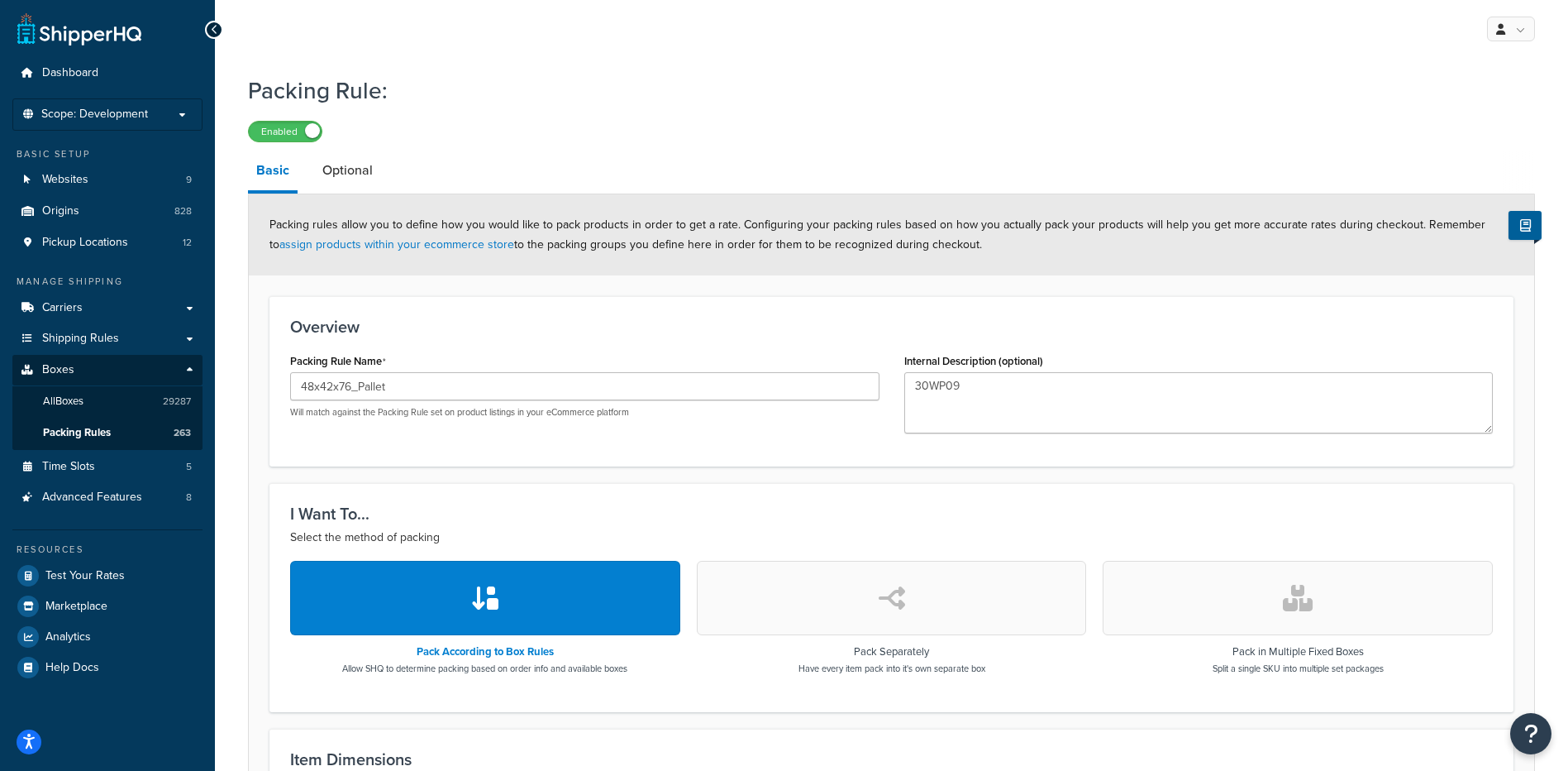
click at [774, 449] on div "Overview Packing Rule Name 48x42x76_Pallet Will match against the Packing Rule …" at bounding box center [891, 381] width 1244 height 170
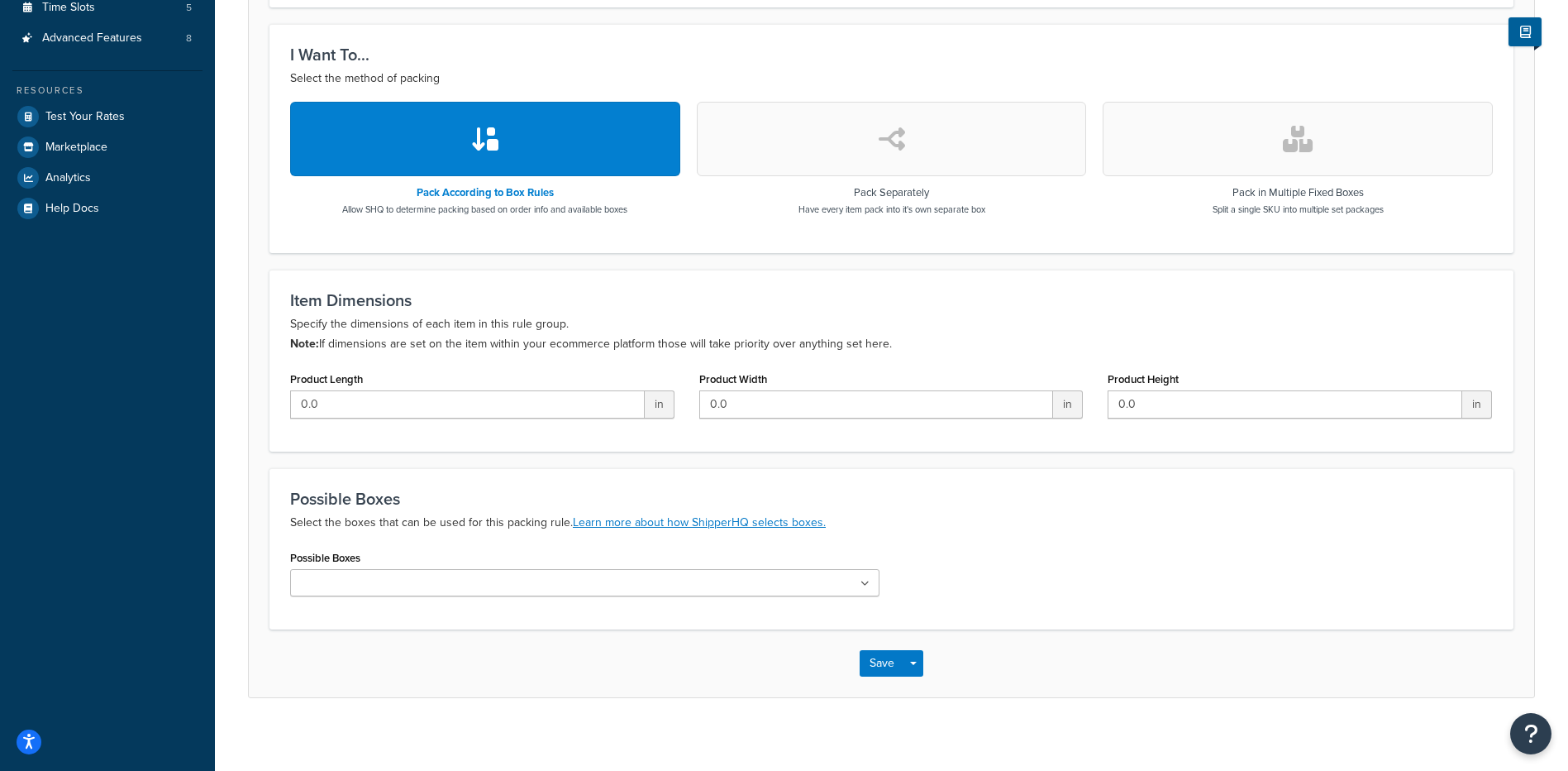
scroll to position [469, 0]
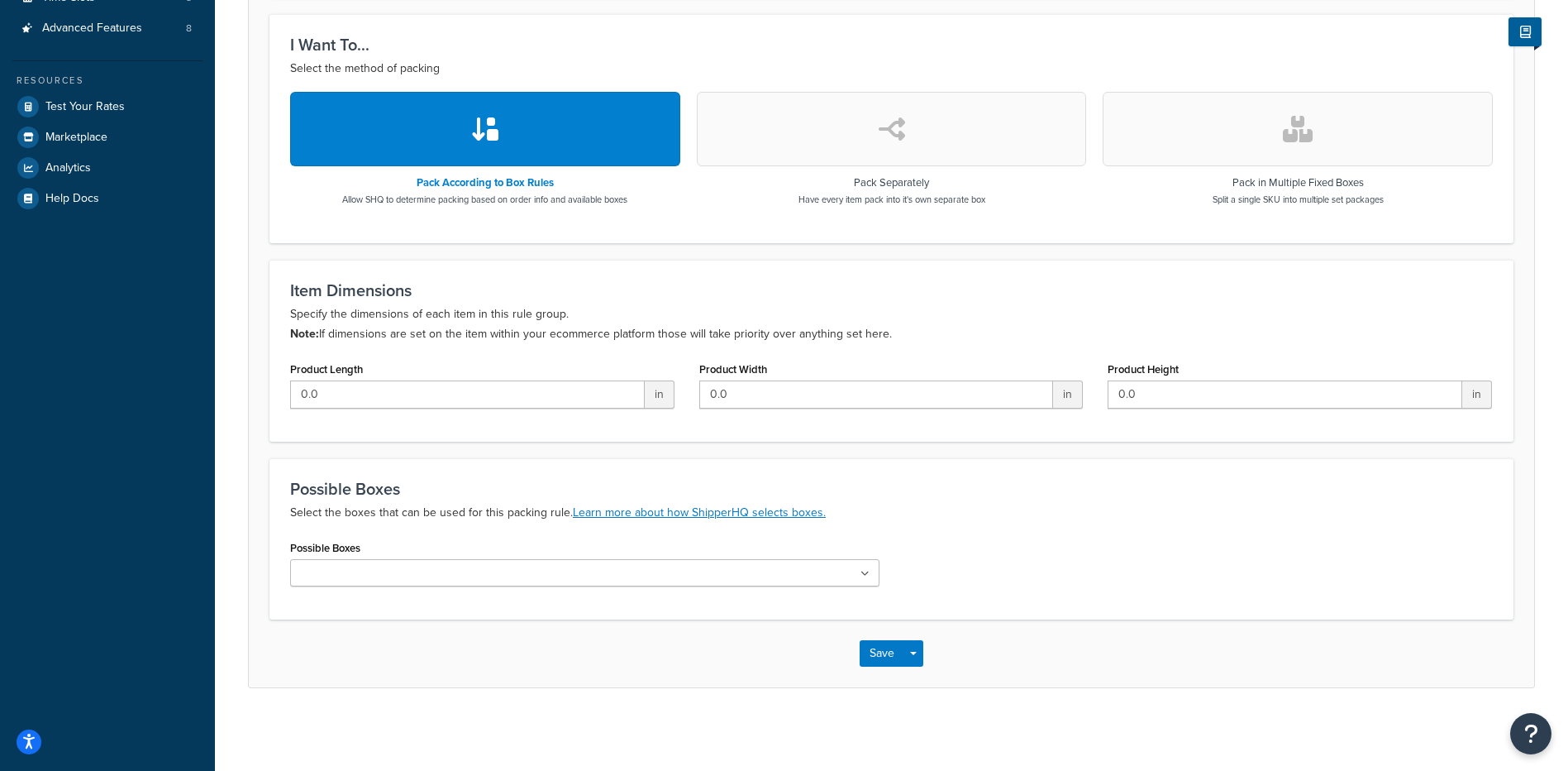
click at [368, 577] on input "Possible Boxes" at bounding box center [368, 573] width 147 height 18
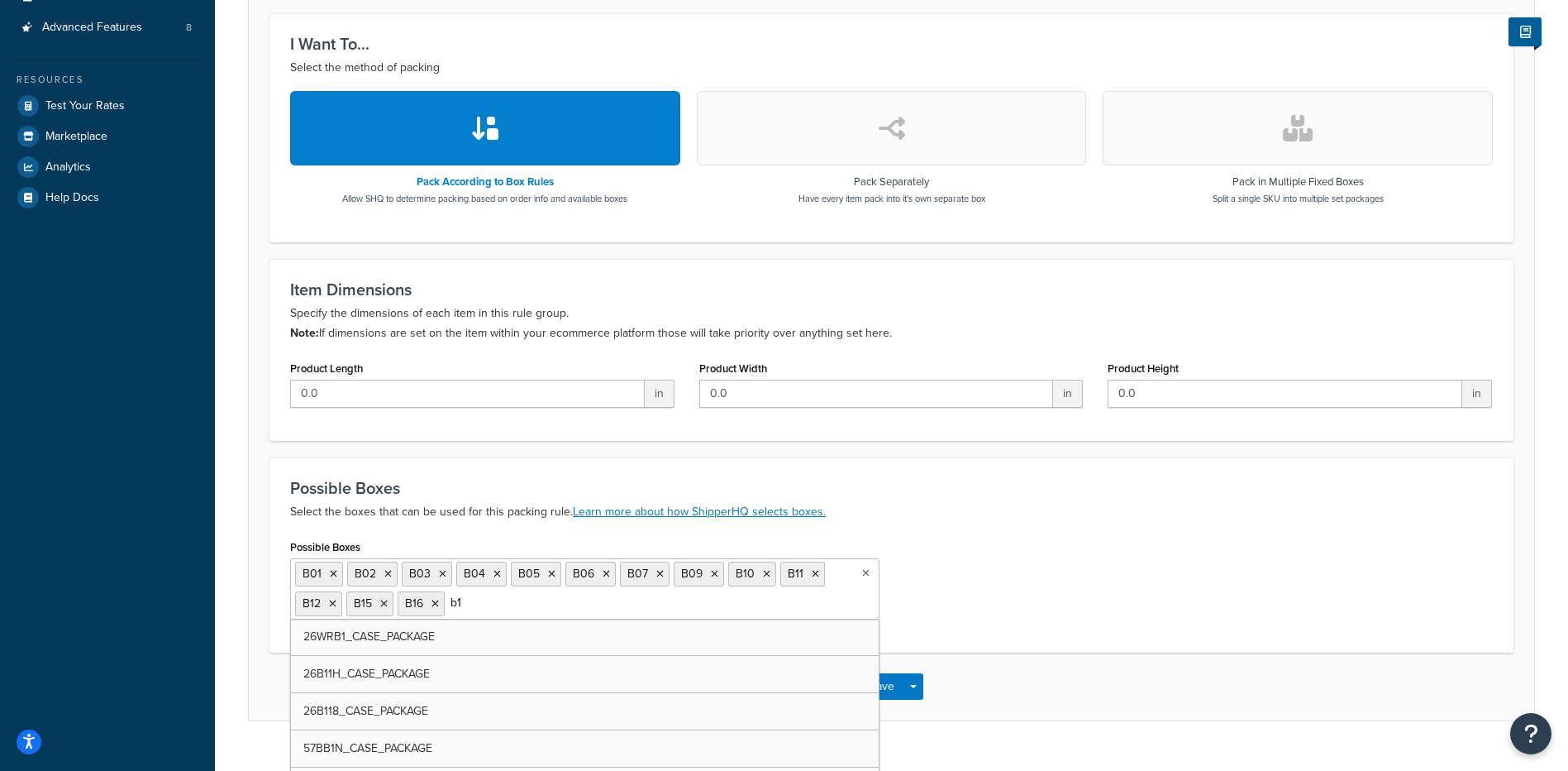
type input "b17"
click at [510, 607] on input "b17" at bounding box center [522, 603] width 147 height 18
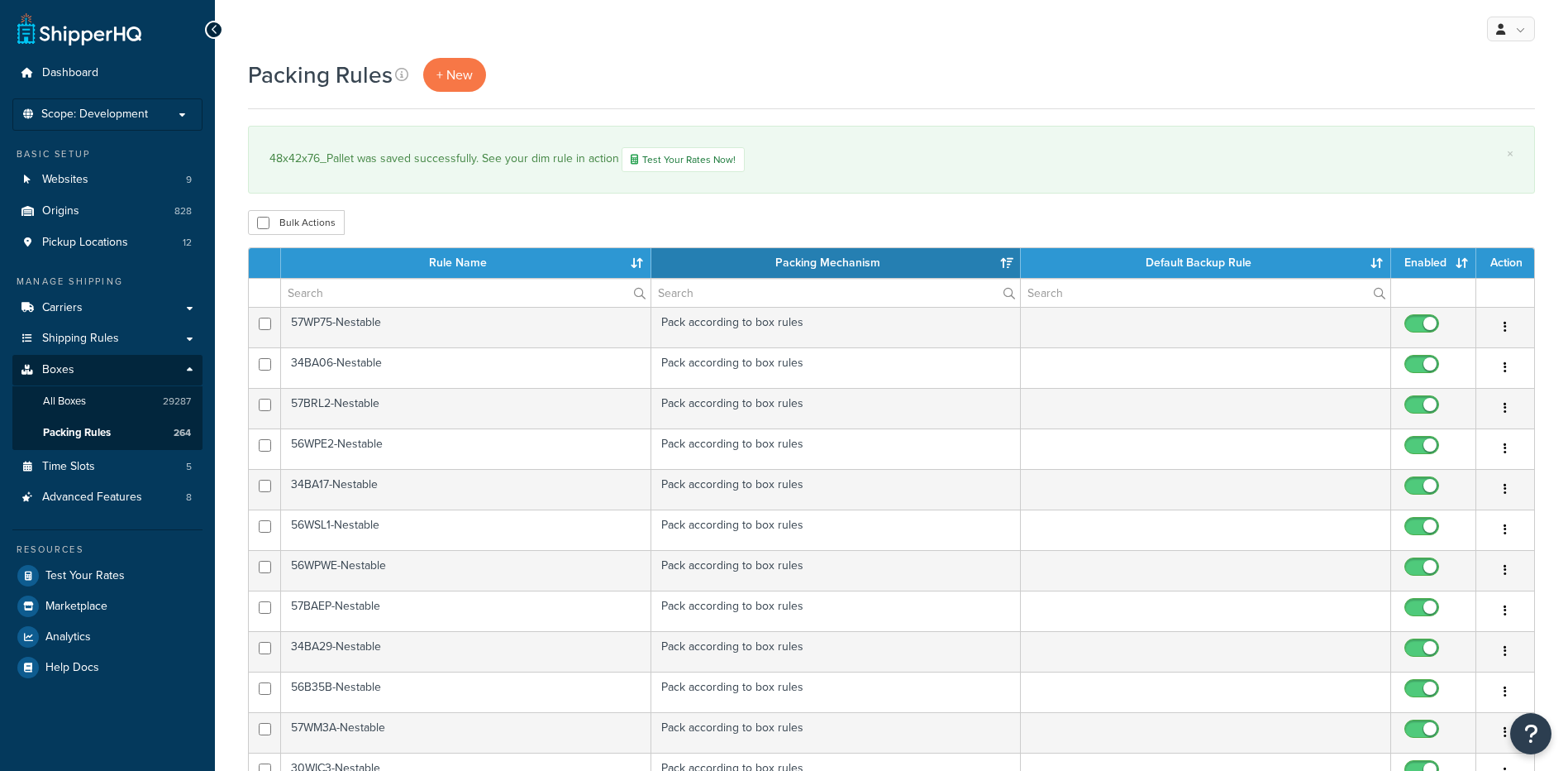
select select "15"
